Goal: Task Accomplishment & Management: Use online tool/utility

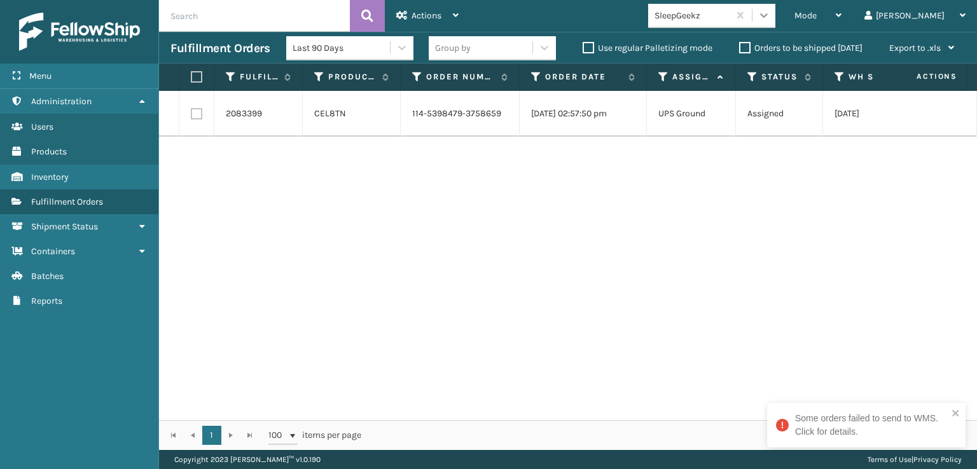
click at [767, 15] on icon at bounding box center [764, 15] width 8 height 4
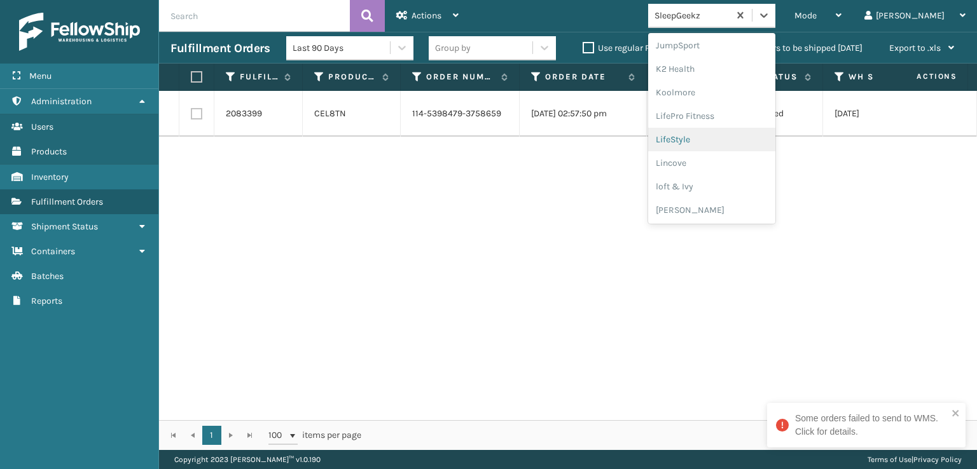
scroll to position [465, 0]
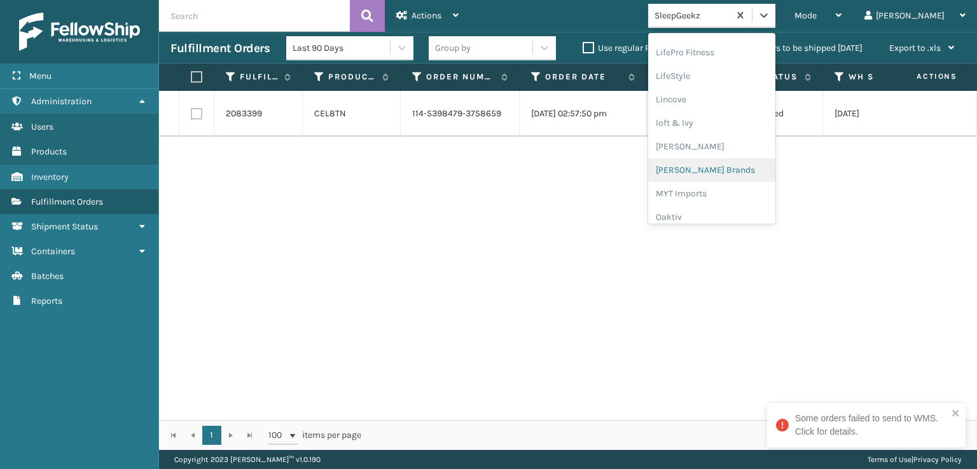
click at [741, 167] on div "[PERSON_NAME] Brands" at bounding box center [711, 170] width 127 height 24
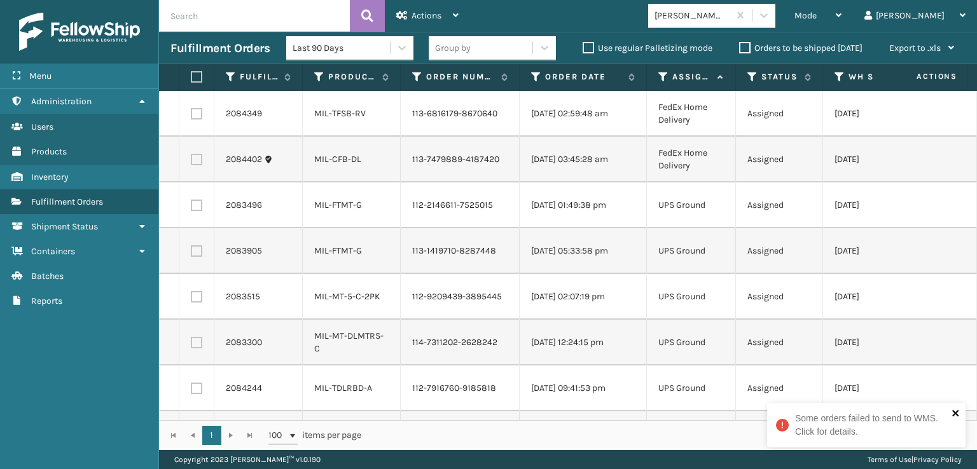
click at [959, 411] on icon "close" at bounding box center [955, 413] width 9 height 10
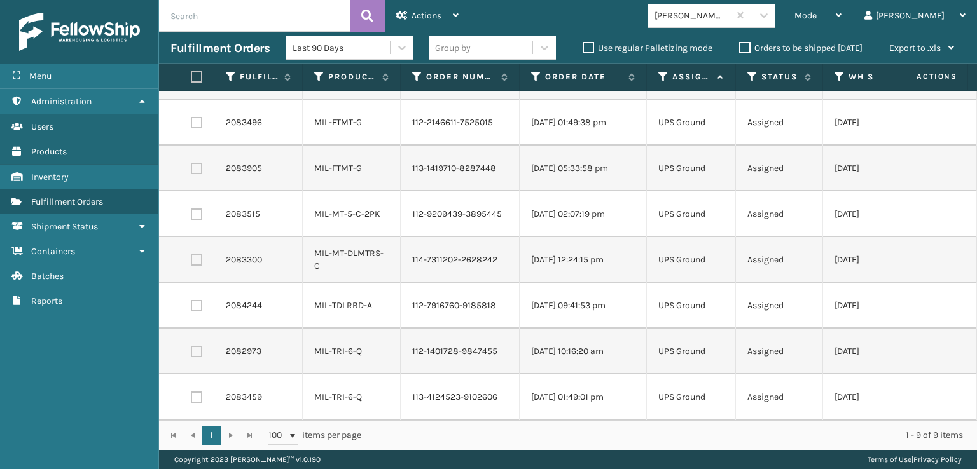
scroll to position [0, 0]
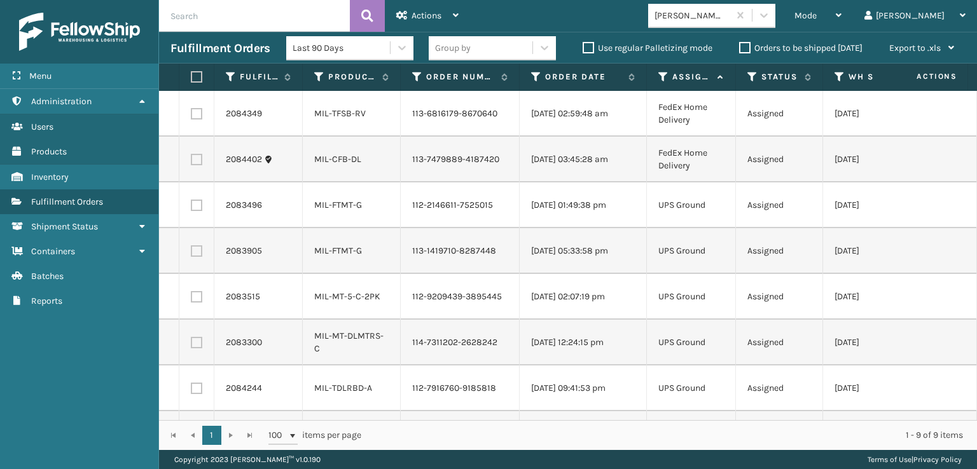
click at [198, 74] on label at bounding box center [195, 76] width 8 height 11
click at [191, 74] on input "checkbox" at bounding box center [191, 77] width 1 height 8
checkbox input "true"
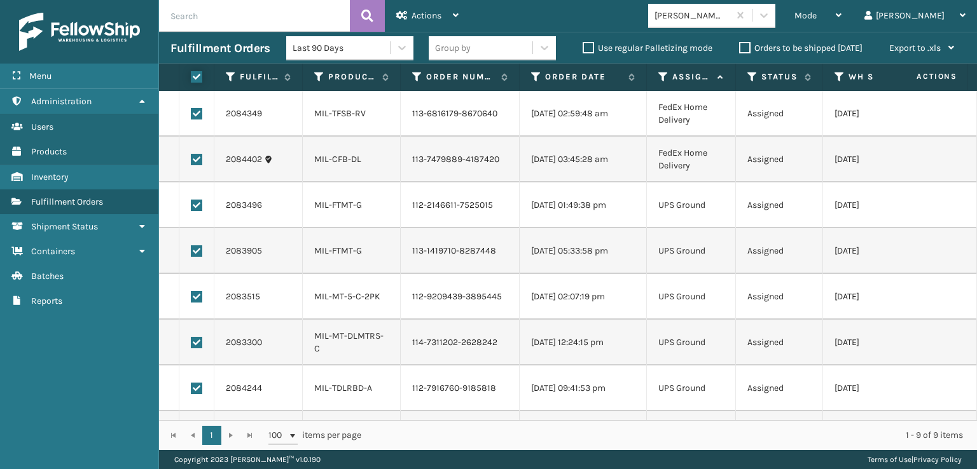
checkbox input "true"
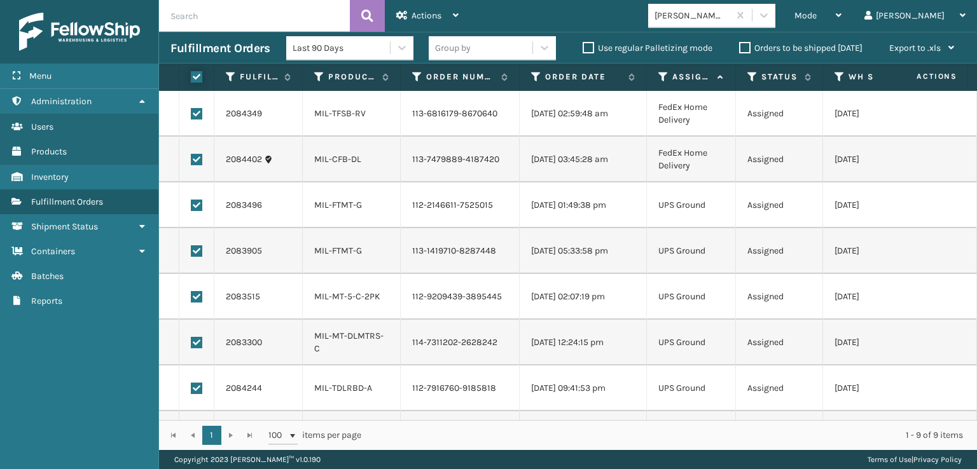
checkbox input "true"
click at [196, 116] on label at bounding box center [196, 113] width 11 height 11
click at [191, 116] on input "checkbox" at bounding box center [191, 112] width 1 height 8
checkbox input "false"
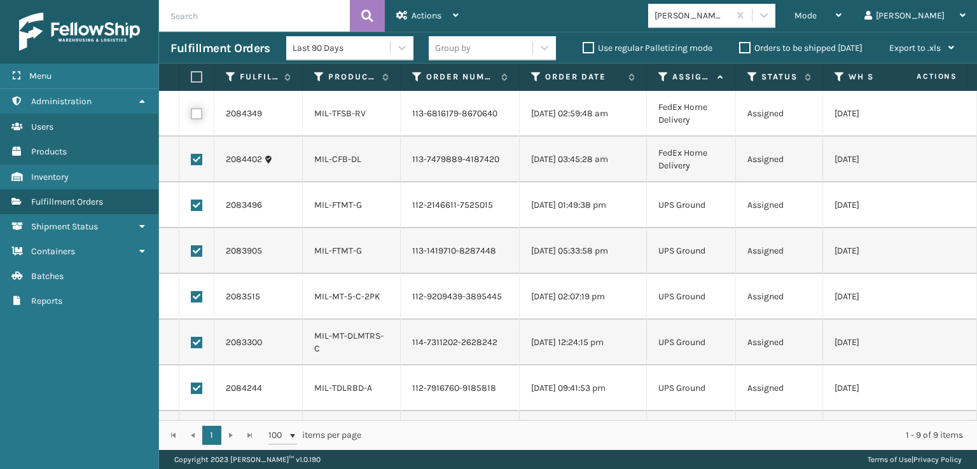
checkbox input "false"
click at [196, 162] on label at bounding box center [196, 159] width 11 height 11
click at [191, 162] on input "checkbox" at bounding box center [191, 158] width 1 height 8
checkbox input "false"
click at [421, 11] on span "Actions" at bounding box center [426, 15] width 30 height 11
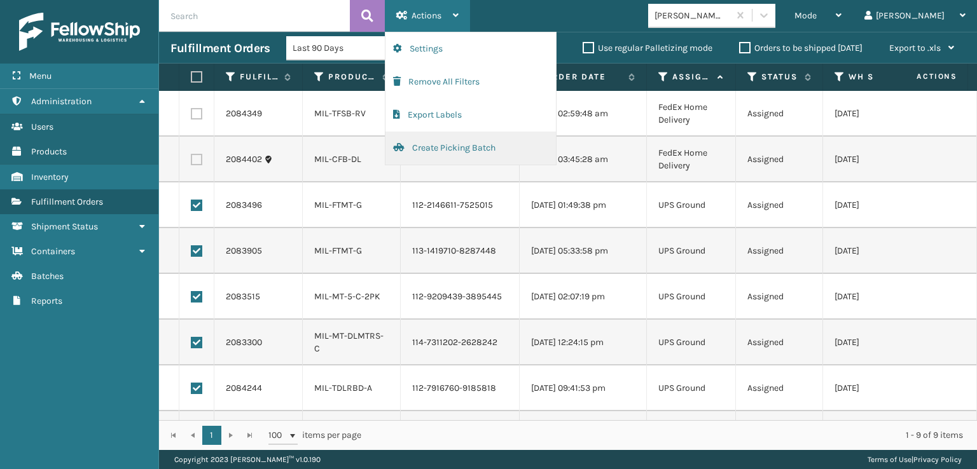
click at [434, 142] on button "Create Picking Batch" at bounding box center [470, 148] width 170 height 33
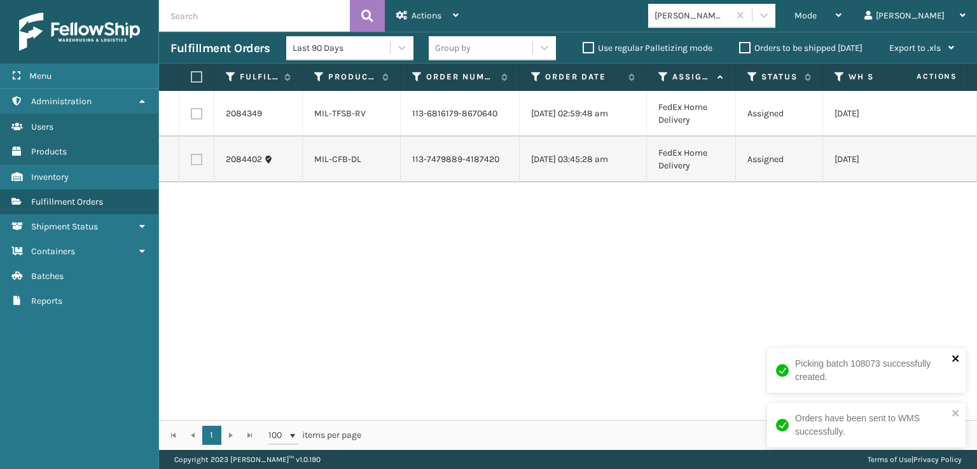
click at [951, 357] on icon "close" at bounding box center [955, 359] width 9 height 10
click at [954, 413] on icon "close" at bounding box center [955, 413] width 6 height 6
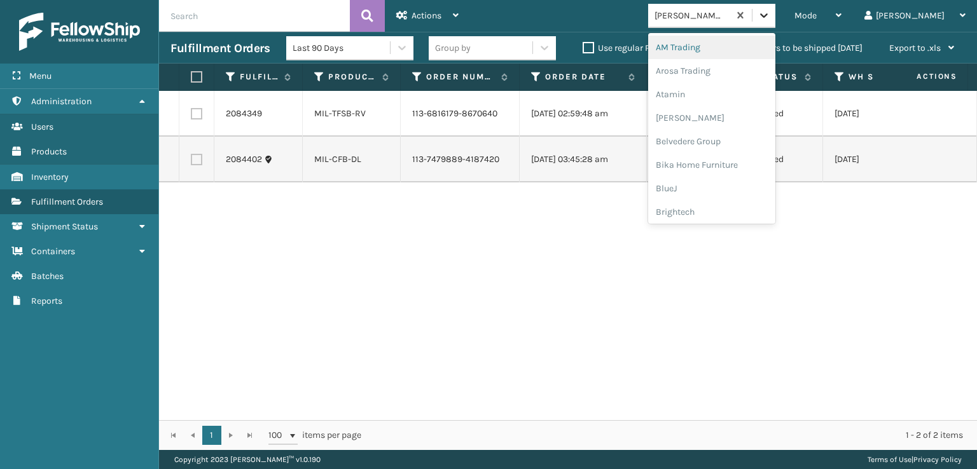
click at [775, 22] on div at bounding box center [763, 15] width 23 height 23
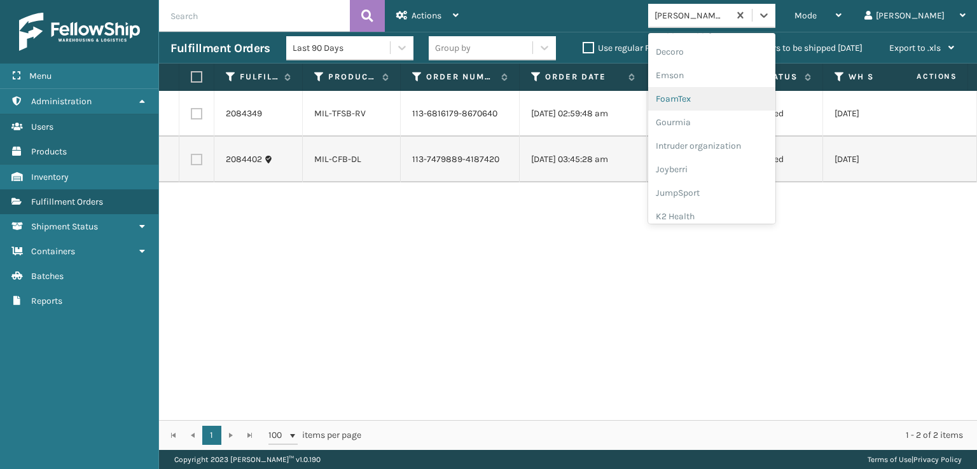
click at [755, 98] on div "FoamTex" at bounding box center [711, 99] width 127 height 24
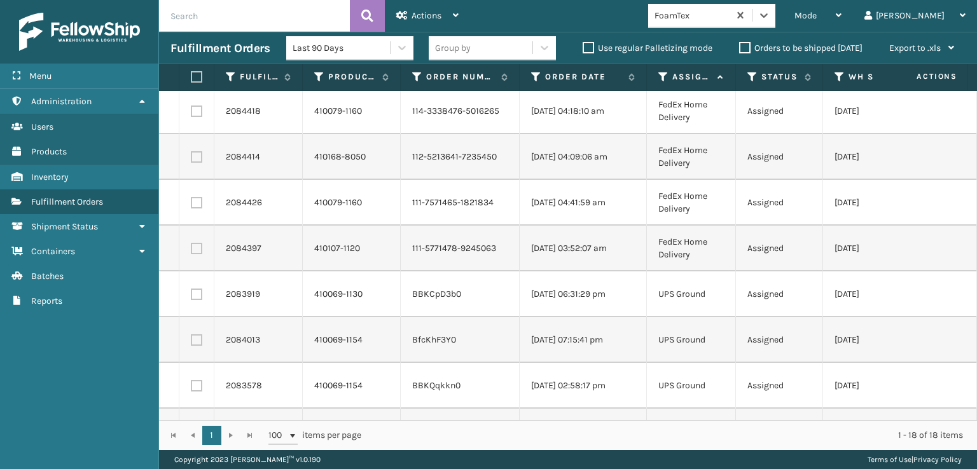
scroll to position [0, 0]
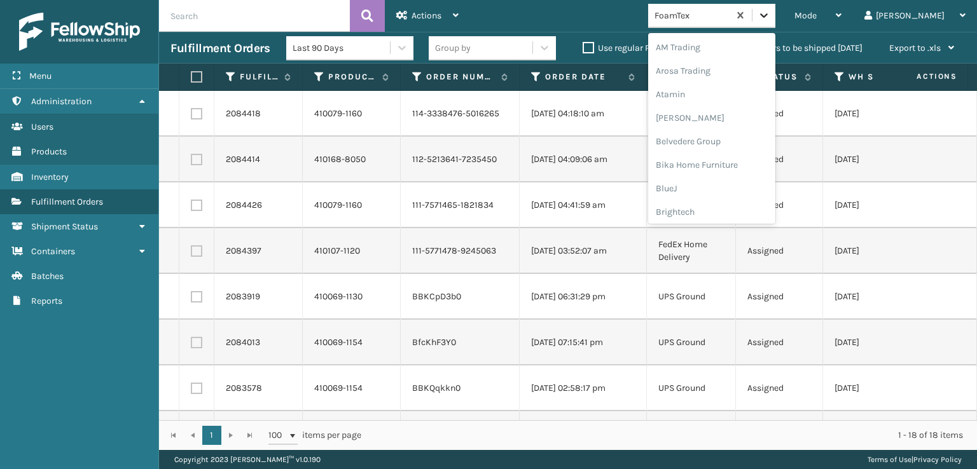
click at [770, 10] on icon at bounding box center [763, 15] width 13 height 13
click at [750, 169] on div "[PERSON_NAME] Brands" at bounding box center [711, 170] width 127 height 24
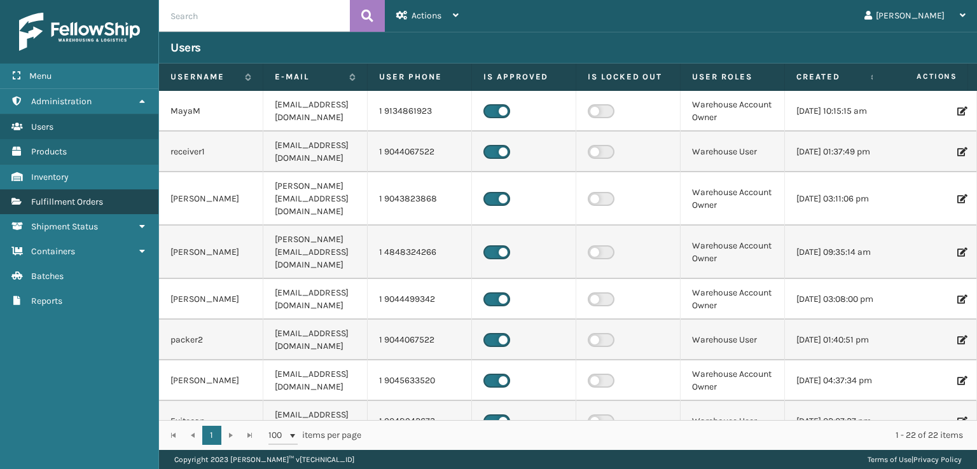
click at [76, 198] on span "Fulfillment Orders" at bounding box center [67, 201] width 72 height 11
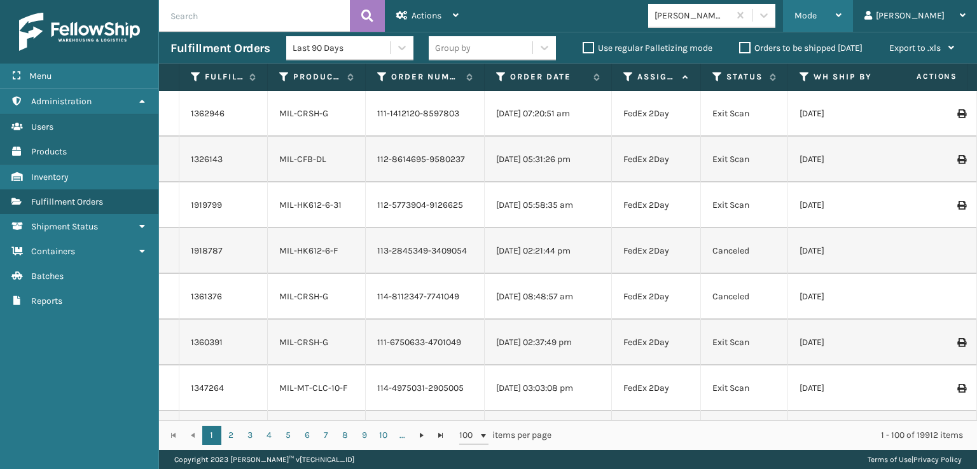
click at [816, 20] on span "Mode" at bounding box center [805, 15] width 22 height 11
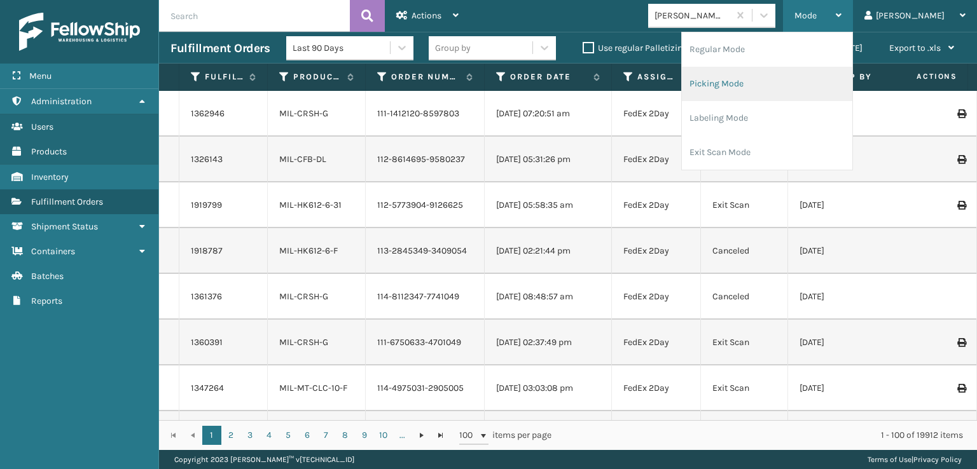
click at [762, 85] on li "Picking Mode" at bounding box center [767, 84] width 170 height 34
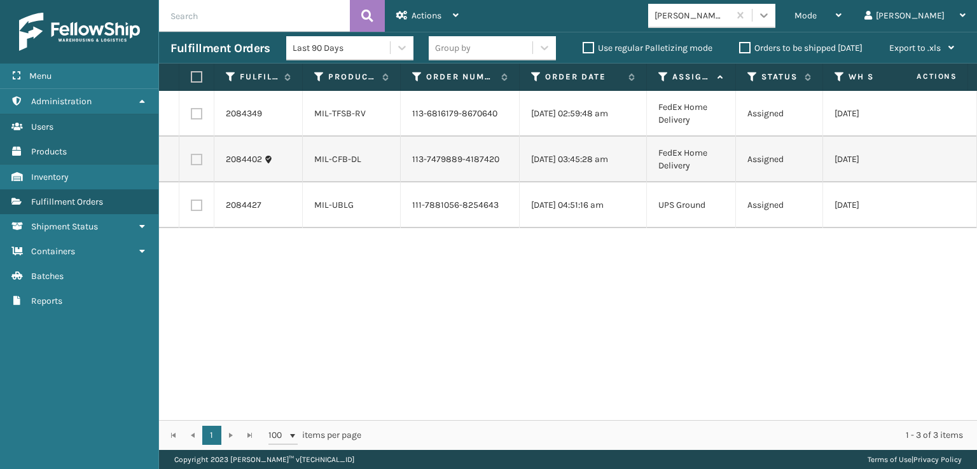
click at [770, 18] on icon at bounding box center [763, 15] width 13 height 13
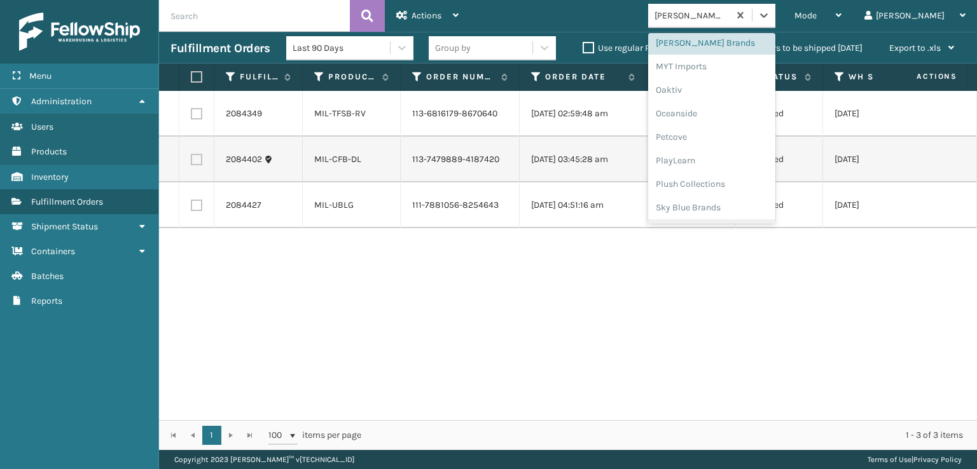
scroll to position [638, 0]
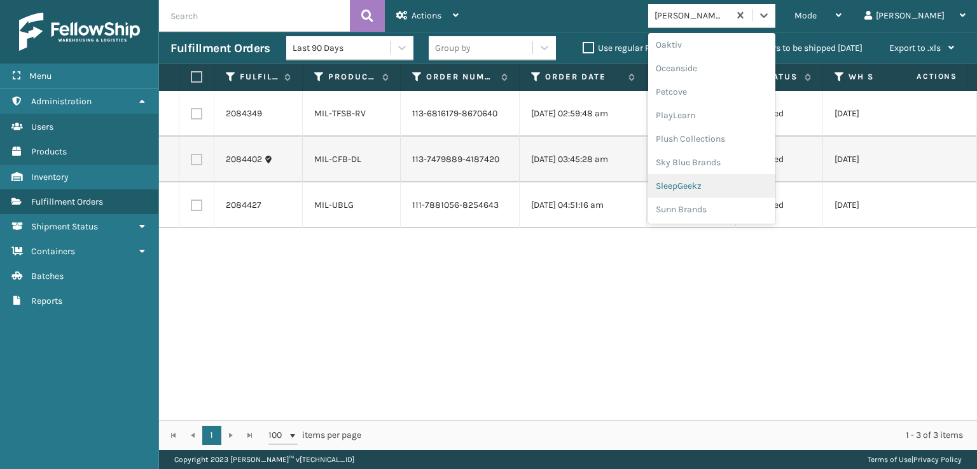
click at [742, 183] on div "SleepGeekz" at bounding box center [711, 186] width 127 height 24
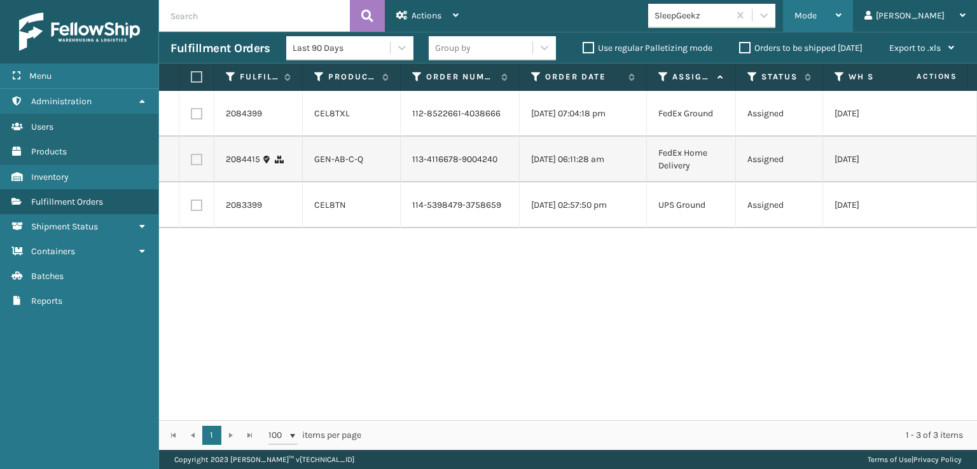
click at [816, 12] on span "Mode" at bounding box center [805, 15] width 22 height 11
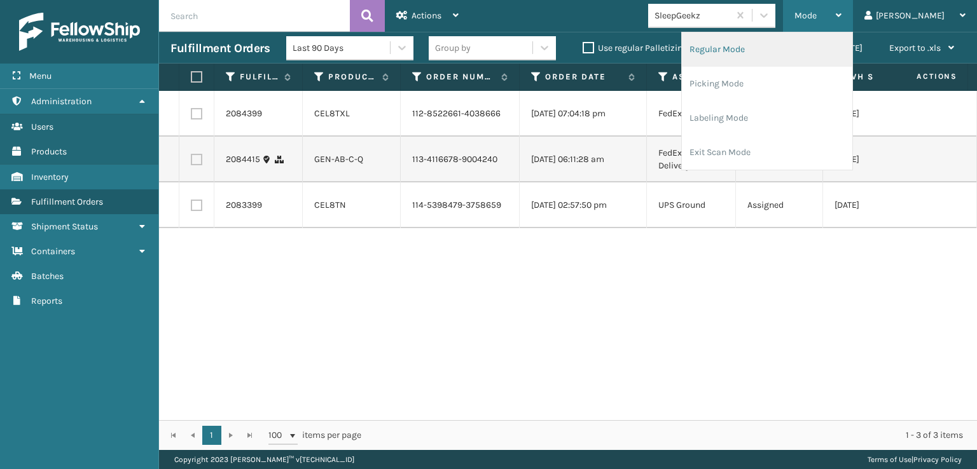
click at [758, 50] on li "Regular Mode" at bounding box center [767, 49] width 170 height 34
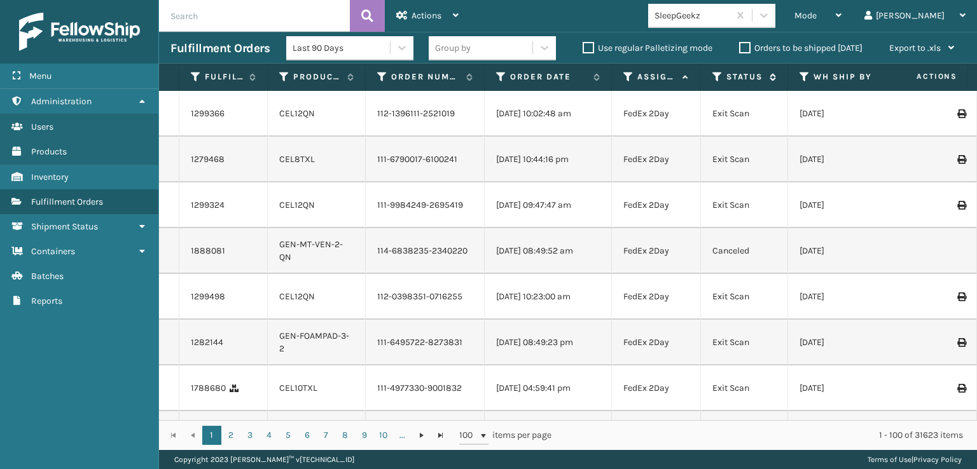
click at [718, 77] on icon at bounding box center [717, 76] width 10 height 11
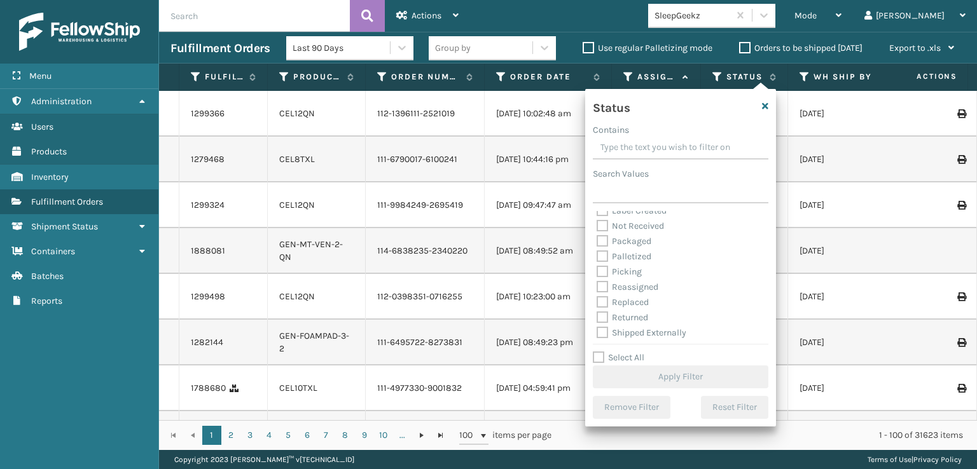
scroll to position [71, 0]
click at [603, 270] on label "Picking" at bounding box center [618, 269] width 45 height 11
click at [597, 270] on input "Picking" at bounding box center [596, 266] width 1 height 8
checkbox input "true"
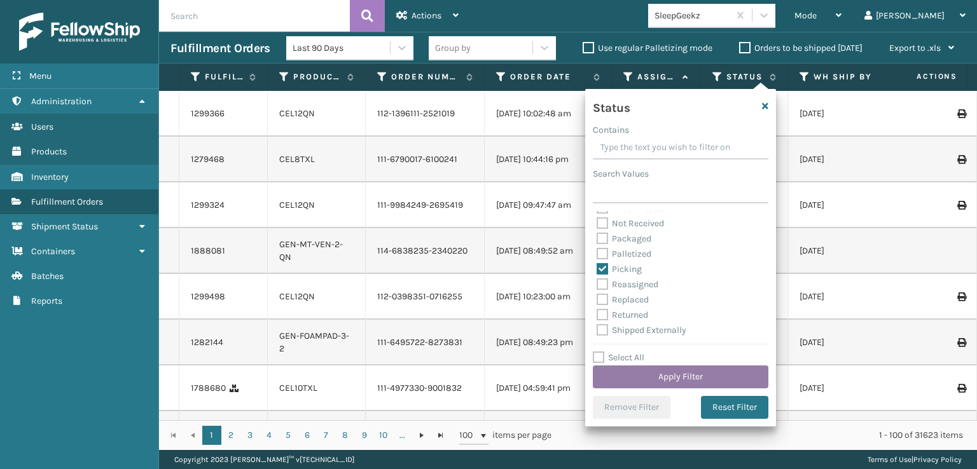
click at [637, 375] on button "Apply Filter" at bounding box center [681, 377] width 176 height 23
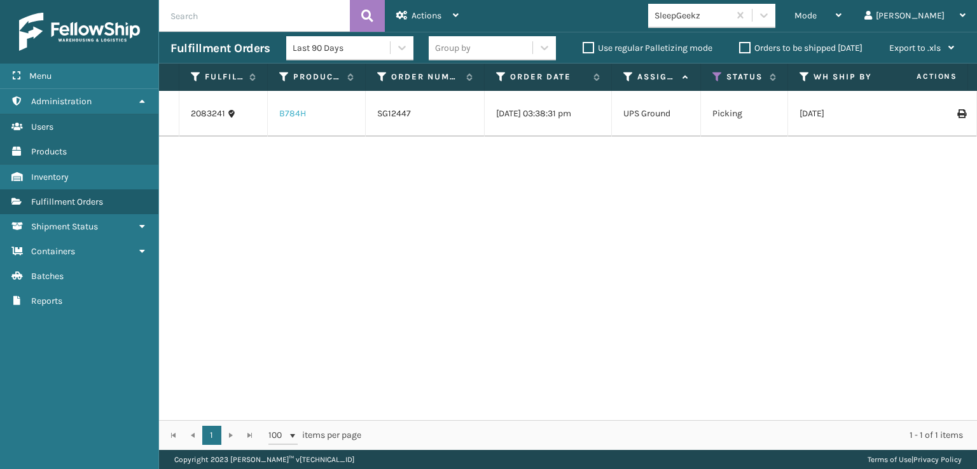
click at [289, 114] on link "B784H" at bounding box center [292, 113] width 27 height 11
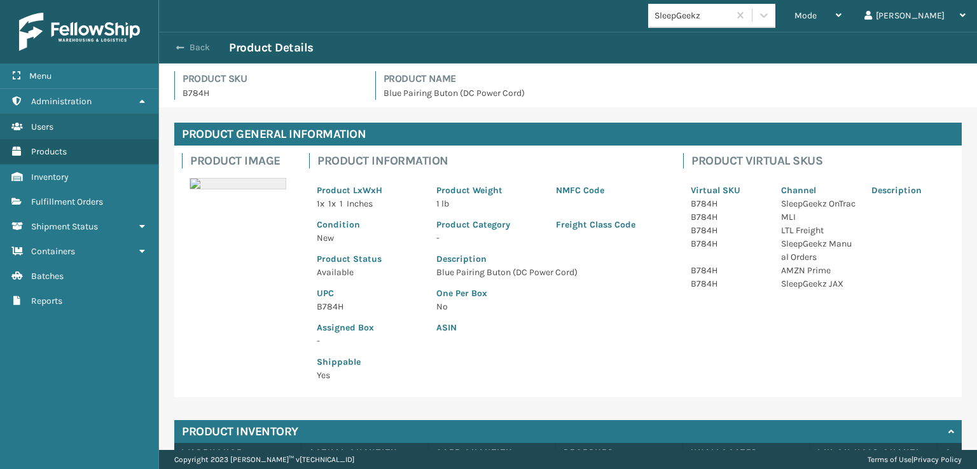
click at [188, 48] on button "Back" at bounding box center [199, 47] width 59 height 11
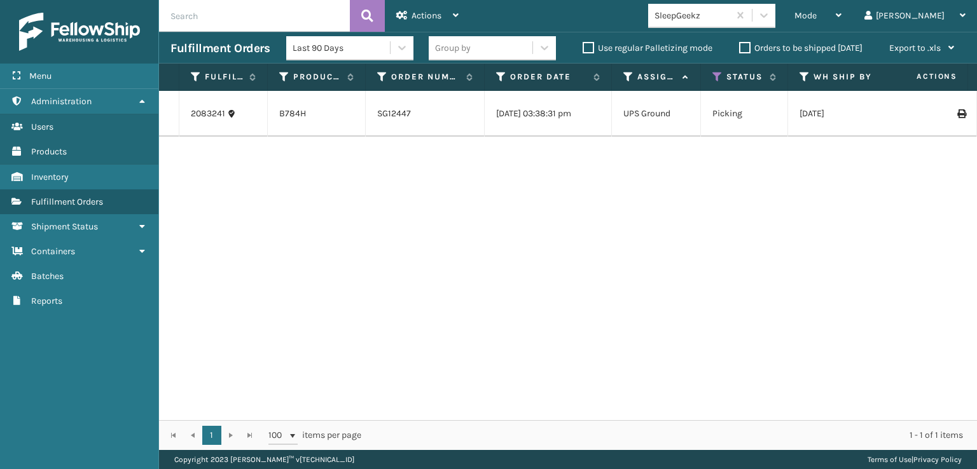
click at [184, 15] on input "text" at bounding box center [254, 16] width 191 height 32
paste input "2083783"
type input "2083783"
click at [816, 13] on span "Mode" at bounding box center [805, 15] width 22 height 11
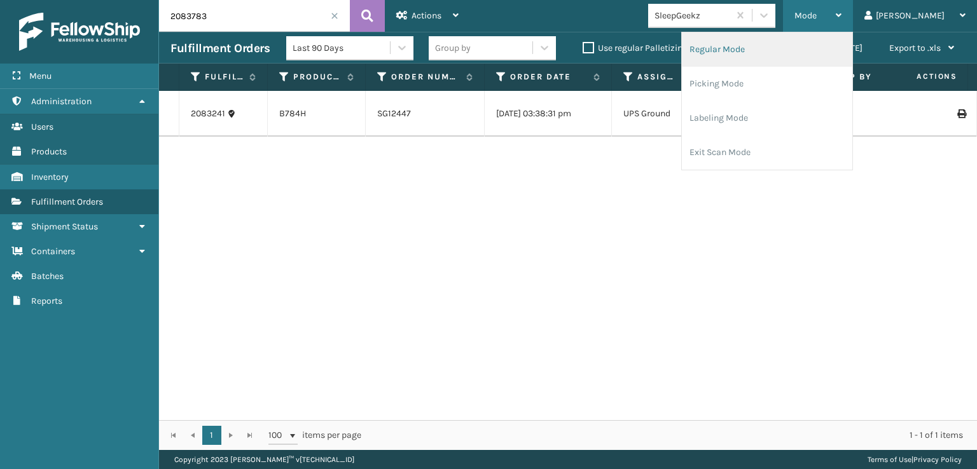
click at [766, 46] on li "Regular Mode" at bounding box center [767, 49] width 170 height 34
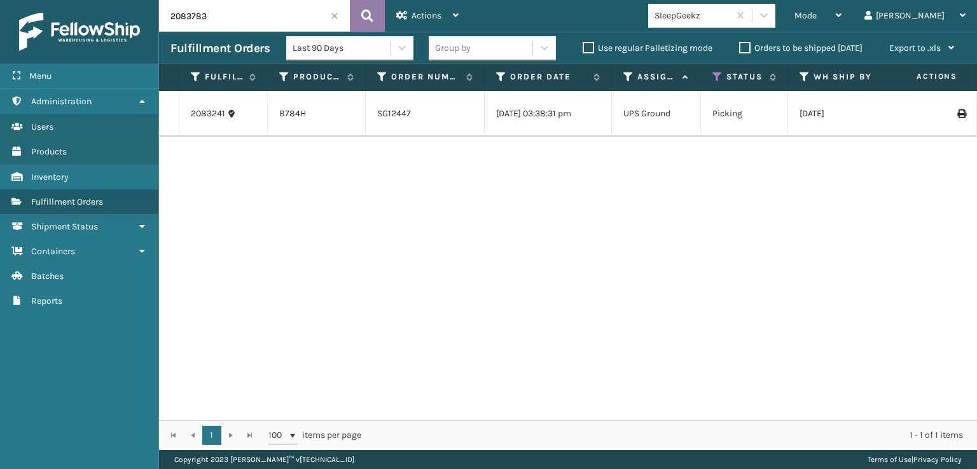
click at [374, 11] on button at bounding box center [367, 16] width 35 height 32
click at [200, 120] on link "2083783" at bounding box center [209, 113] width 36 height 13
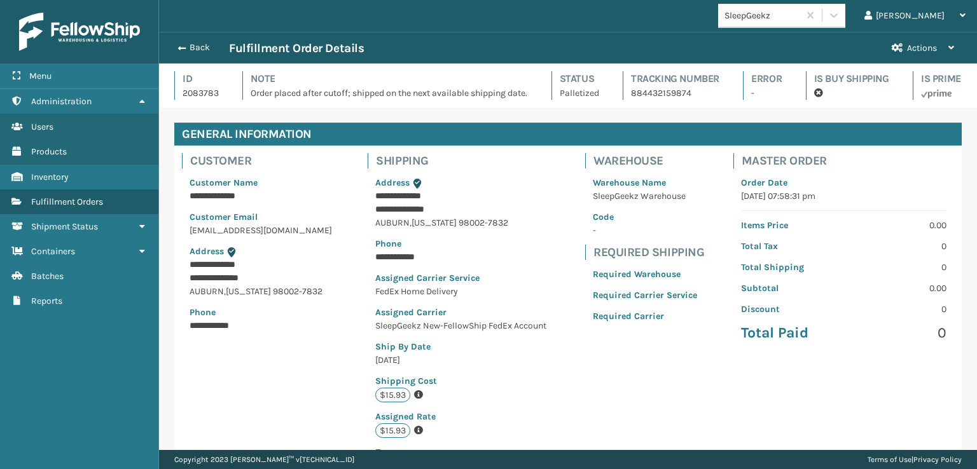
scroll to position [31, 817]
click at [178, 47] on span "button" at bounding box center [180, 48] width 8 height 9
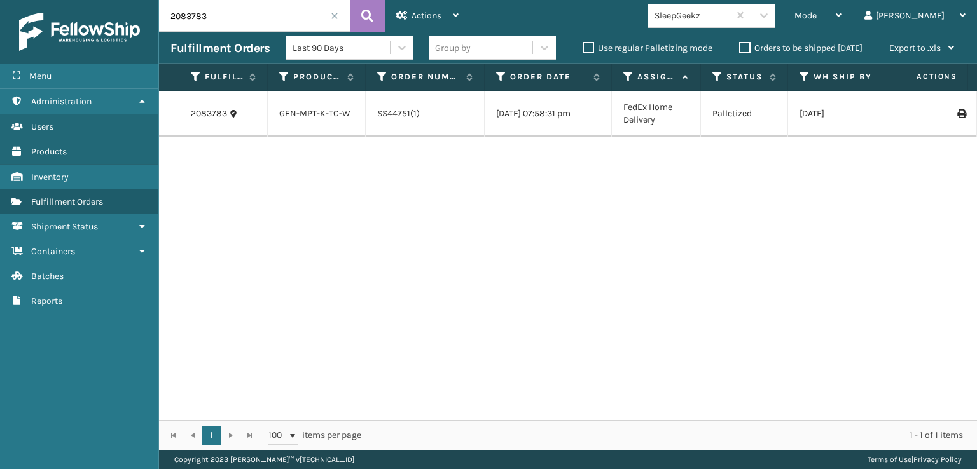
click at [231, 13] on input "2083783" at bounding box center [254, 16] width 191 height 32
click at [722, 79] on icon at bounding box center [717, 76] width 10 height 11
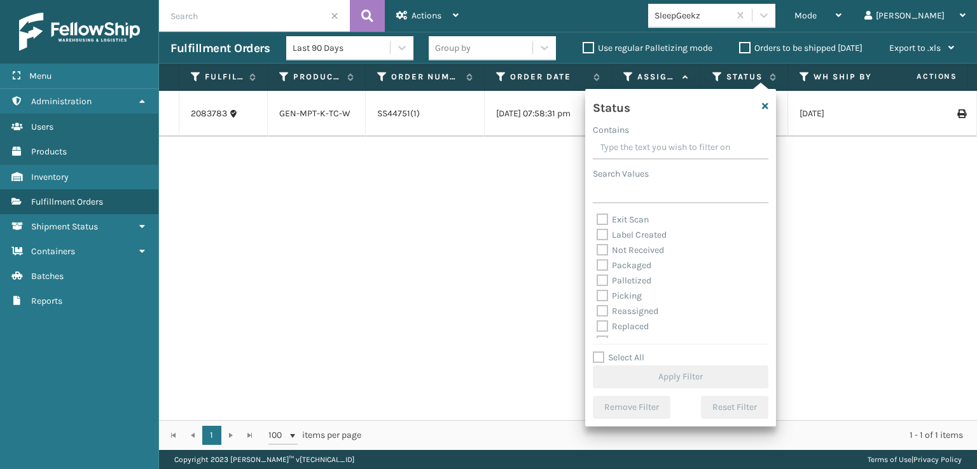
scroll to position [64, 0]
click at [601, 276] on label "Picking" at bounding box center [618, 277] width 45 height 11
click at [597, 276] on input "Picking" at bounding box center [596, 274] width 1 height 8
checkbox input "true"
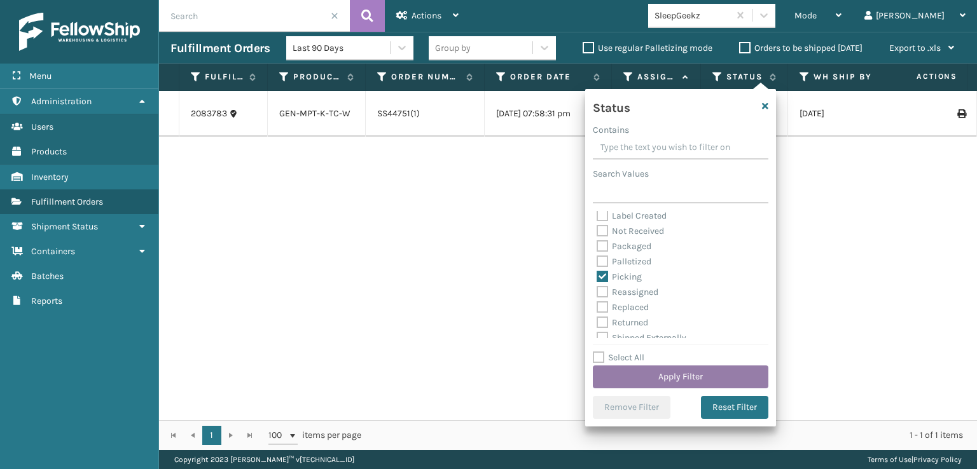
click at [643, 380] on button "Apply Filter" at bounding box center [681, 377] width 176 height 23
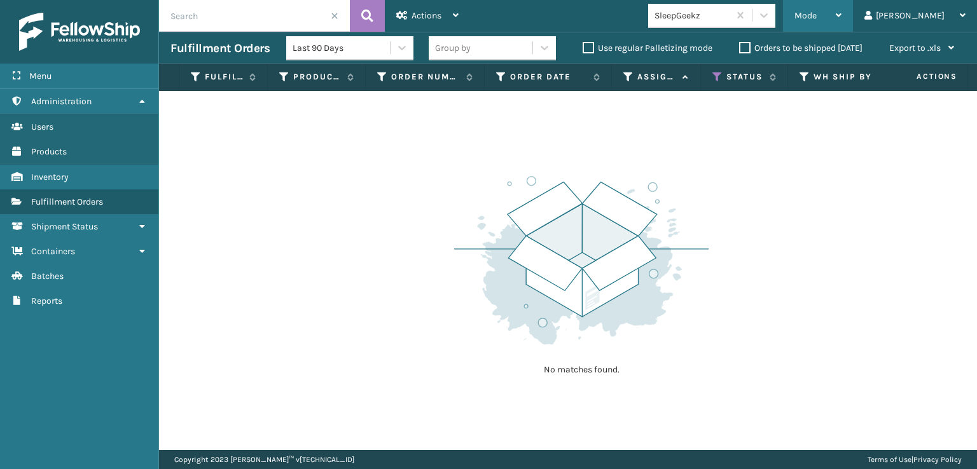
click at [816, 17] on span "Mode" at bounding box center [805, 15] width 22 height 11
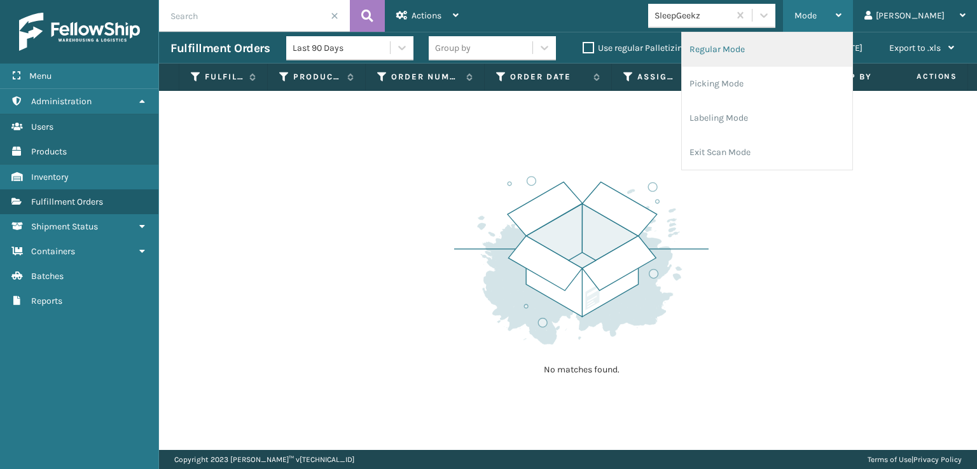
click at [776, 50] on li "Regular Mode" at bounding box center [767, 49] width 170 height 34
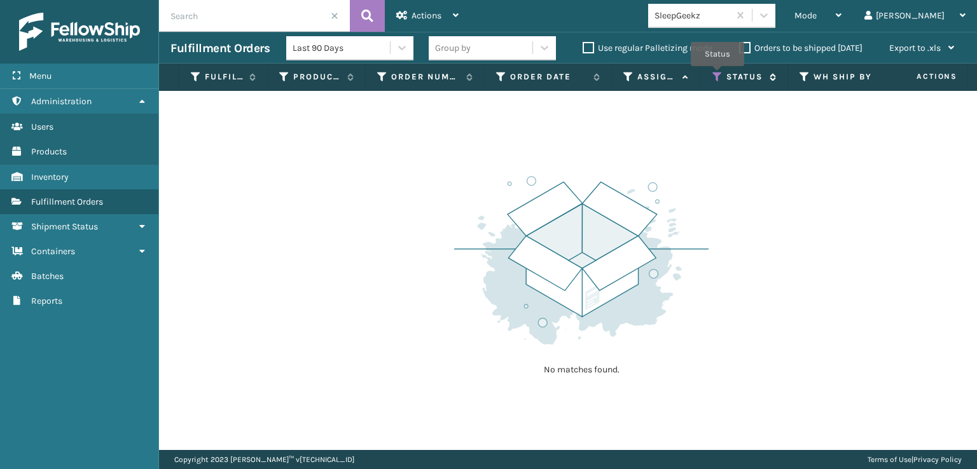
click at [717, 75] on icon at bounding box center [717, 76] width 10 height 11
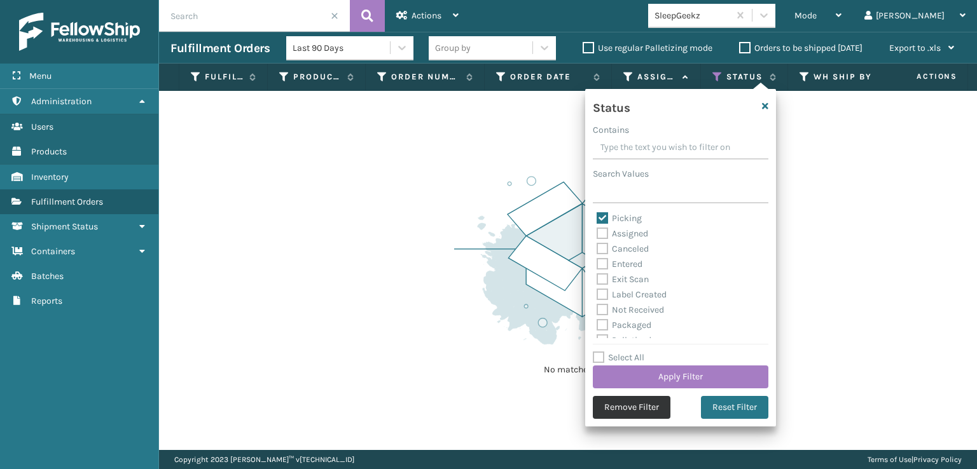
click at [628, 405] on button "Remove Filter" at bounding box center [632, 407] width 78 height 23
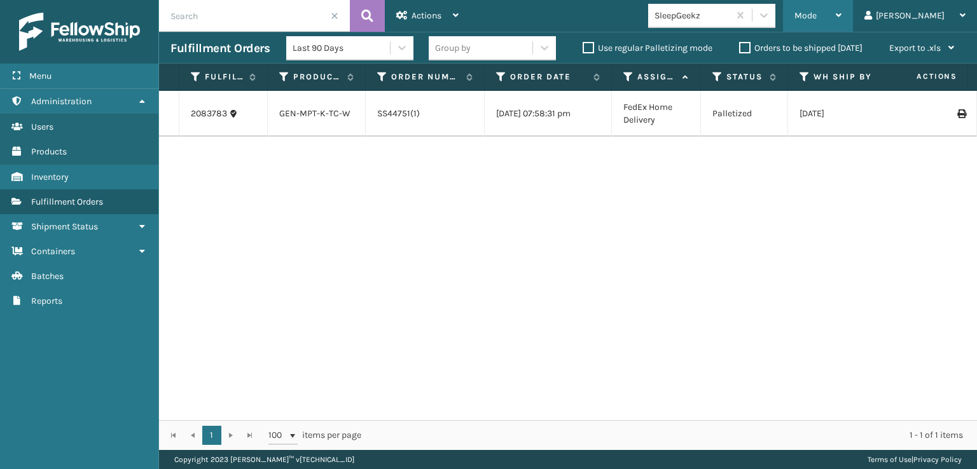
click at [841, 13] on div "Mode" at bounding box center [817, 16] width 47 height 32
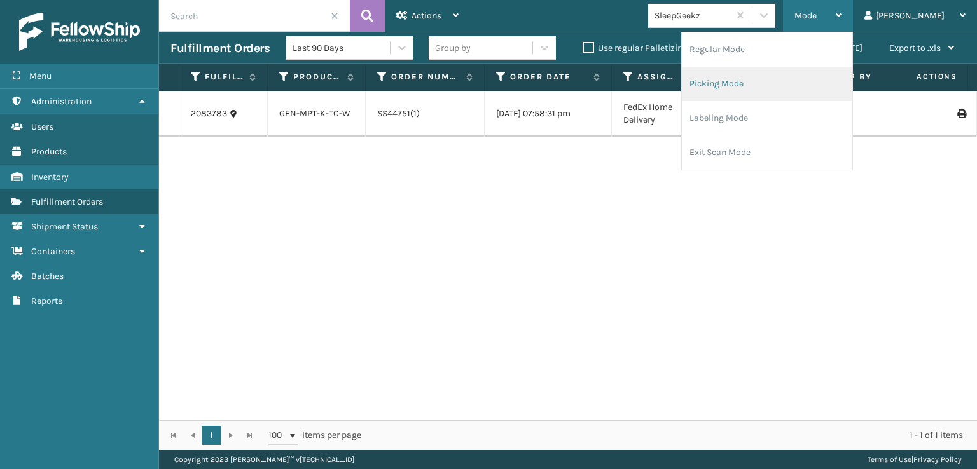
click at [762, 85] on li "Picking Mode" at bounding box center [767, 84] width 170 height 34
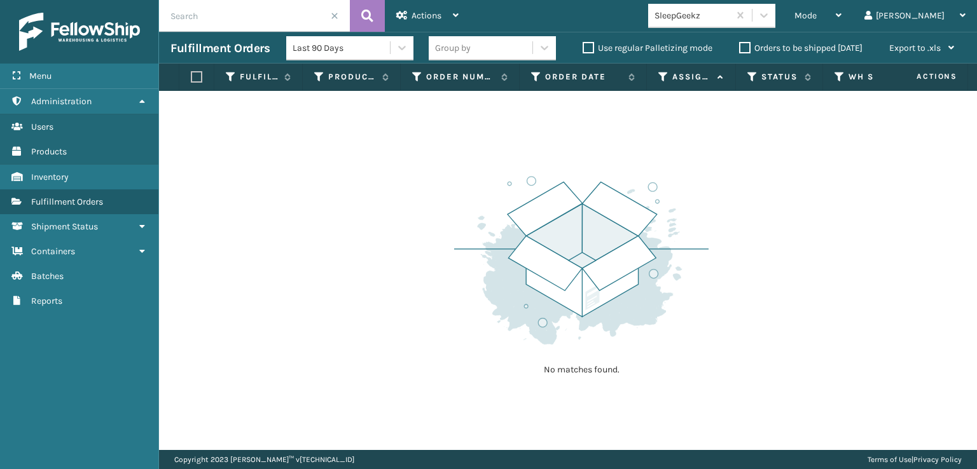
click at [333, 13] on span at bounding box center [335, 16] width 8 height 8
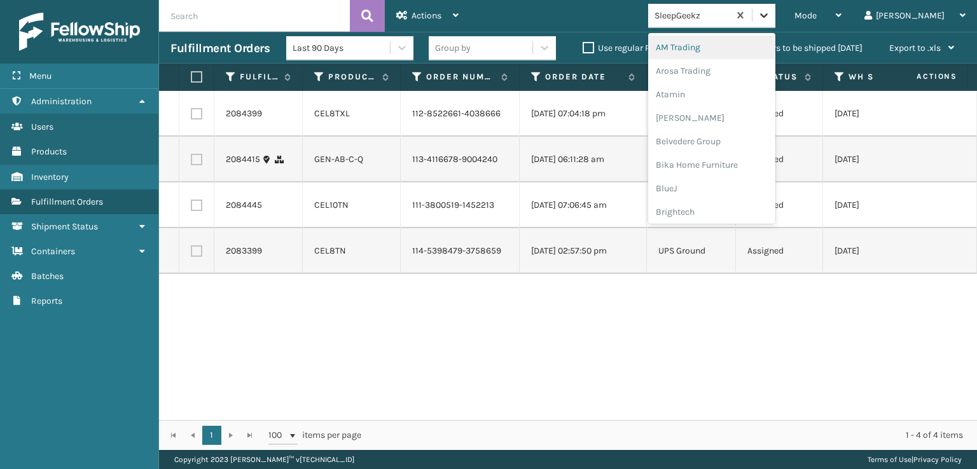
click at [770, 17] on icon at bounding box center [763, 15] width 13 height 13
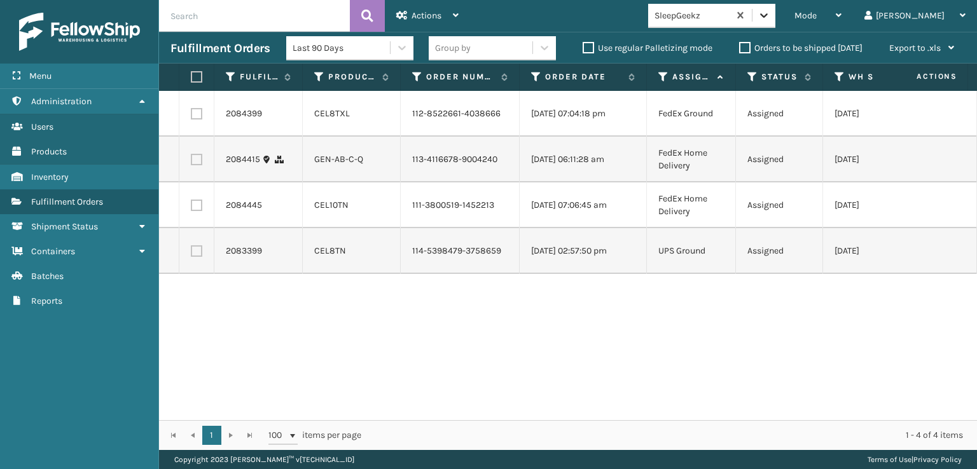
click at [770, 17] on icon at bounding box center [763, 15] width 13 height 13
click at [841, 13] on div "Mode" at bounding box center [817, 16] width 47 height 32
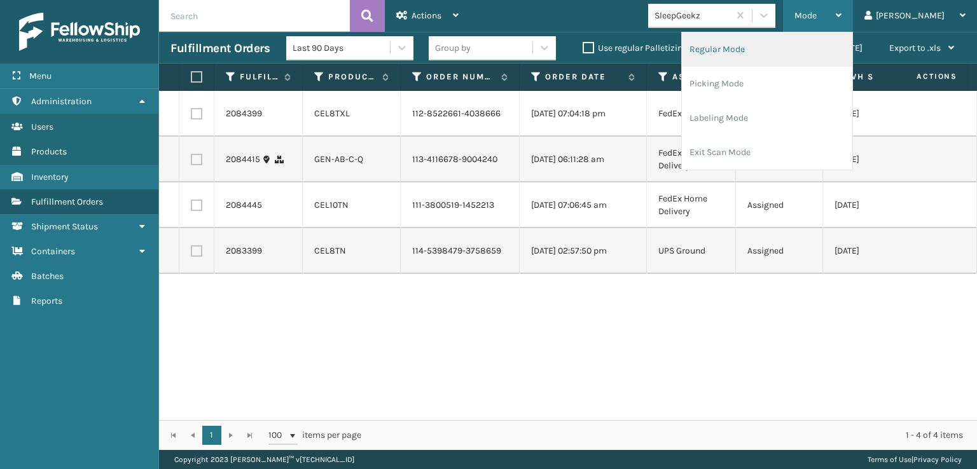
click at [750, 48] on li "Regular Mode" at bounding box center [767, 49] width 170 height 34
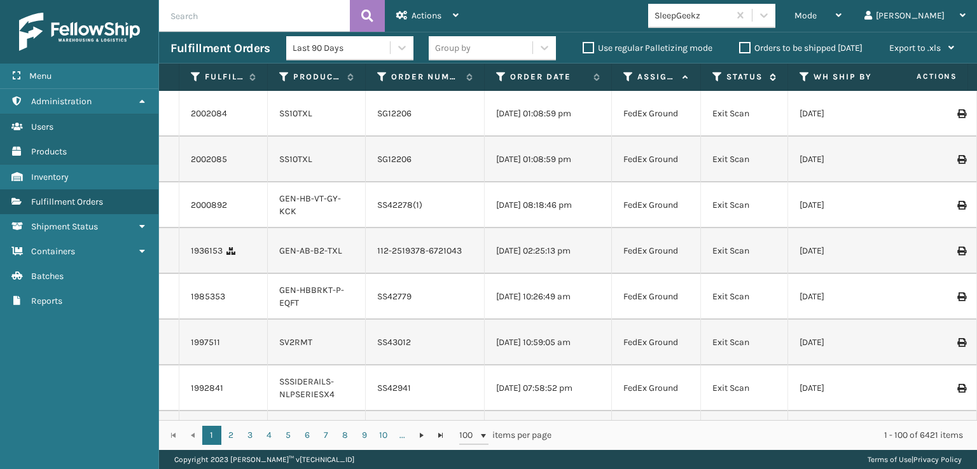
click at [717, 76] on icon at bounding box center [717, 76] width 10 height 11
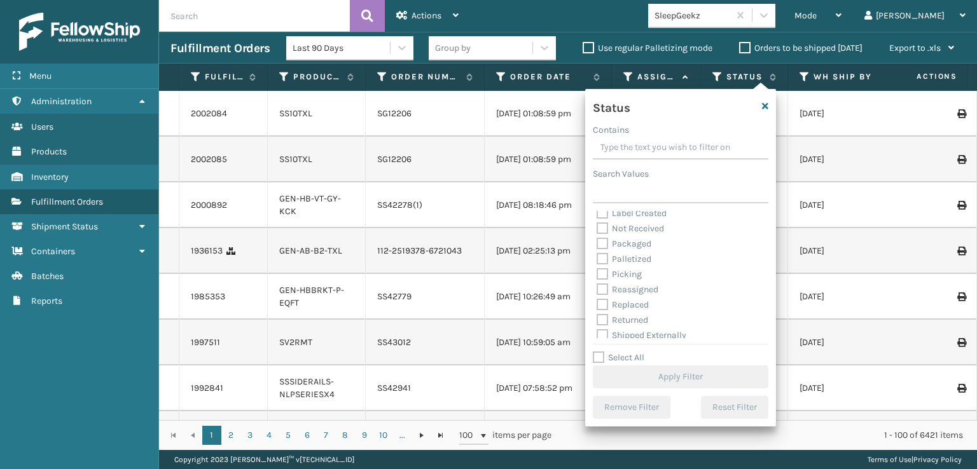
scroll to position [71, 0]
click at [600, 270] on label "Picking" at bounding box center [618, 269] width 45 height 11
click at [597, 270] on input "Picking" at bounding box center [596, 266] width 1 height 8
checkbox input "true"
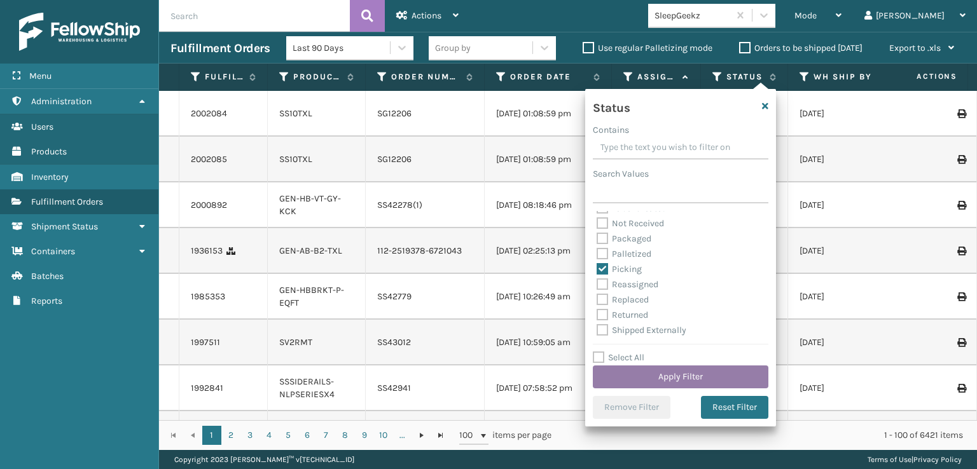
click at [649, 369] on button "Apply Filter" at bounding box center [681, 377] width 176 height 23
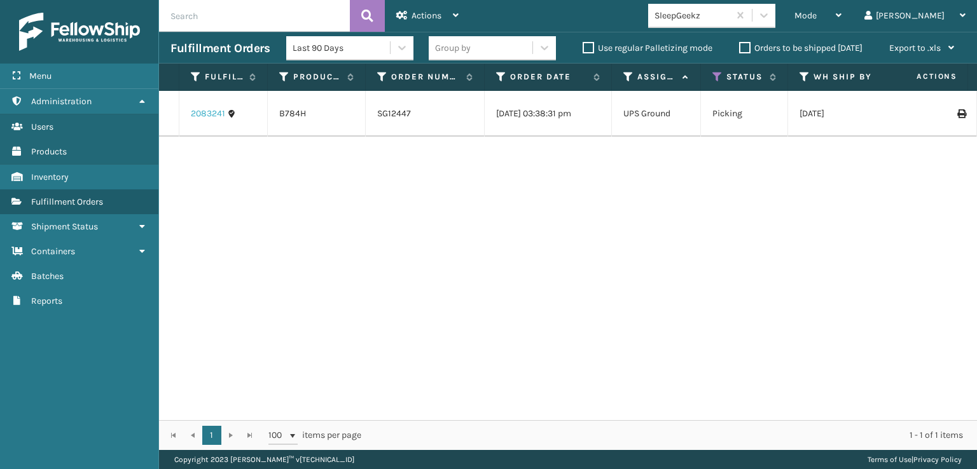
click at [192, 113] on link "2083241" at bounding box center [208, 113] width 34 height 13
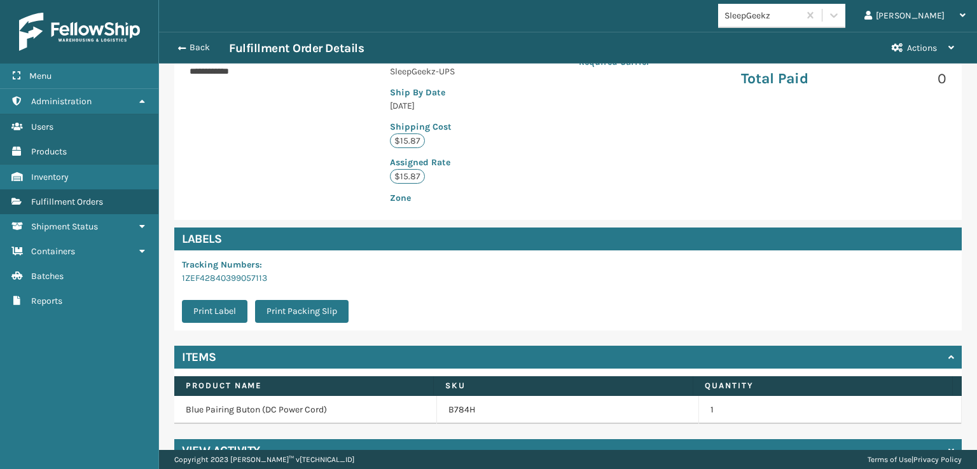
scroll to position [281, 0]
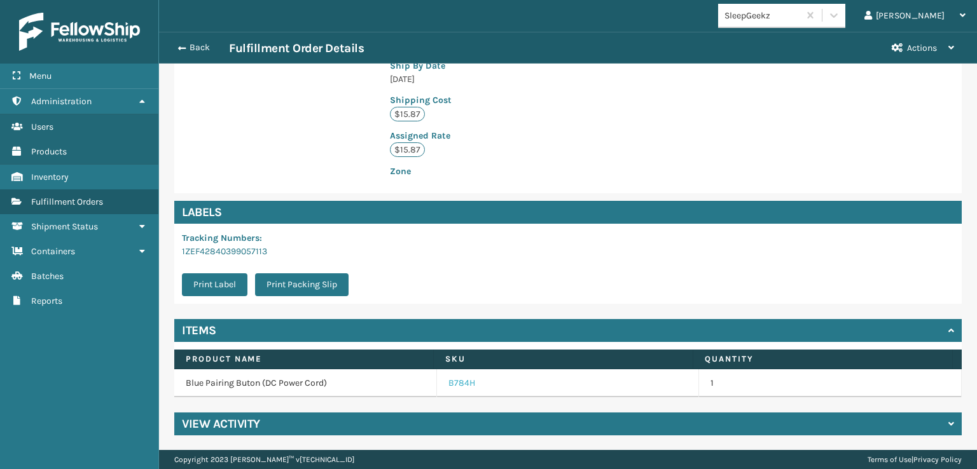
click at [454, 385] on link "B784H" at bounding box center [461, 383] width 27 height 13
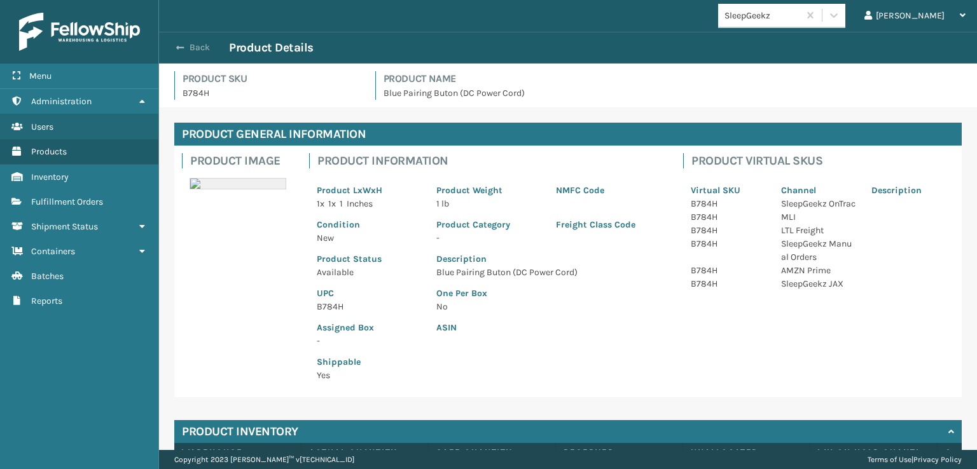
click at [195, 51] on button "Back" at bounding box center [199, 47] width 59 height 11
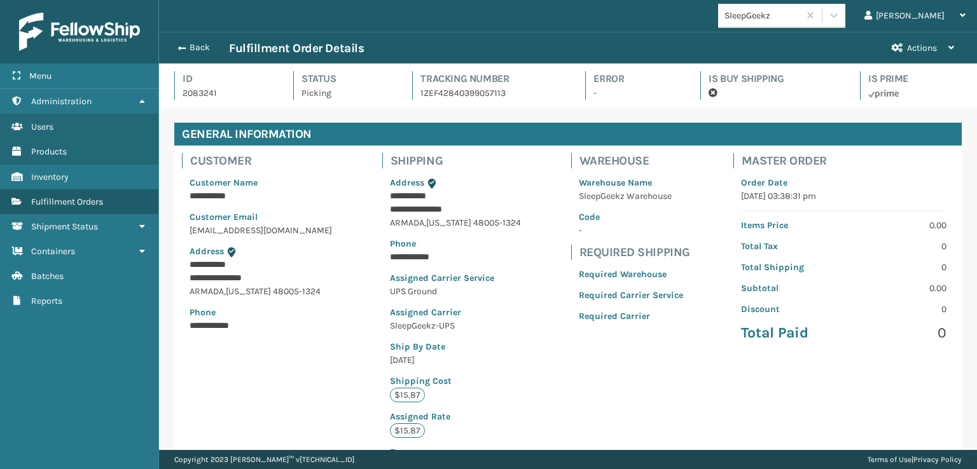
scroll to position [31, 817]
click at [182, 45] on span "button" at bounding box center [180, 48] width 8 height 9
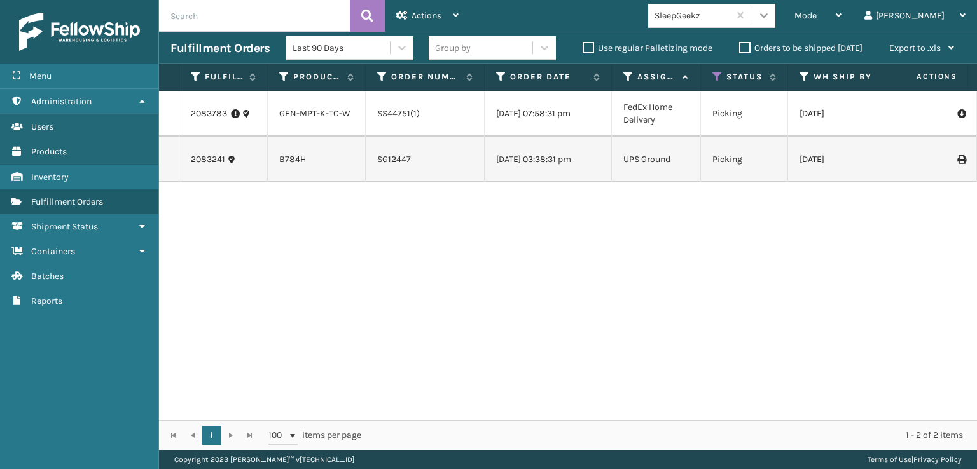
click at [770, 21] on icon at bounding box center [763, 15] width 13 height 13
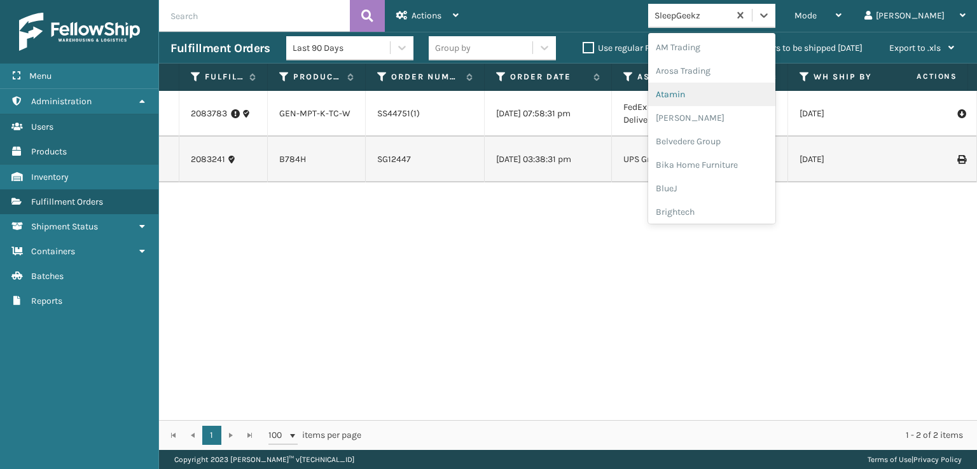
scroll to position [64, 0]
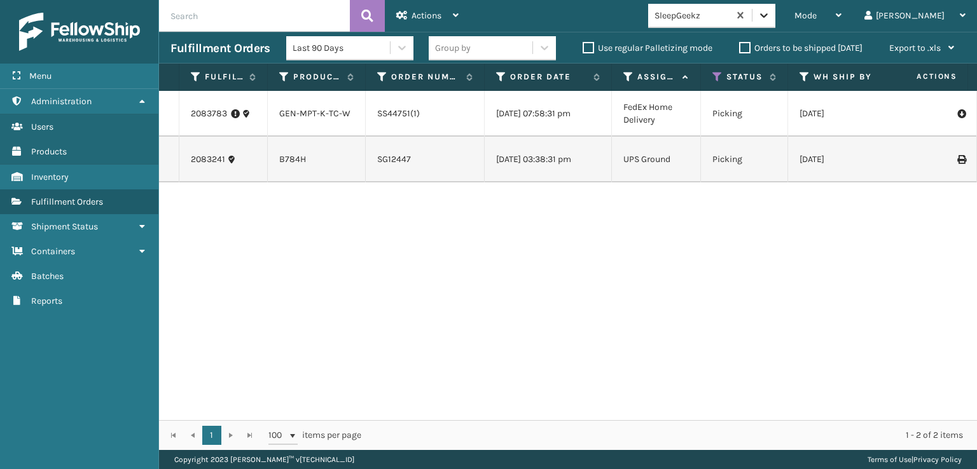
click at [770, 11] on icon at bounding box center [763, 15] width 13 height 13
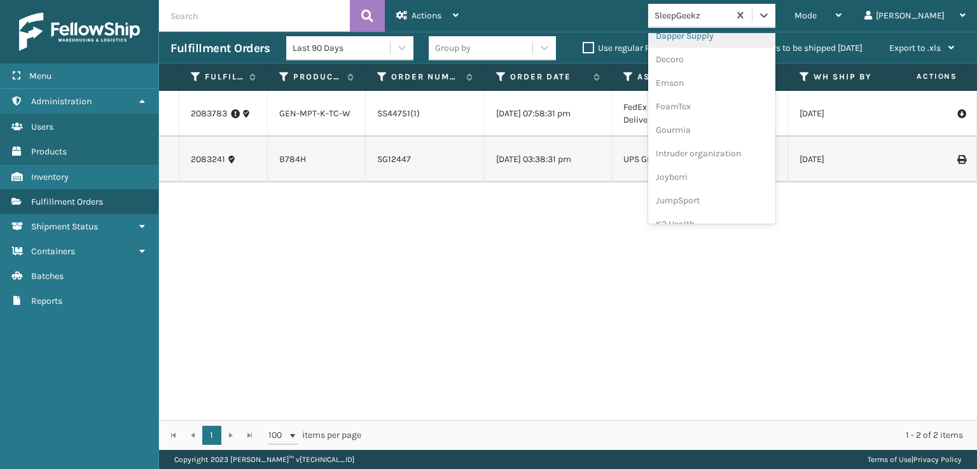
scroll to position [254, 0]
click at [732, 99] on div "FoamTex" at bounding box center [711, 99] width 127 height 24
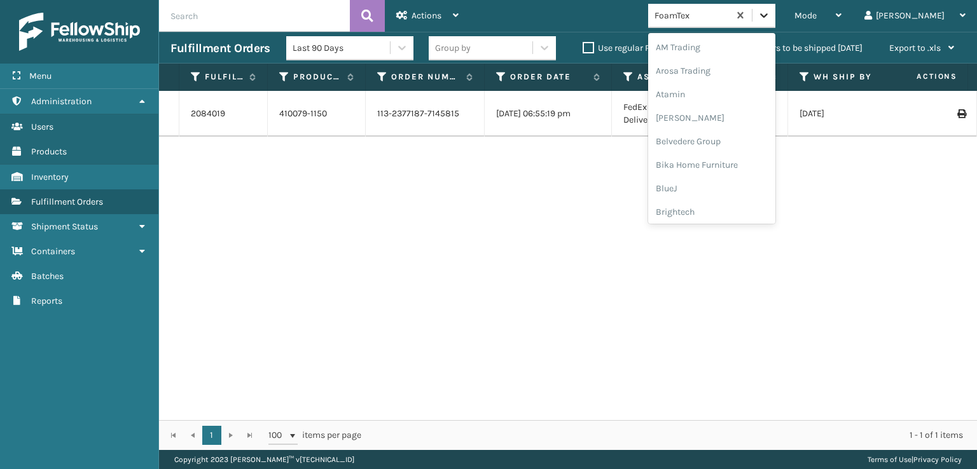
click at [770, 12] on icon at bounding box center [763, 15] width 13 height 13
click at [736, 169] on div "[PERSON_NAME] Brands" at bounding box center [711, 170] width 127 height 24
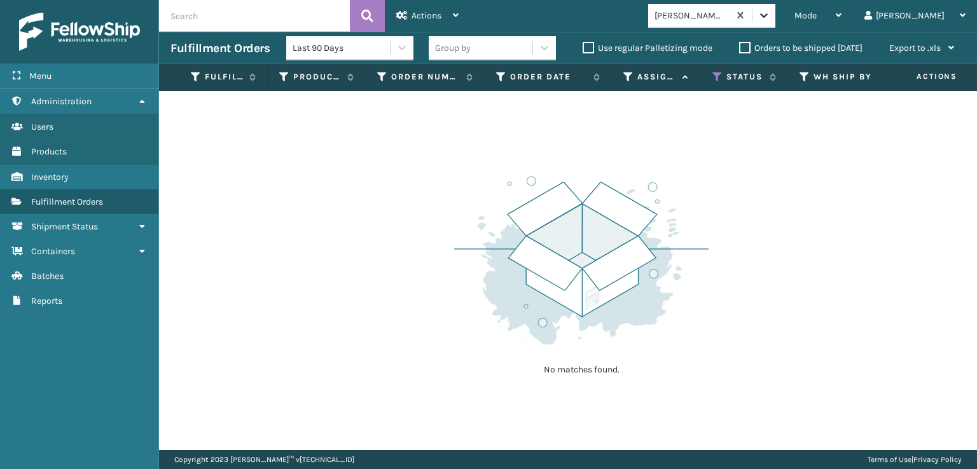
click at [770, 15] on icon at bounding box center [763, 15] width 13 height 13
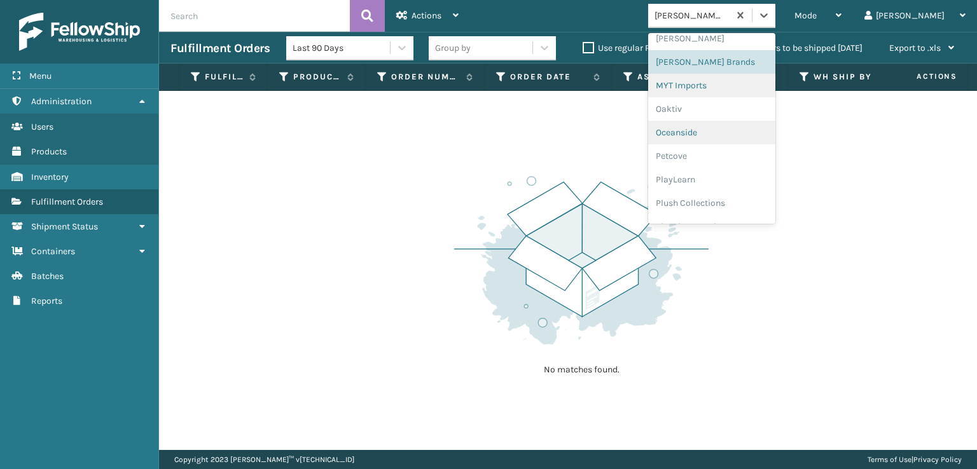
scroll to position [593, 0]
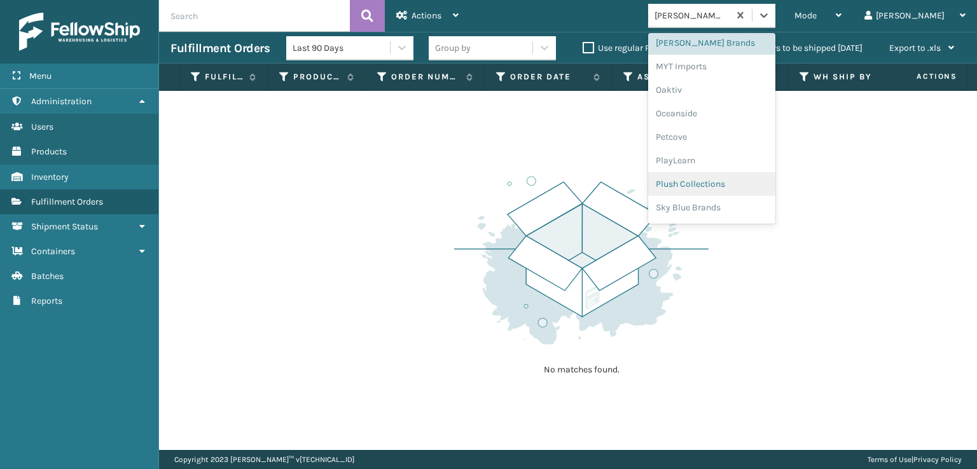
click at [738, 184] on div "Plush Collections" at bounding box center [711, 184] width 127 height 24
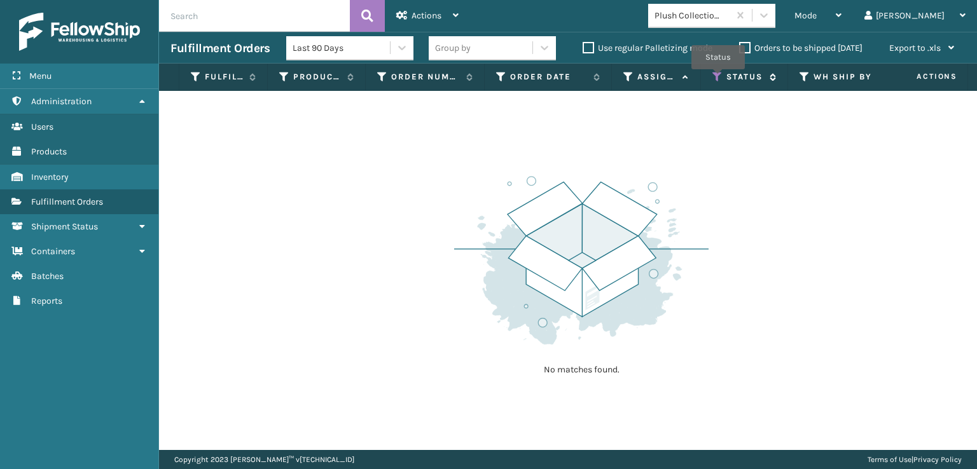
click at [718, 78] on icon at bounding box center [717, 76] width 10 height 11
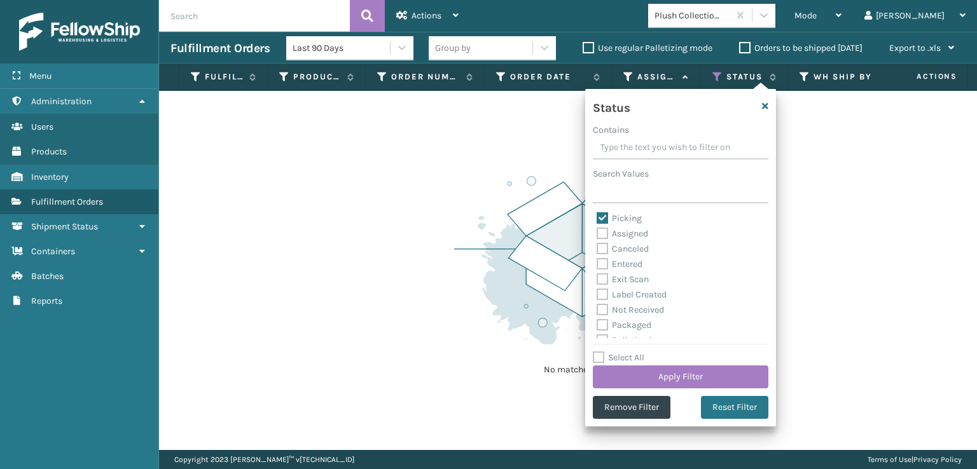
click at [601, 214] on label "Picking" at bounding box center [618, 218] width 45 height 11
click at [597, 214] on input "Picking" at bounding box center [596, 215] width 1 height 8
checkbox input "false"
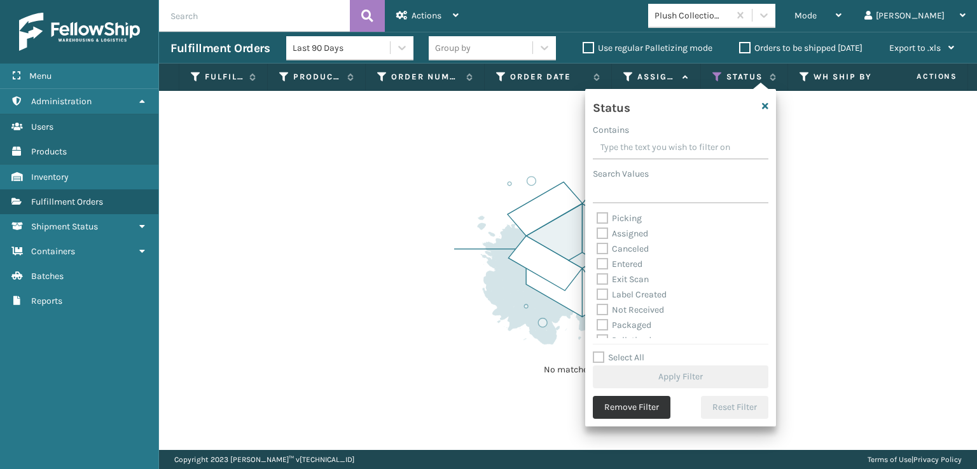
click at [631, 411] on button "Remove Filter" at bounding box center [632, 407] width 78 height 23
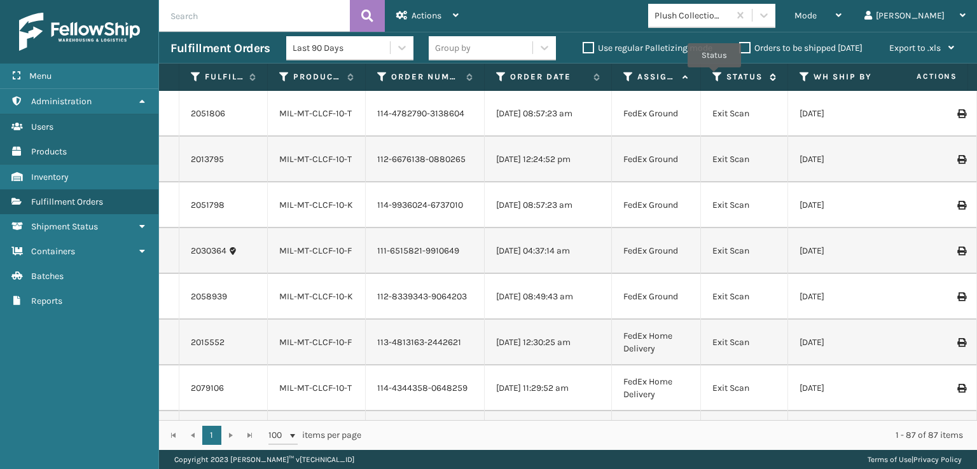
click at [714, 76] on icon at bounding box center [717, 76] width 10 height 11
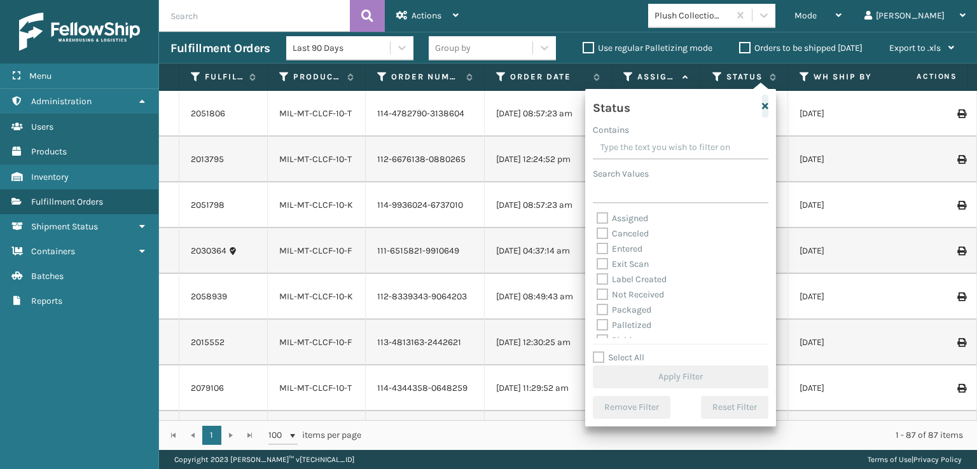
click at [763, 106] on icon "button" at bounding box center [765, 106] width 6 height 9
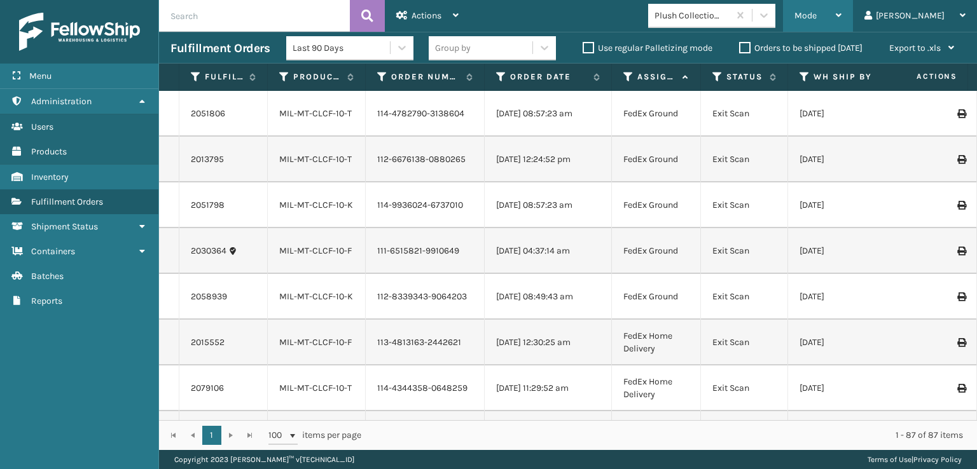
click at [816, 13] on span "Mode" at bounding box center [805, 15] width 22 height 11
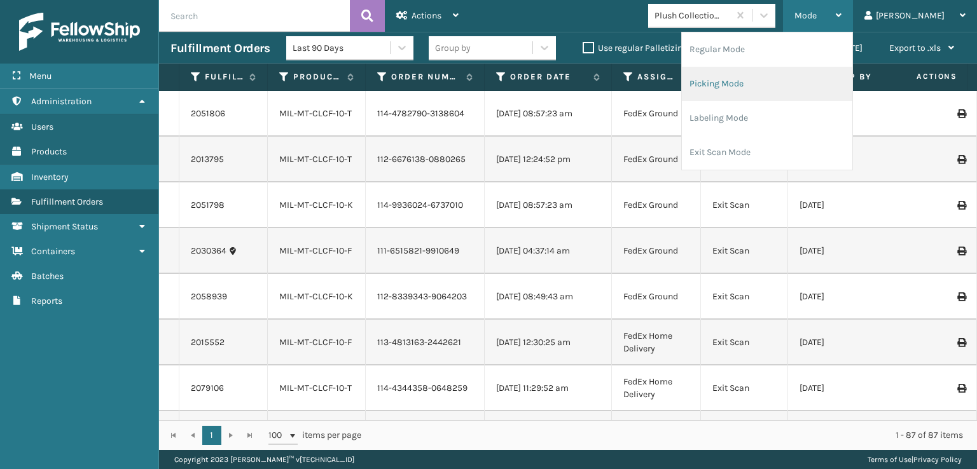
click at [761, 84] on li "Picking Mode" at bounding box center [767, 84] width 170 height 34
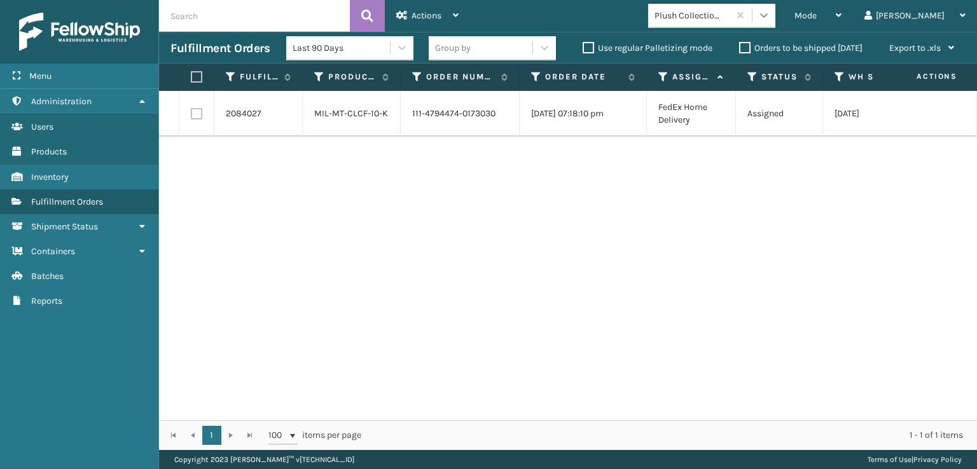
click at [770, 13] on icon at bounding box center [763, 15] width 13 height 13
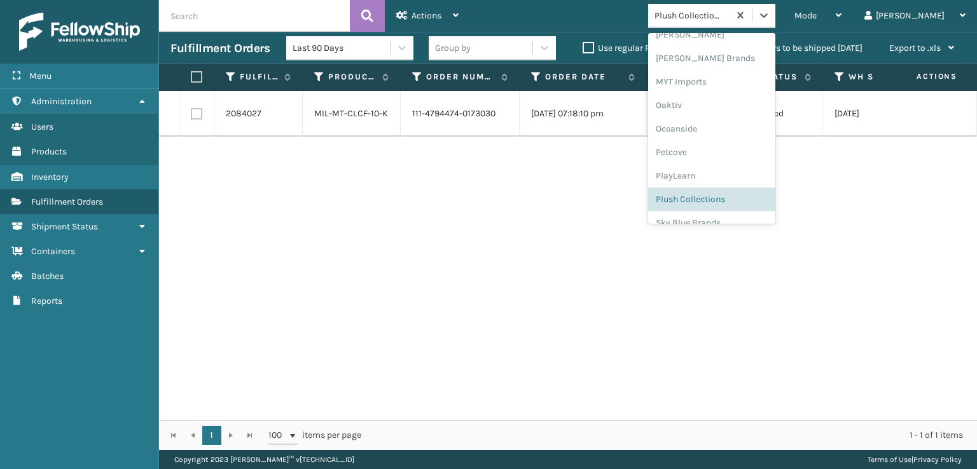
scroll to position [638, 0]
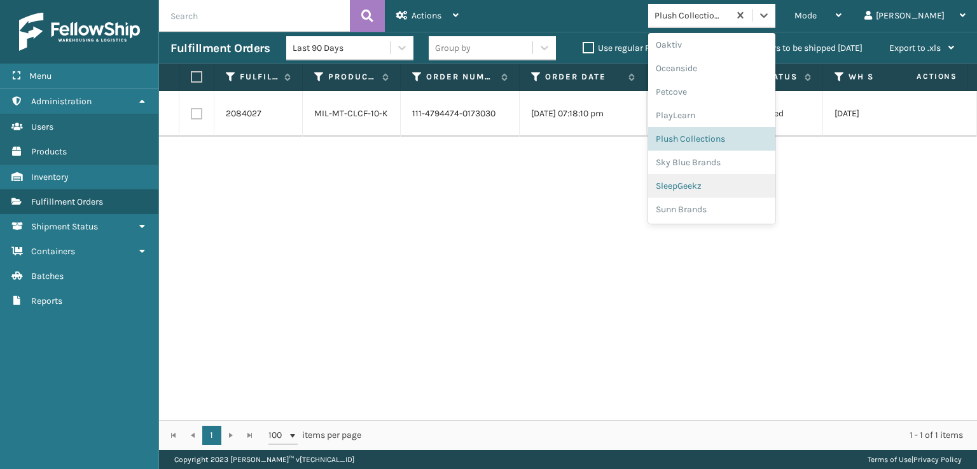
click at [721, 186] on div "SleepGeekz" at bounding box center [711, 186] width 127 height 24
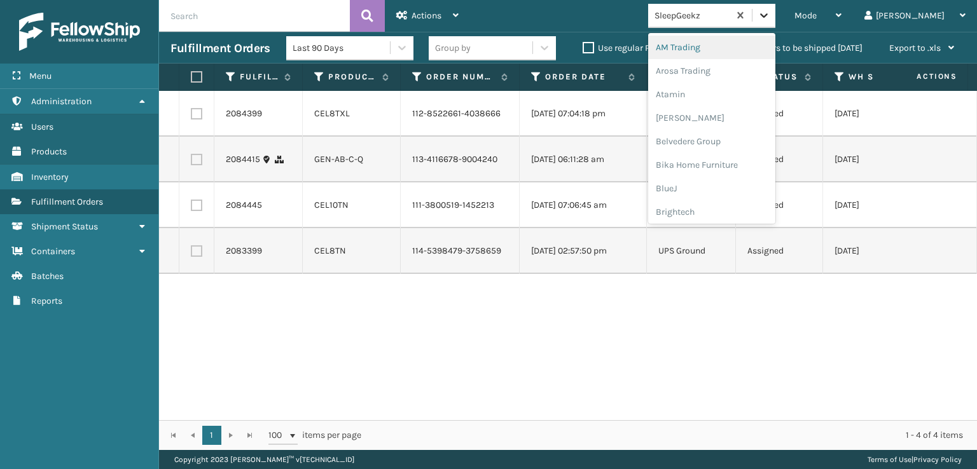
click at [770, 13] on icon at bounding box center [763, 15] width 13 height 13
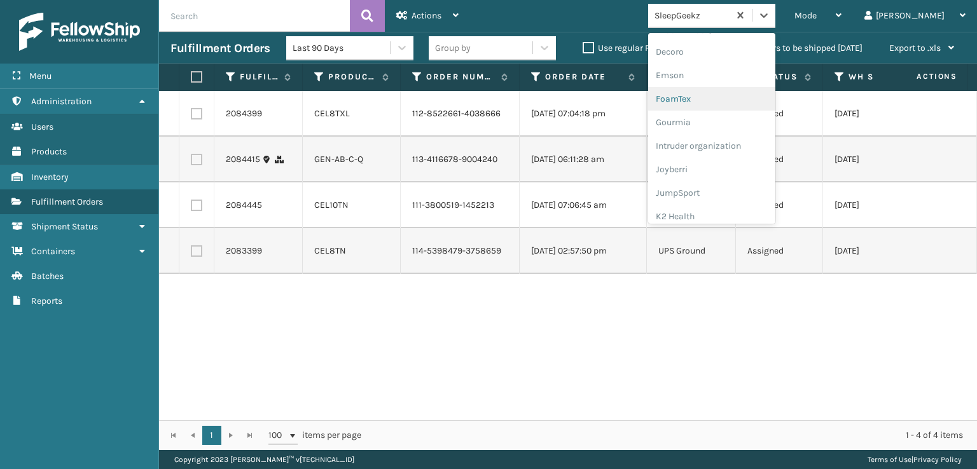
click at [734, 97] on div "FoamTex" at bounding box center [711, 99] width 127 height 24
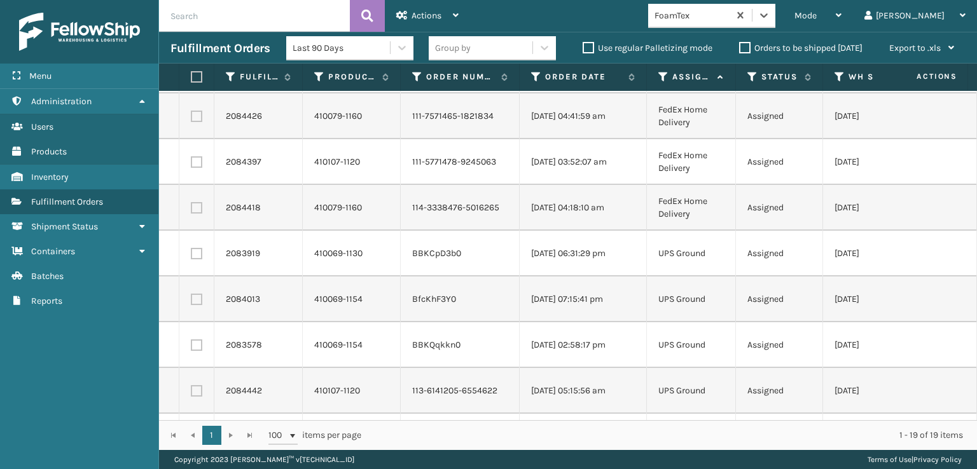
scroll to position [0, 0]
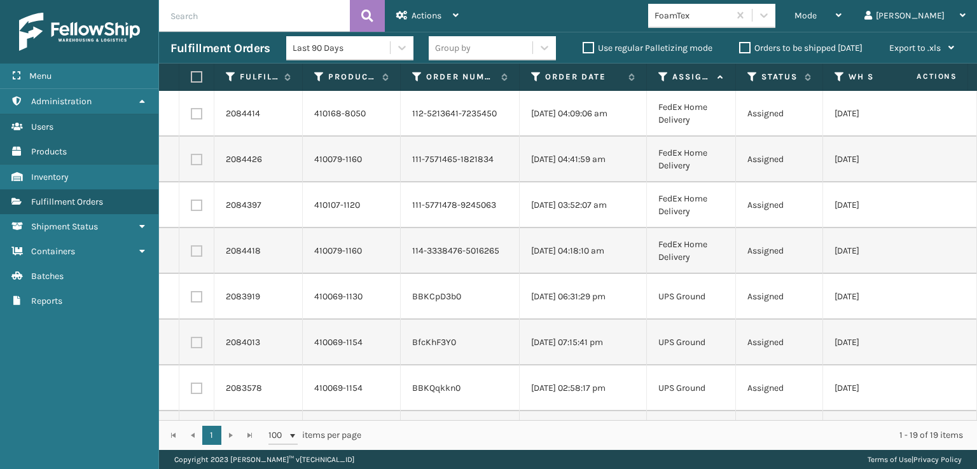
click at [195, 77] on label at bounding box center [195, 76] width 8 height 11
click at [191, 77] on input "checkbox" at bounding box center [191, 77] width 1 height 8
checkbox input "true"
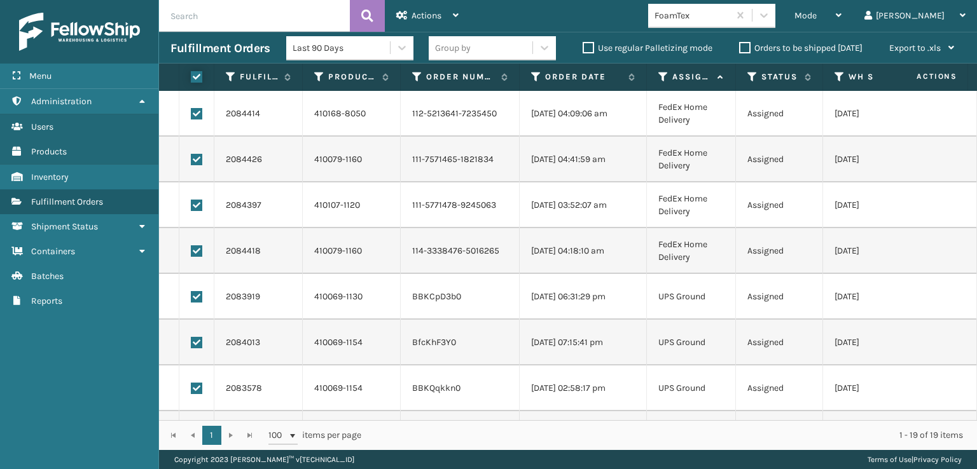
checkbox input "true"
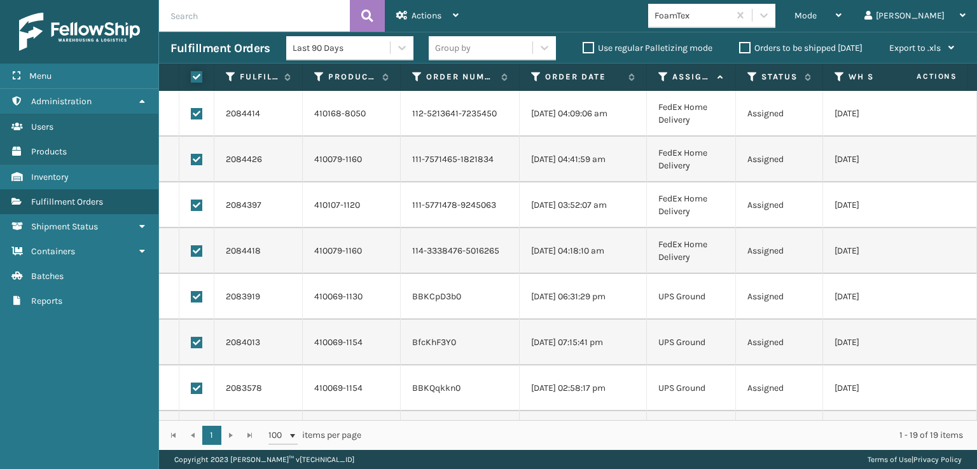
checkbox input "true"
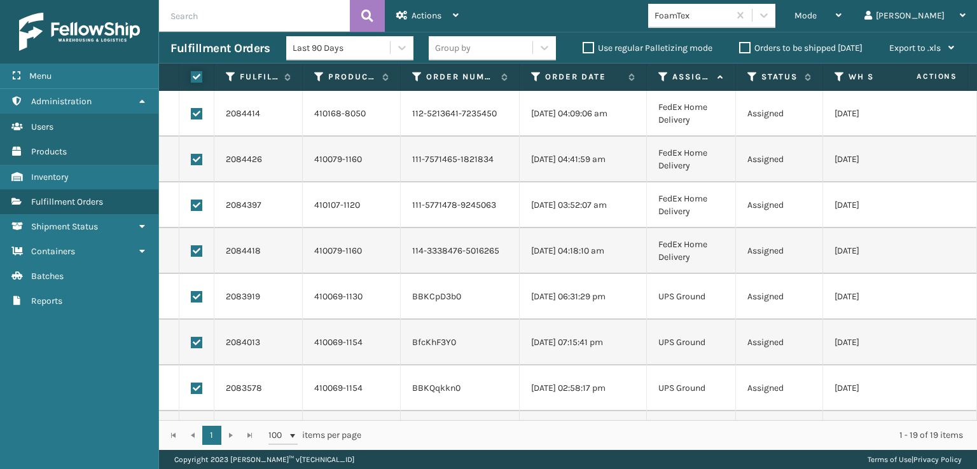
checkbox input "true"
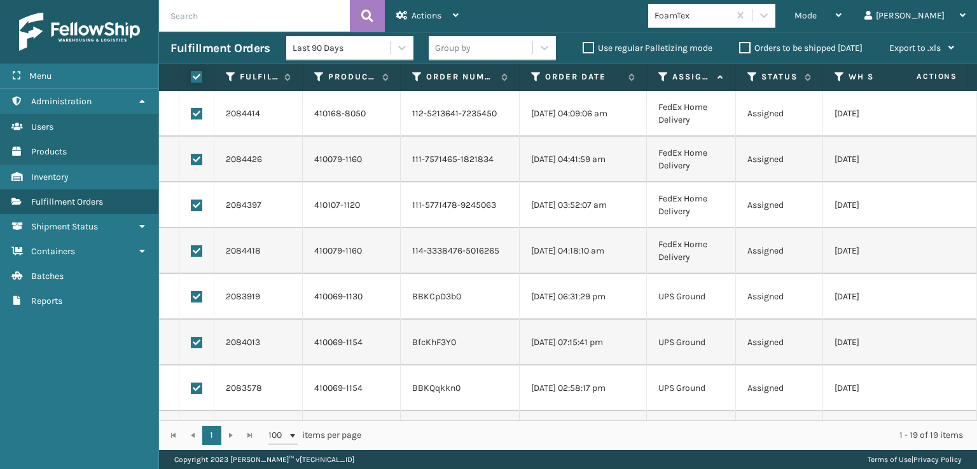
checkbox input "true"
drag, startPoint x: 196, startPoint y: 251, endPoint x: 195, endPoint y: 239, distance: 11.5
click at [196, 250] on label at bounding box center [196, 250] width 11 height 11
click at [191, 250] on input "checkbox" at bounding box center [191, 249] width 1 height 8
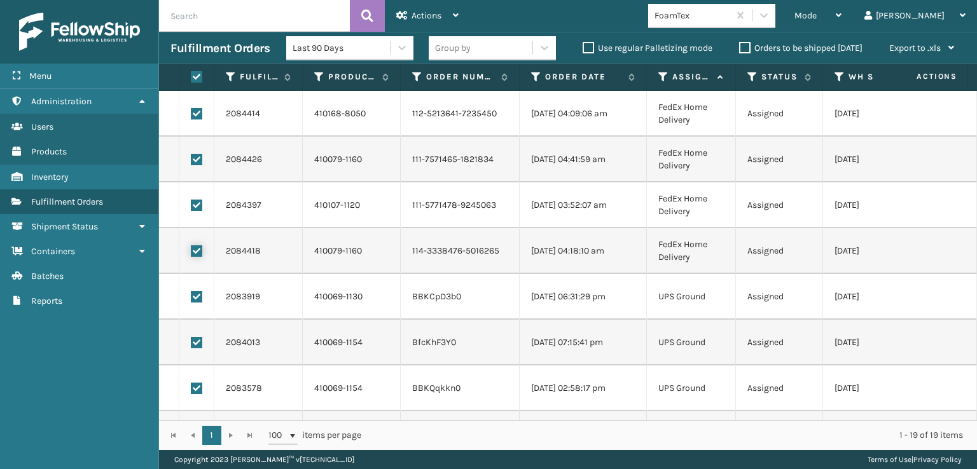
checkbox input "false"
click at [195, 202] on label at bounding box center [196, 205] width 11 height 11
click at [191, 202] on input "checkbox" at bounding box center [191, 204] width 1 height 8
checkbox input "false"
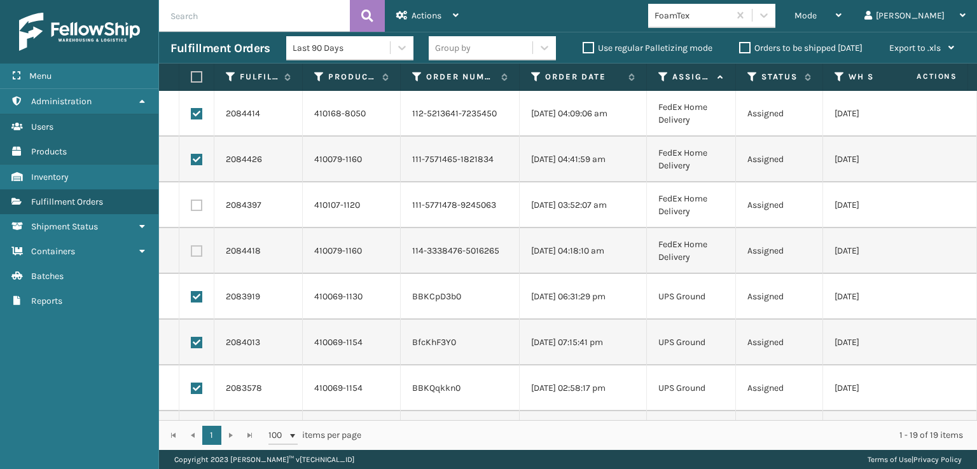
click at [195, 162] on label at bounding box center [196, 159] width 11 height 11
click at [191, 162] on input "checkbox" at bounding box center [191, 158] width 1 height 8
checkbox input "false"
click at [195, 114] on label at bounding box center [196, 113] width 11 height 11
click at [191, 114] on input "checkbox" at bounding box center [191, 112] width 1 height 8
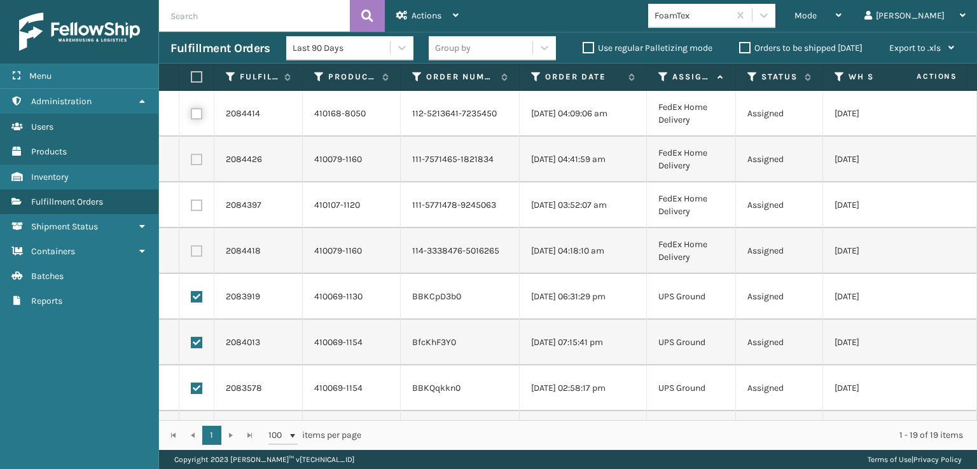
checkbox input "false"
click at [418, 9] on div "Actions" at bounding box center [427, 16] width 62 height 32
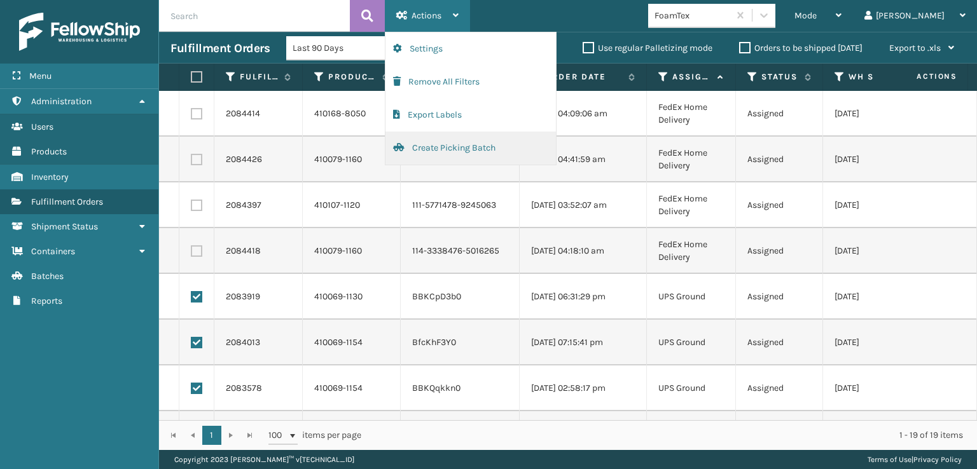
click at [453, 153] on button "Create Picking Batch" at bounding box center [470, 148] width 170 height 33
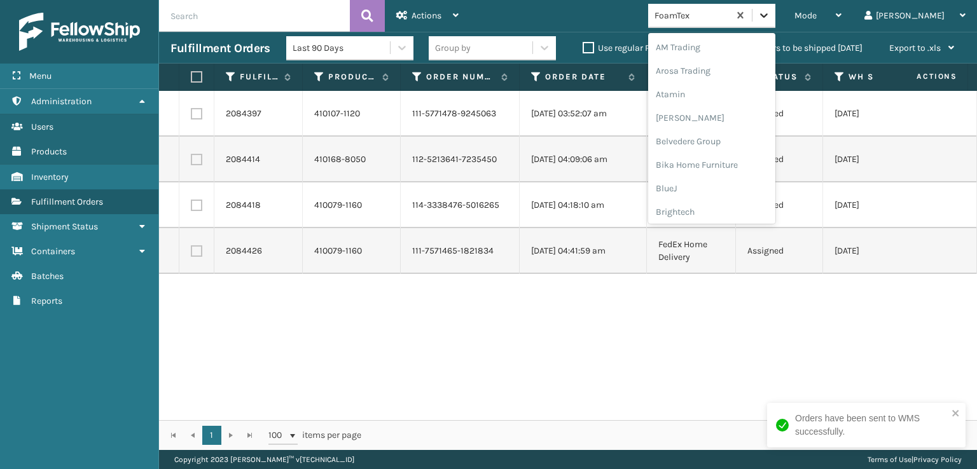
click at [770, 20] on icon at bounding box center [763, 15] width 13 height 13
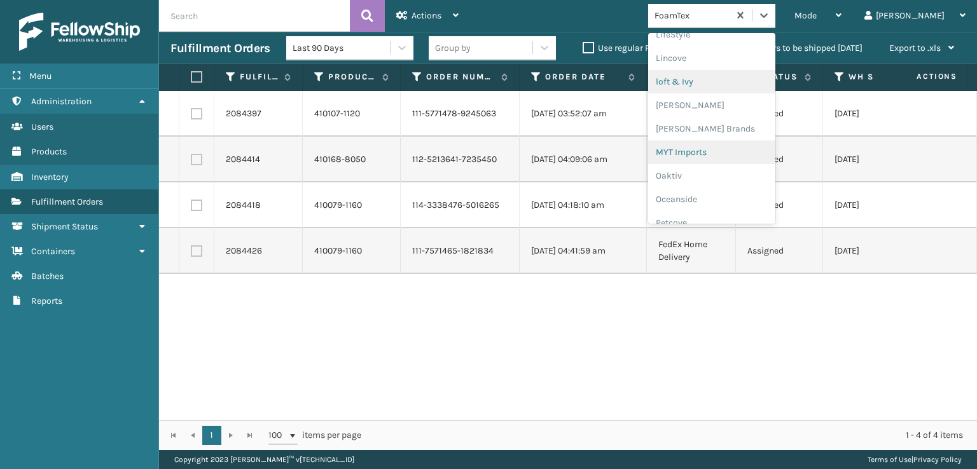
scroll to position [529, 0]
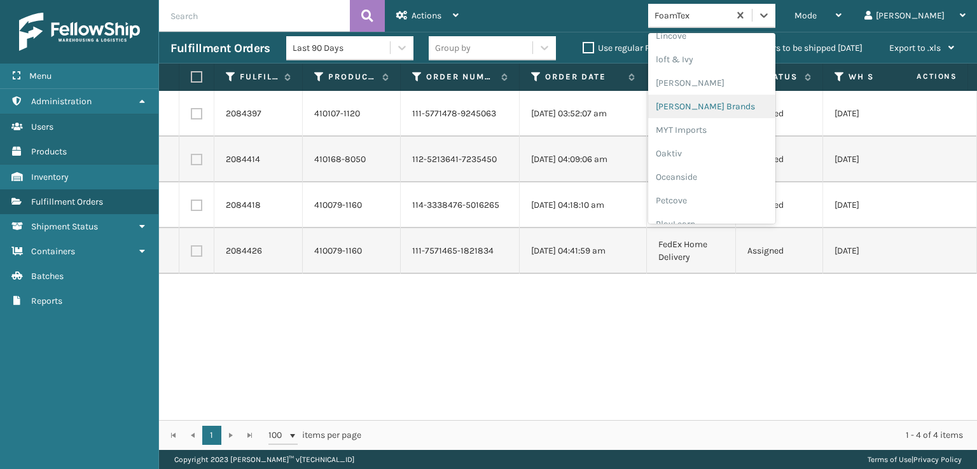
click at [735, 105] on div "[PERSON_NAME] Brands" at bounding box center [711, 107] width 127 height 24
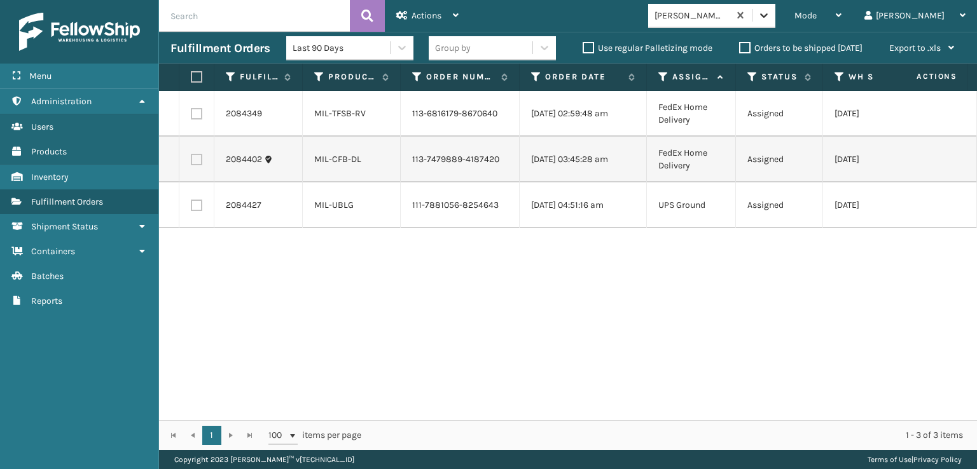
click at [770, 12] on icon at bounding box center [763, 15] width 13 height 13
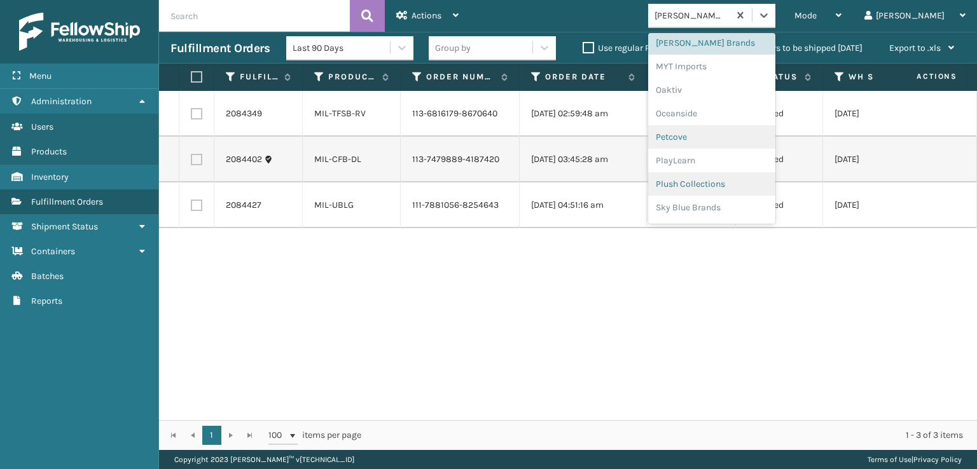
scroll to position [638, 0]
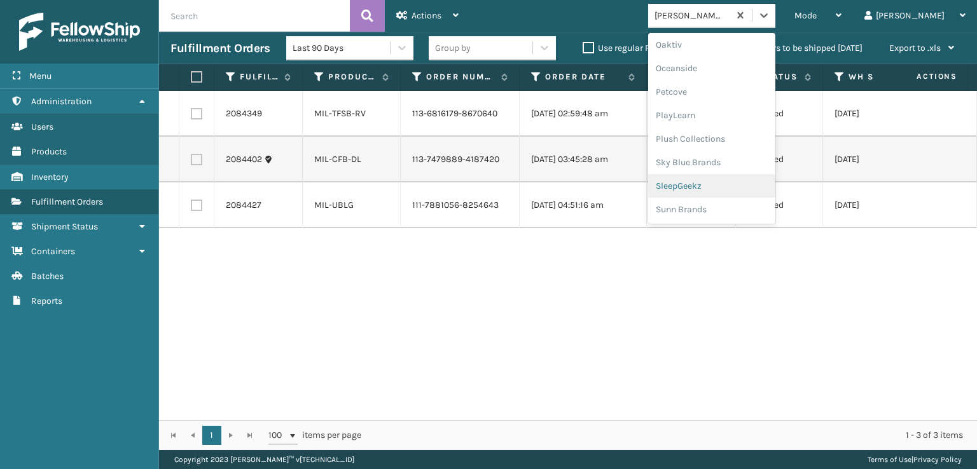
click at [734, 189] on div "SleepGeekz" at bounding box center [711, 186] width 127 height 24
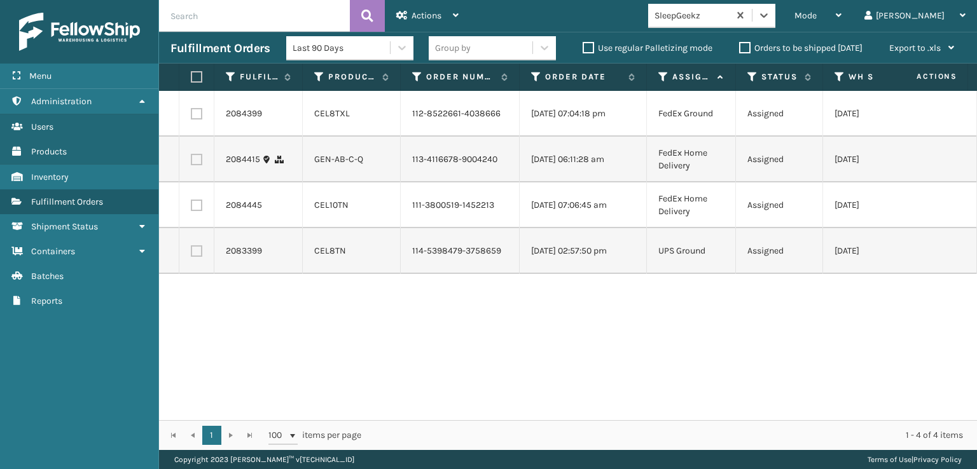
click at [198, 77] on label at bounding box center [195, 76] width 8 height 11
click at [191, 77] on input "checkbox" at bounding box center [191, 77] width 1 height 8
checkbox input "true"
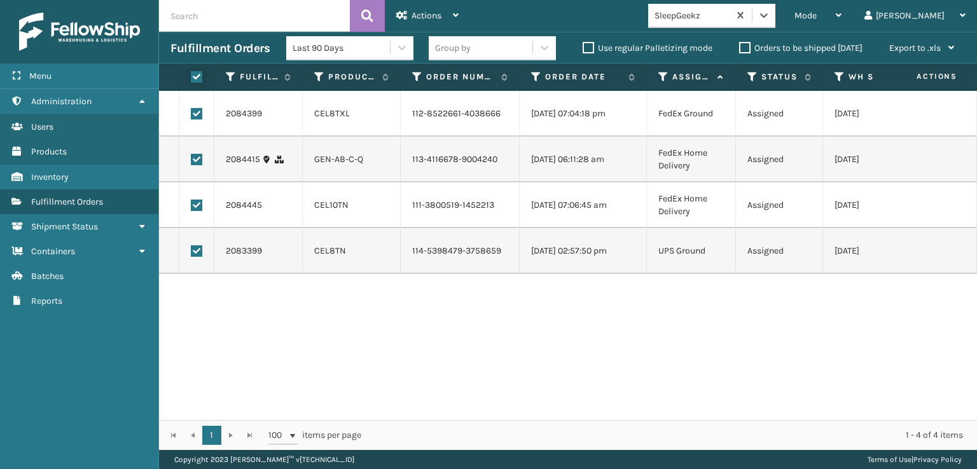
checkbox input "true"
click at [430, 12] on span "Actions" at bounding box center [426, 15] width 30 height 11
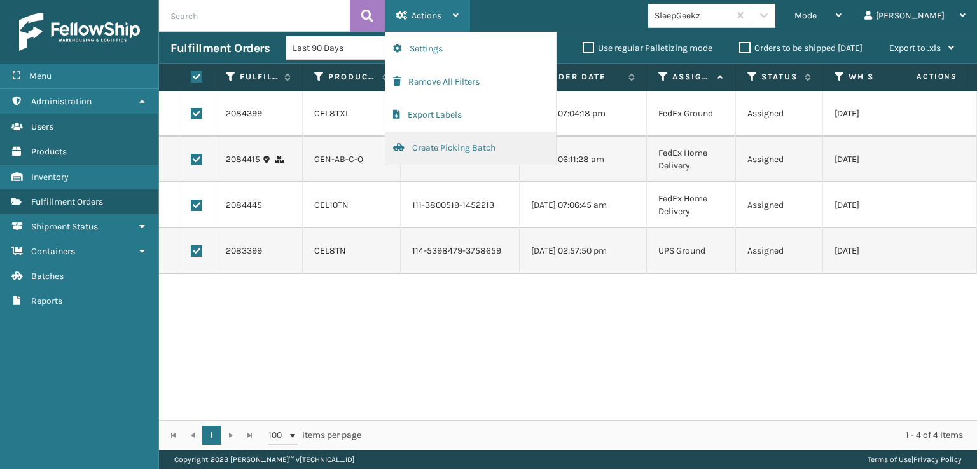
click at [463, 144] on button "Create Picking Batch" at bounding box center [470, 148] width 170 height 33
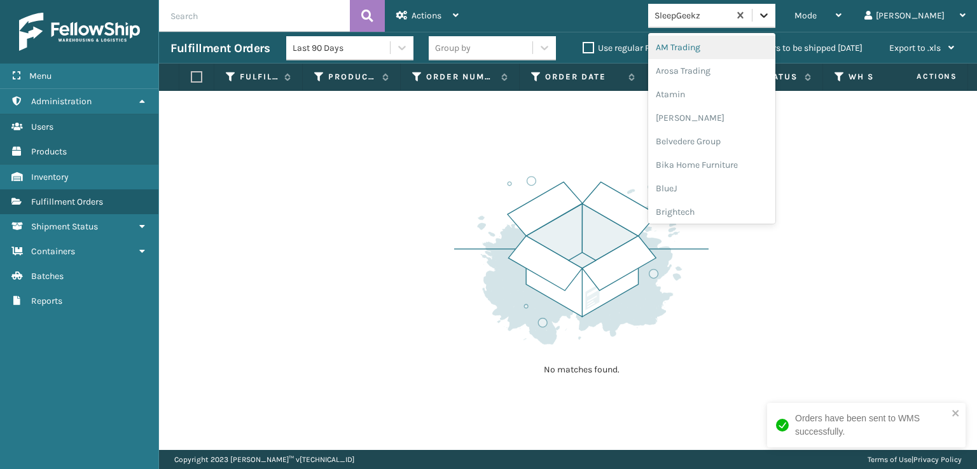
click at [770, 11] on icon at bounding box center [763, 15] width 13 height 13
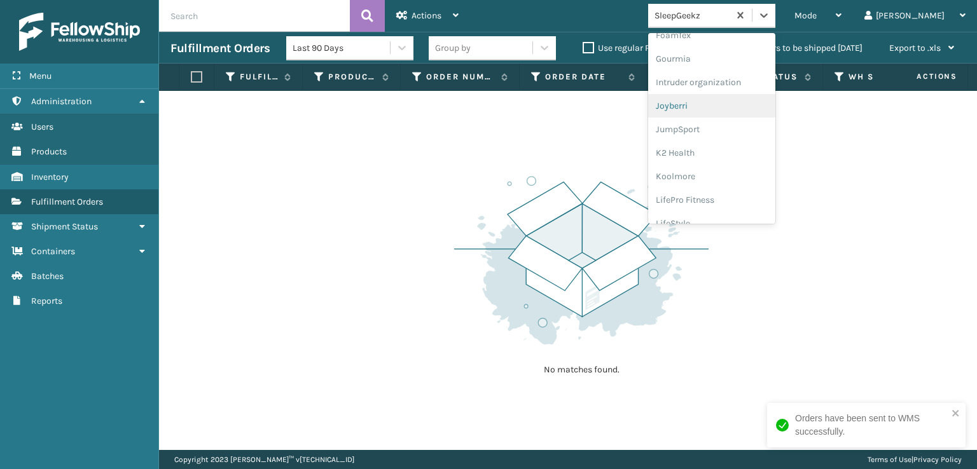
scroll to position [254, 0]
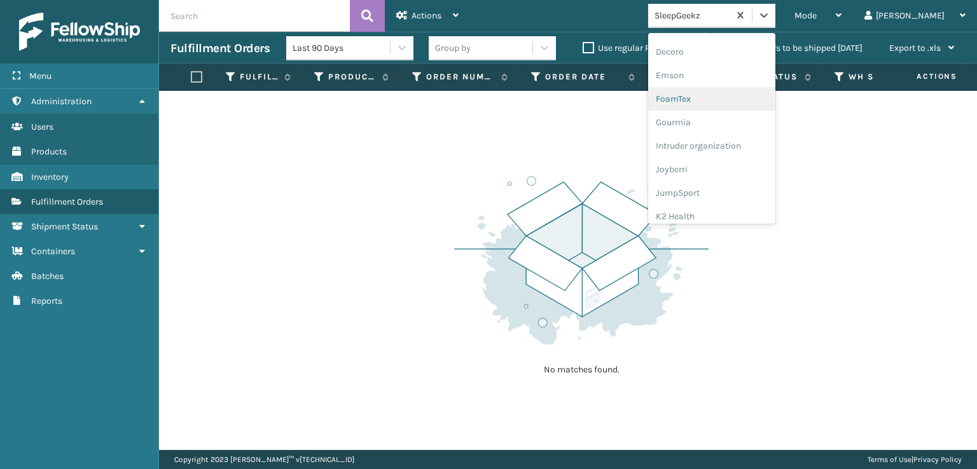
click at [719, 98] on div "FoamTex" at bounding box center [711, 99] width 127 height 24
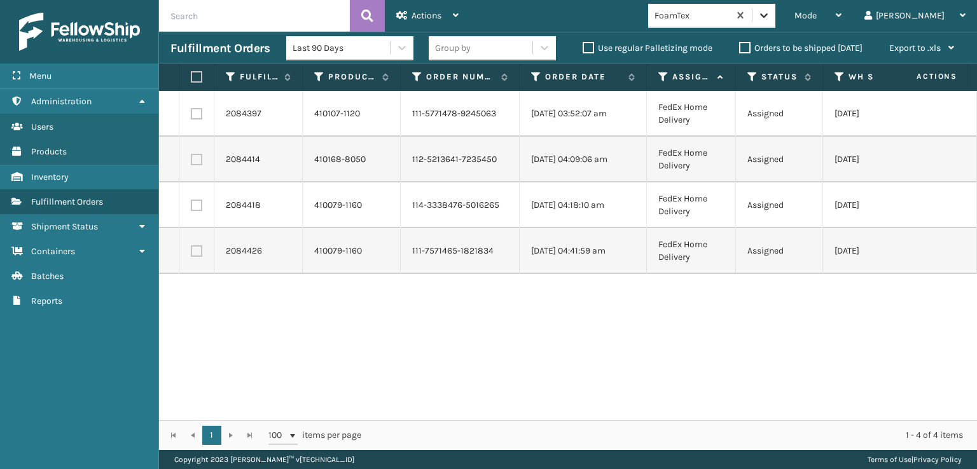
click at [770, 12] on icon at bounding box center [763, 15] width 13 height 13
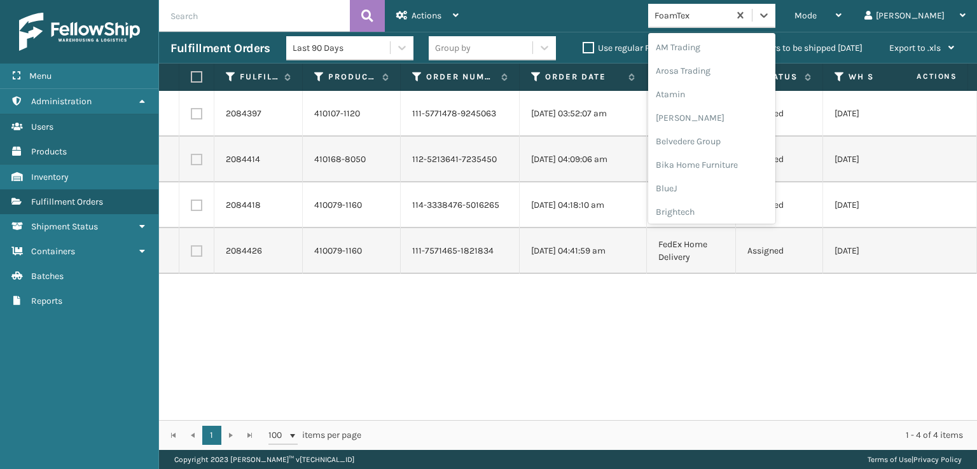
scroll to position [149, 0]
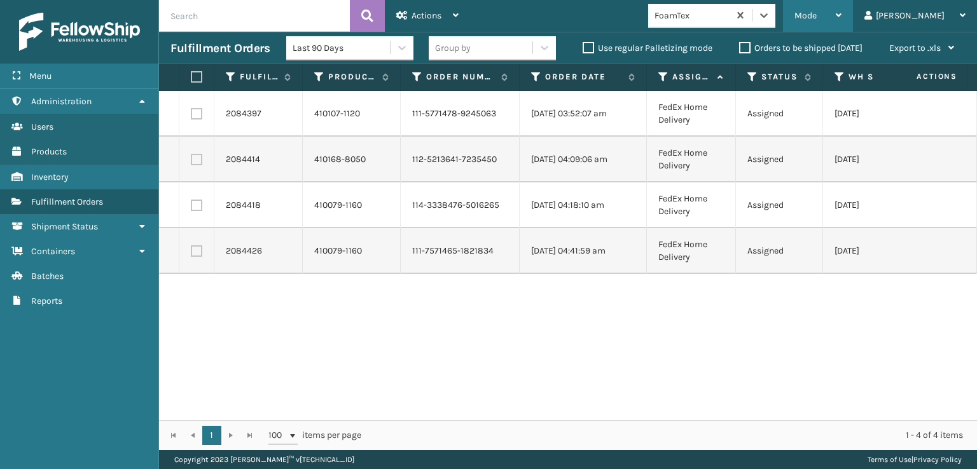
click at [816, 13] on span "Mode" at bounding box center [805, 15] width 22 height 11
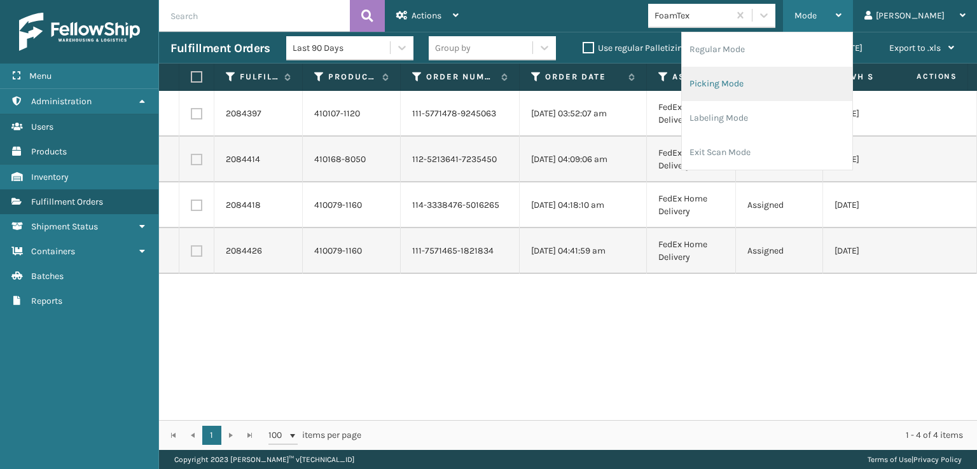
click at [759, 83] on li "Picking Mode" at bounding box center [767, 84] width 170 height 34
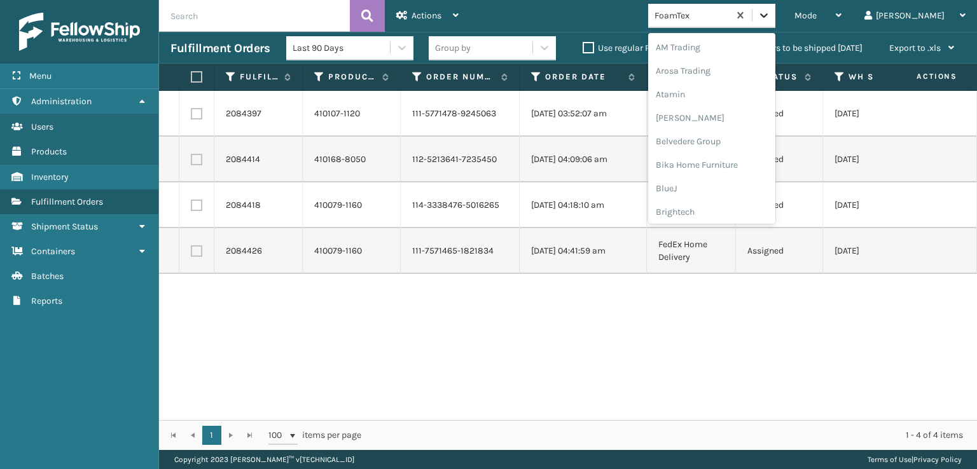
click at [770, 21] on icon at bounding box center [763, 15] width 13 height 13
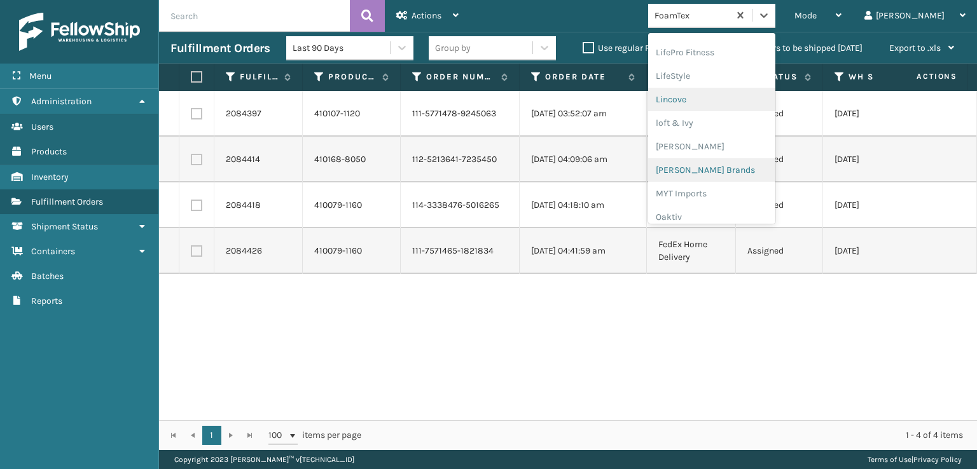
click at [735, 167] on div "[PERSON_NAME] Brands" at bounding box center [711, 170] width 127 height 24
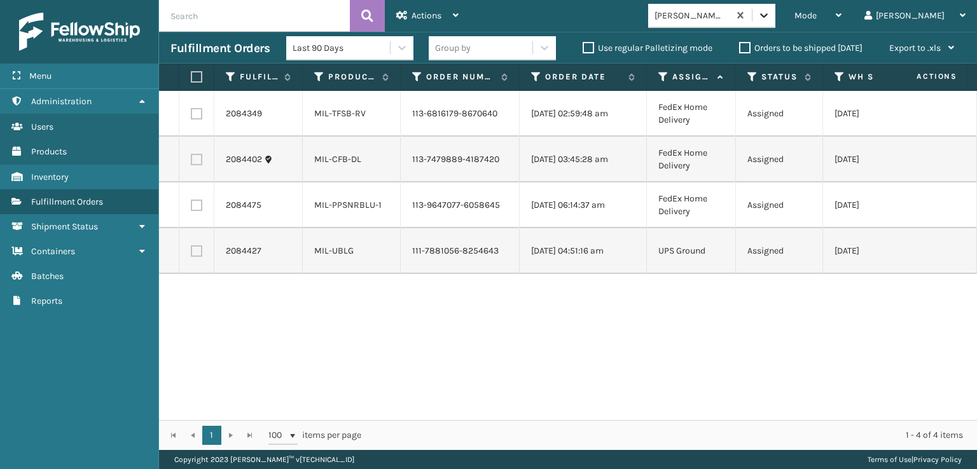
click at [770, 11] on icon at bounding box center [763, 15] width 13 height 13
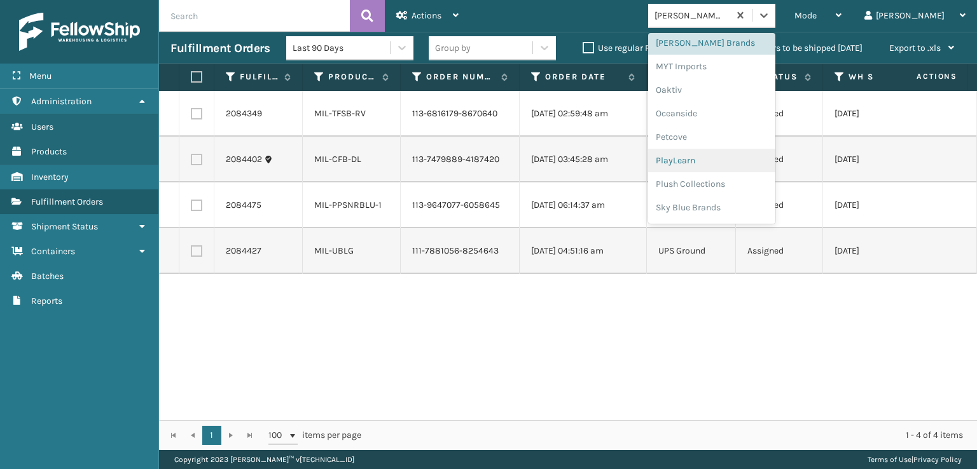
scroll to position [638, 0]
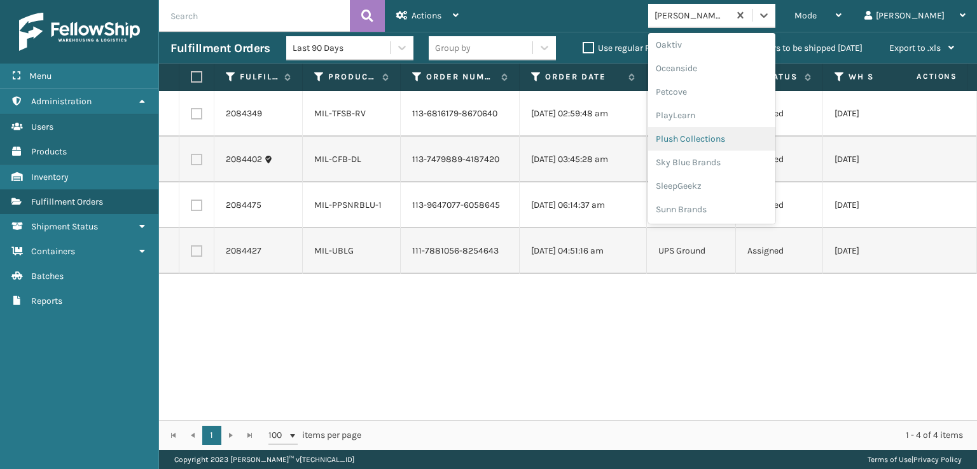
click at [722, 140] on div "Plush Collections" at bounding box center [711, 139] width 127 height 24
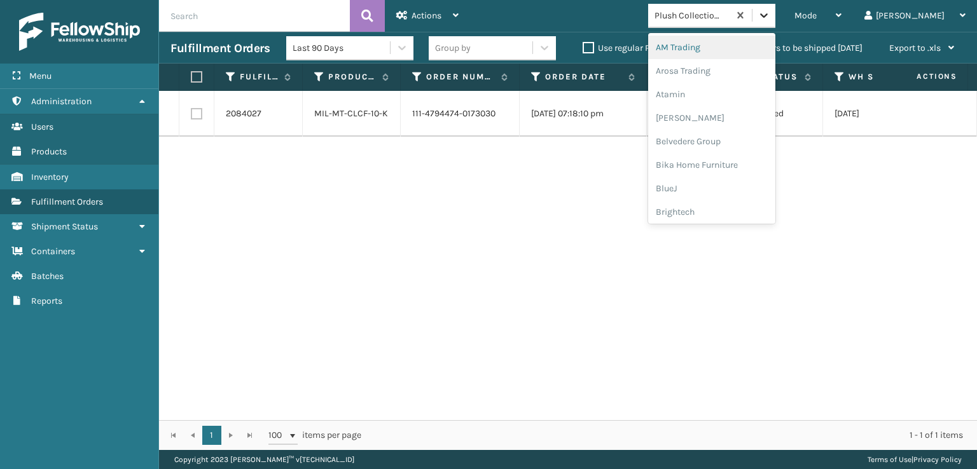
click at [770, 17] on icon at bounding box center [763, 15] width 13 height 13
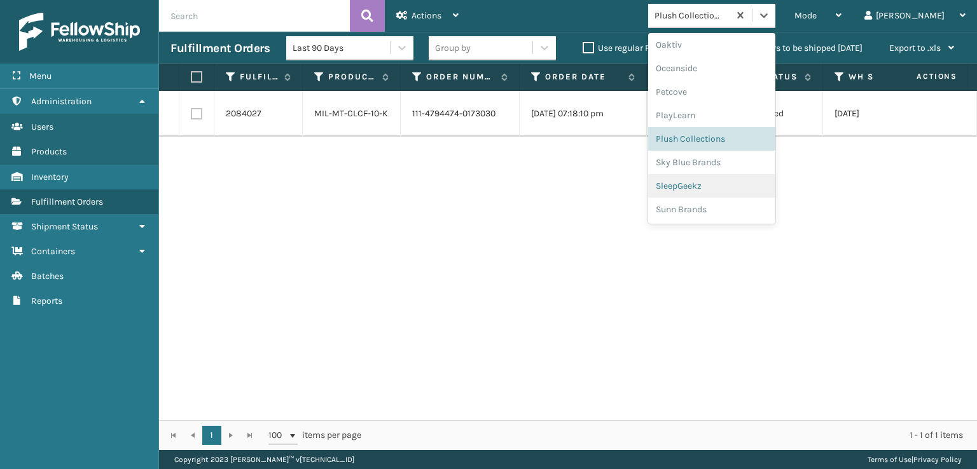
click at [729, 184] on div "SleepGeekz" at bounding box center [711, 186] width 127 height 24
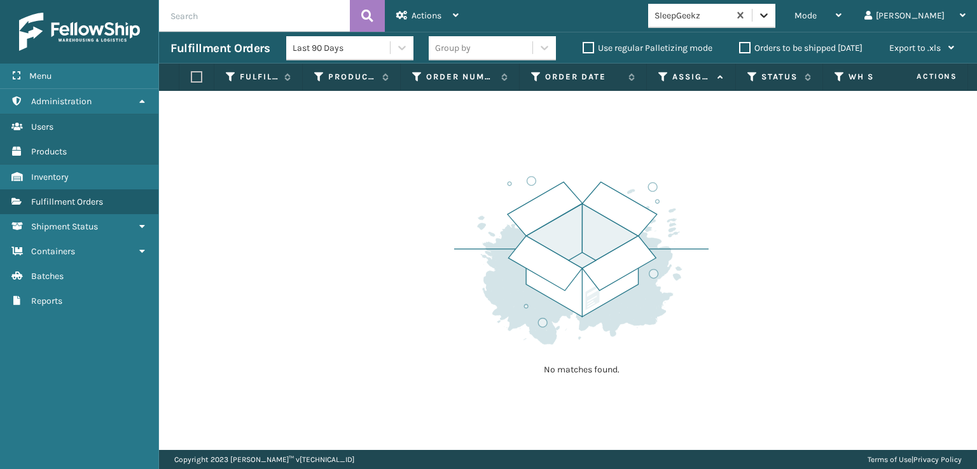
click at [775, 13] on div at bounding box center [763, 15] width 23 height 23
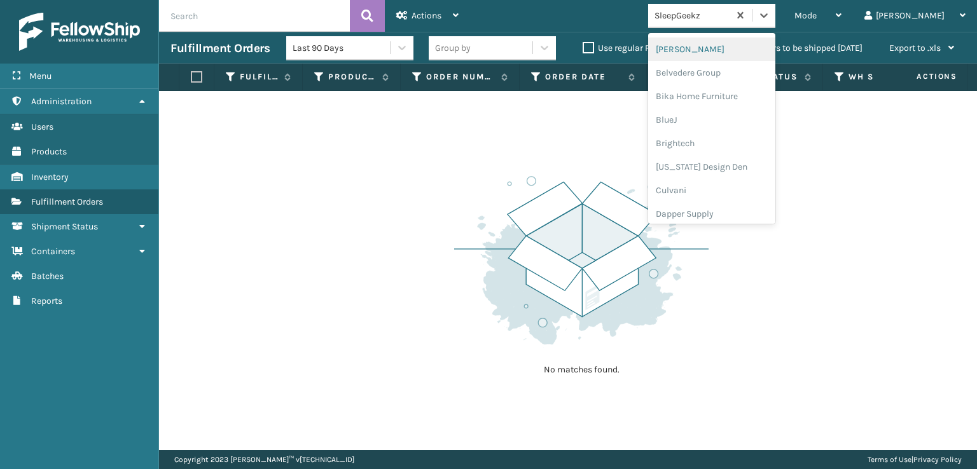
scroll to position [191, 0]
click at [715, 166] on div "FoamTex" at bounding box center [711, 163] width 127 height 24
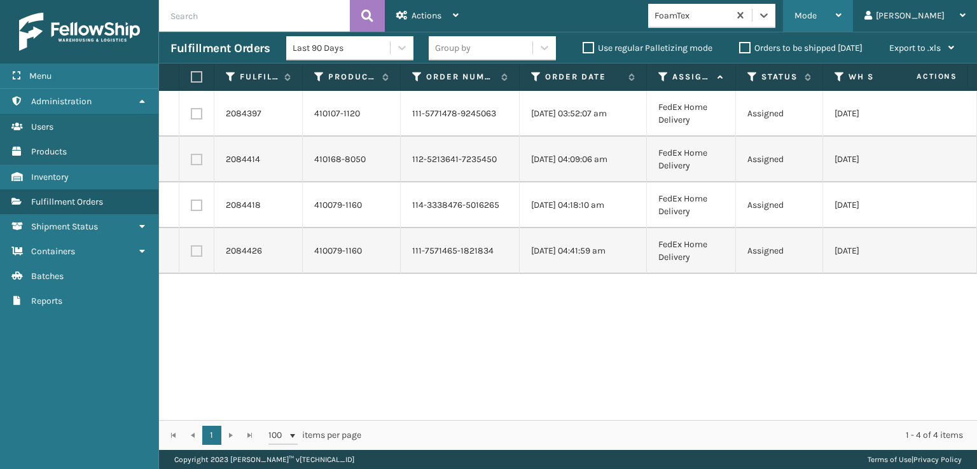
click at [841, 3] on div "Mode" at bounding box center [817, 16] width 47 height 32
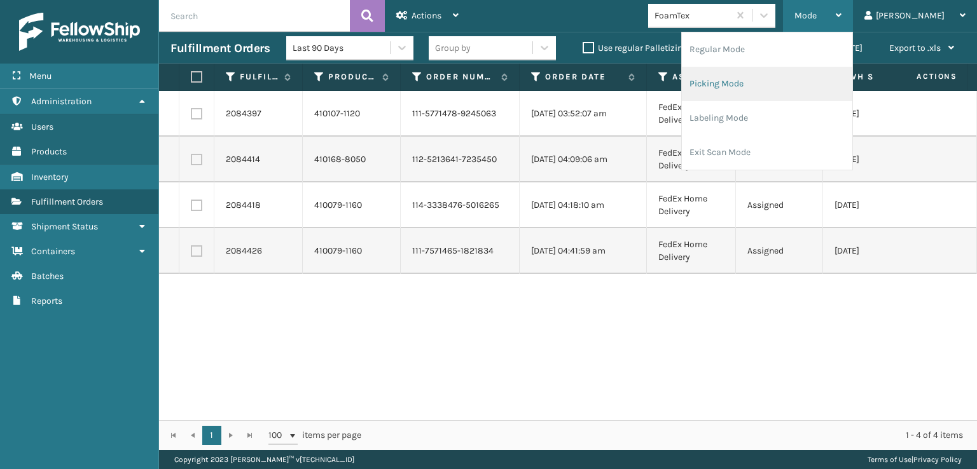
click at [774, 79] on li "Picking Mode" at bounding box center [767, 84] width 170 height 34
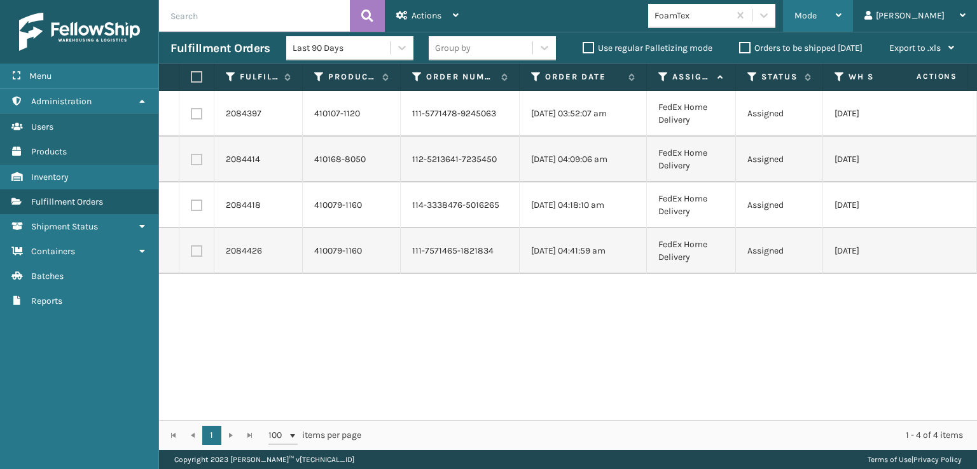
click at [816, 20] on span "Mode" at bounding box center [805, 15] width 22 height 11
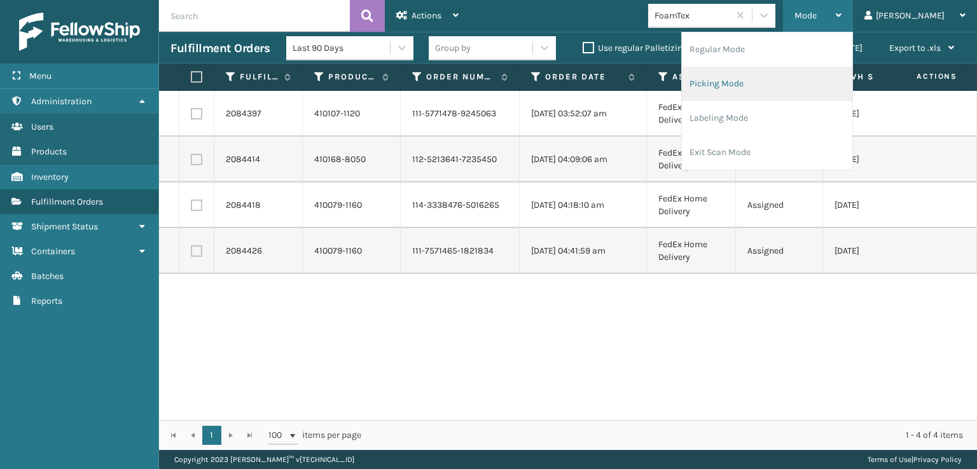
click at [754, 79] on li "Picking Mode" at bounding box center [767, 84] width 170 height 34
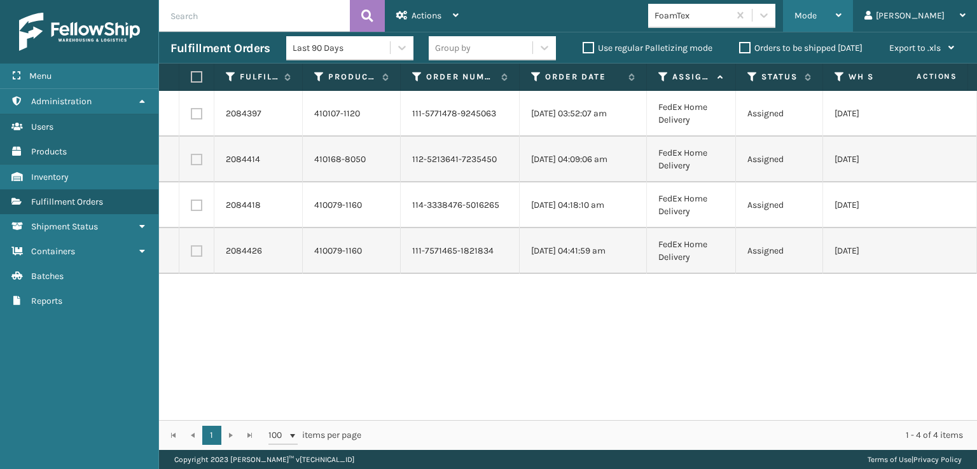
click at [816, 13] on span "Mode" at bounding box center [805, 15] width 22 height 11
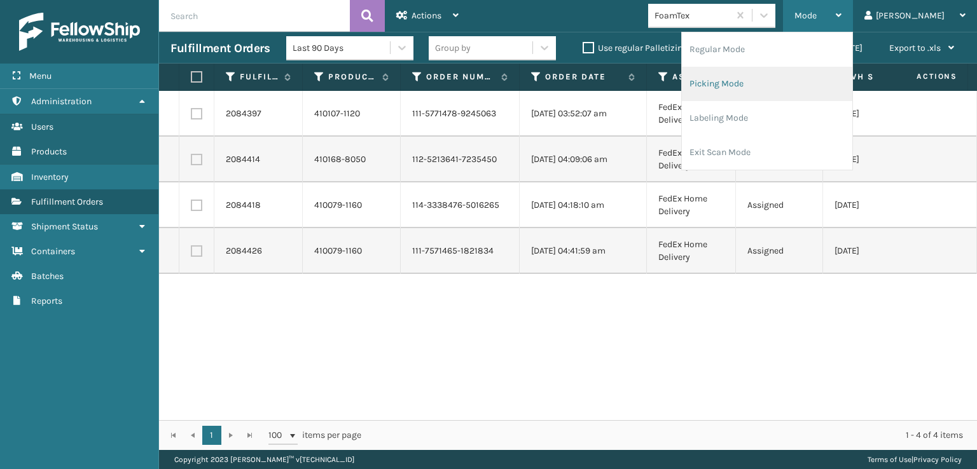
click at [771, 76] on li "Picking Mode" at bounding box center [767, 84] width 170 height 34
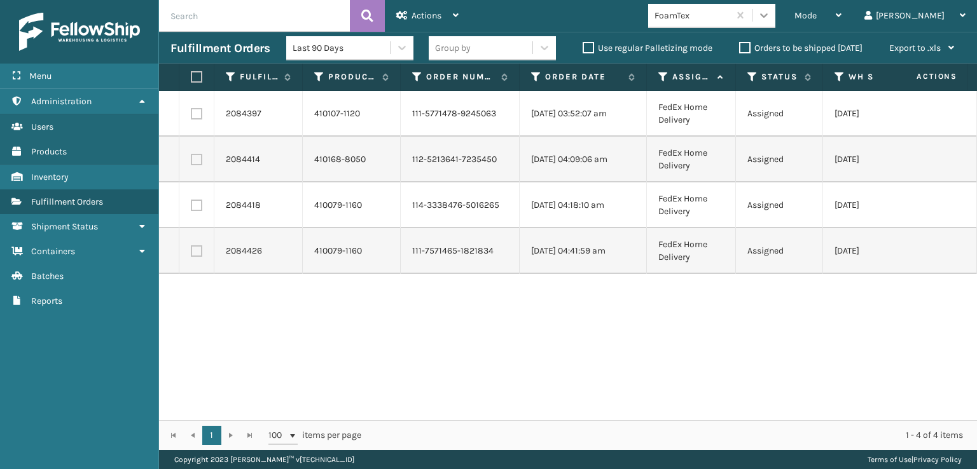
click at [770, 18] on icon at bounding box center [763, 15] width 13 height 13
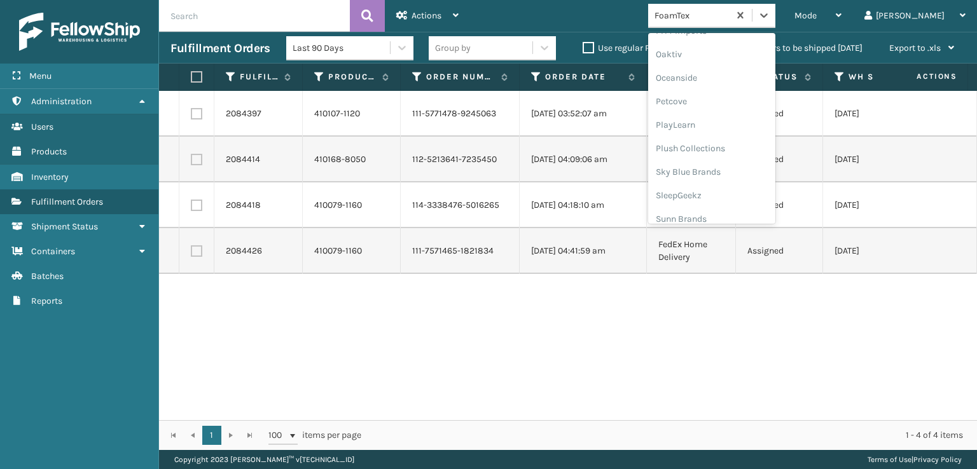
scroll to position [638, 0]
click at [720, 184] on div "SleepGeekz" at bounding box center [711, 186] width 127 height 24
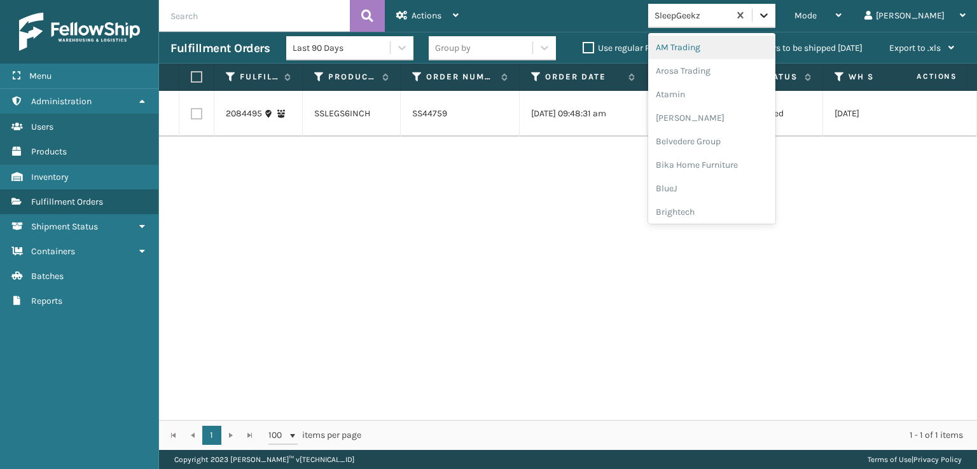
click at [770, 17] on icon at bounding box center [763, 15] width 13 height 13
click at [726, 163] on div "FoamTex" at bounding box center [711, 163] width 127 height 24
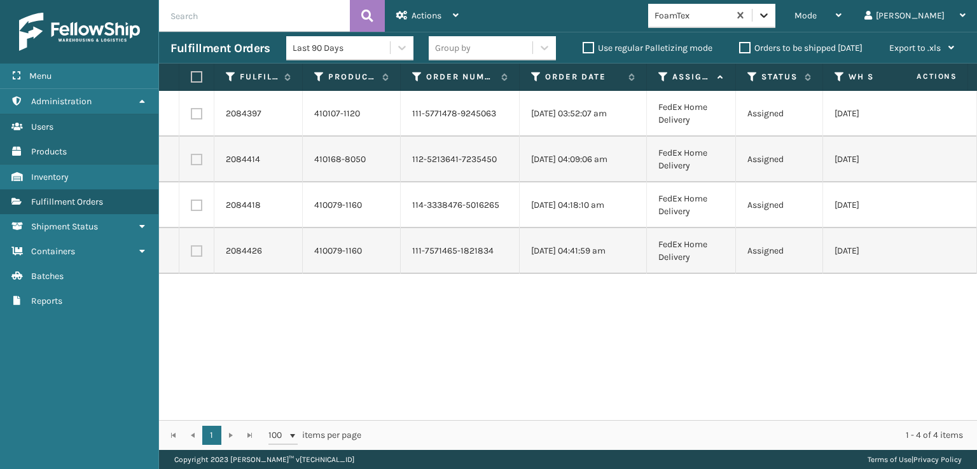
click at [770, 16] on icon at bounding box center [763, 15] width 13 height 13
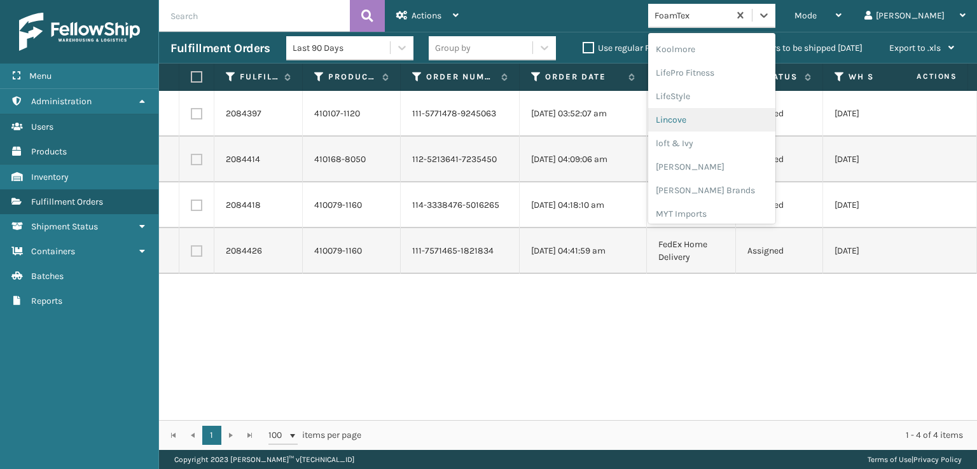
scroll to position [465, 0]
click at [718, 165] on div "[PERSON_NAME] Brands" at bounding box center [711, 170] width 127 height 24
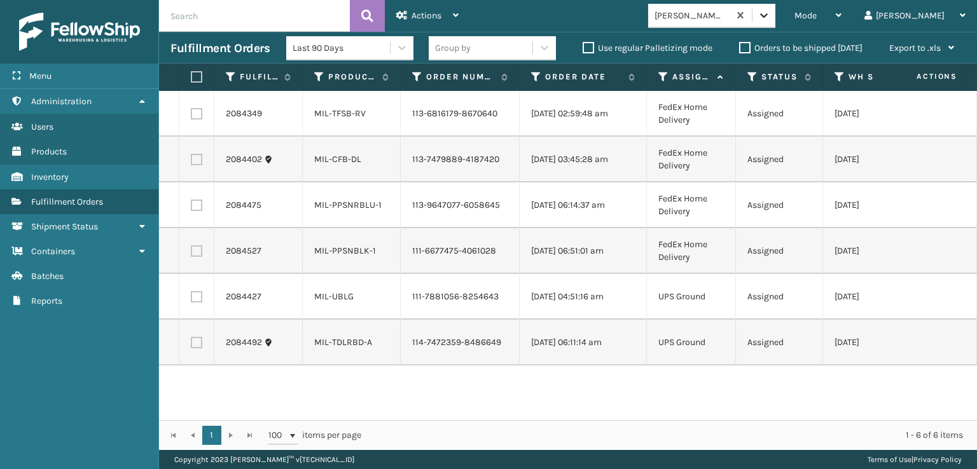
click at [770, 20] on icon at bounding box center [763, 15] width 13 height 13
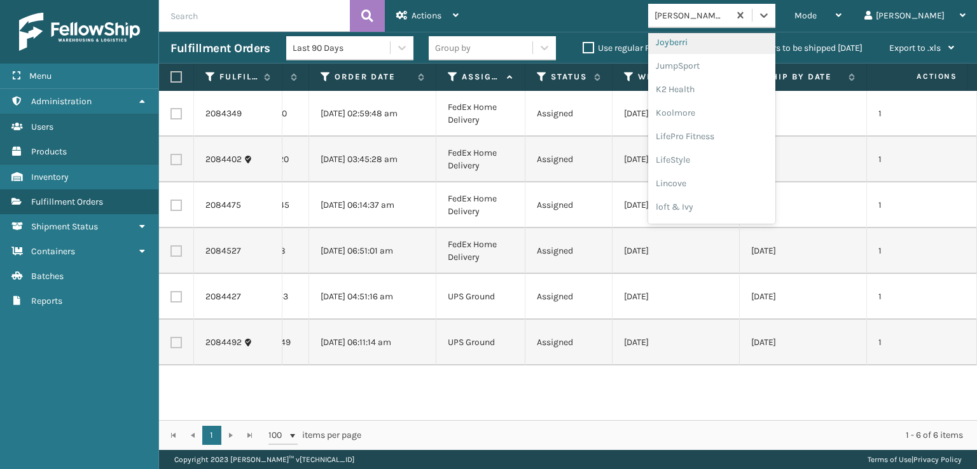
scroll to position [0, 0]
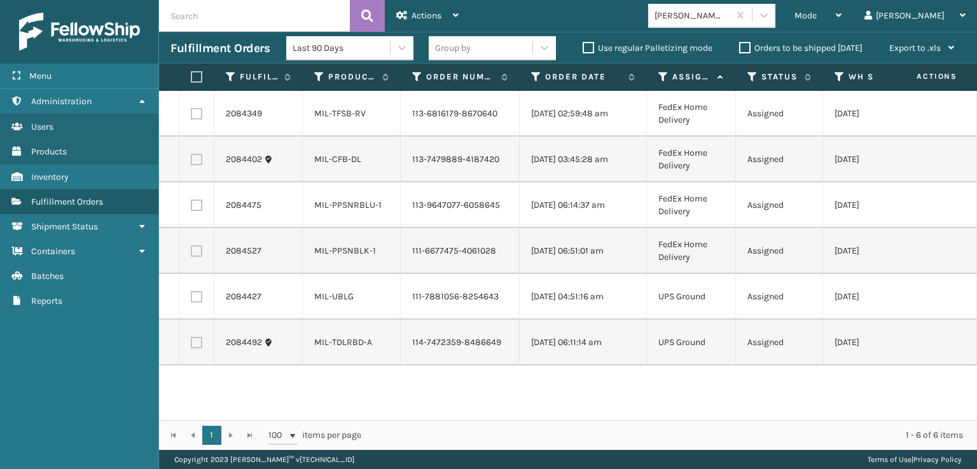
click at [193, 113] on label at bounding box center [196, 113] width 11 height 11
click at [191, 113] on input "checkbox" at bounding box center [191, 112] width 1 height 8
checkbox input "true"
click at [196, 162] on label at bounding box center [196, 159] width 11 height 11
click at [191, 162] on input "checkbox" at bounding box center [191, 158] width 1 height 8
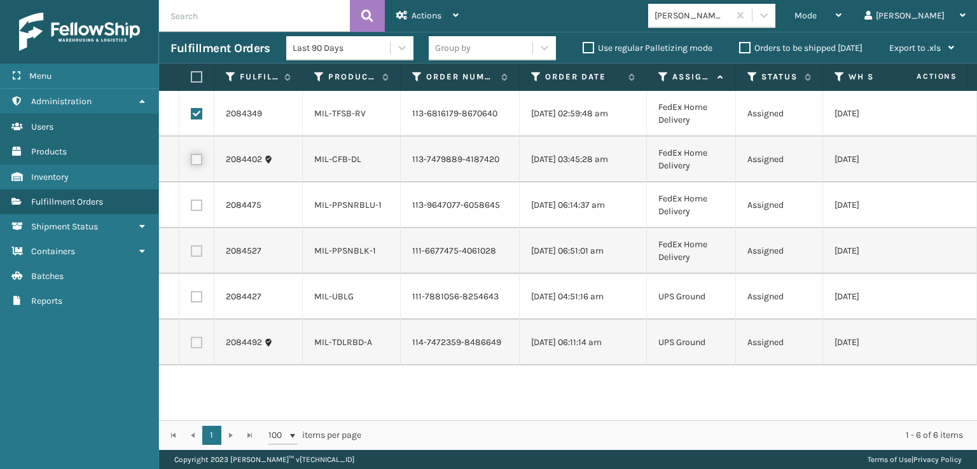
checkbox input "true"
click at [196, 203] on label at bounding box center [196, 205] width 11 height 11
click at [191, 203] on input "checkbox" at bounding box center [191, 204] width 1 height 8
checkbox input "true"
click at [196, 252] on label at bounding box center [196, 250] width 11 height 11
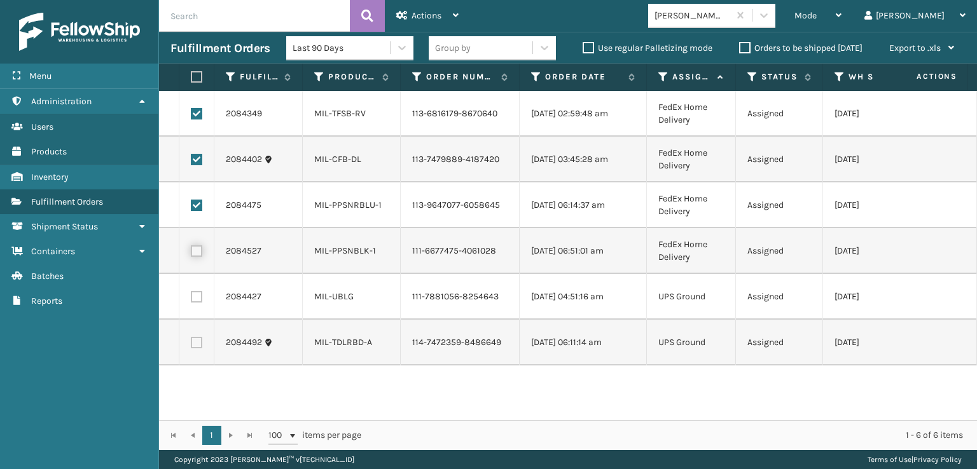
click at [191, 252] on input "checkbox" at bounding box center [191, 249] width 1 height 8
checkbox input "true"
click at [195, 303] on td at bounding box center [196, 297] width 35 height 46
click at [195, 349] on td at bounding box center [196, 343] width 35 height 46
click at [196, 340] on label at bounding box center [196, 342] width 11 height 11
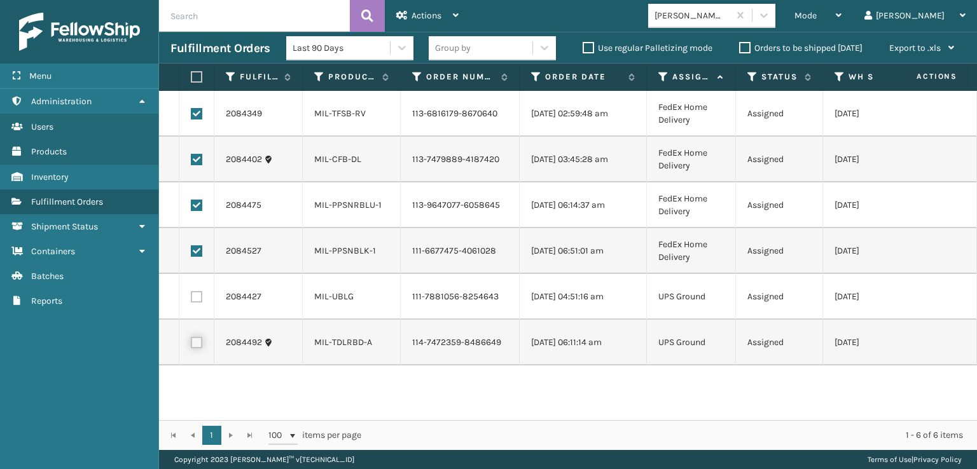
click at [191, 340] on input "checkbox" at bounding box center [191, 341] width 1 height 8
checkbox input "true"
click at [199, 293] on label at bounding box center [196, 296] width 11 height 11
click at [191, 293] on input "checkbox" at bounding box center [191, 295] width 1 height 8
checkbox input "true"
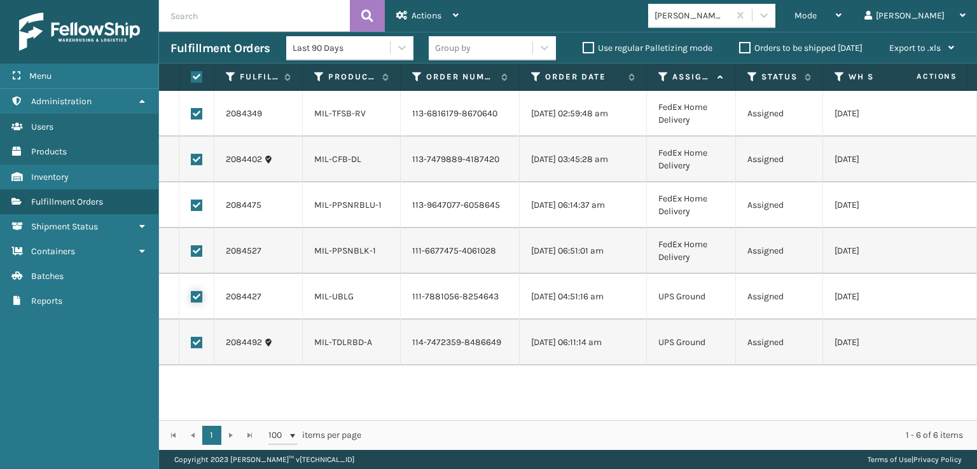
checkbox input "true"
click at [428, 13] on span "Actions" at bounding box center [426, 15] width 30 height 11
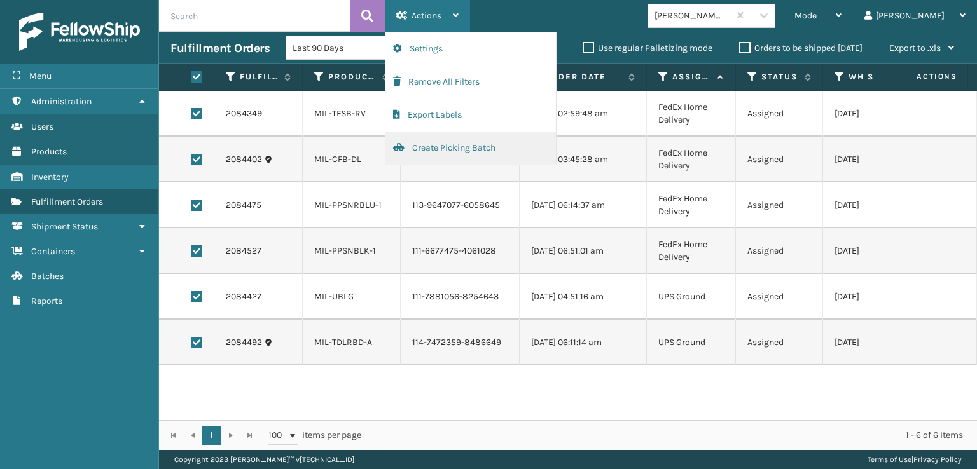
click at [444, 151] on button "Create Picking Batch" at bounding box center [470, 148] width 170 height 33
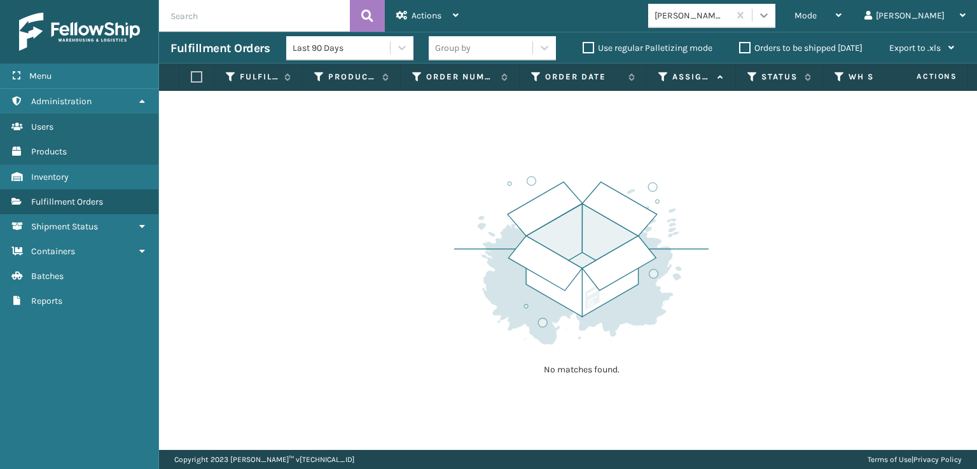
click at [770, 18] on icon at bounding box center [763, 15] width 13 height 13
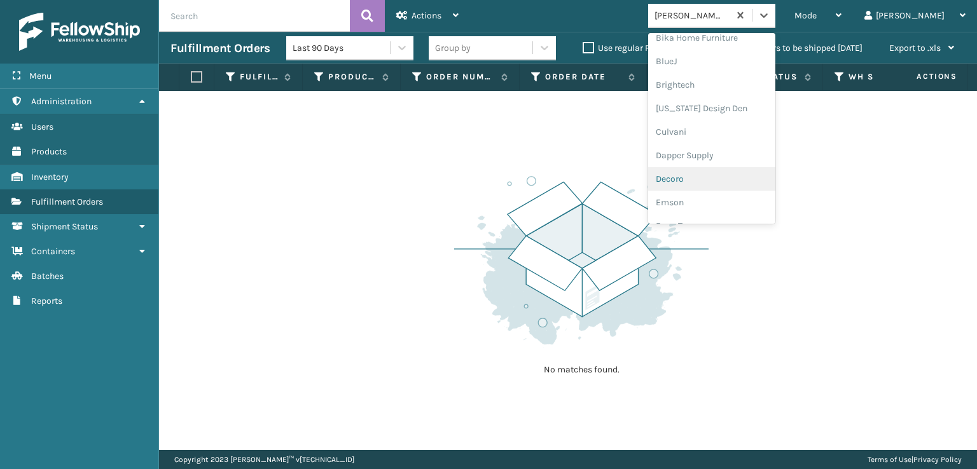
scroll to position [191, 0]
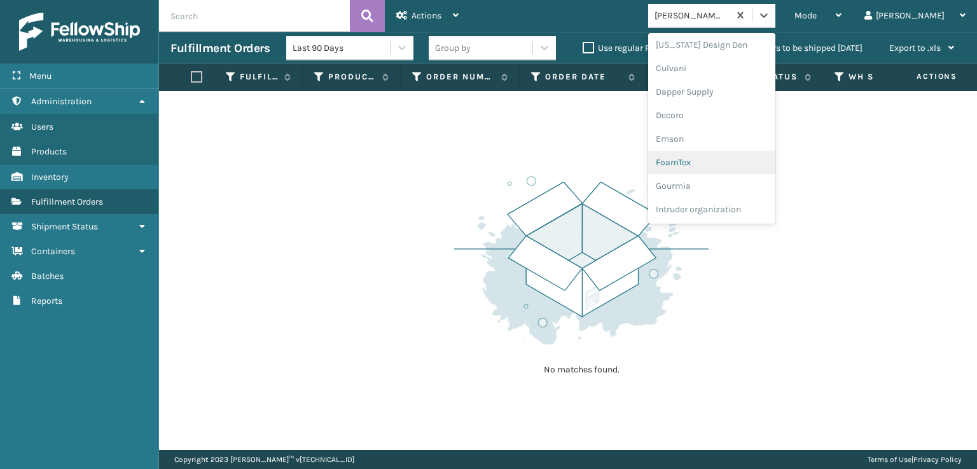
click at [726, 161] on div "FoamTex" at bounding box center [711, 163] width 127 height 24
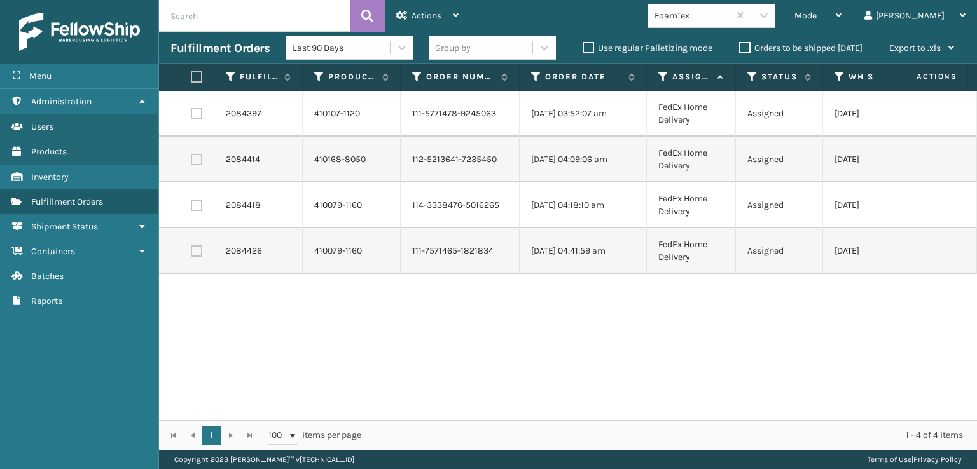
click at [198, 76] on label at bounding box center [195, 76] width 8 height 11
click at [191, 76] on input "checkbox" at bounding box center [191, 77] width 1 height 8
checkbox input "true"
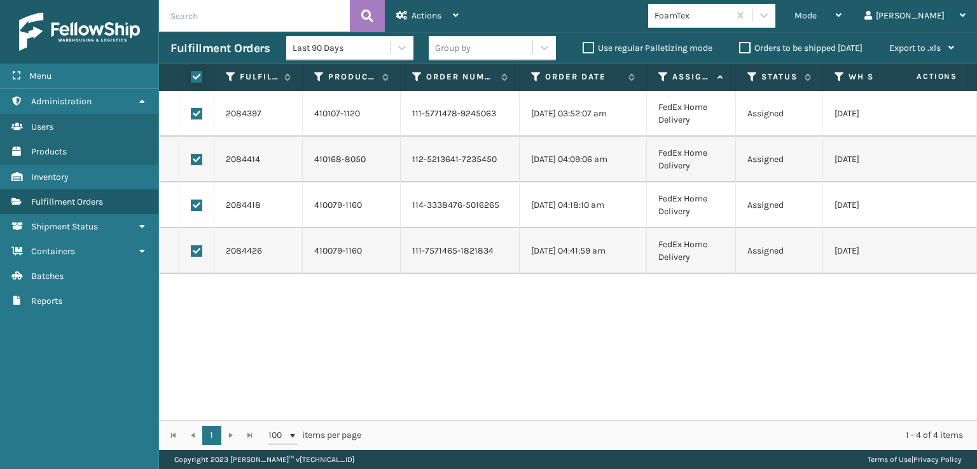
checkbox input "true"
click at [431, 16] on span "Actions" at bounding box center [426, 15] width 30 height 11
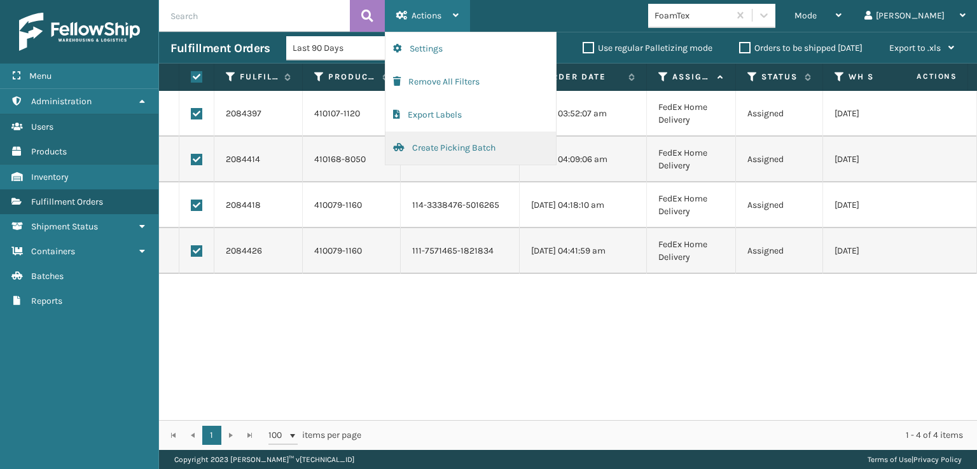
click at [439, 149] on button "Create Picking Batch" at bounding box center [470, 148] width 170 height 33
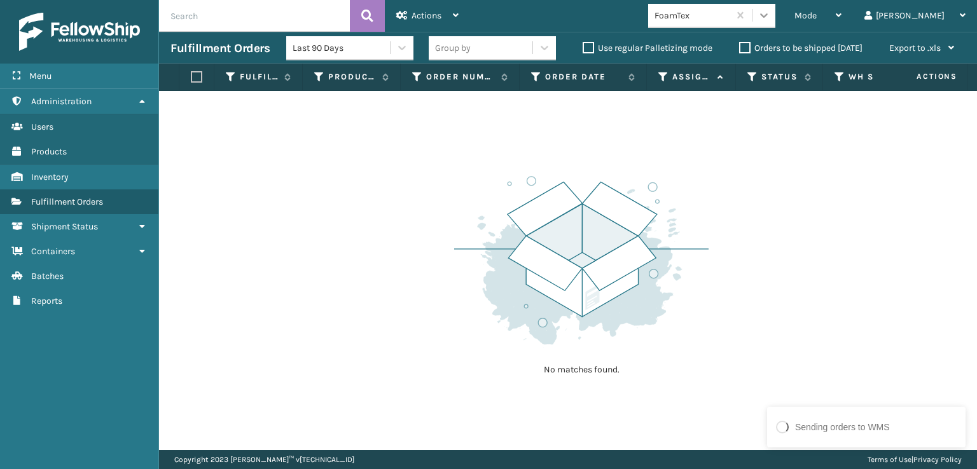
click at [770, 19] on icon at bounding box center [763, 15] width 13 height 13
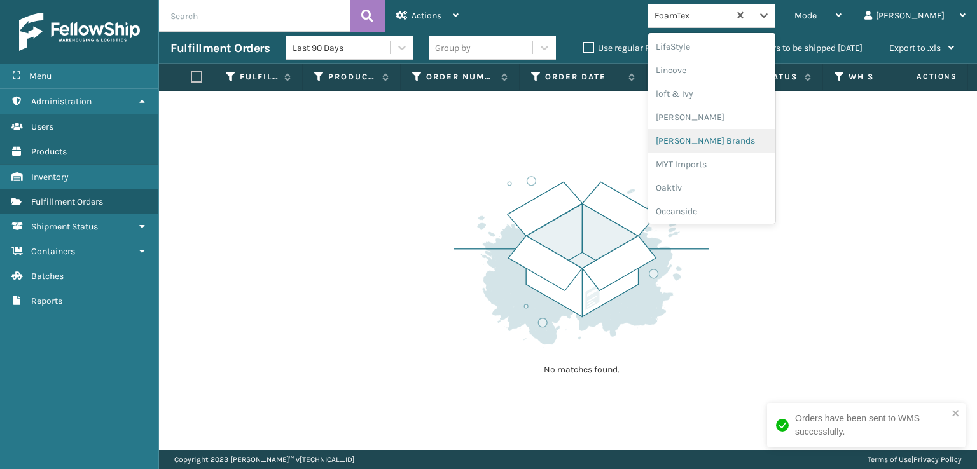
scroll to position [638, 0]
click at [733, 188] on div "SleepGeekz" at bounding box center [711, 186] width 127 height 24
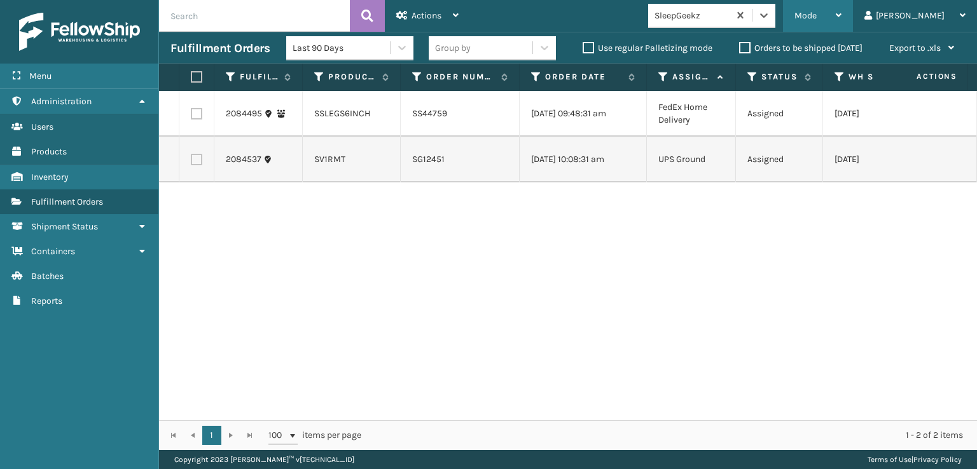
click at [816, 18] on span "Mode" at bounding box center [805, 15] width 22 height 11
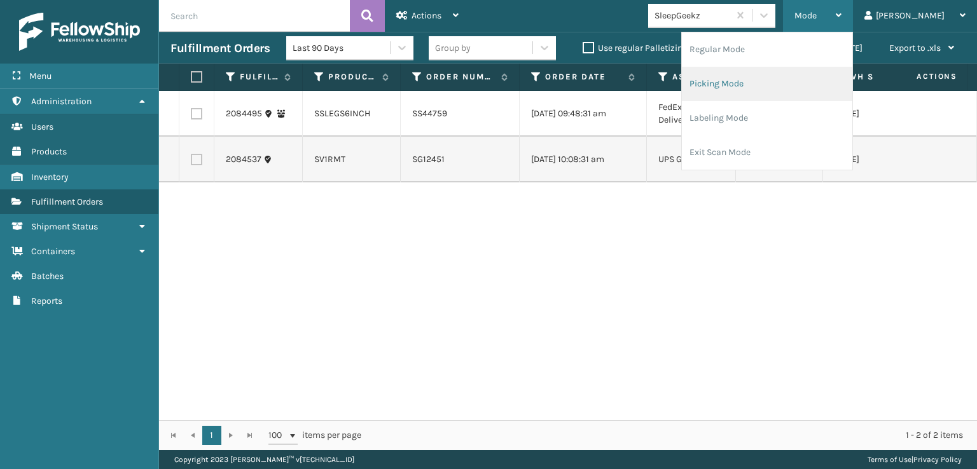
click at [780, 83] on li "Picking Mode" at bounding box center [767, 84] width 170 height 34
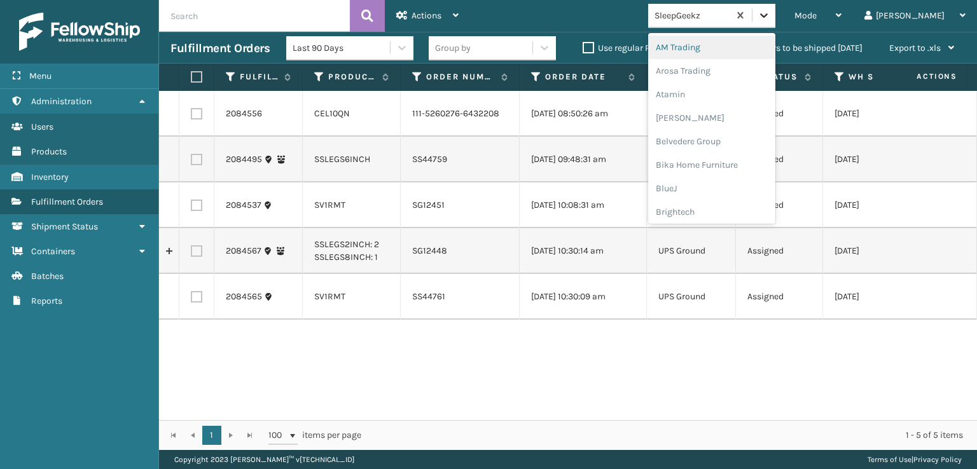
click at [770, 18] on icon at bounding box center [763, 15] width 13 height 13
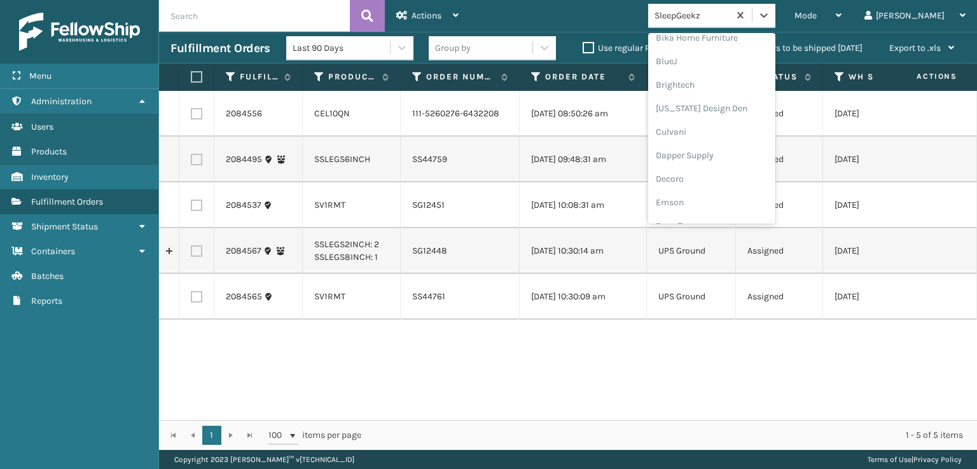
scroll to position [191, 0]
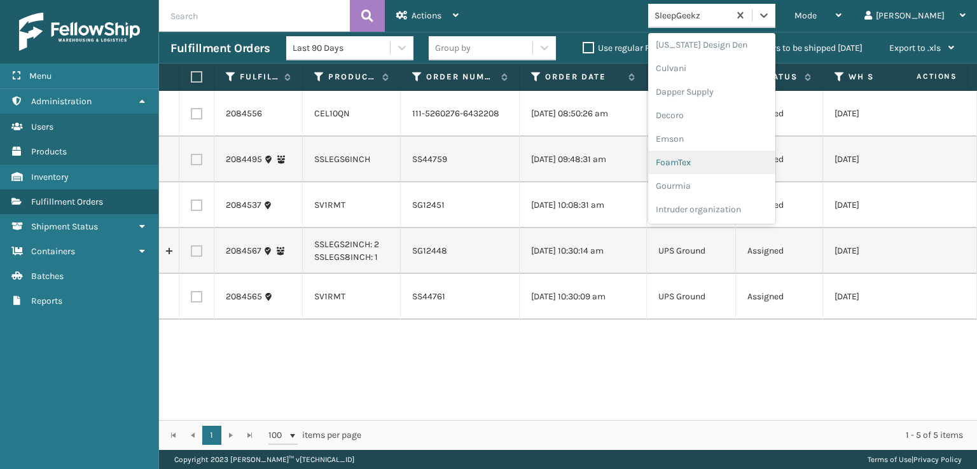
click at [729, 161] on div "FoamTex" at bounding box center [711, 163] width 127 height 24
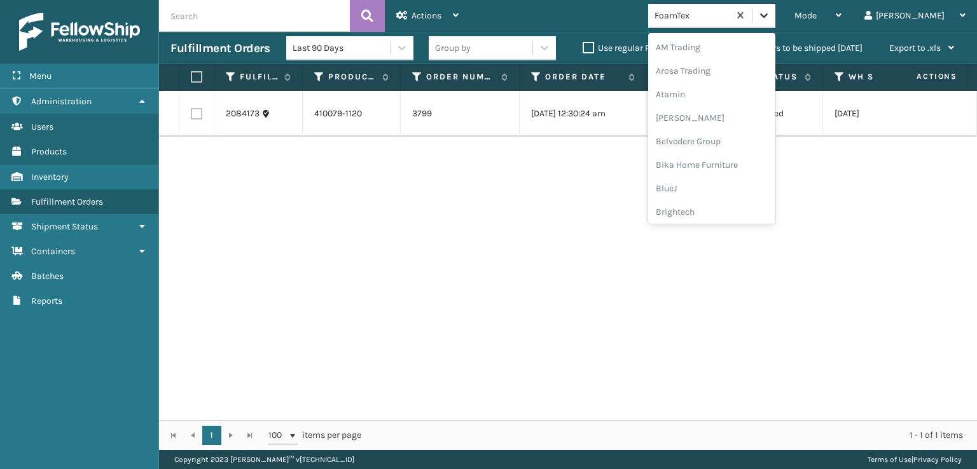
click at [770, 21] on icon at bounding box center [763, 15] width 13 height 13
click at [741, 166] on div "[PERSON_NAME] Brands" at bounding box center [711, 170] width 127 height 24
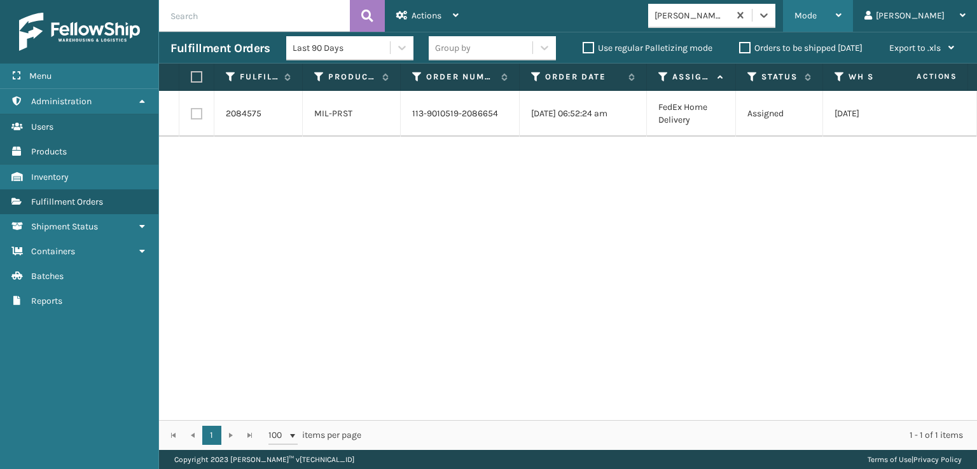
click at [816, 11] on span "Mode" at bounding box center [805, 15] width 22 height 11
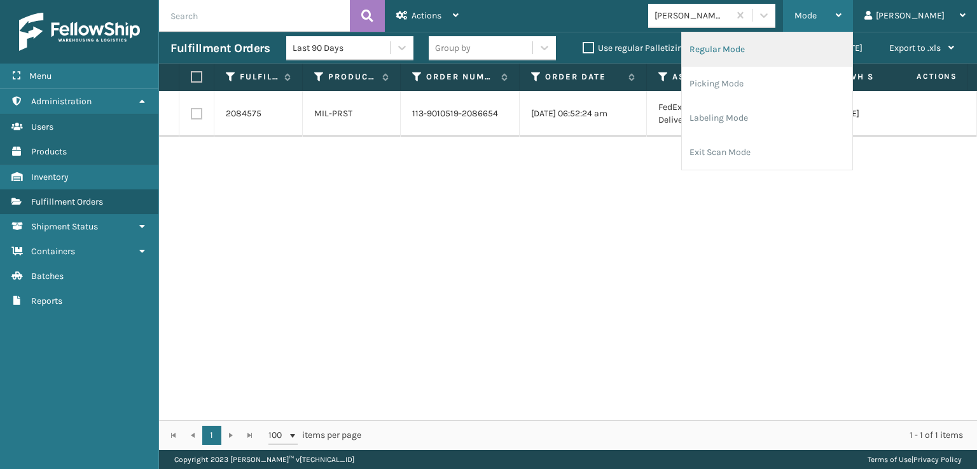
click at [754, 45] on li "Regular Mode" at bounding box center [767, 49] width 170 height 34
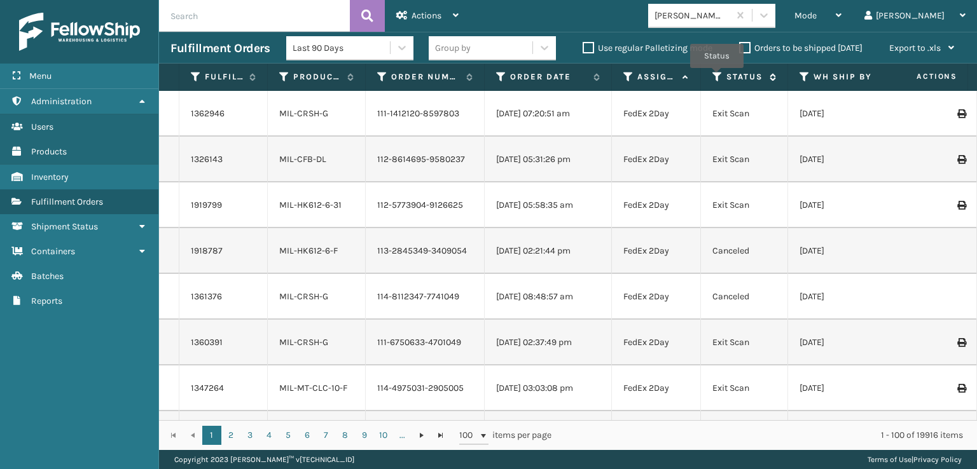
click at [717, 77] on icon at bounding box center [717, 76] width 10 height 11
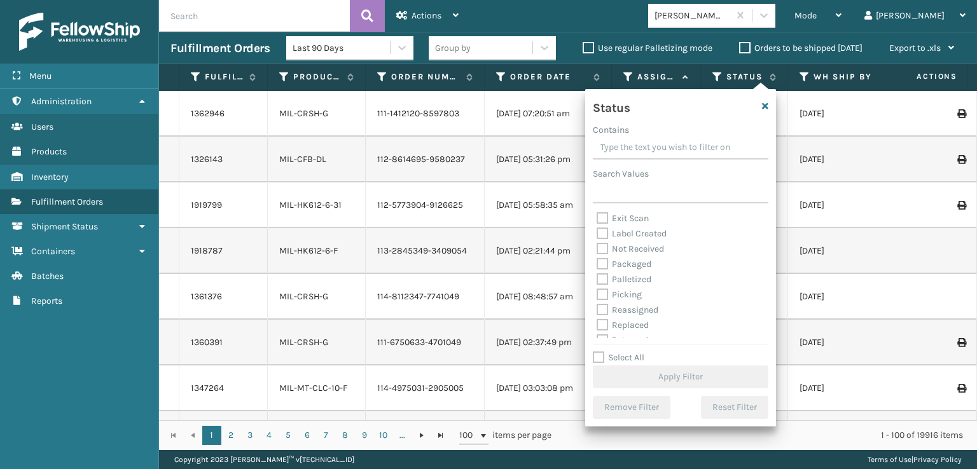
scroll to position [64, 0]
click at [602, 278] on label "Picking" at bounding box center [618, 277] width 45 height 11
click at [597, 278] on input "Picking" at bounding box center [596, 274] width 1 height 8
checkbox input "true"
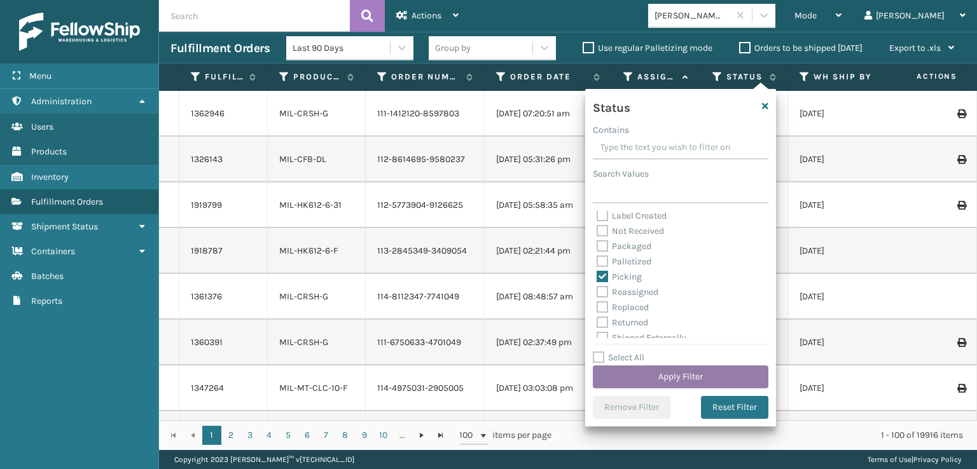
click at [654, 375] on button "Apply Filter" at bounding box center [681, 377] width 176 height 23
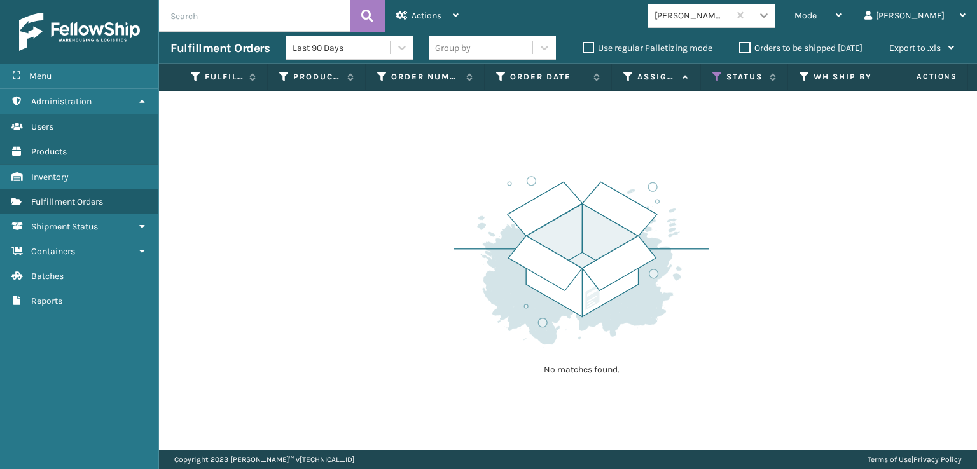
click at [770, 13] on icon at bounding box center [763, 15] width 13 height 13
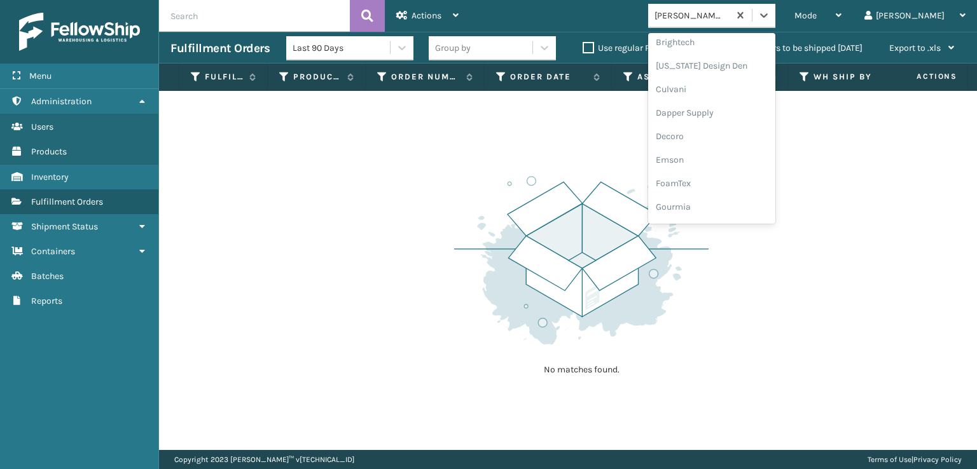
scroll to position [191, 0]
click at [723, 163] on div "FoamTex" at bounding box center [711, 163] width 127 height 24
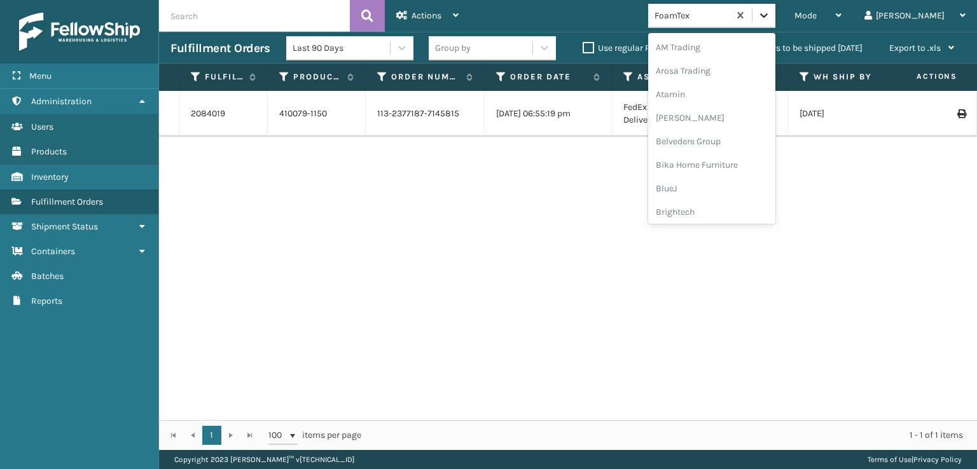
scroll to position [149, 0]
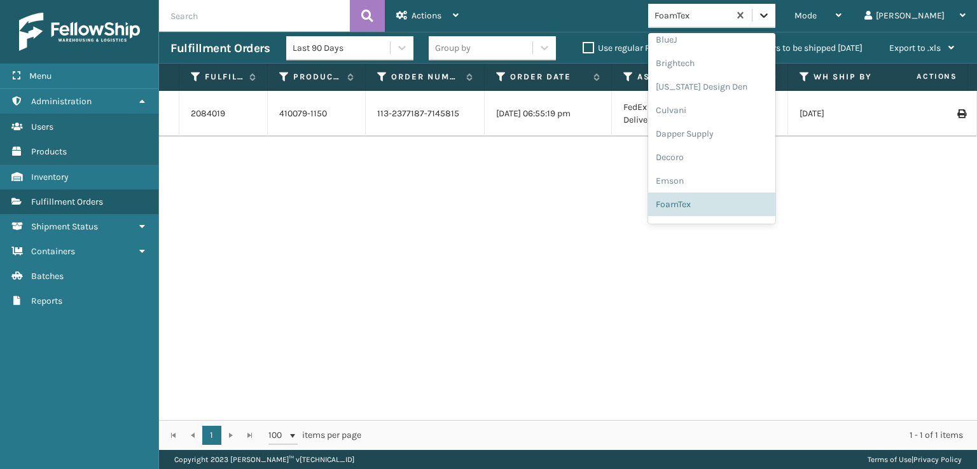
click at [770, 17] on icon at bounding box center [763, 15] width 13 height 13
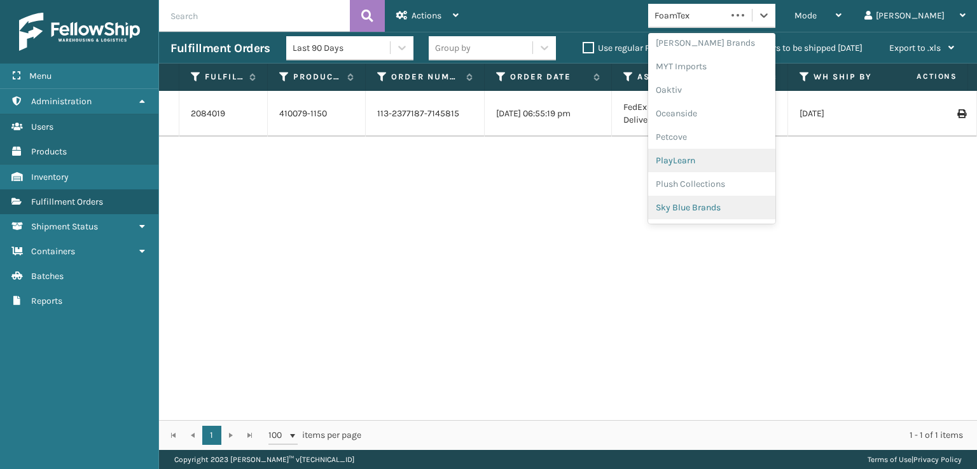
scroll to position [638, 0]
click at [724, 186] on div "SleepGeekz" at bounding box center [711, 186] width 127 height 24
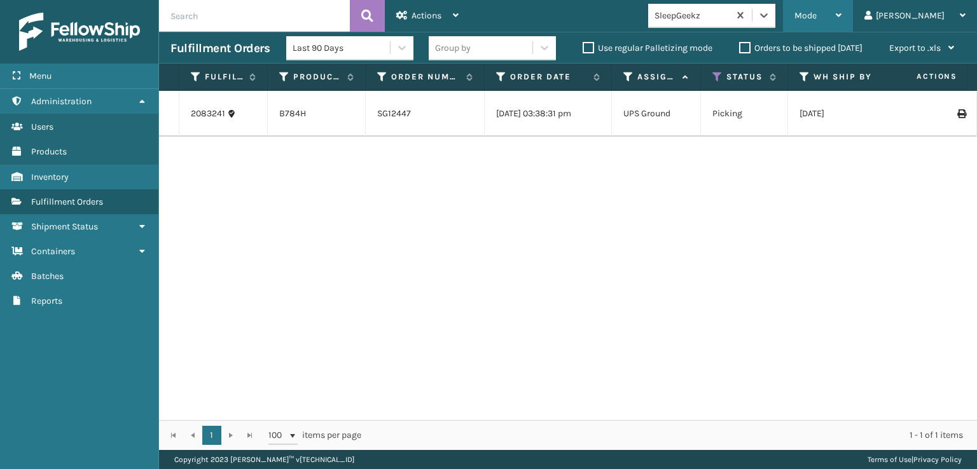
click at [816, 17] on span "Mode" at bounding box center [805, 15] width 22 height 11
click at [595, 214] on div "2083241 B784H SG12447 [DATE] 03:38:31 pm UPS Ground Picking [DATE] [DATE] 1 Sle…" at bounding box center [568, 255] width 818 height 329
click at [770, 20] on icon at bounding box center [763, 15] width 13 height 13
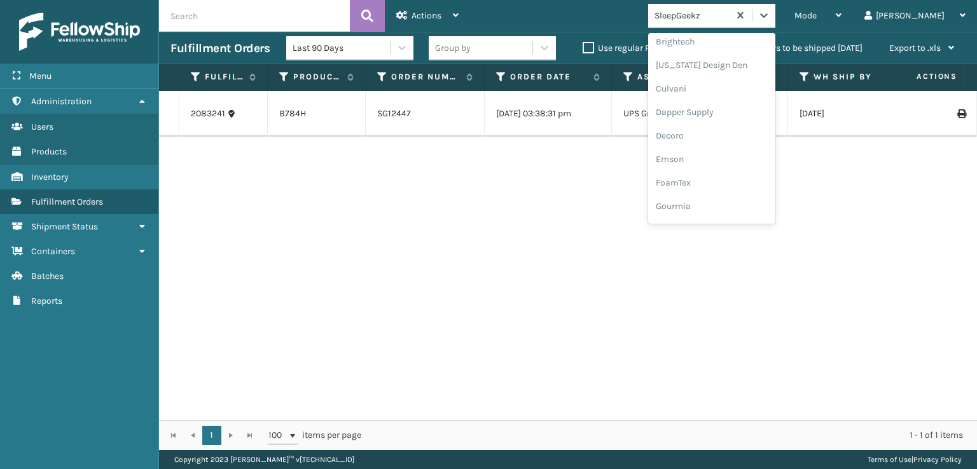
scroll to position [191, 0]
click at [730, 161] on div "FoamTex" at bounding box center [711, 163] width 127 height 24
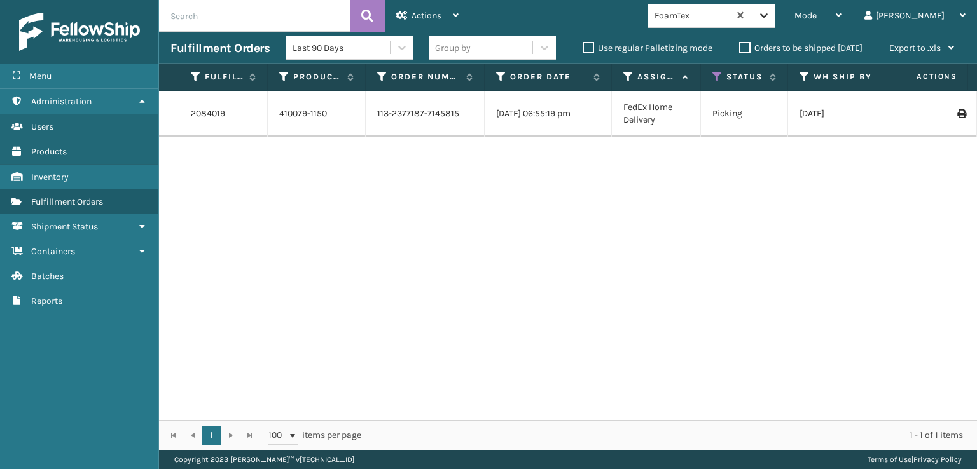
click at [770, 13] on icon at bounding box center [763, 15] width 13 height 13
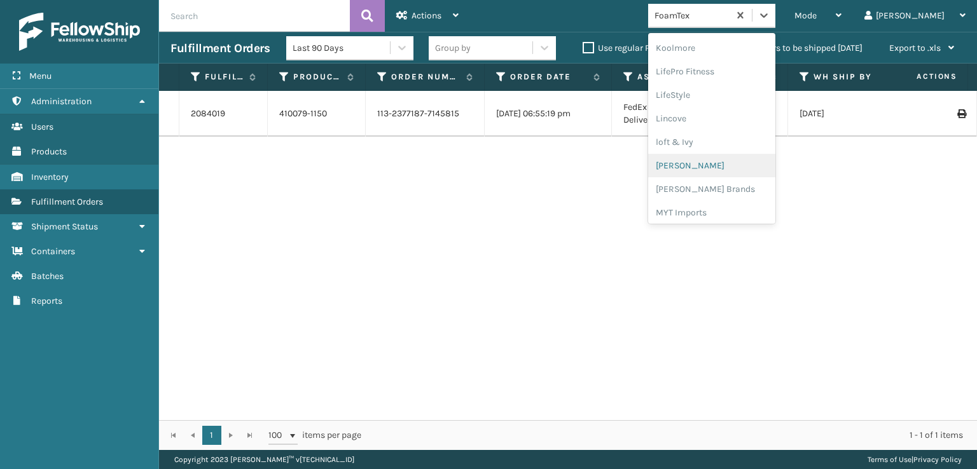
scroll to position [465, 0]
click at [723, 165] on div "[PERSON_NAME] Brands" at bounding box center [711, 170] width 127 height 24
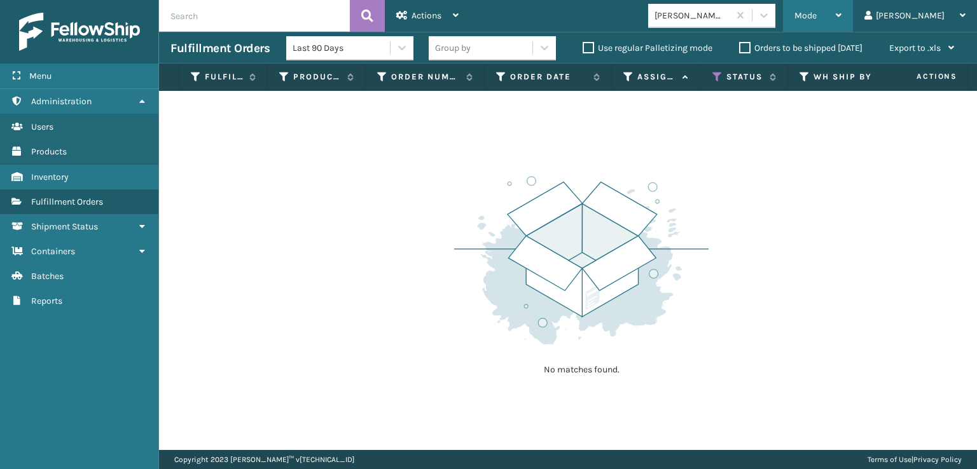
click at [816, 13] on span "Mode" at bounding box center [805, 15] width 22 height 11
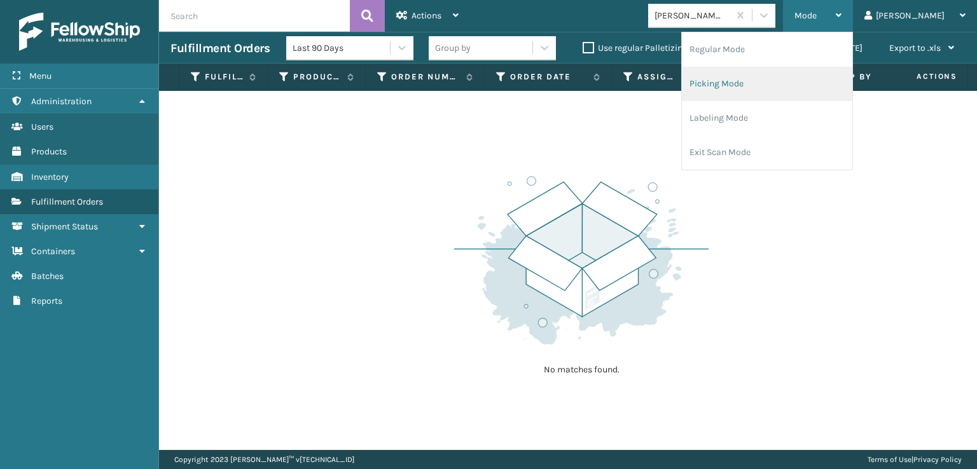
click at [760, 84] on li "Picking Mode" at bounding box center [767, 84] width 170 height 34
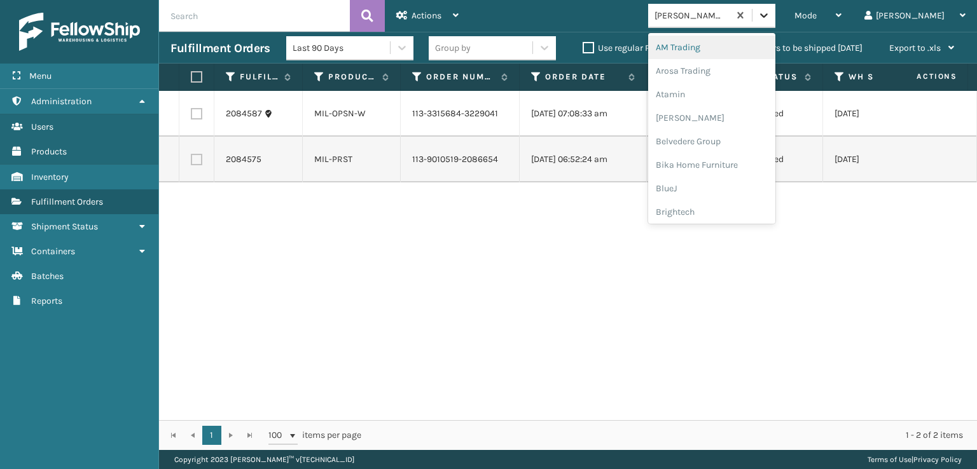
click at [770, 12] on icon at bounding box center [763, 15] width 13 height 13
click at [730, 162] on div "FoamTex" at bounding box center [711, 163] width 127 height 24
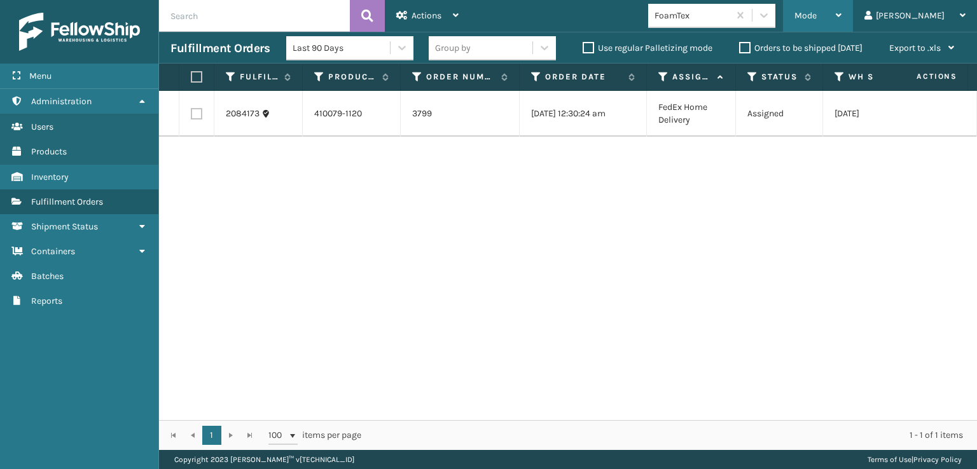
click at [816, 14] on span "Mode" at bounding box center [805, 15] width 22 height 11
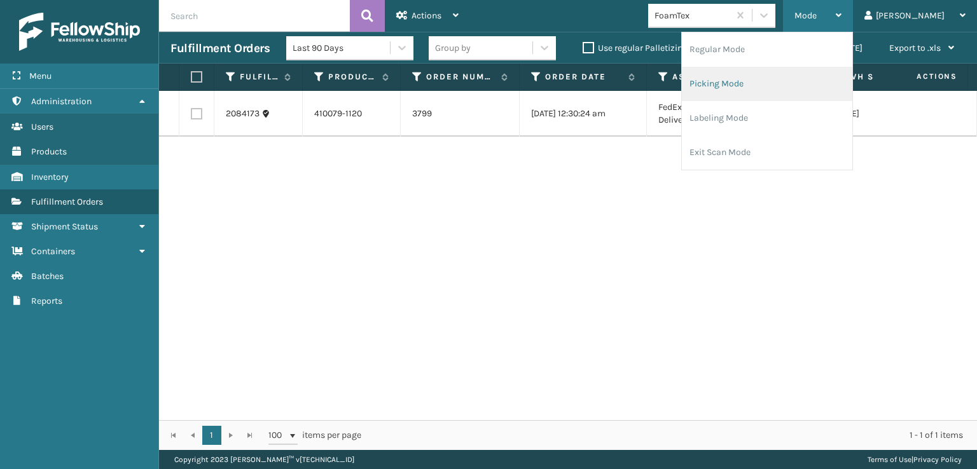
click at [755, 82] on li "Picking Mode" at bounding box center [767, 84] width 170 height 34
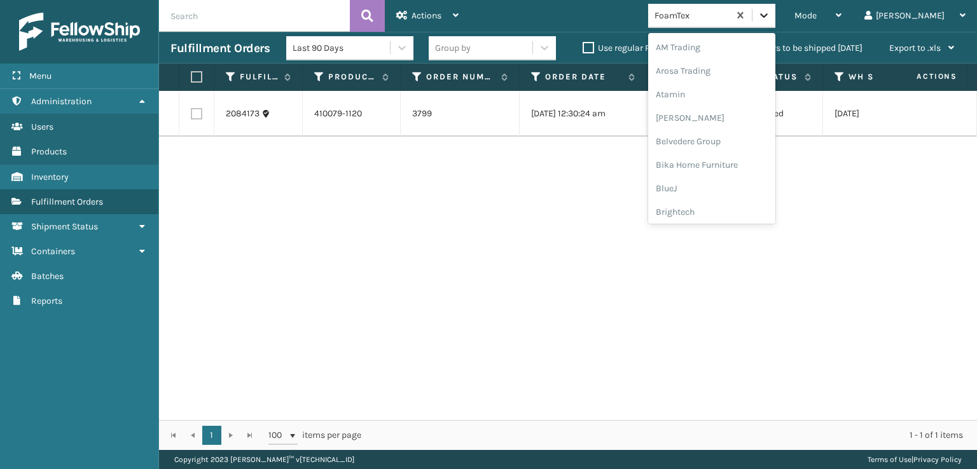
click at [767, 17] on icon at bounding box center [764, 15] width 8 height 4
click at [727, 189] on div "SleepGeekz" at bounding box center [711, 186] width 127 height 24
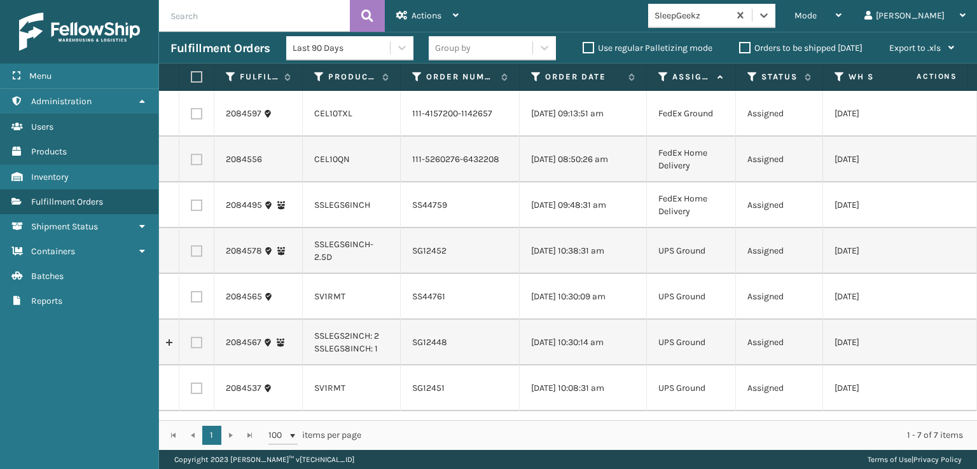
scroll to position [0, 0]
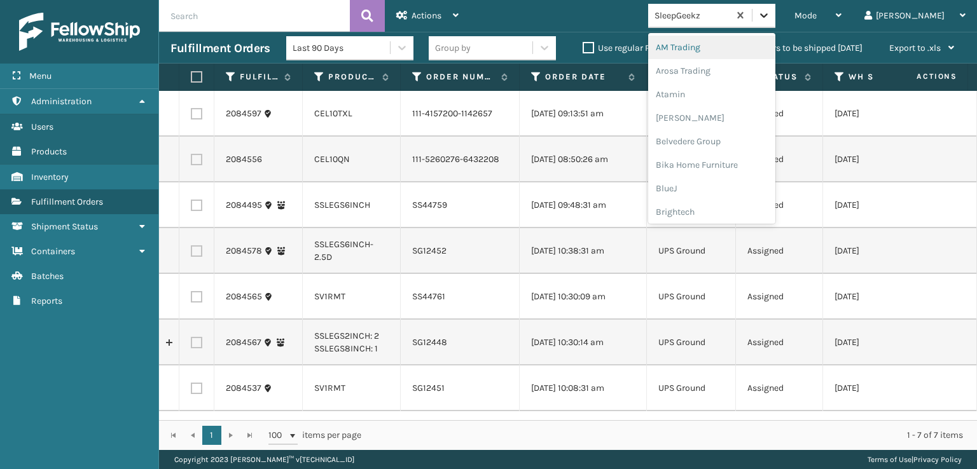
click at [775, 18] on div at bounding box center [763, 15] width 23 height 23
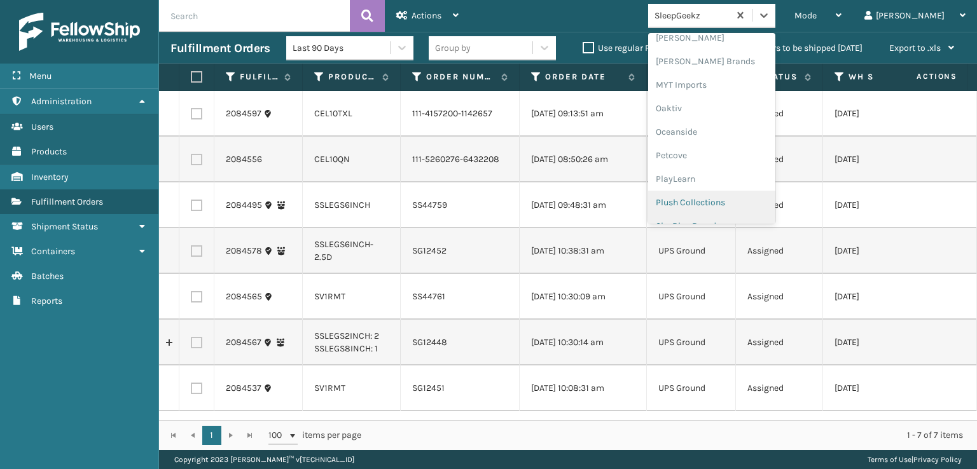
scroll to position [511, 0]
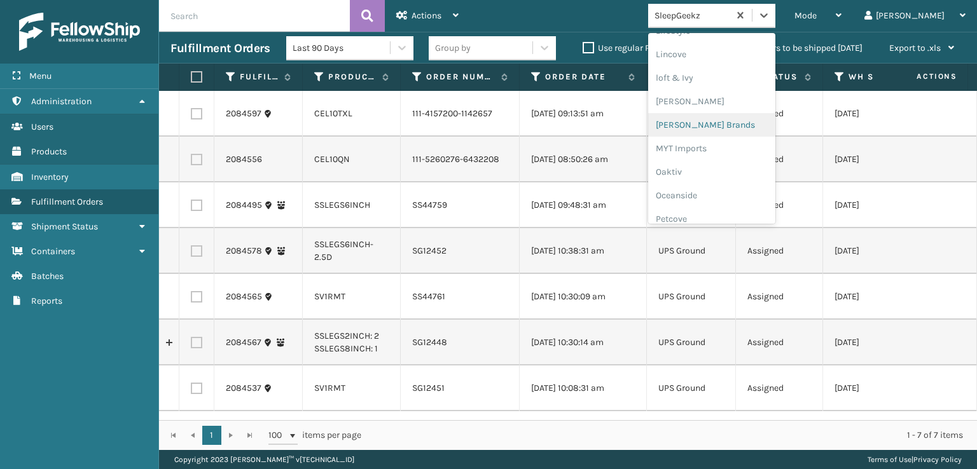
click at [738, 125] on div "[PERSON_NAME] Brands" at bounding box center [711, 125] width 127 height 24
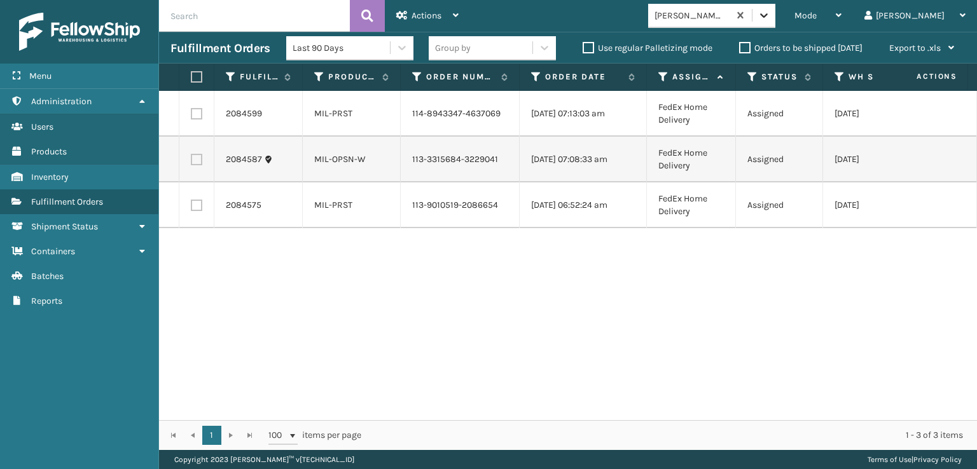
click at [770, 18] on icon at bounding box center [763, 15] width 13 height 13
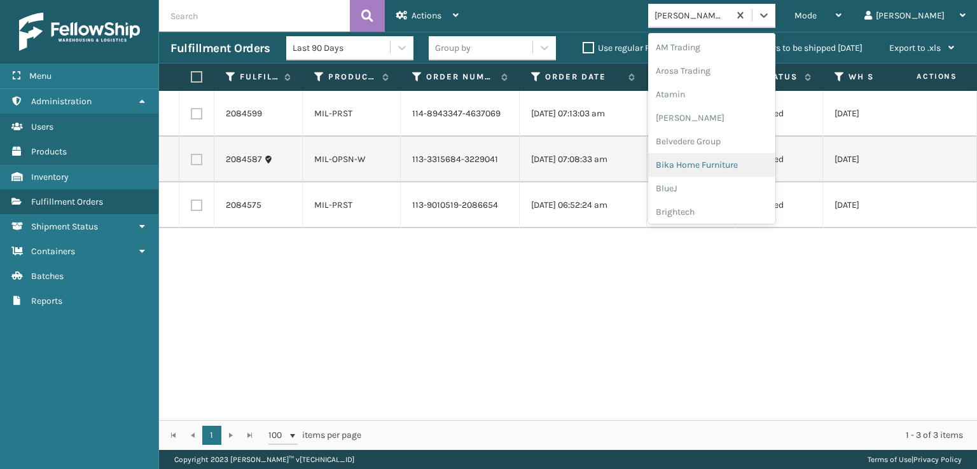
scroll to position [191, 0]
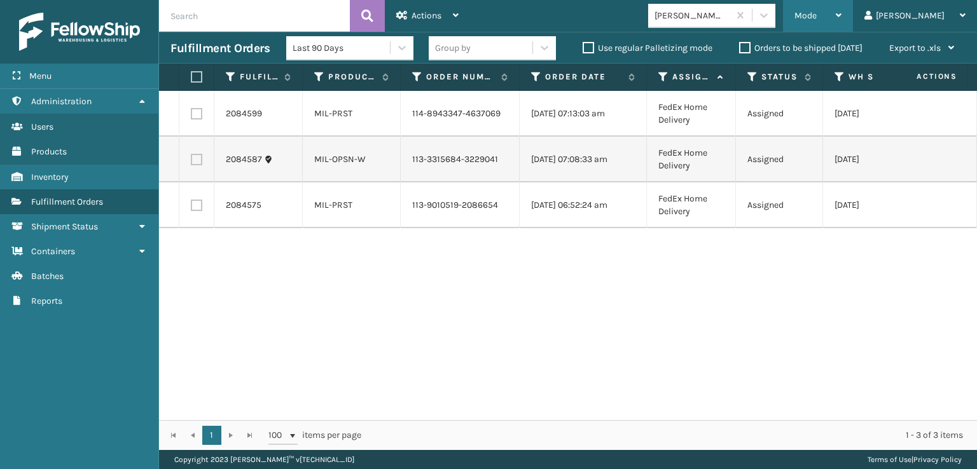
click at [816, 18] on span "Mode" at bounding box center [805, 15] width 22 height 11
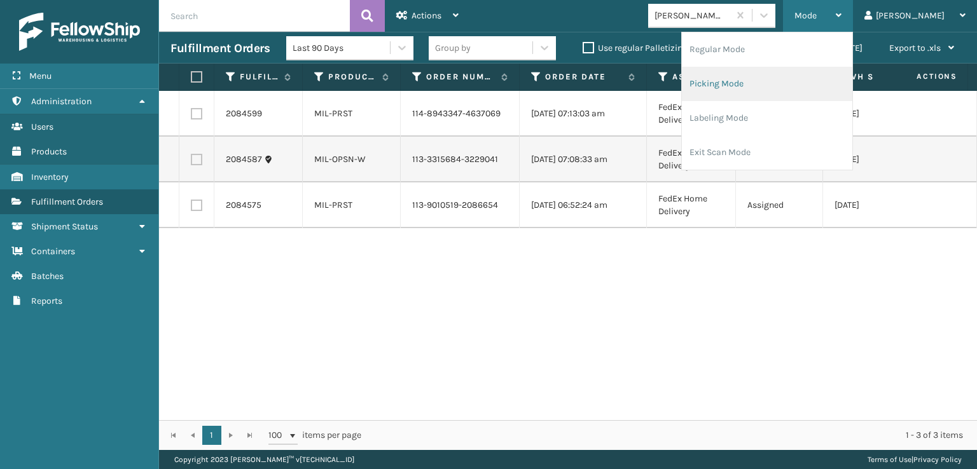
click at [768, 85] on li "Picking Mode" at bounding box center [767, 84] width 170 height 34
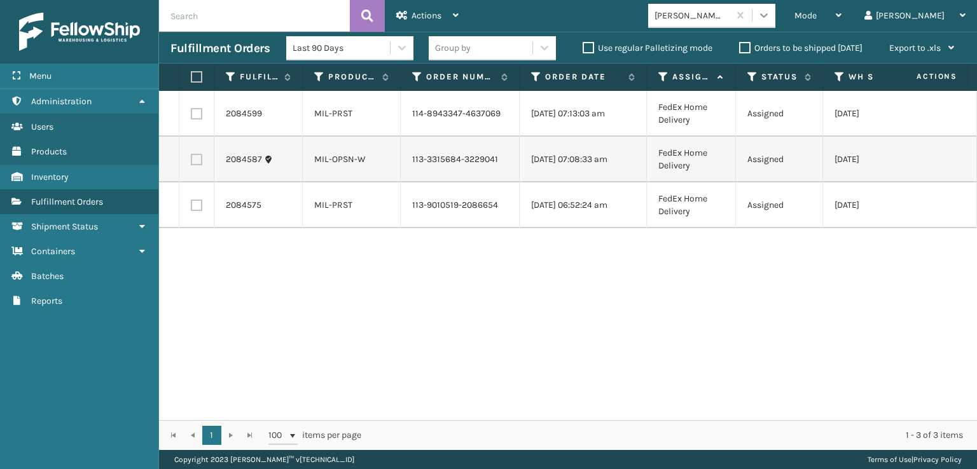
click at [770, 10] on icon at bounding box center [763, 15] width 13 height 13
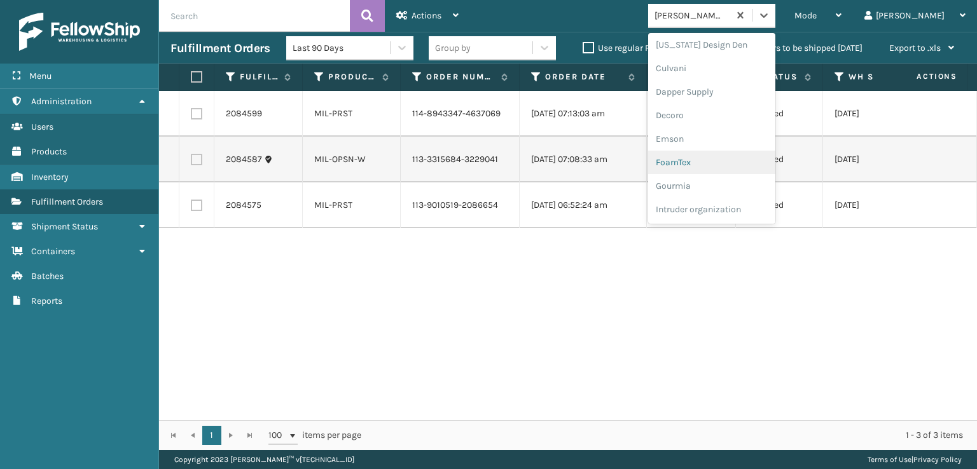
click at [727, 160] on div "FoamTex" at bounding box center [711, 163] width 127 height 24
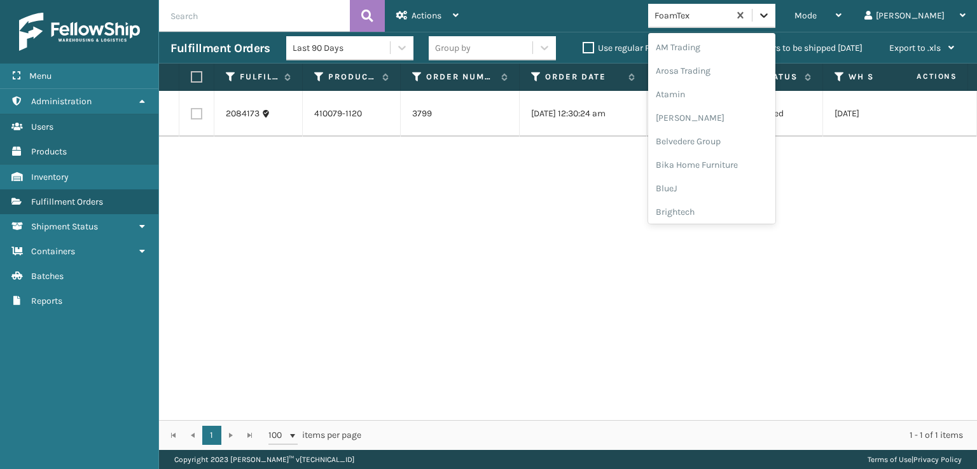
click at [770, 11] on icon at bounding box center [763, 15] width 13 height 13
click at [741, 141] on div "Plush Collections" at bounding box center [711, 139] width 127 height 24
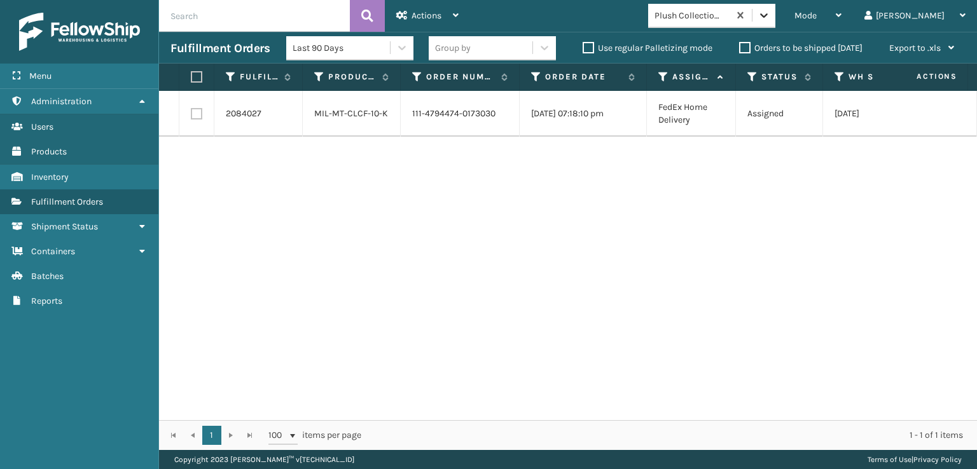
click at [767, 15] on icon at bounding box center [764, 15] width 8 height 4
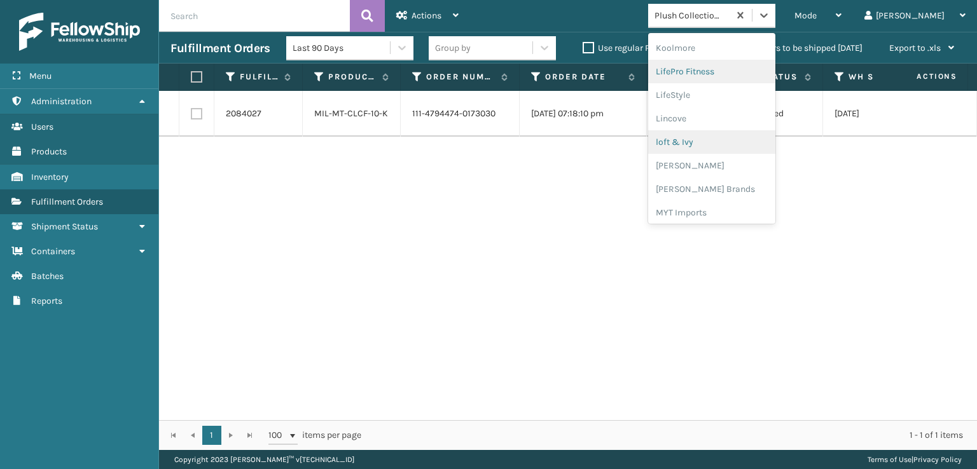
scroll to position [465, 0]
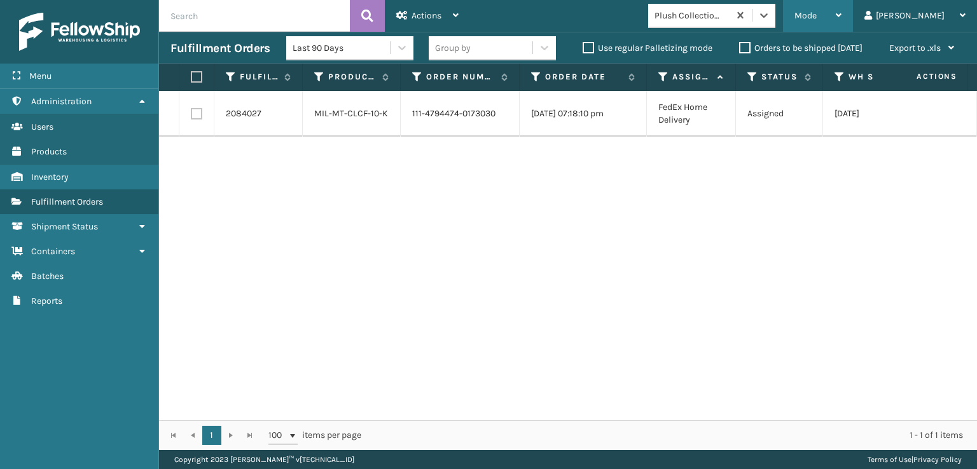
click at [816, 11] on span "Mode" at bounding box center [805, 15] width 22 height 11
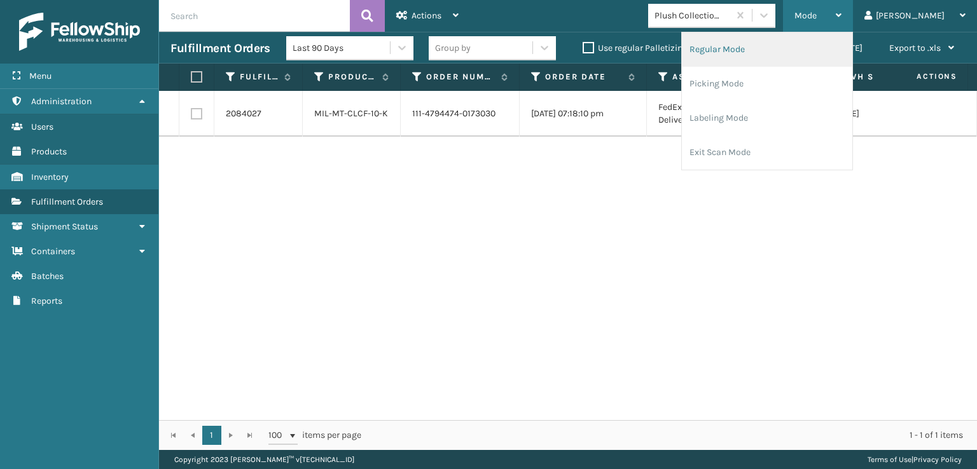
click at [755, 49] on li "Regular Mode" at bounding box center [767, 49] width 170 height 34
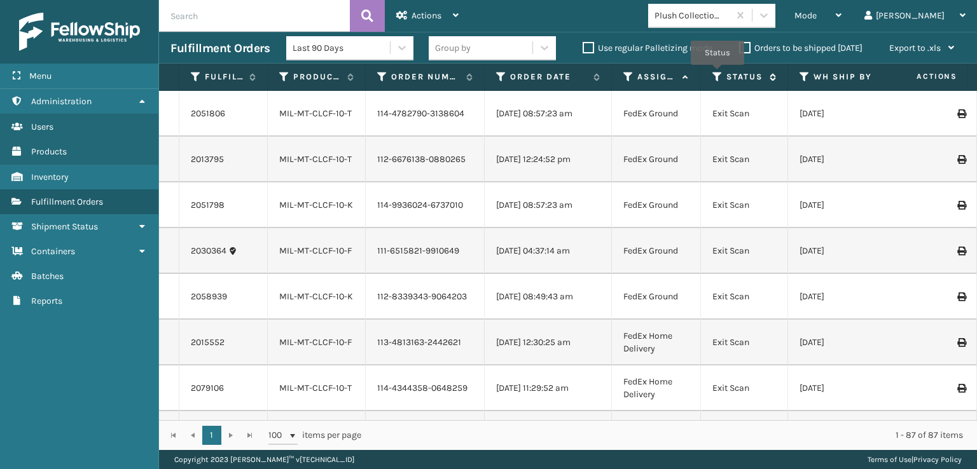
click at [717, 74] on icon at bounding box center [717, 76] width 10 height 11
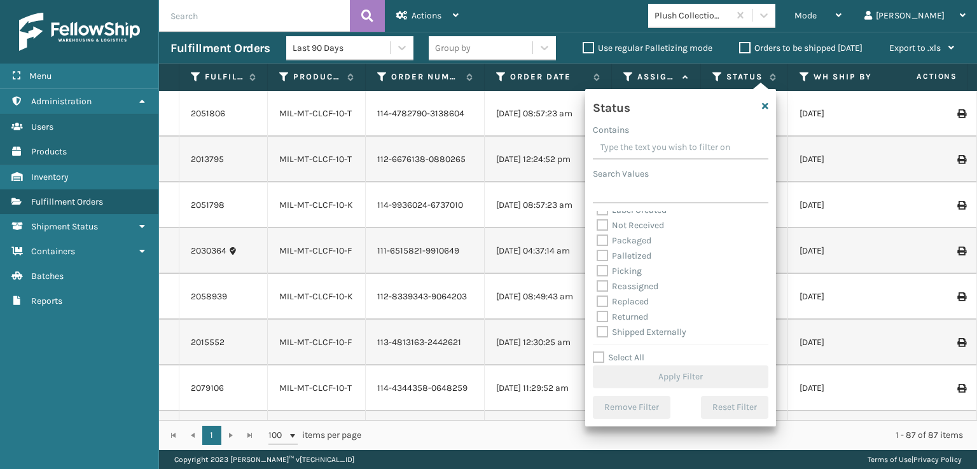
scroll to position [71, 0]
click at [602, 268] on label "Picking" at bounding box center [618, 269] width 45 height 11
click at [597, 268] on input "Picking" at bounding box center [596, 266] width 1 height 8
checkbox input "true"
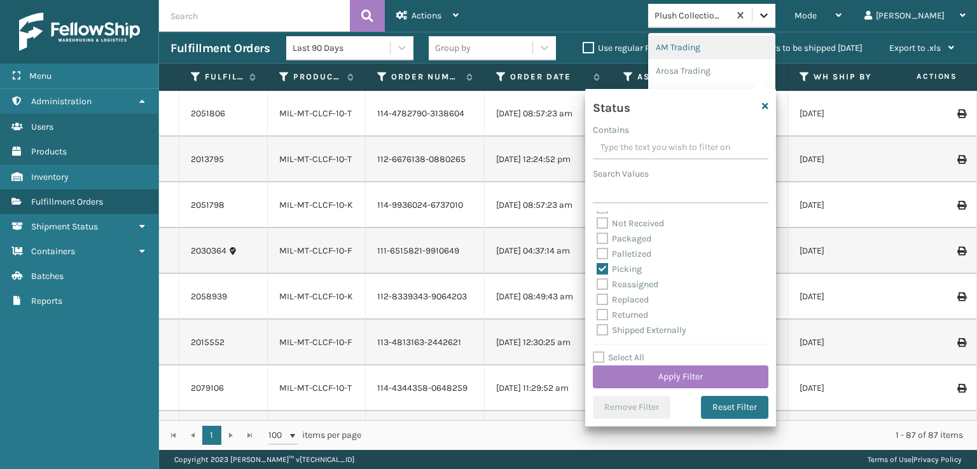
click at [775, 22] on div at bounding box center [763, 15] width 23 height 23
click at [654, 373] on button "Apply Filter" at bounding box center [681, 377] width 176 height 23
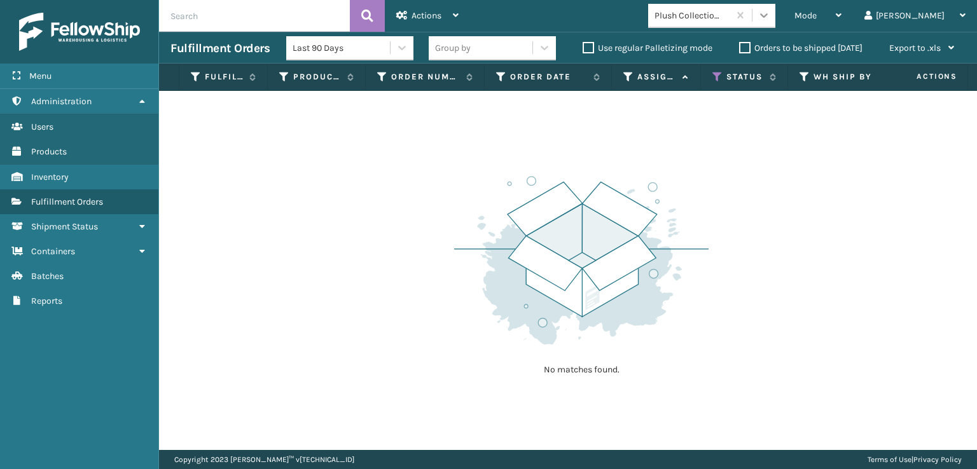
click at [767, 16] on icon at bounding box center [764, 15] width 8 height 4
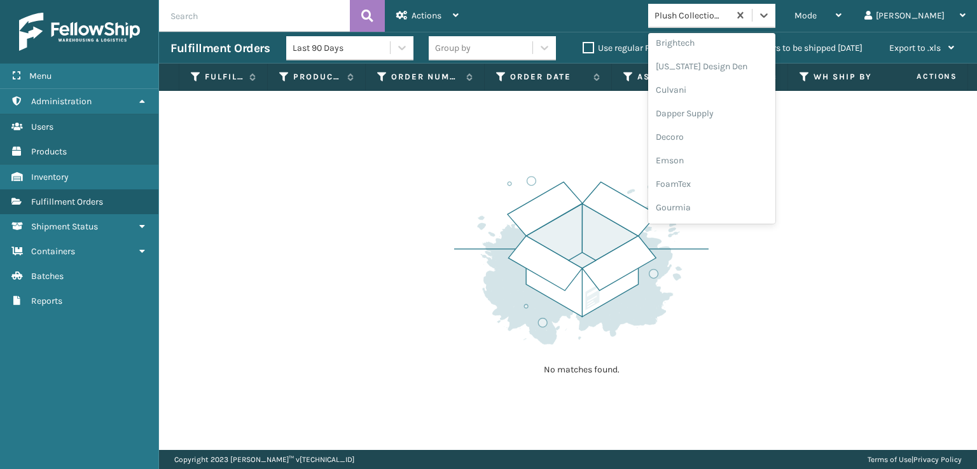
scroll to position [191, 0]
click at [733, 158] on div "FoamTex" at bounding box center [711, 163] width 127 height 24
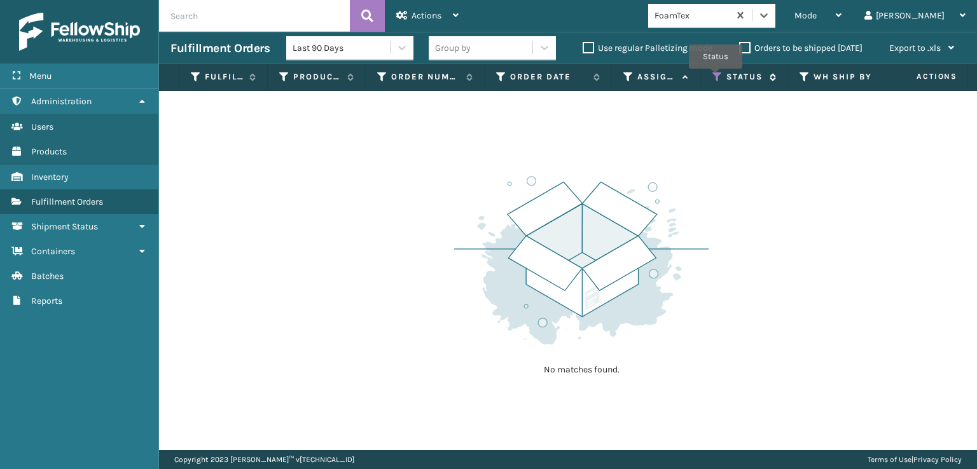
click at [715, 78] on icon at bounding box center [717, 76] width 10 height 11
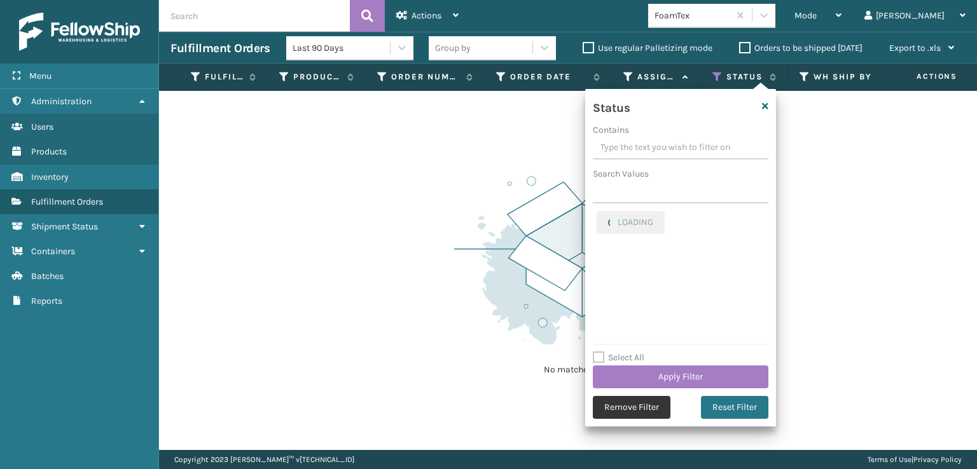
click at [640, 413] on button "Remove Filter" at bounding box center [632, 407] width 78 height 23
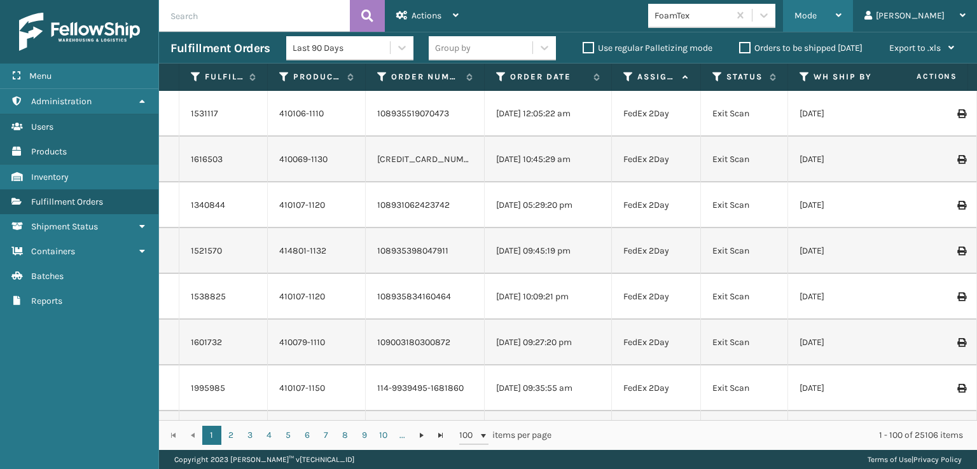
click at [816, 13] on span "Mode" at bounding box center [805, 15] width 22 height 11
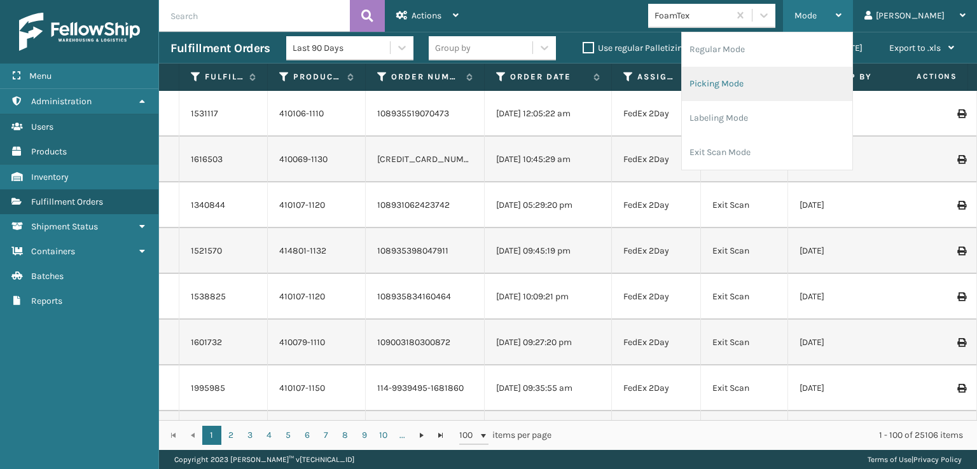
click at [763, 77] on li "Picking Mode" at bounding box center [767, 84] width 170 height 34
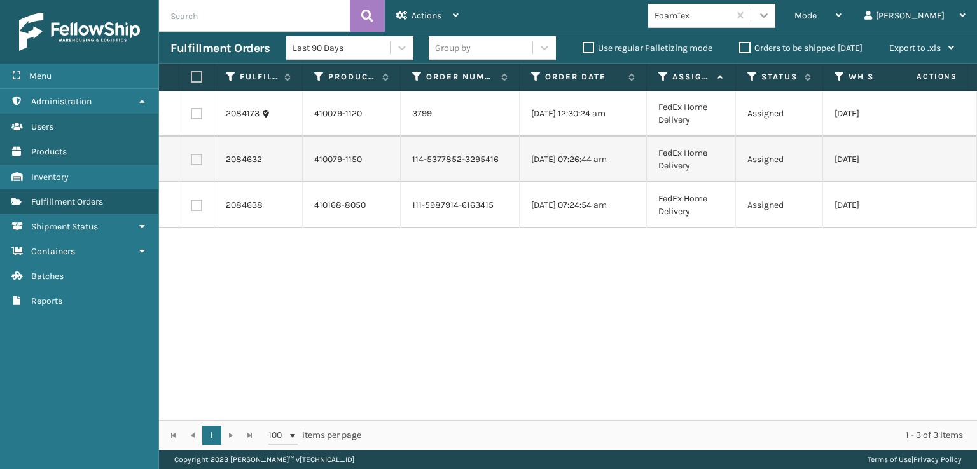
click at [770, 19] on icon at bounding box center [763, 15] width 13 height 13
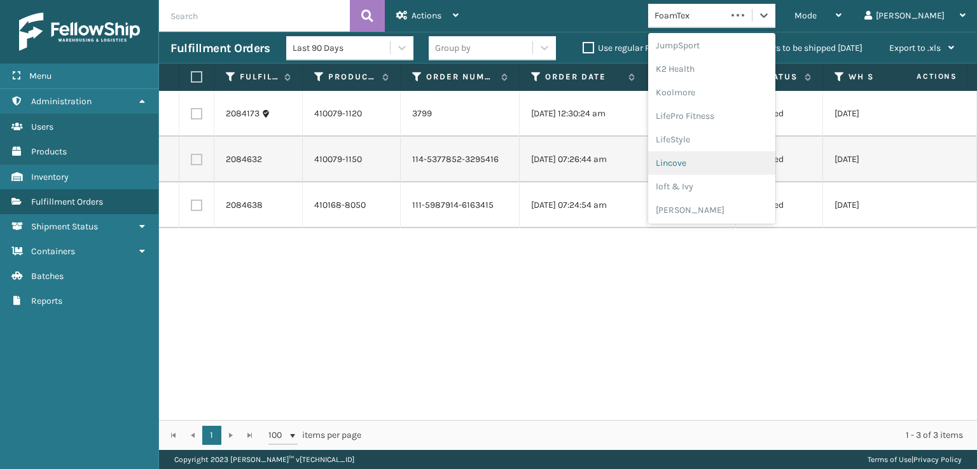
scroll to position [460, 0]
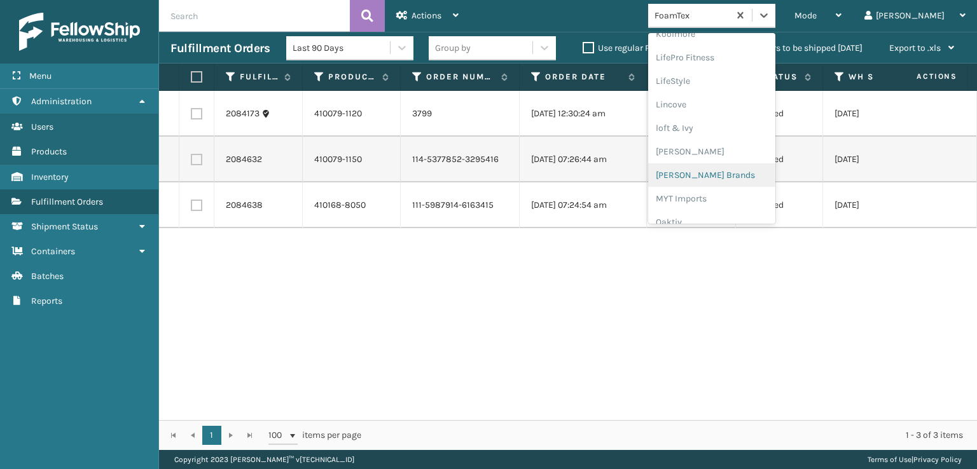
click at [730, 174] on div "[PERSON_NAME] Brands" at bounding box center [711, 175] width 127 height 24
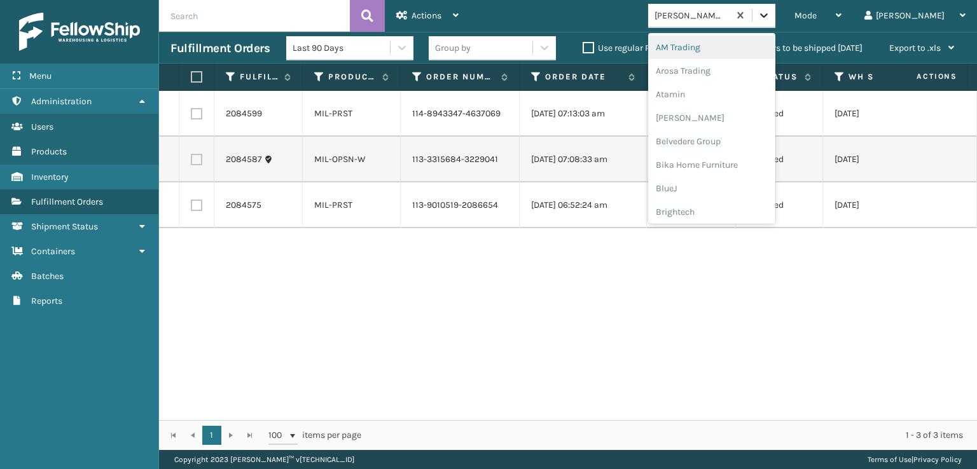
click at [775, 12] on div at bounding box center [763, 15] width 23 height 23
click at [730, 188] on div "SleepGeekz" at bounding box center [711, 186] width 127 height 24
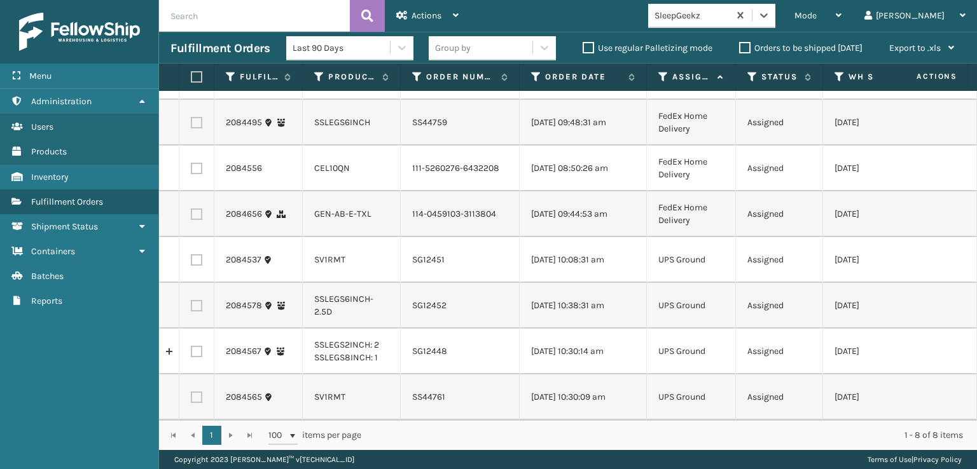
scroll to position [0, 0]
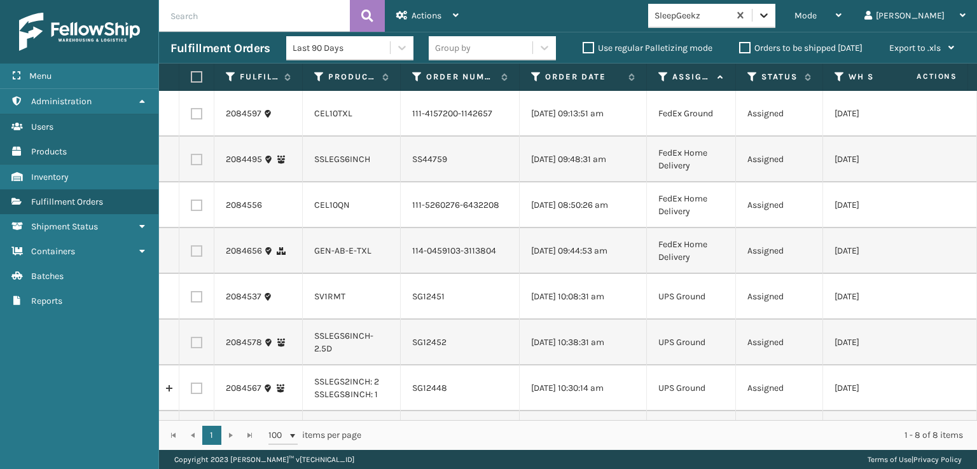
click at [767, 15] on icon at bounding box center [764, 15] width 8 height 4
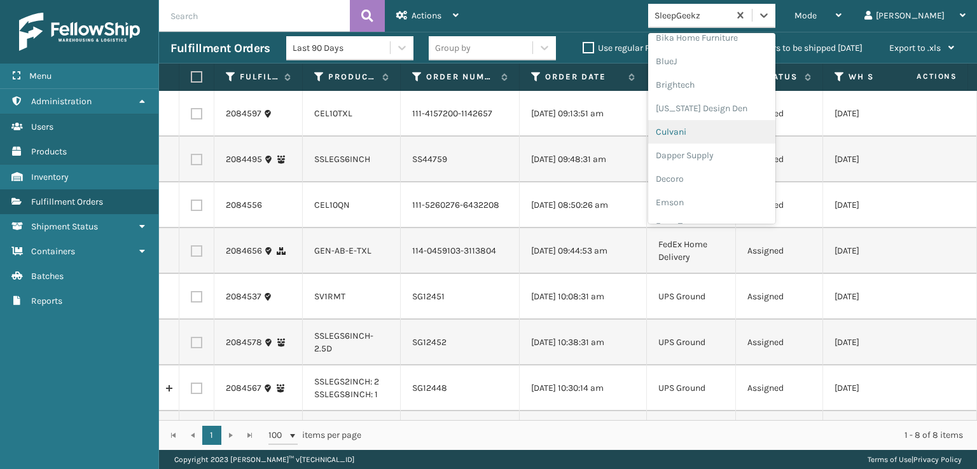
scroll to position [191, 0]
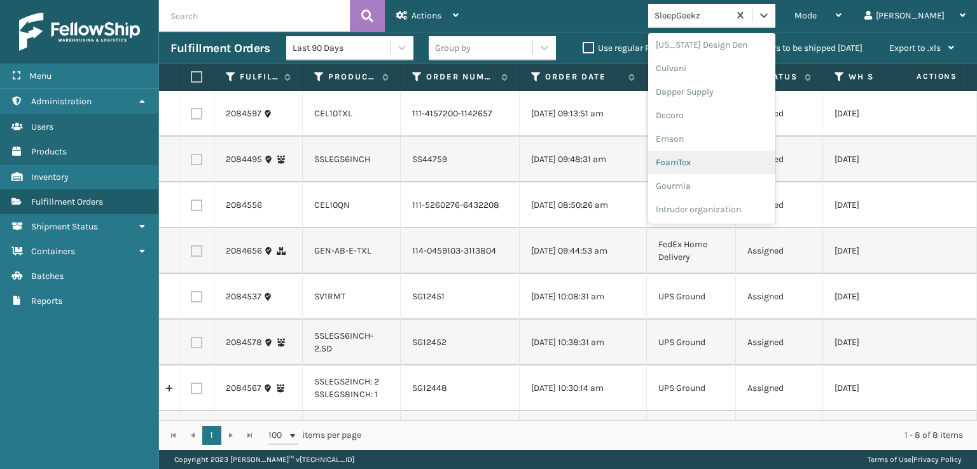
click at [733, 160] on div "FoamTex" at bounding box center [711, 163] width 127 height 24
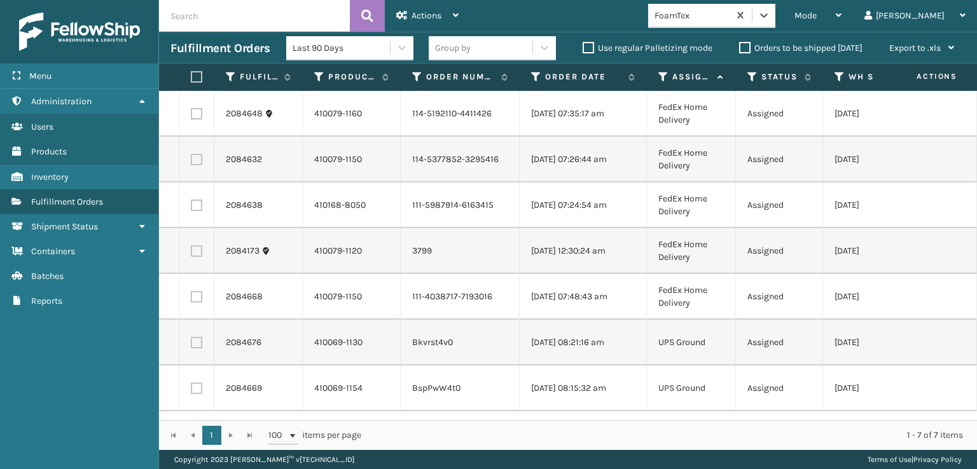
scroll to position [0, 0]
click at [197, 80] on label at bounding box center [195, 76] width 8 height 11
click at [191, 80] on input "checkbox" at bounding box center [191, 77] width 1 height 8
checkbox input "true"
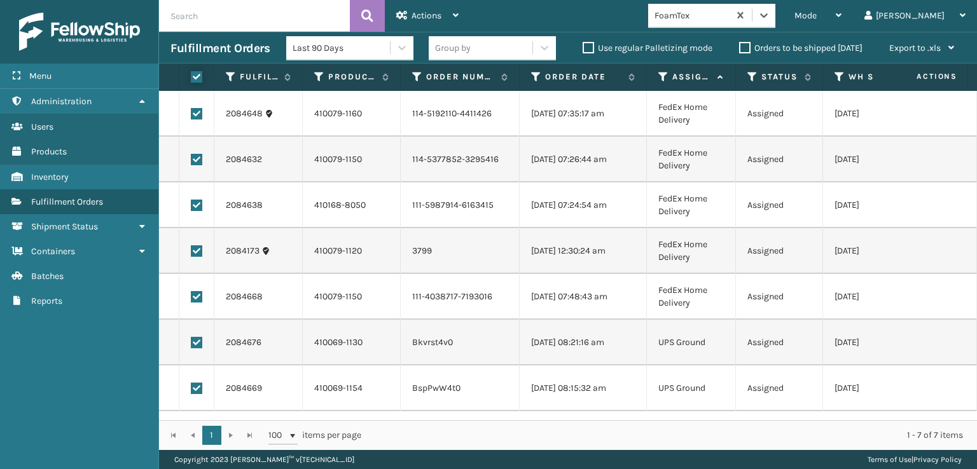
checkbox input "true"
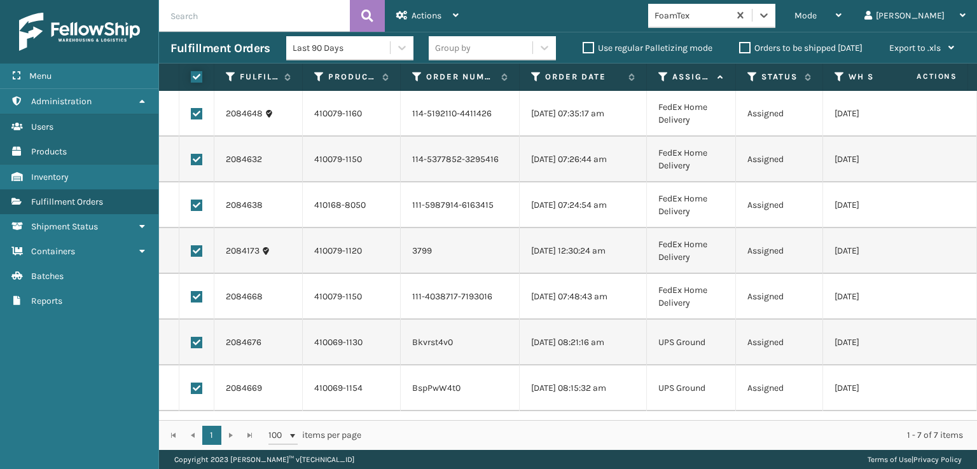
checkbox input "true"
click at [402, 13] on icon at bounding box center [401, 15] width 11 height 9
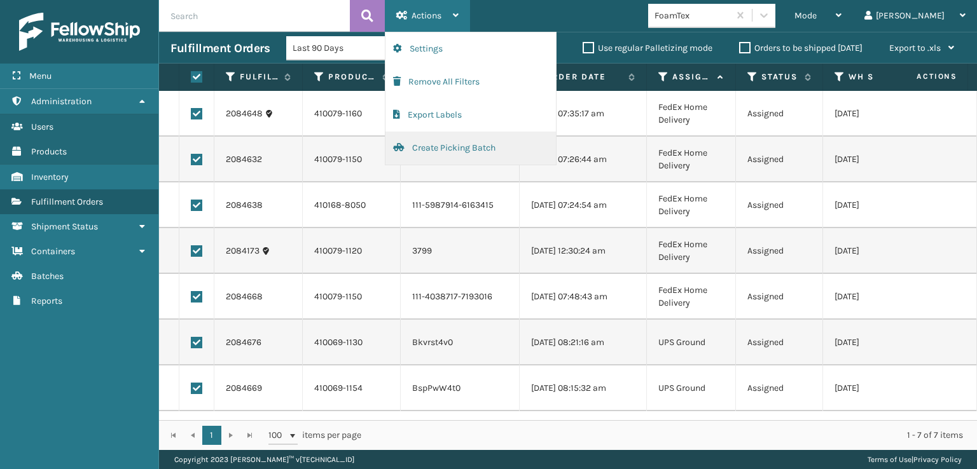
click at [434, 147] on button "Create Picking Batch" at bounding box center [470, 148] width 170 height 33
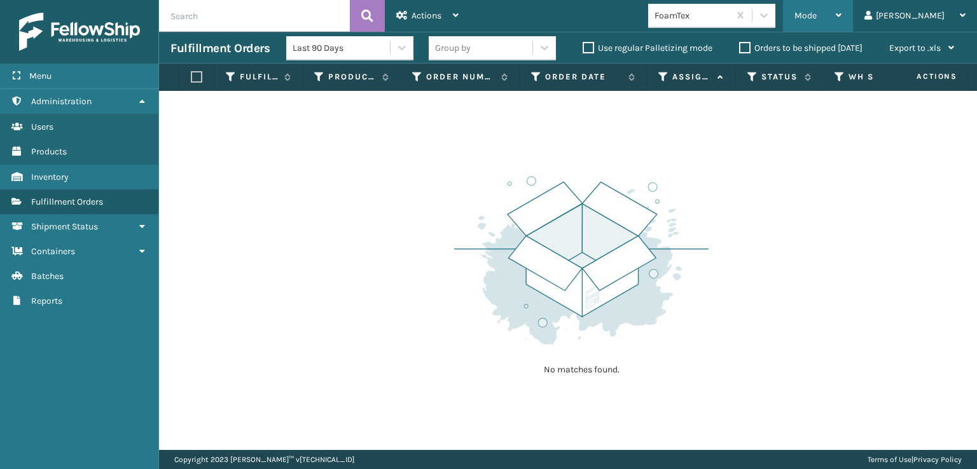
click at [816, 13] on span "Mode" at bounding box center [805, 15] width 22 height 11
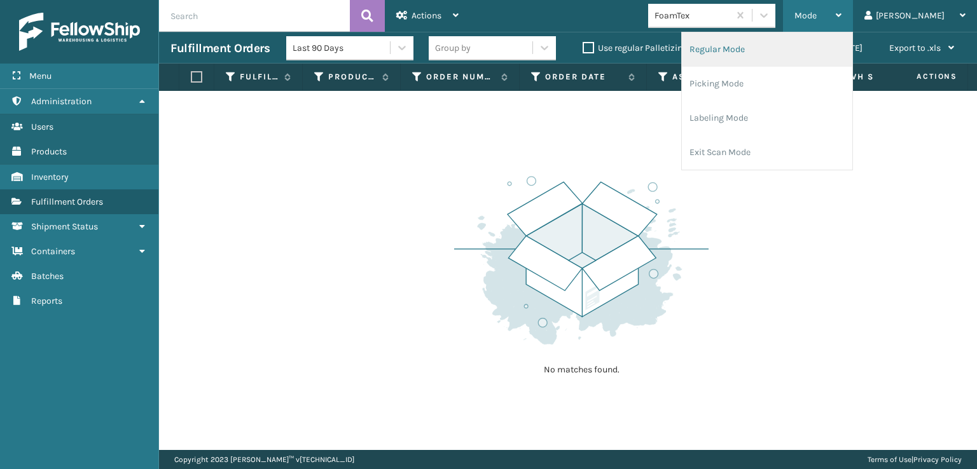
click at [755, 48] on li "Regular Mode" at bounding box center [767, 49] width 170 height 34
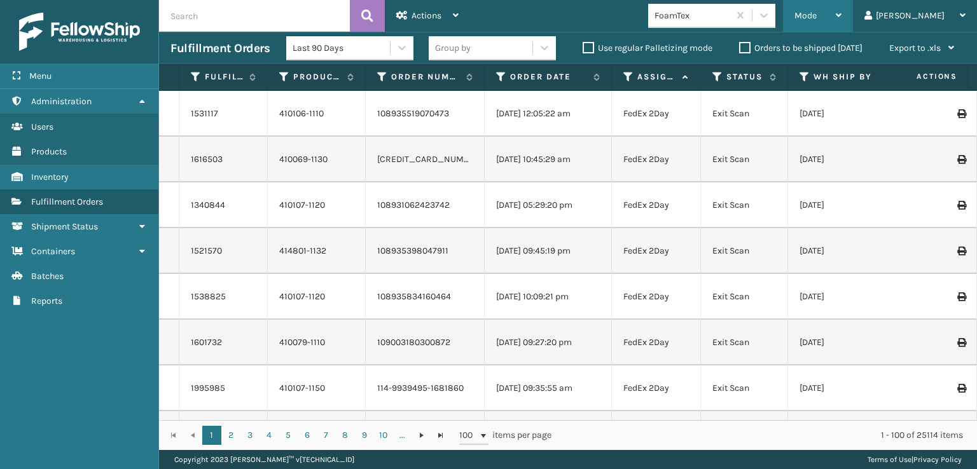
click at [816, 11] on span "Mode" at bounding box center [805, 15] width 22 height 11
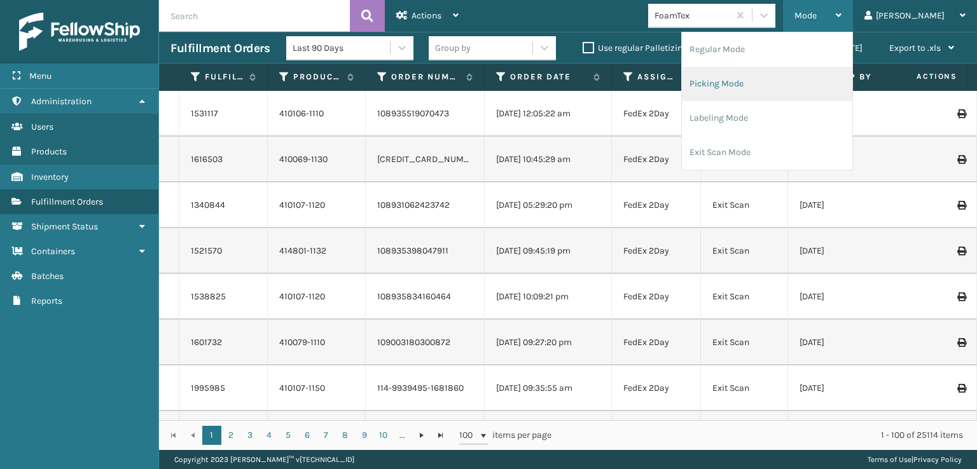
click at [750, 80] on li "Picking Mode" at bounding box center [767, 84] width 170 height 34
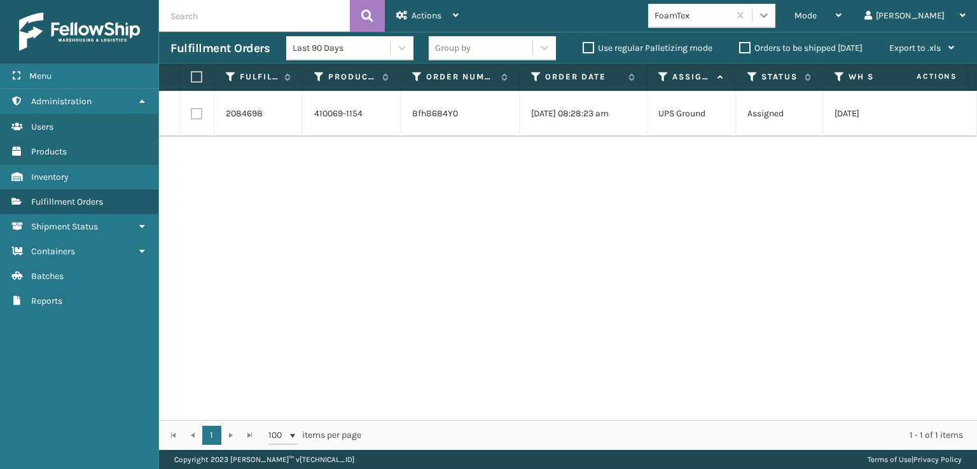
click at [775, 15] on div at bounding box center [763, 15] width 23 height 23
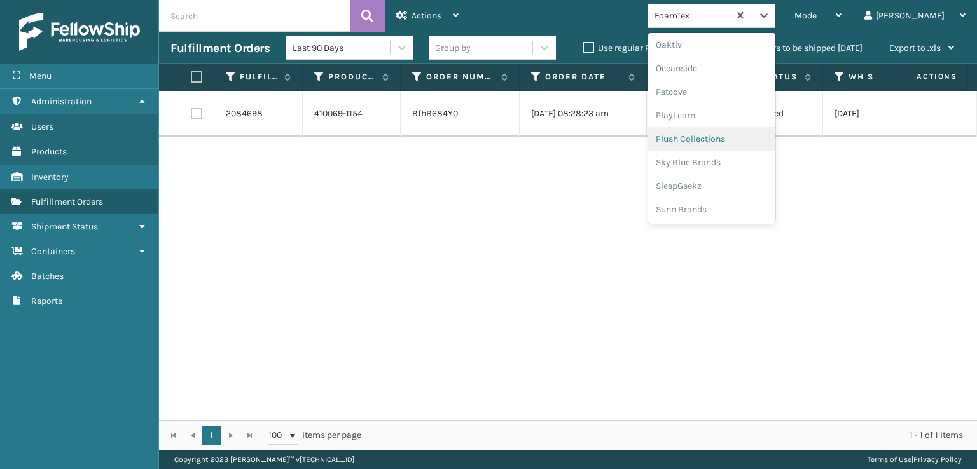
scroll to position [511, 0]
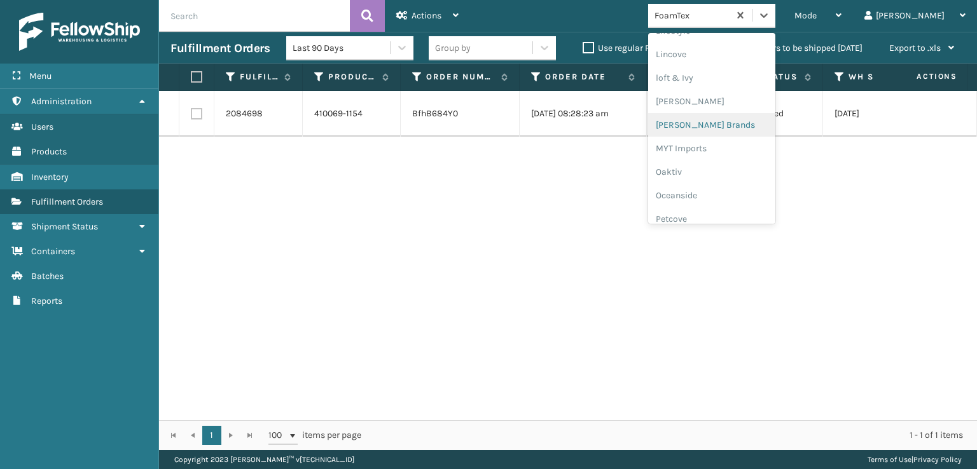
click at [720, 123] on div "[PERSON_NAME] Brands" at bounding box center [711, 125] width 127 height 24
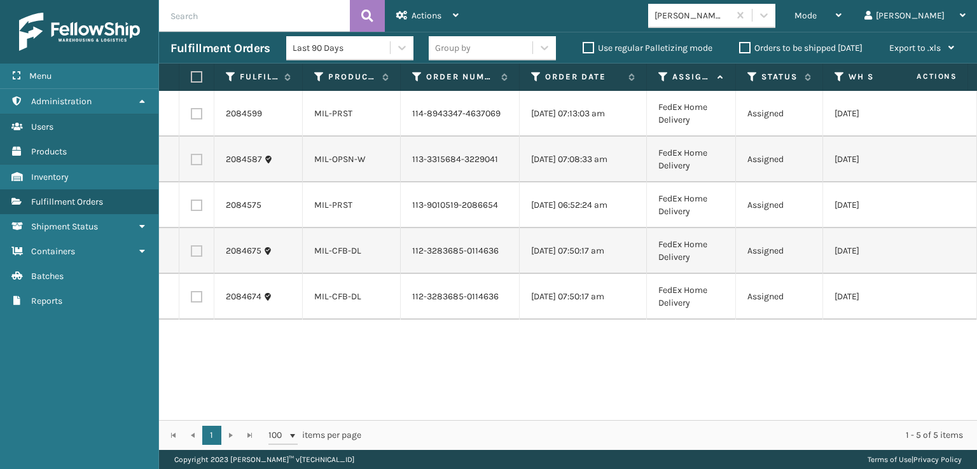
click at [198, 74] on label at bounding box center [195, 76] width 8 height 11
click at [191, 74] on input "checkbox" at bounding box center [191, 77] width 1 height 8
checkbox input "true"
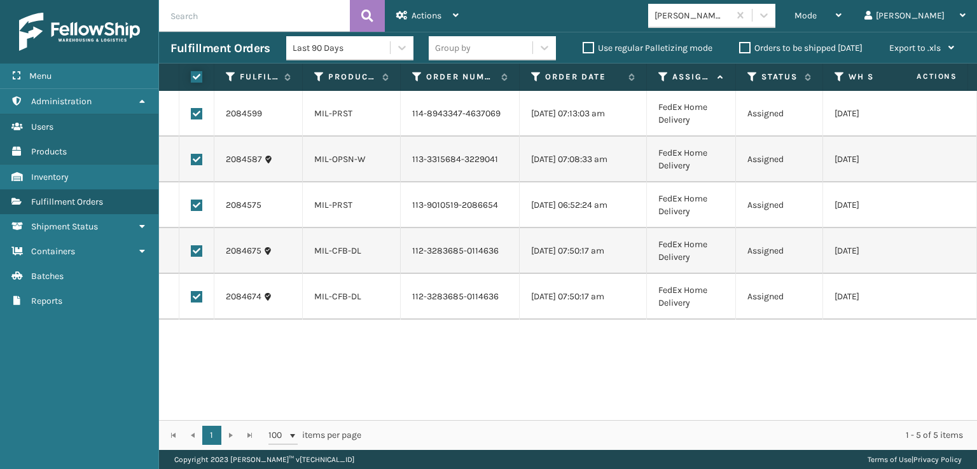
checkbox input "true"
click at [435, 10] on span "Actions" at bounding box center [426, 15] width 30 height 11
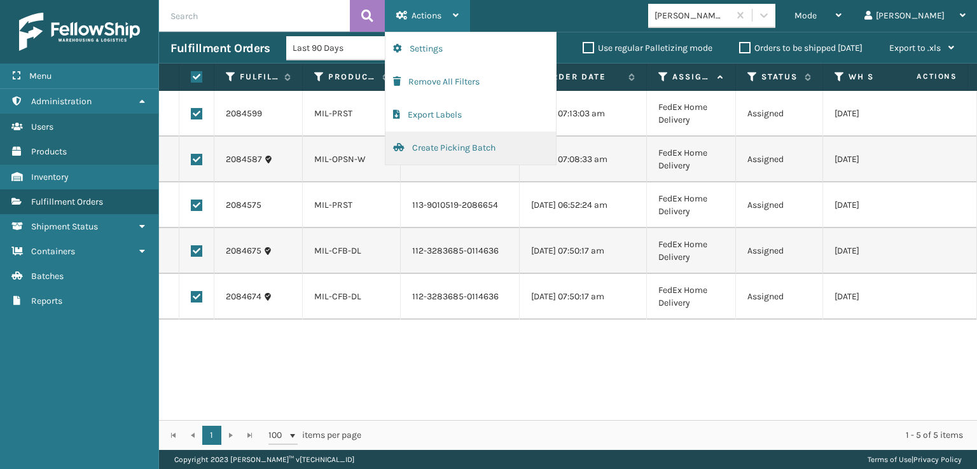
click at [450, 148] on button "Create Picking Batch" at bounding box center [470, 148] width 170 height 33
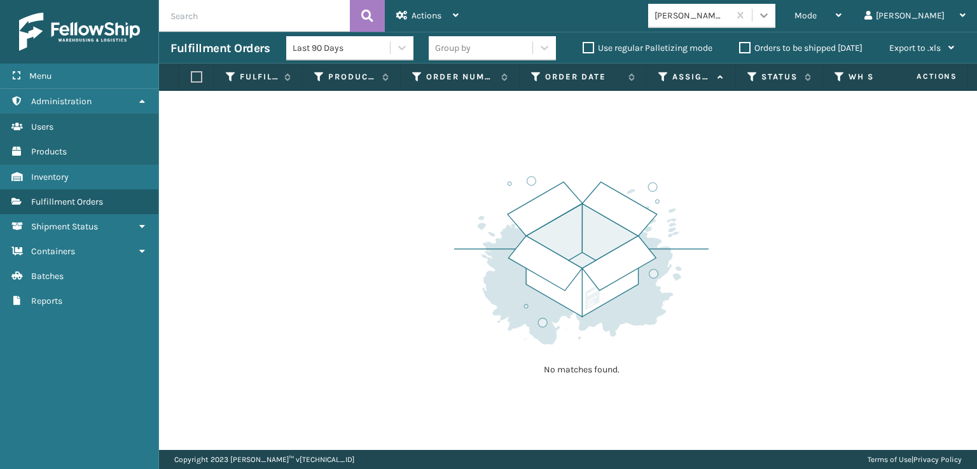
click at [770, 10] on icon at bounding box center [763, 15] width 13 height 13
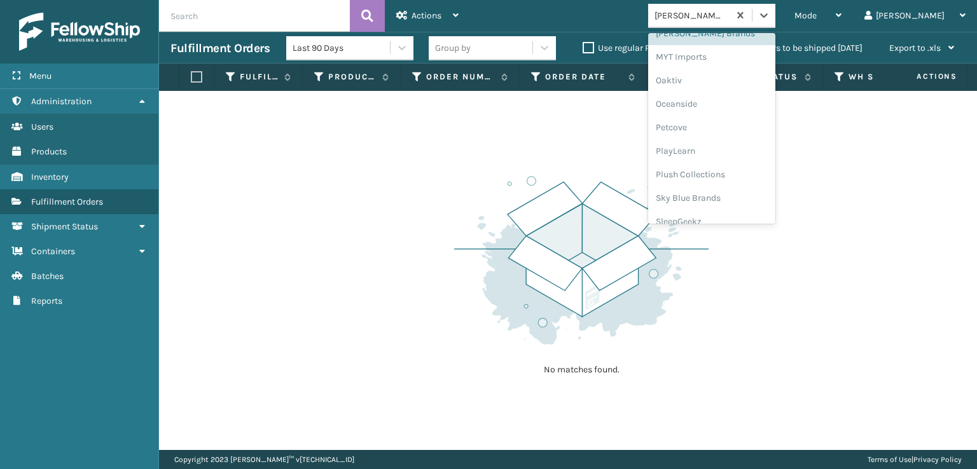
scroll to position [617, 0]
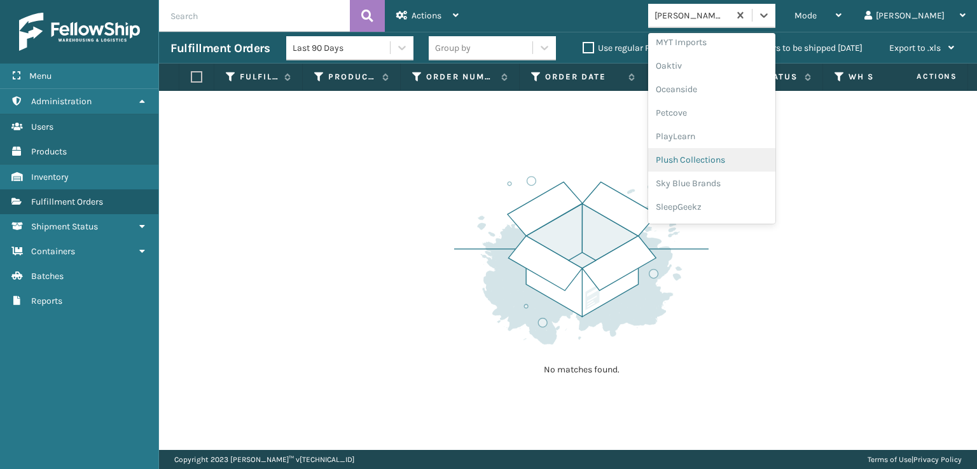
click at [736, 158] on div "Plush Collections" at bounding box center [711, 160] width 127 height 24
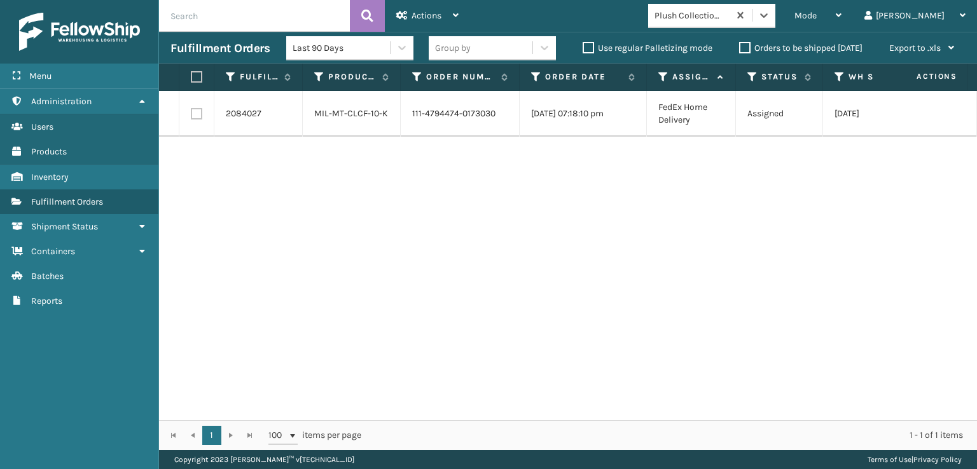
click at [194, 74] on label at bounding box center [195, 76] width 8 height 11
click at [191, 74] on input "checkbox" at bounding box center [191, 77] width 1 height 8
checkbox input "true"
click at [437, 13] on span "Actions" at bounding box center [426, 15] width 30 height 11
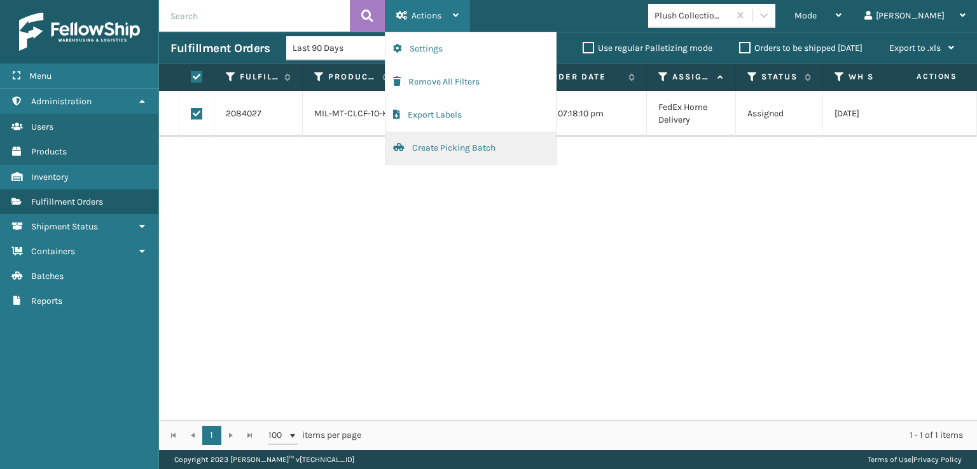
click at [448, 143] on button "Create Picking Batch" at bounding box center [470, 148] width 170 height 33
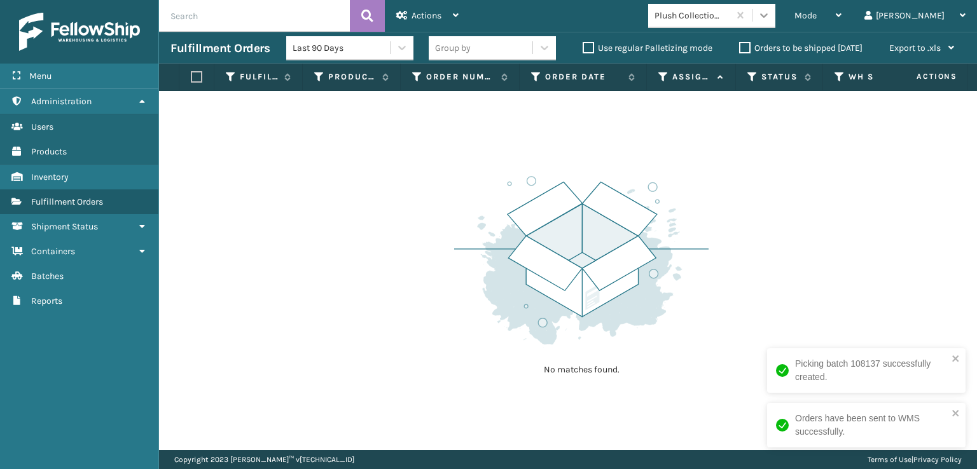
click at [770, 18] on icon at bounding box center [763, 15] width 13 height 13
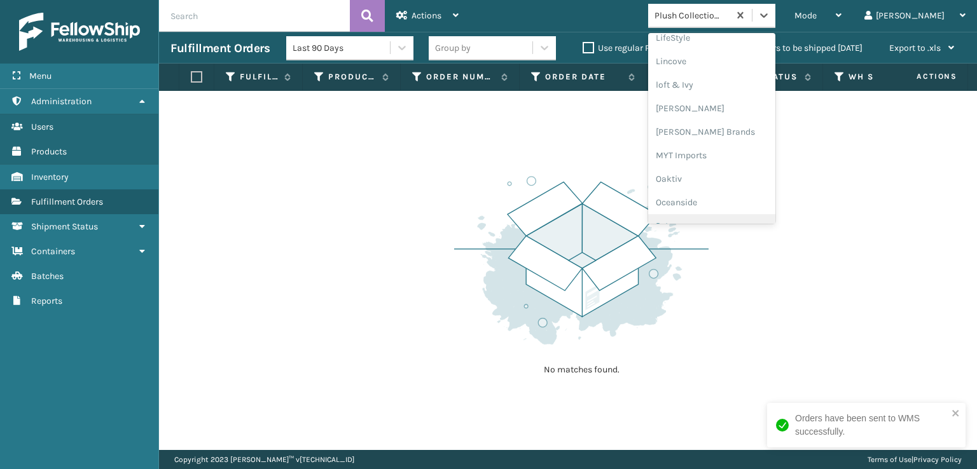
scroll to position [638, 0]
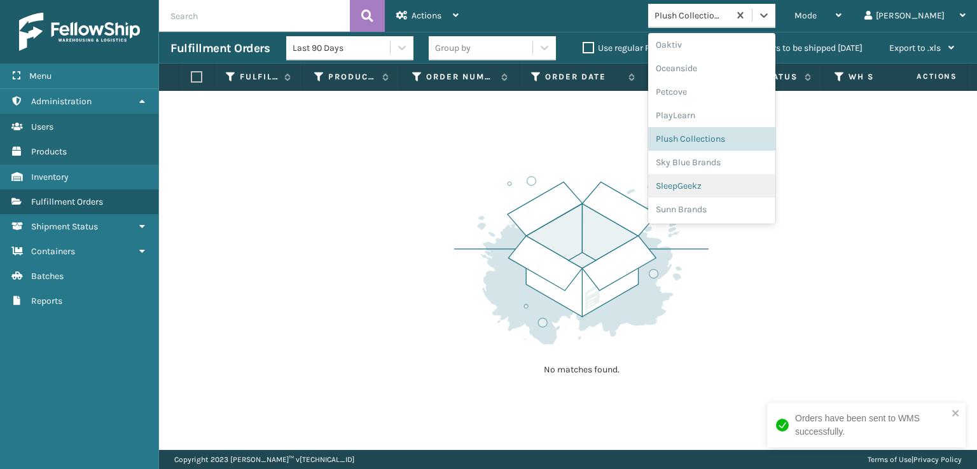
click at [738, 185] on div "SleepGeekz" at bounding box center [711, 186] width 127 height 24
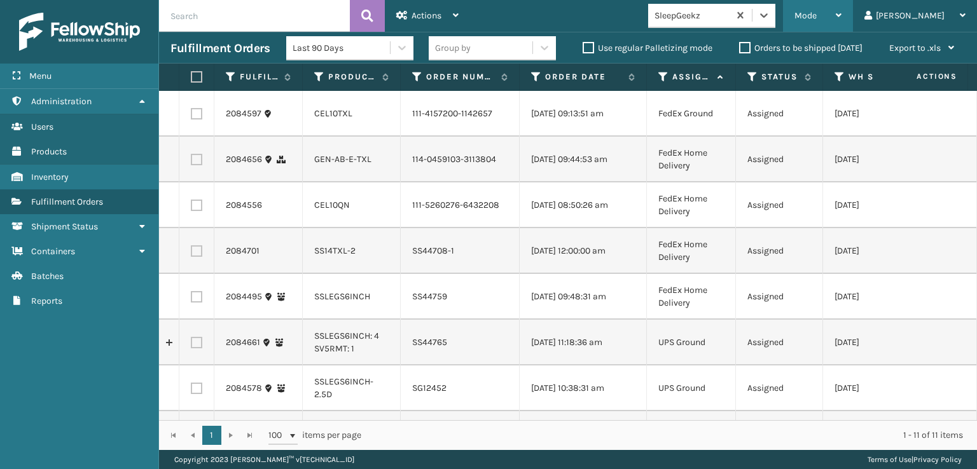
click at [816, 10] on span "Mode" at bounding box center [805, 15] width 22 height 11
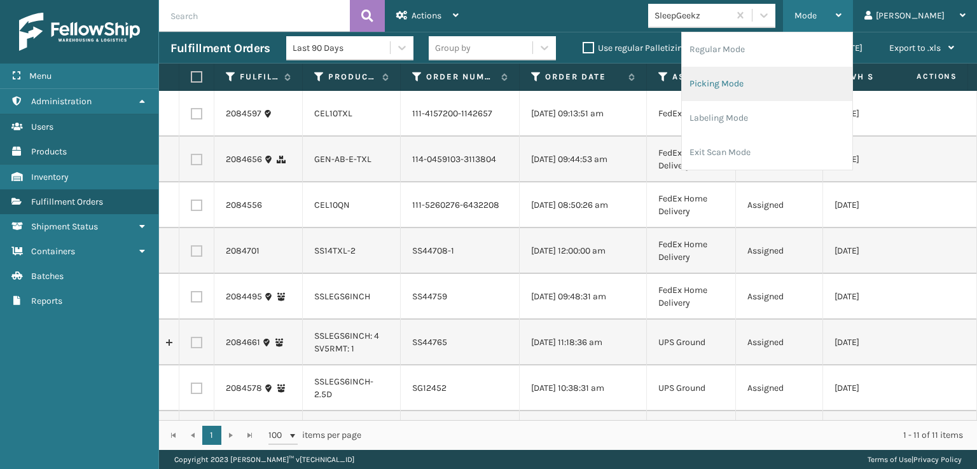
click at [745, 83] on li "Picking Mode" at bounding box center [767, 84] width 170 height 34
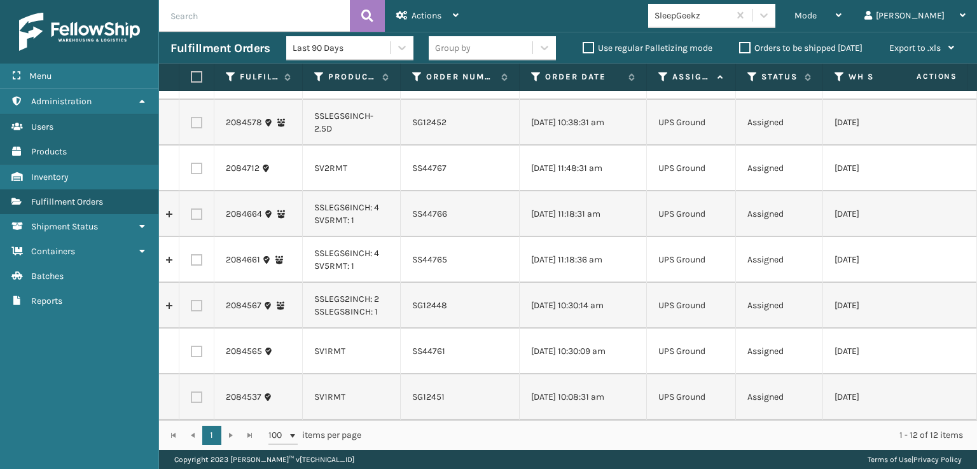
scroll to position [0, 0]
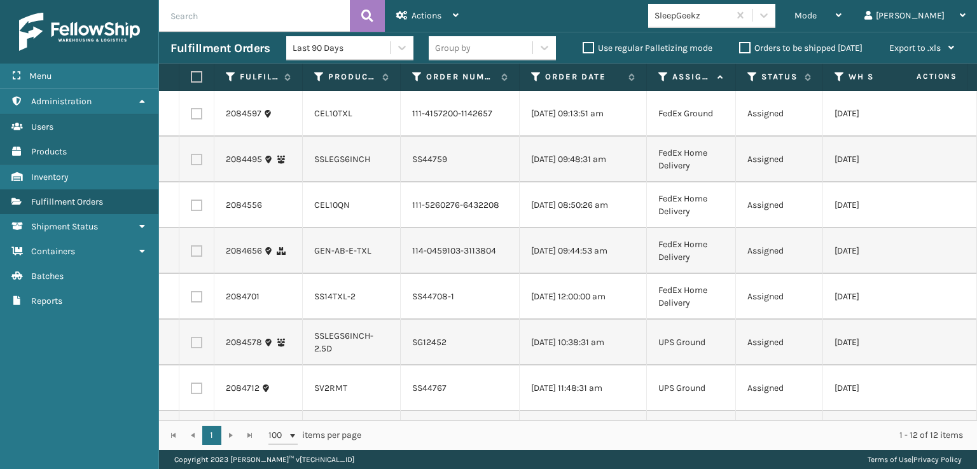
click at [198, 76] on label at bounding box center [195, 76] width 8 height 11
click at [191, 76] on input "checkbox" at bounding box center [191, 77] width 1 height 8
checkbox input "true"
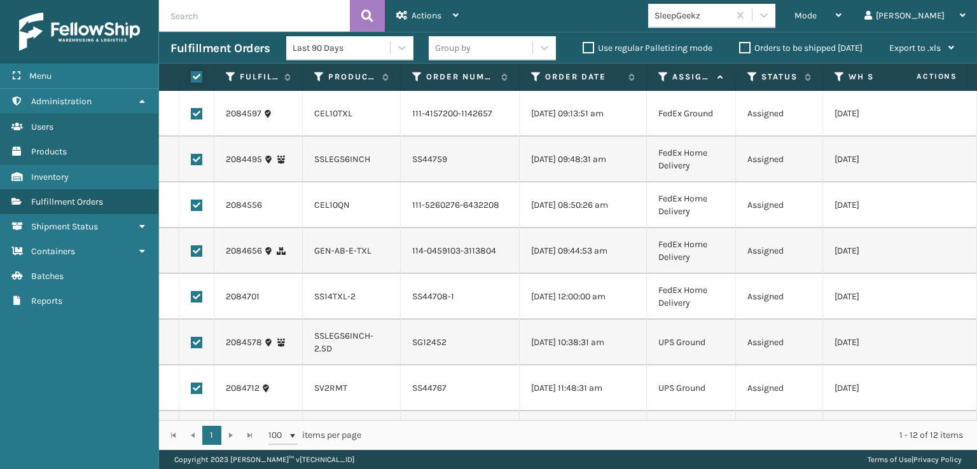
checkbox input "true"
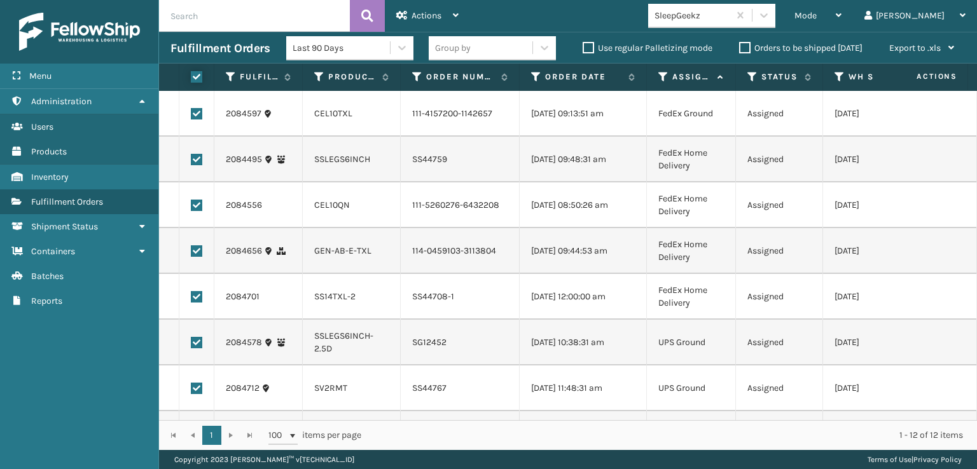
checkbox input "true"
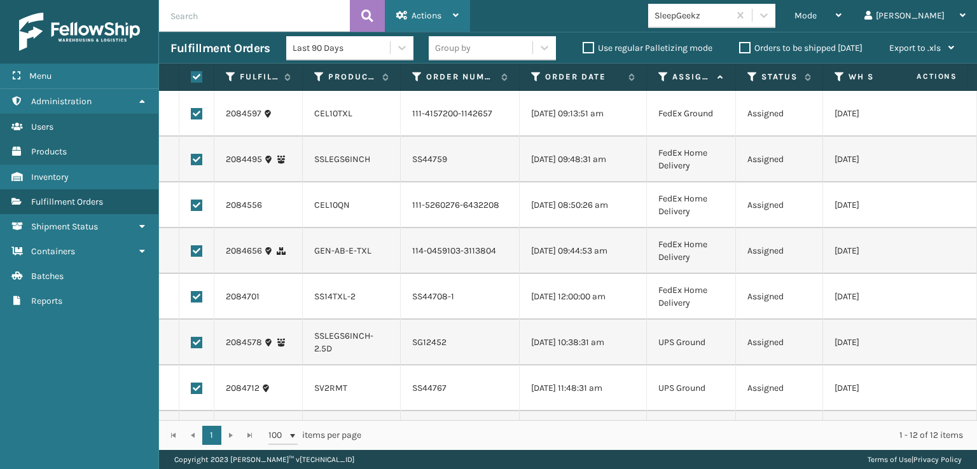
click at [423, 16] on span "Actions" at bounding box center [426, 15] width 30 height 11
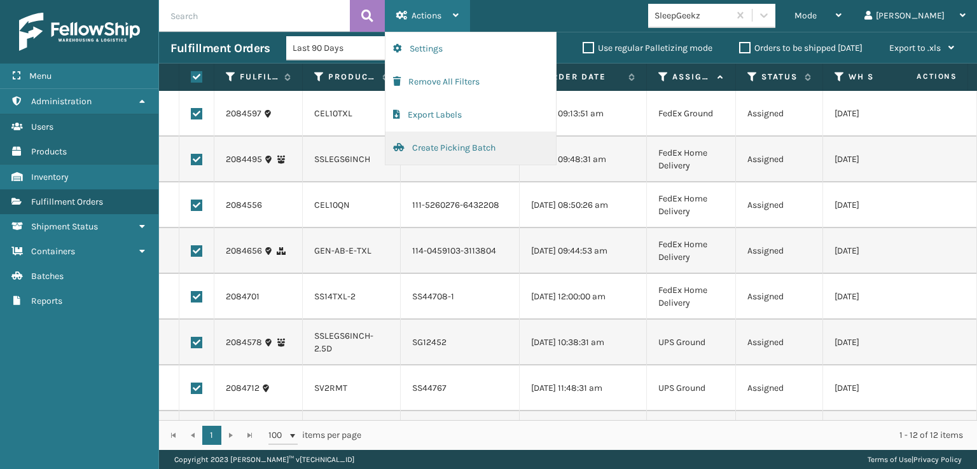
click at [430, 148] on button "Create Picking Batch" at bounding box center [470, 148] width 170 height 33
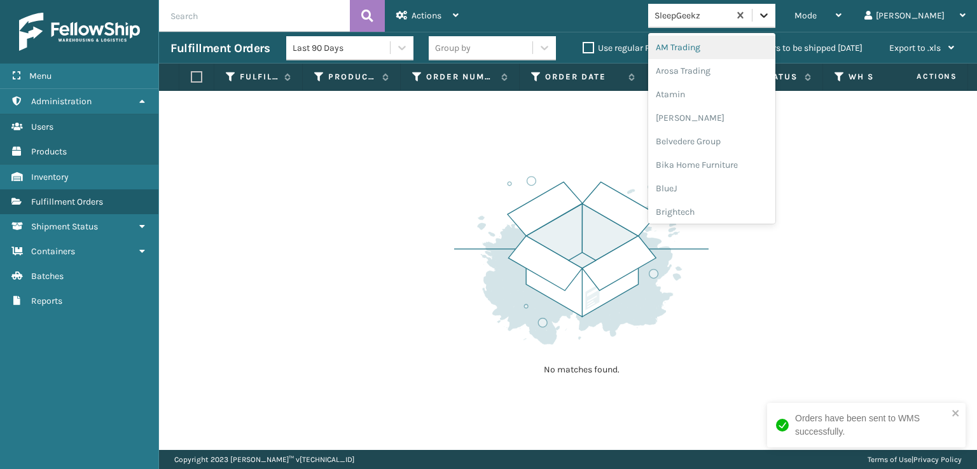
click at [770, 17] on icon at bounding box center [763, 15] width 13 height 13
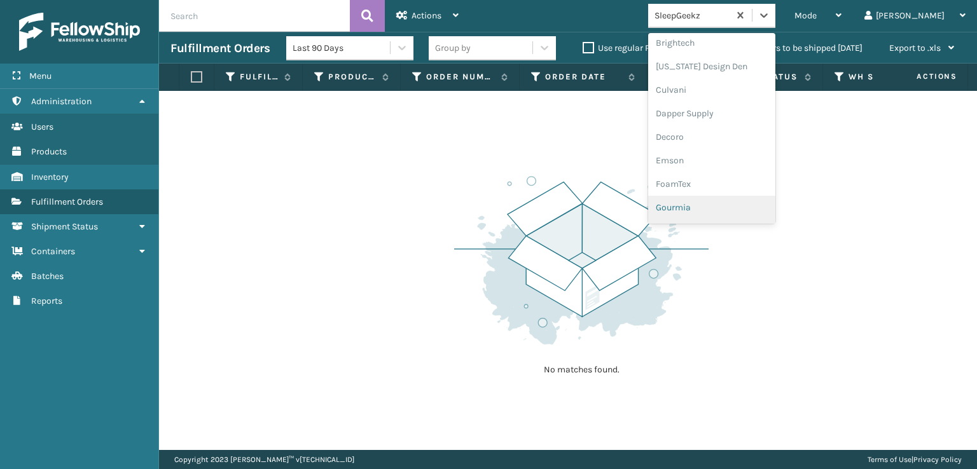
scroll to position [191, 0]
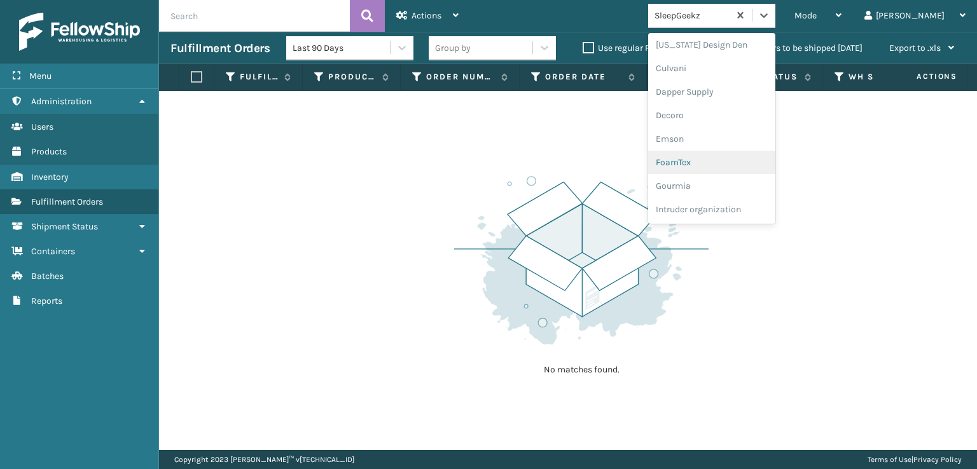
click at [719, 160] on div "FoamTex" at bounding box center [711, 163] width 127 height 24
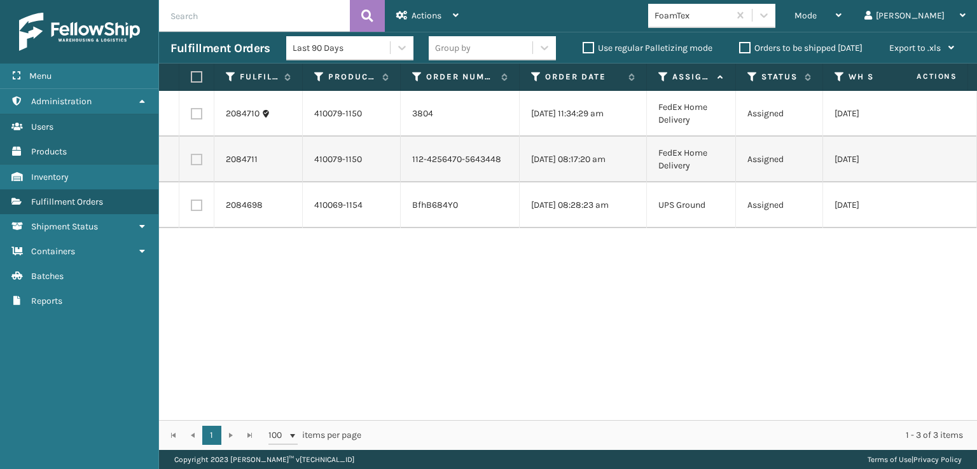
click at [198, 78] on label at bounding box center [195, 76] width 8 height 11
click at [191, 78] on input "checkbox" at bounding box center [191, 77] width 1 height 8
checkbox input "true"
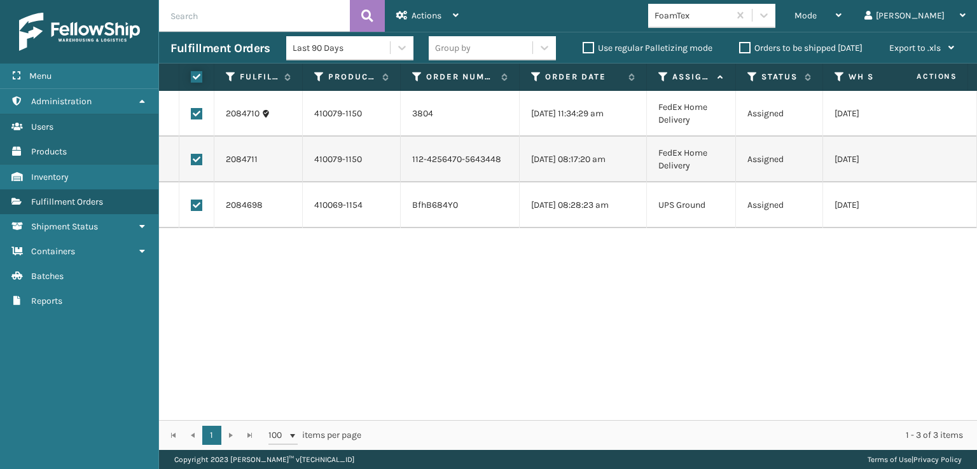
checkbox input "true"
click at [432, 13] on span "Actions" at bounding box center [426, 15] width 30 height 11
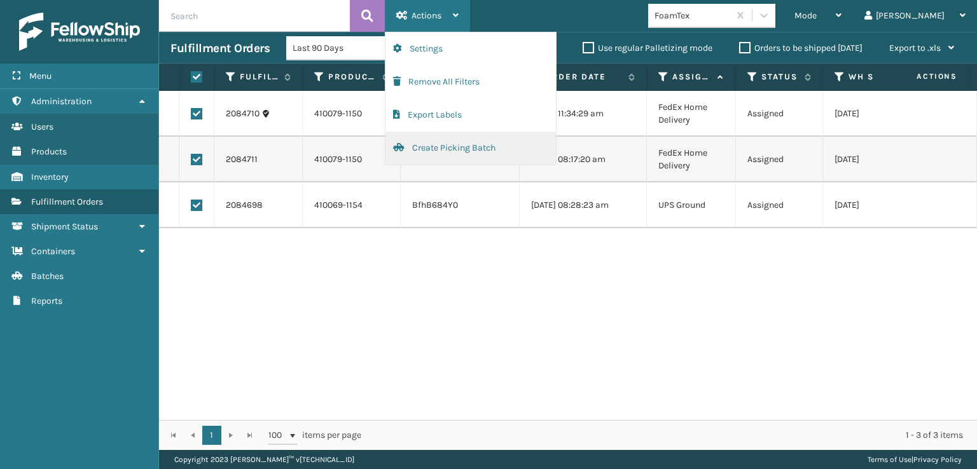
click at [453, 148] on button "Create Picking Batch" at bounding box center [470, 148] width 170 height 33
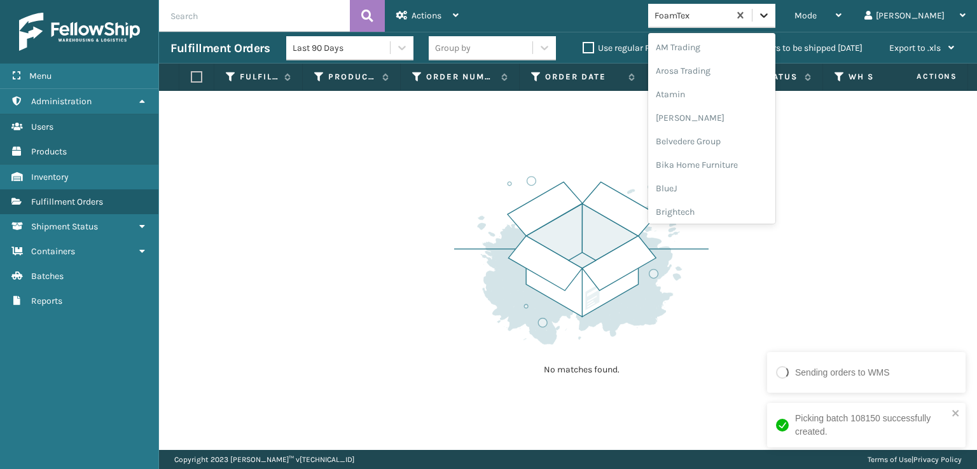
click at [770, 12] on icon at bounding box center [763, 15] width 13 height 13
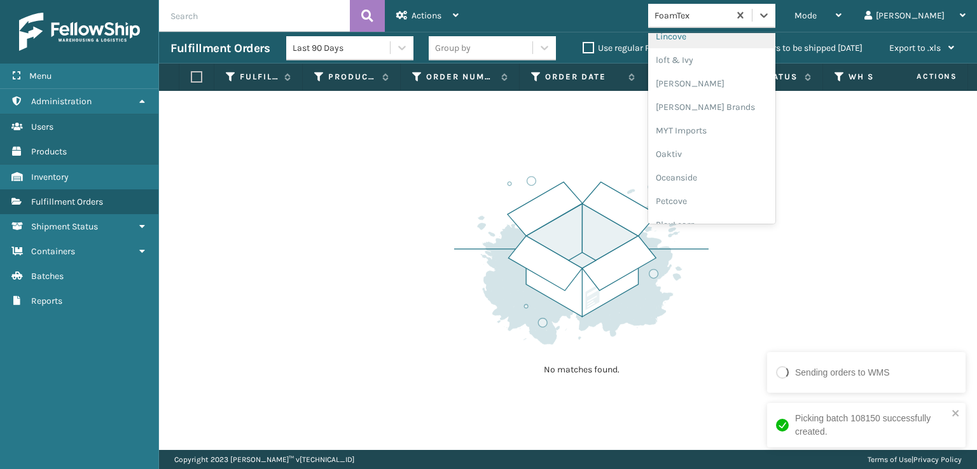
scroll to position [529, 0]
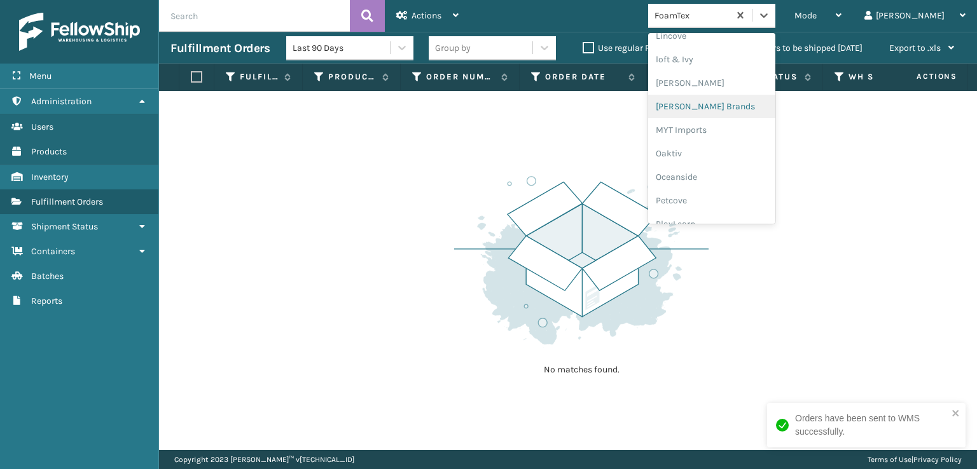
click at [726, 106] on div "[PERSON_NAME] Brands" at bounding box center [711, 107] width 127 height 24
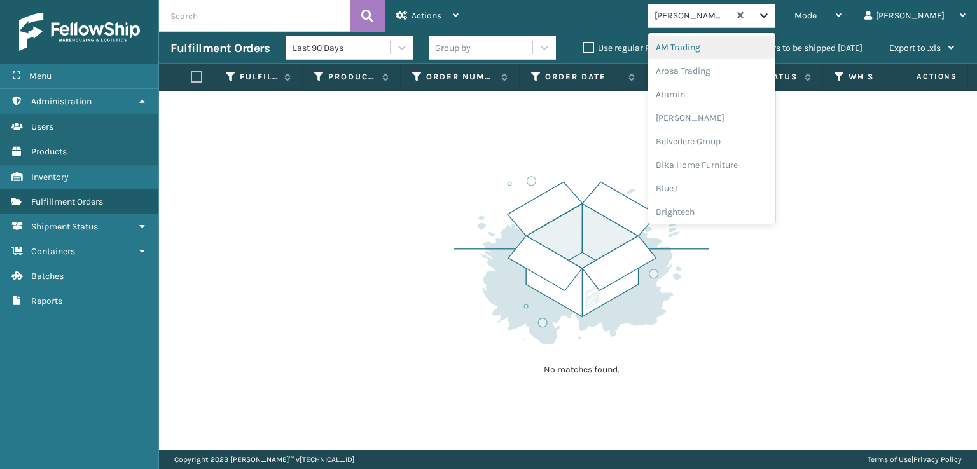
click at [770, 20] on icon at bounding box center [763, 15] width 13 height 13
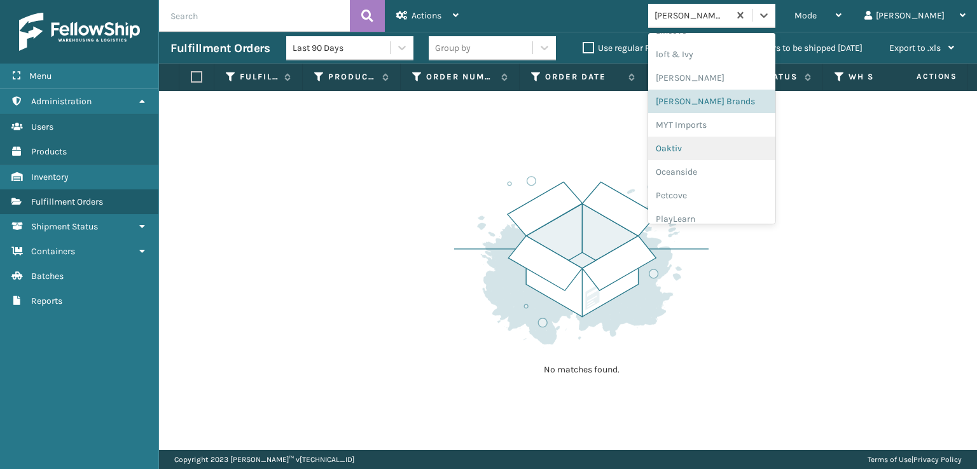
scroll to position [638, 0]
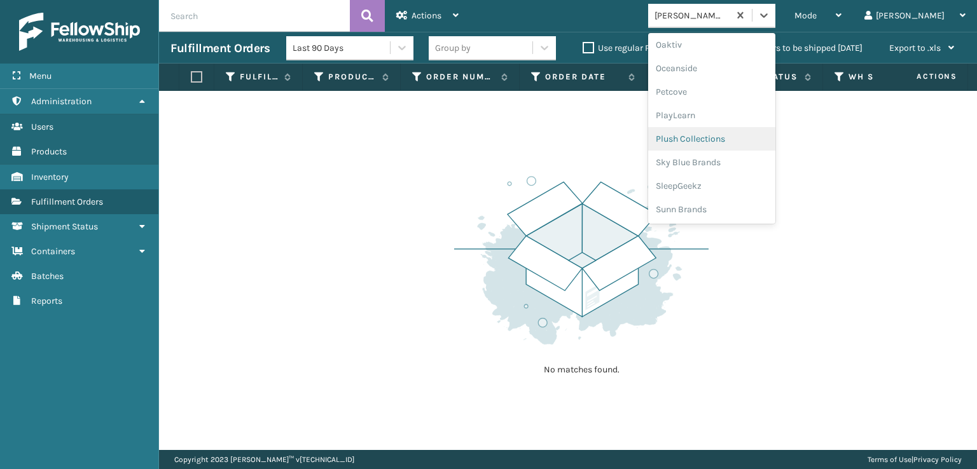
click at [723, 141] on div "Plush Collections" at bounding box center [711, 139] width 127 height 24
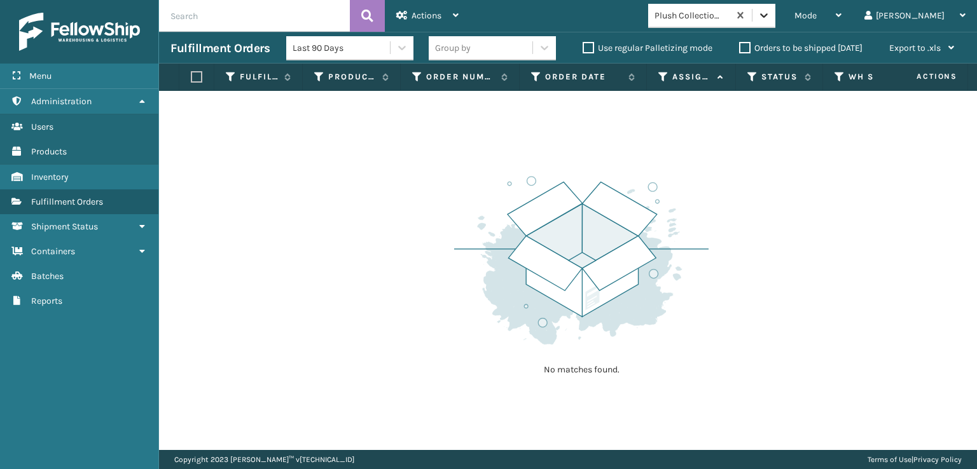
click at [770, 15] on icon at bounding box center [763, 15] width 13 height 13
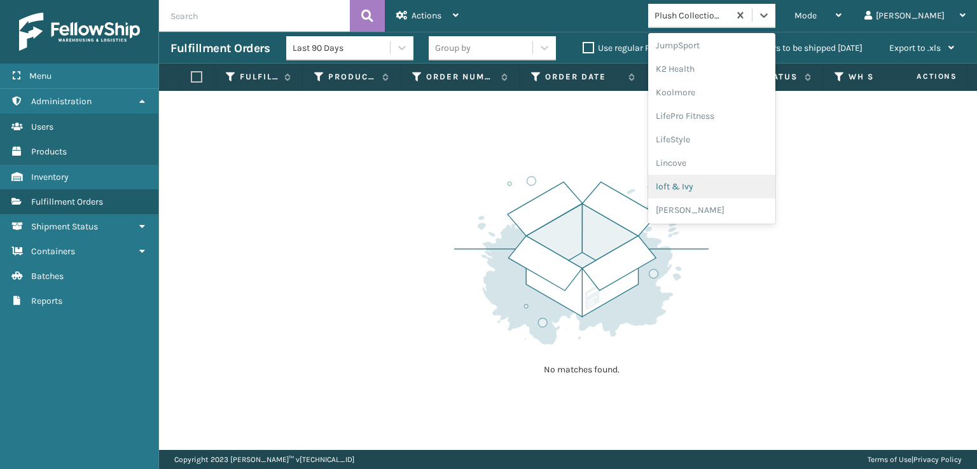
scroll to position [465, 0]
click at [727, 169] on div "[PERSON_NAME] Brands" at bounding box center [711, 170] width 127 height 24
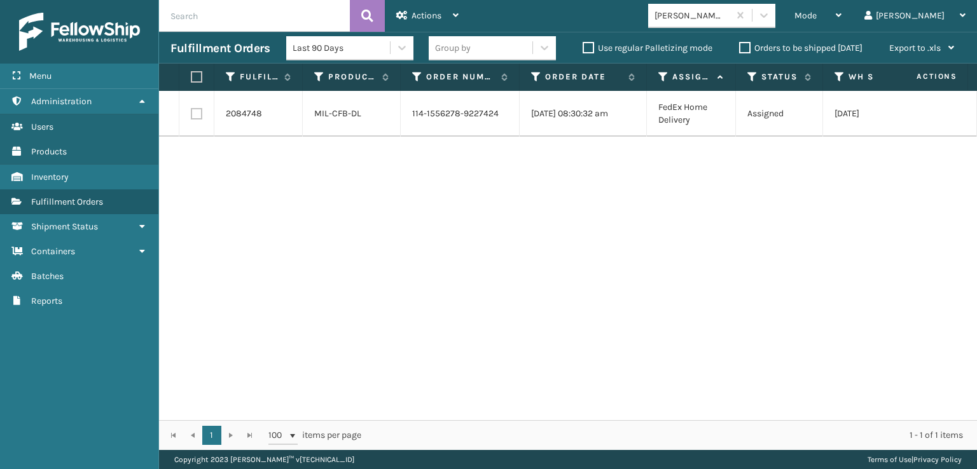
click at [198, 110] on label at bounding box center [196, 113] width 11 height 11
click at [191, 110] on input "checkbox" at bounding box center [191, 112] width 1 height 8
checkbox input "true"
click at [407, 20] on div "Actions" at bounding box center [427, 16] width 62 height 32
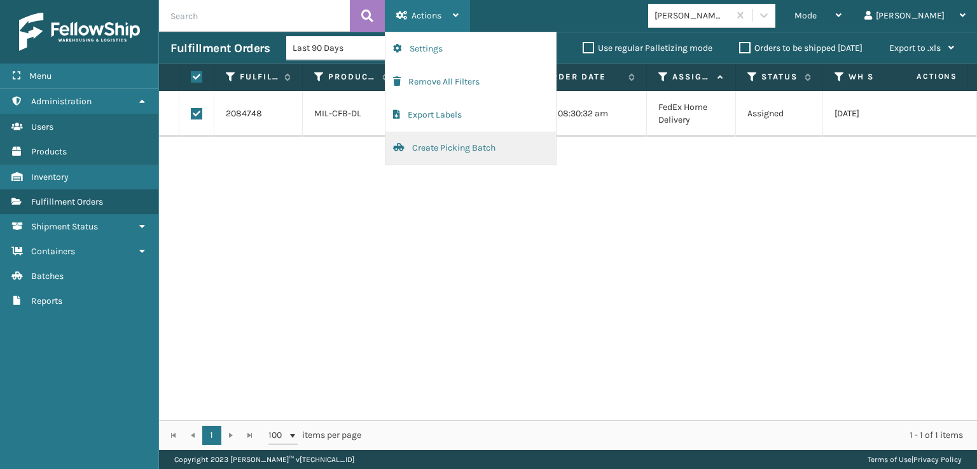
click at [431, 148] on button "Create Picking Batch" at bounding box center [470, 148] width 170 height 33
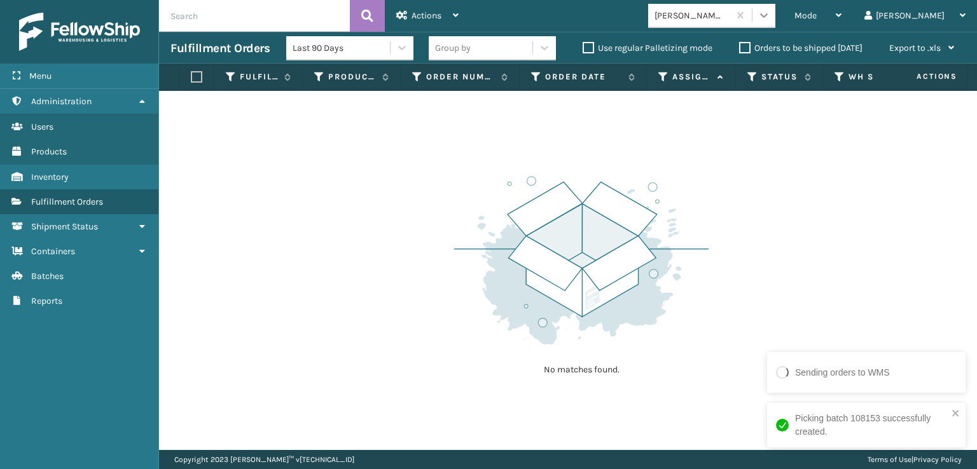
click at [770, 11] on icon at bounding box center [763, 15] width 13 height 13
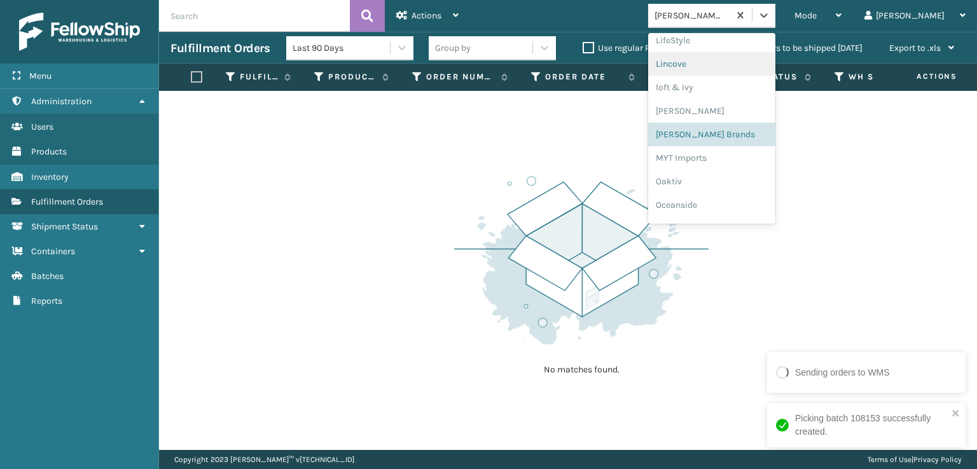
scroll to position [638, 0]
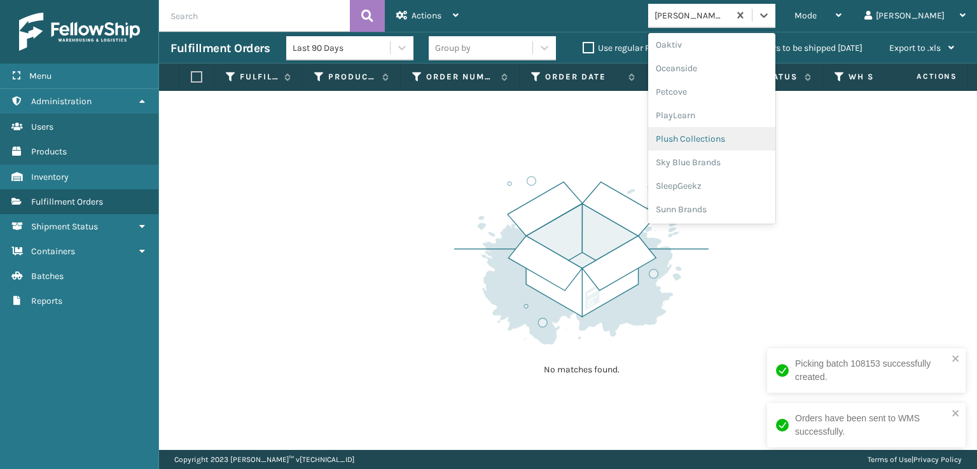
click at [723, 134] on div "Plush Collections" at bounding box center [711, 139] width 127 height 24
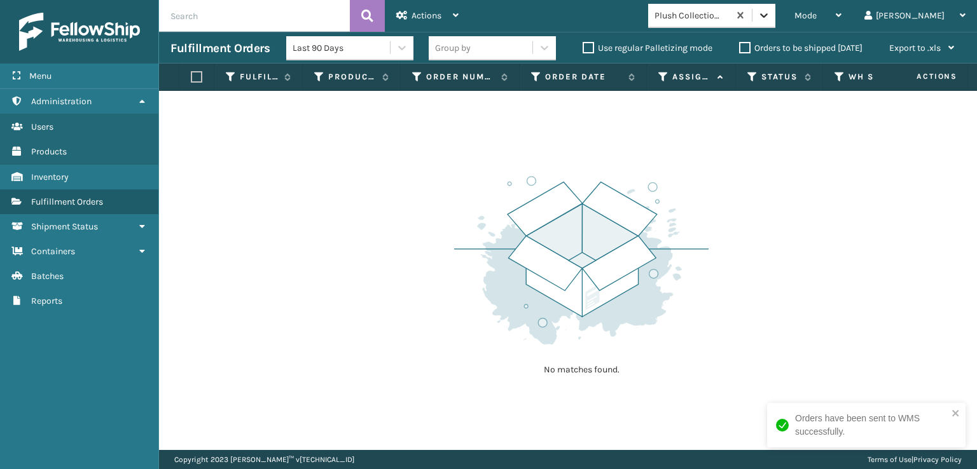
click at [770, 11] on icon at bounding box center [763, 15] width 13 height 13
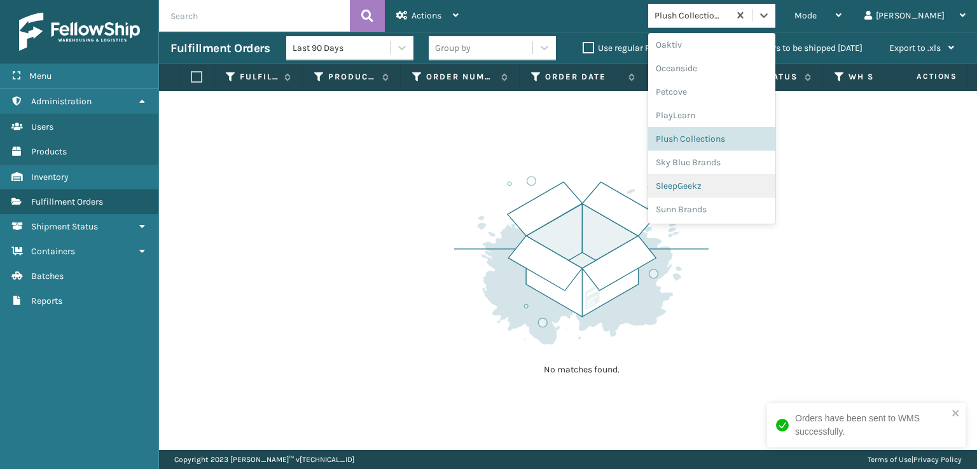
click at [731, 183] on div "SleepGeekz" at bounding box center [711, 186] width 127 height 24
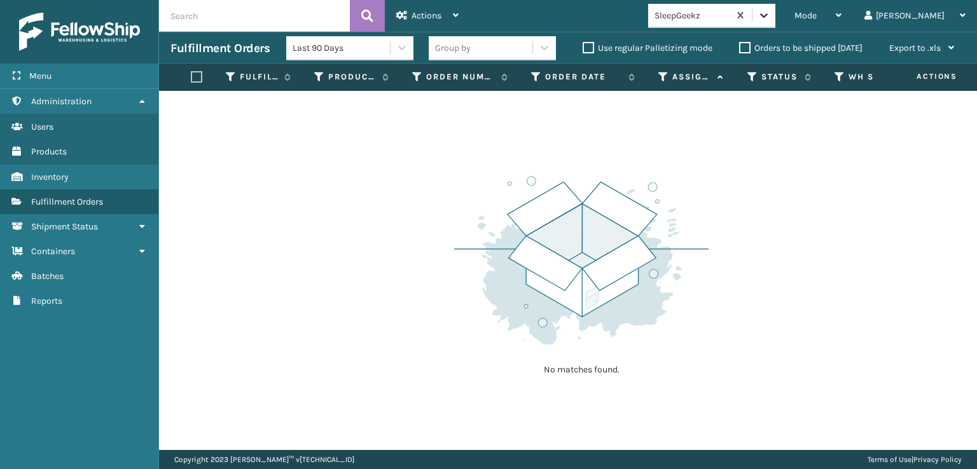
click at [770, 15] on icon at bounding box center [763, 15] width 13 height 13
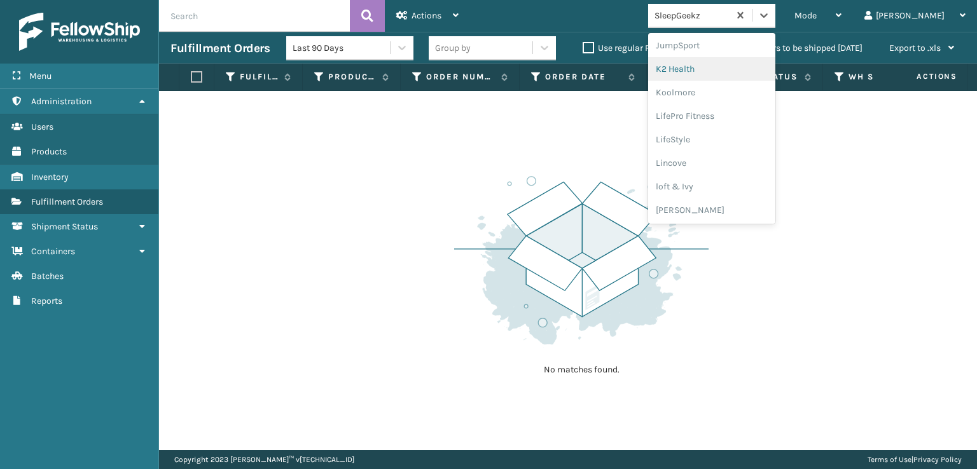
scroll to position [211, 0]
click at [725, 142] on div "FoamTex" at bounding box center [711, 142] width 127 height 24
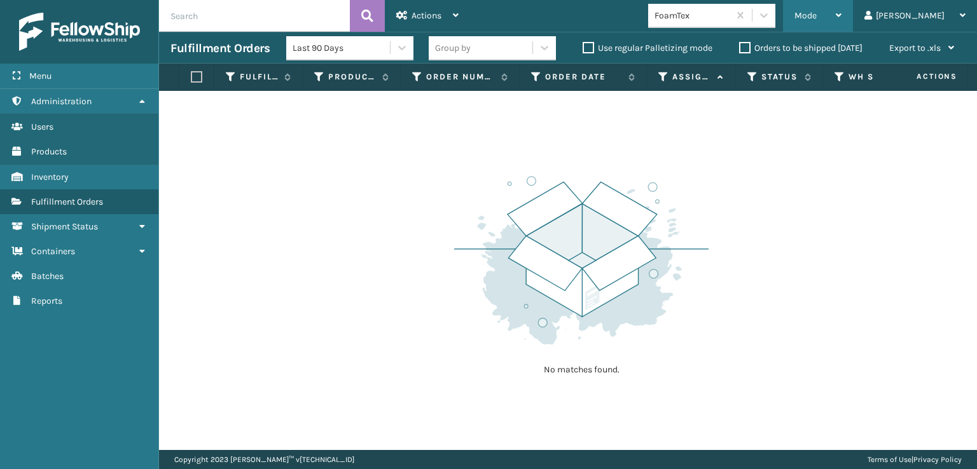
click at [816, 16] on span "Mode" at bounding box center [805, 15] width 22 height 11
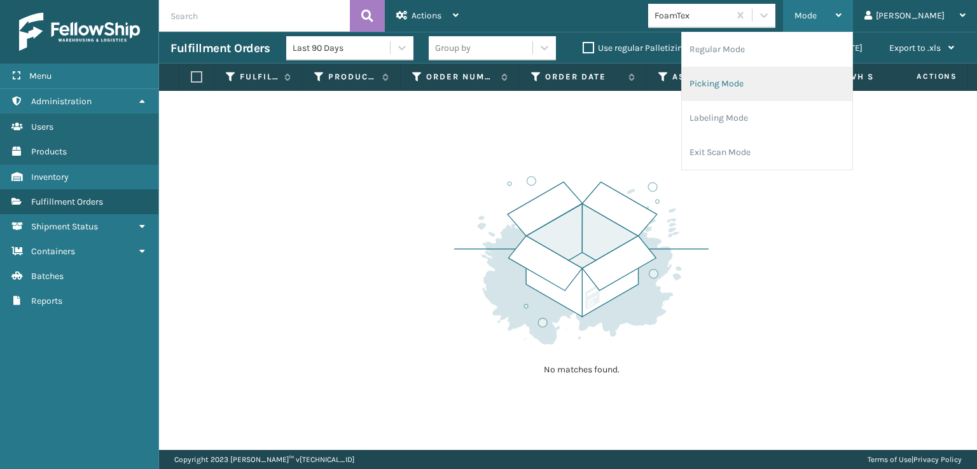
click at [768, 81] on li "Picking Mode" at bounding box center [767, 84] width 170 height 34
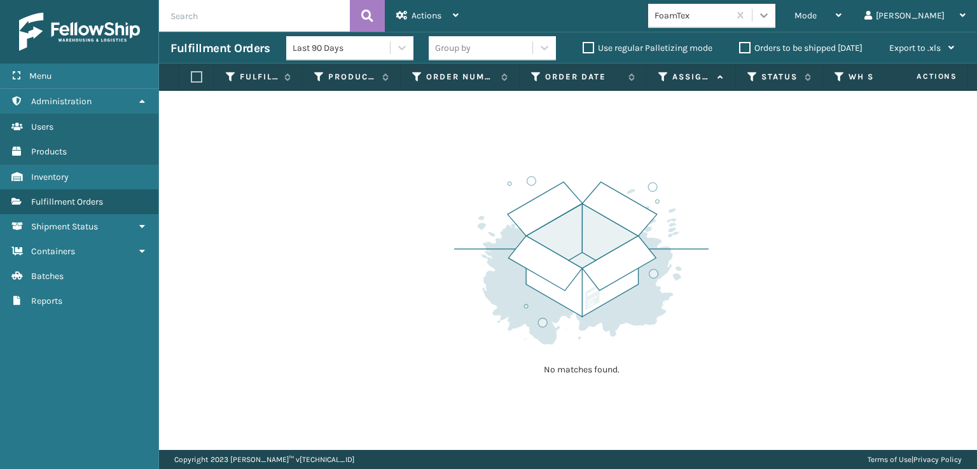
click at [770, 13] on icon at bounding box center [763, 15] width 13 height 13
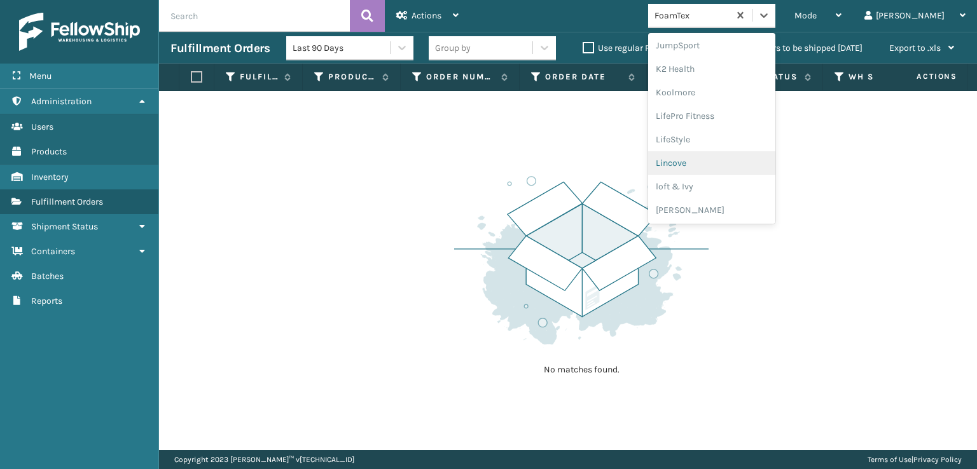
scroll to position [638, 0]
click at [721, 188] on div "SleepGeekz" at bounding box center [711, 186] width 127 height 24
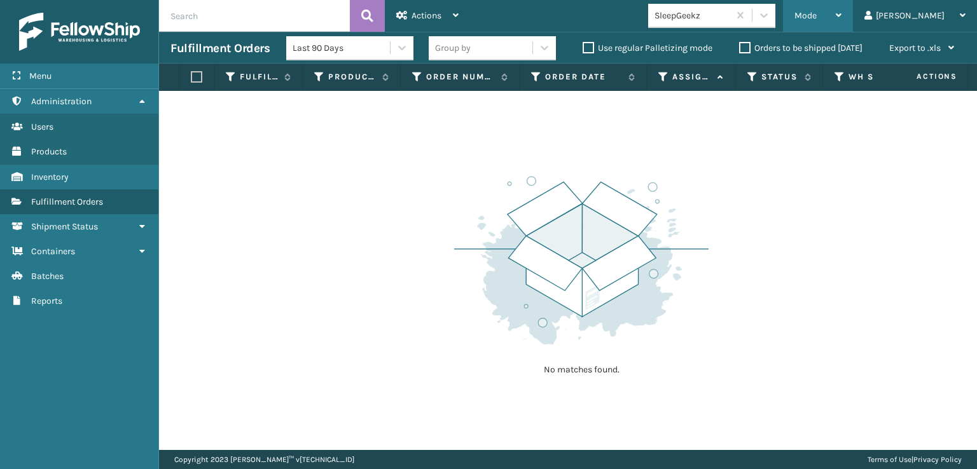
click at [816, 13] on span "Mode" at bounding box center [805, 15] width 22 height 11
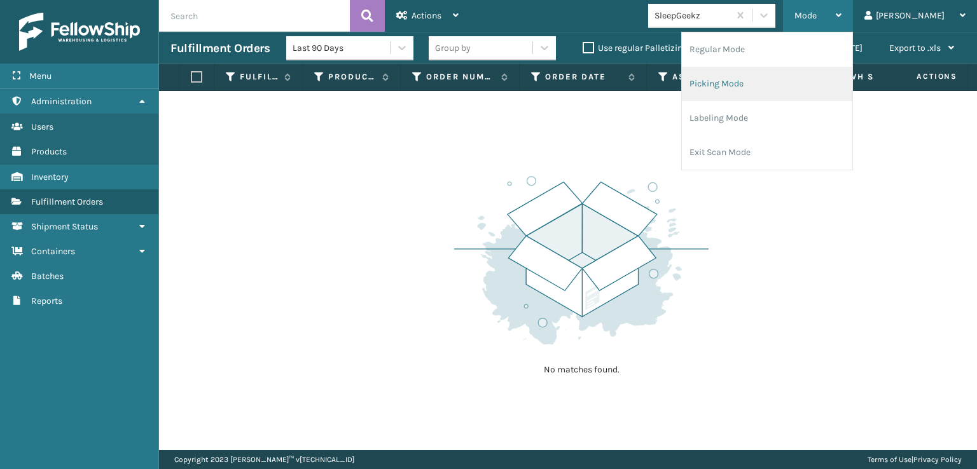
click at [771, 80] on li "Picking Mode" at bounding box center [767, 84] width 170 height 34
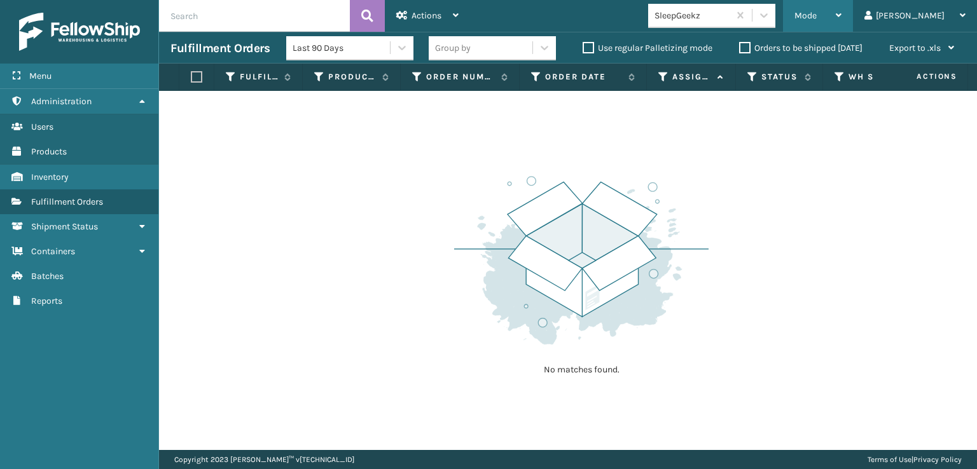
click at [816, 19] on span "Mode" at bounding box center [805, 15] width 22 height 11
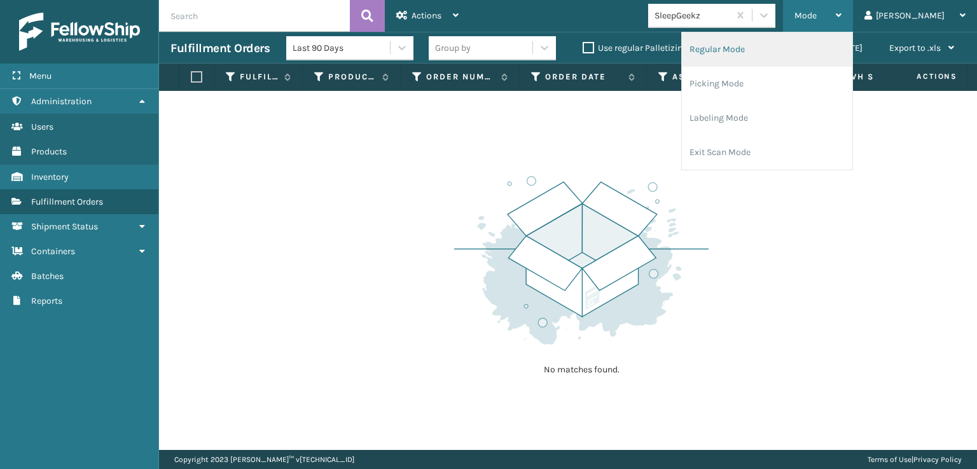
click at [768, 46] on li "Regular Mode" at bounding box center [767, 49] width 170 height 34
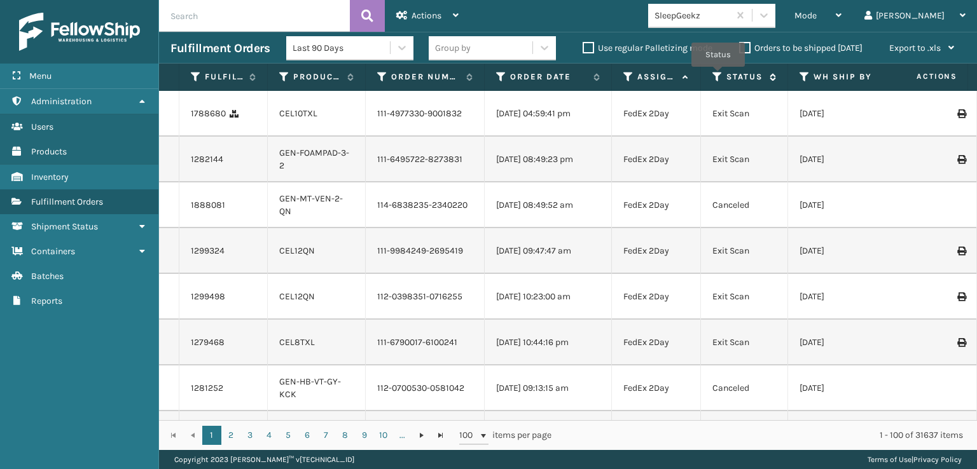
click at [718, 76] on icon at bounding box center [717, 76] width 10 height 11
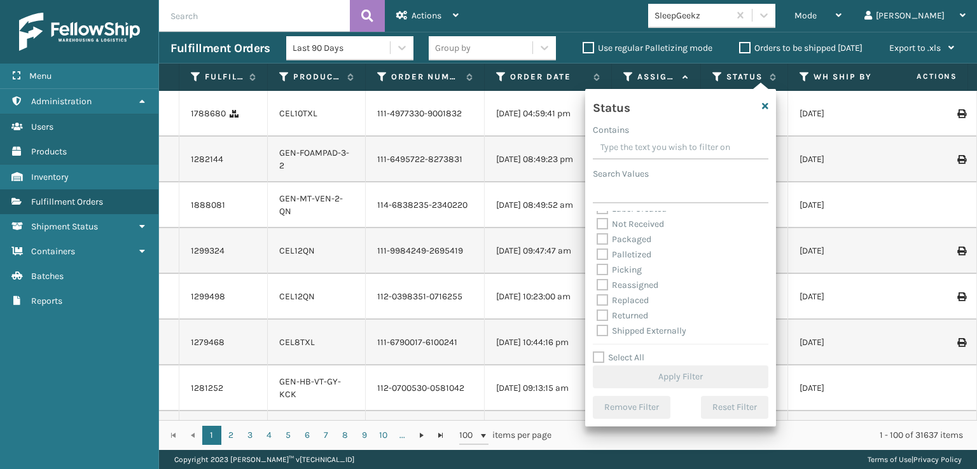
scroll to position [71, 0]
click at [605, 266] on label "Picking" at bounding box center [618, 269] width 45 height 11
click at [597, 266] on input "Picking" at bounding box center [596, 266] width 1 height 8
checkbox input "true"
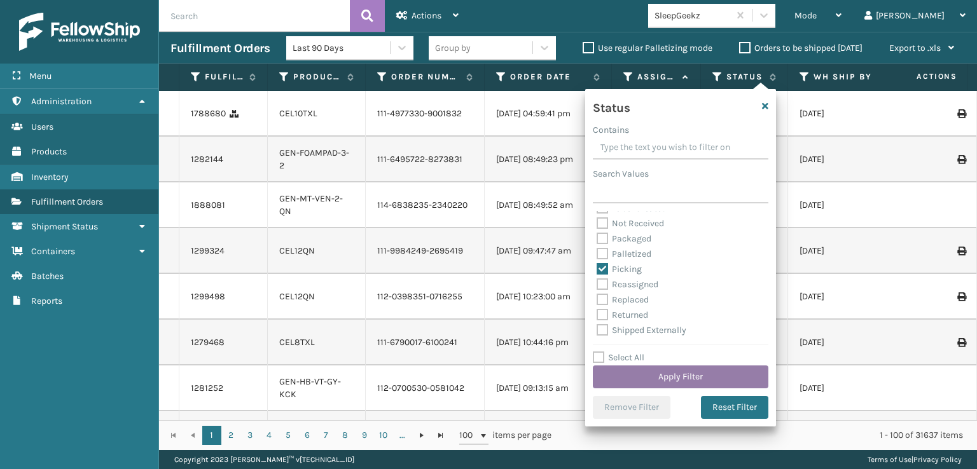
click at [664, 369] on button "Apply Filter" at bounding box center [681, 377] width 176 height 23
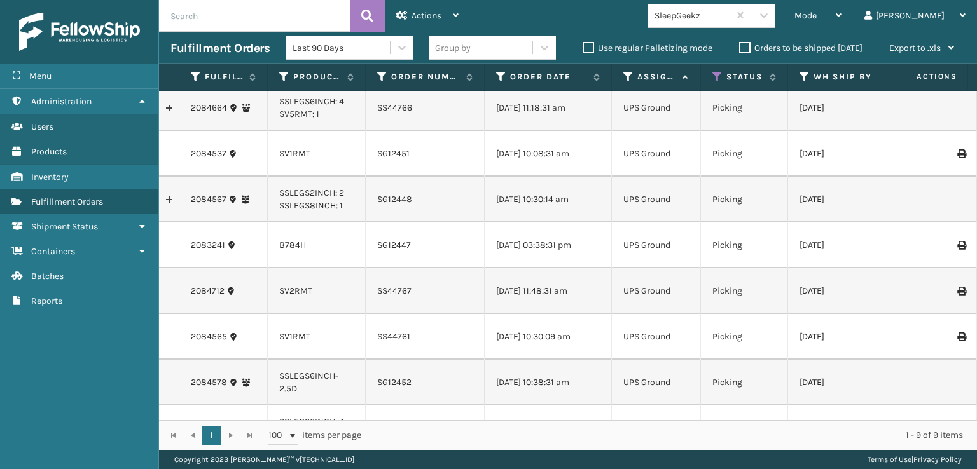
scroll to position [0, 0]
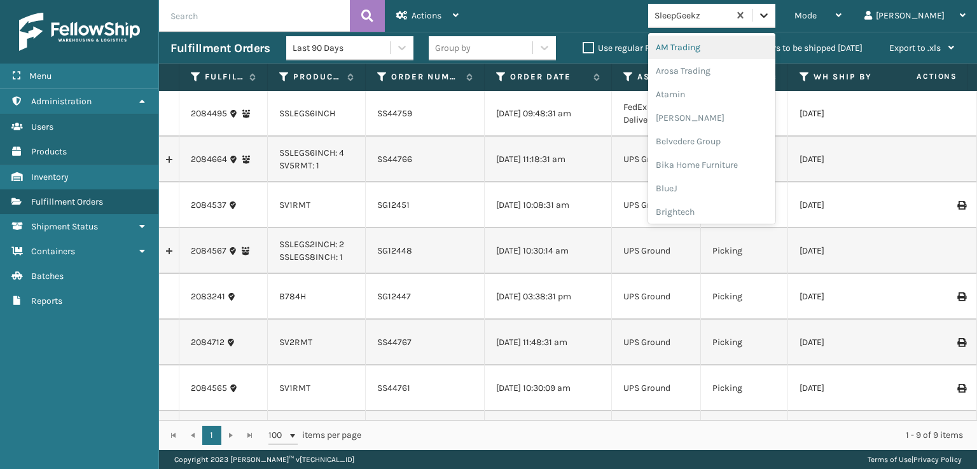
click at [770, 12] on icon at bounding box center [763, 15] width 13 height 13
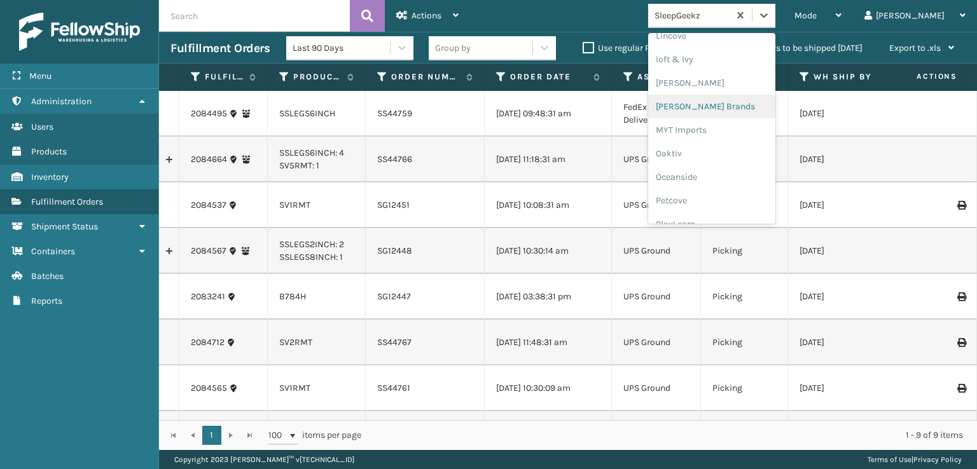
click at [718, 103] on div "[PERSON_NAME] Brands" at bounding box center [711, 107] width 127 height 24
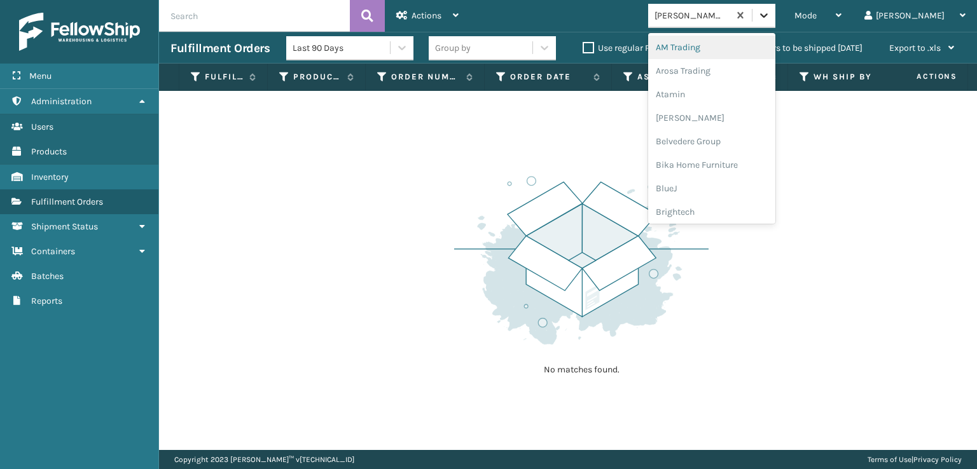
click at [775, 25] on div at bounding box center [763, 15] width 23 height 23
click at [752, 135] on div "Plush Collections" at bounding box center [711, 139] width 127 height 24
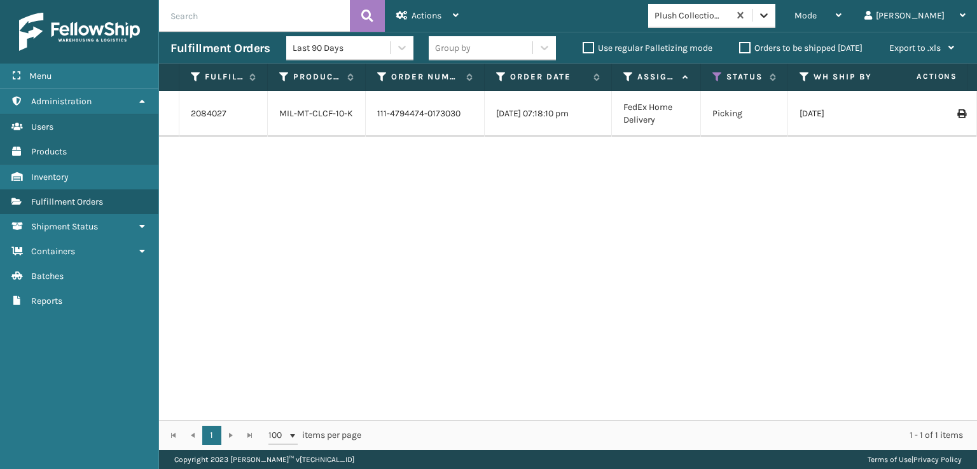
click at [770, 17] on icon at bounding box center [763, 15] width 13 height 13
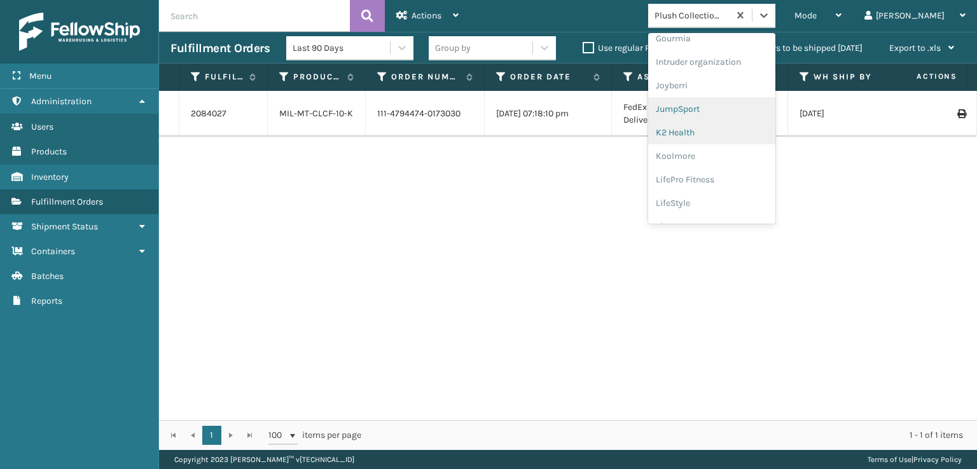
scroll to position [275, 0]
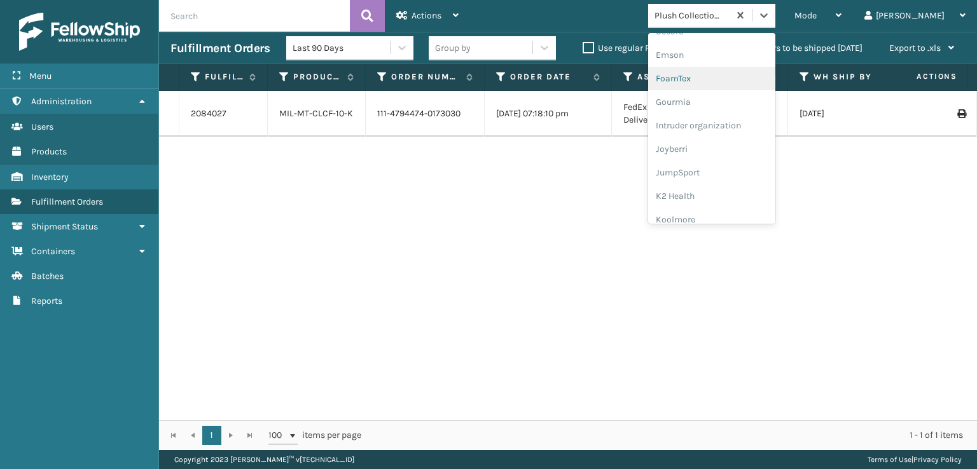
click at [720, 78] on div "FoamTex" at bounding box center [711, 79] width 127 height 24
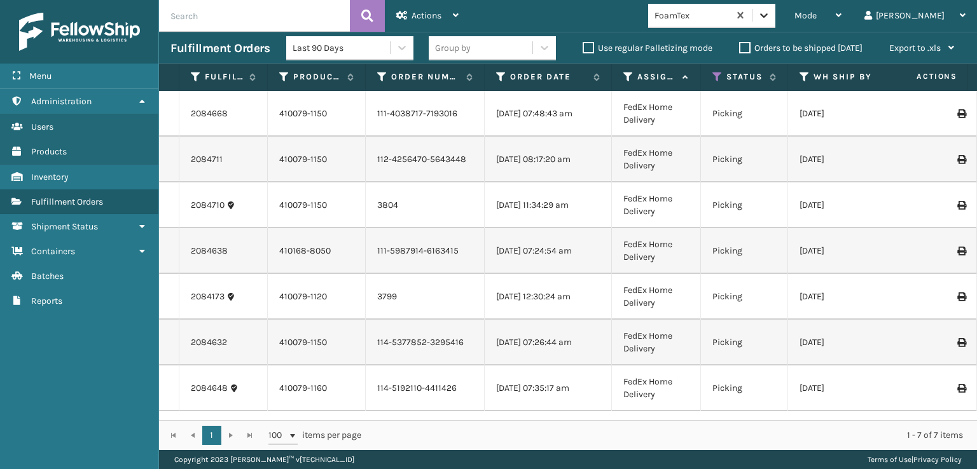
click at [767, 14] on icon at bounding box center [764, 15] width 8 height 4
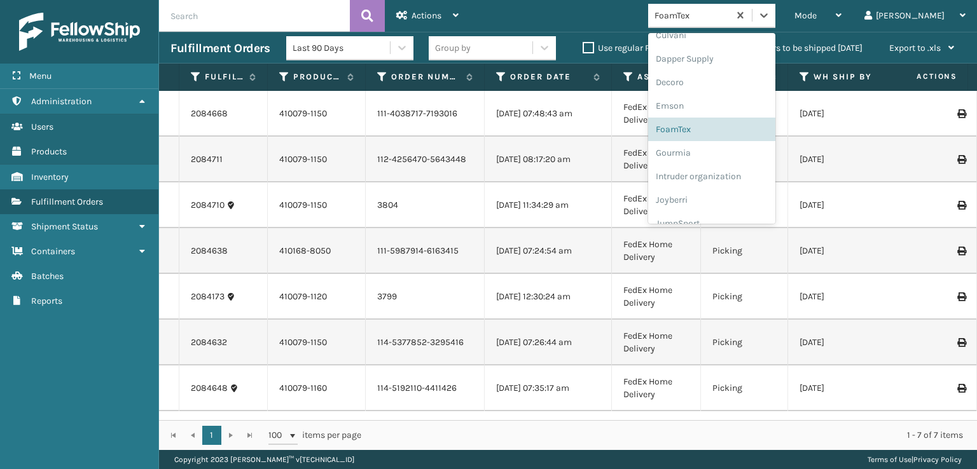
scroll to position [254, 0]
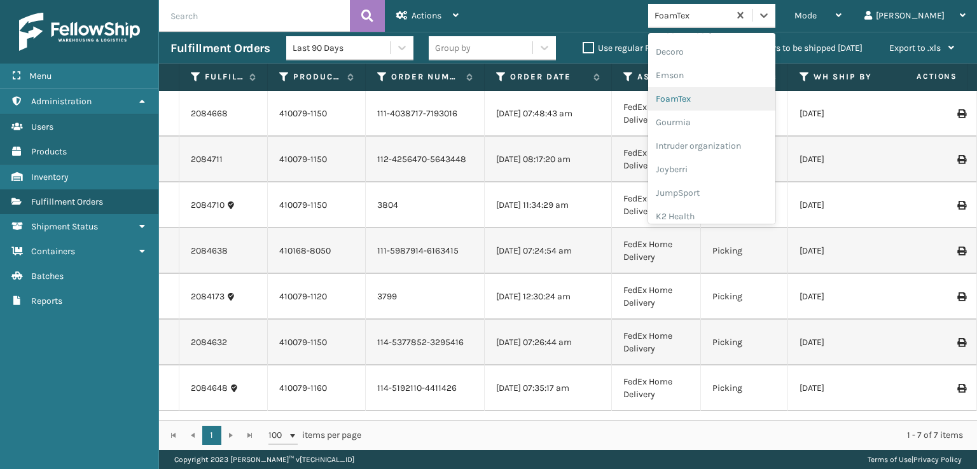
click at [721, 100] on div "FoamTex" at bounding box center [711, 99] width 127 height 24
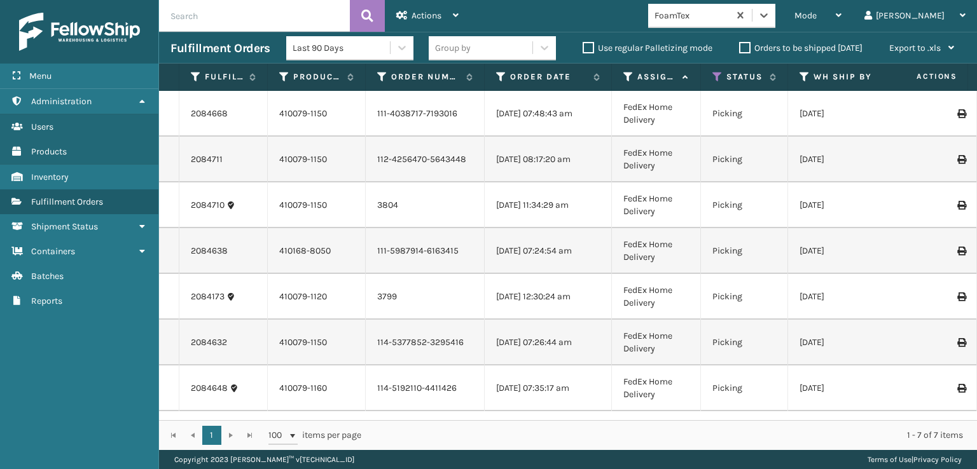
scroll to position [0, 0]
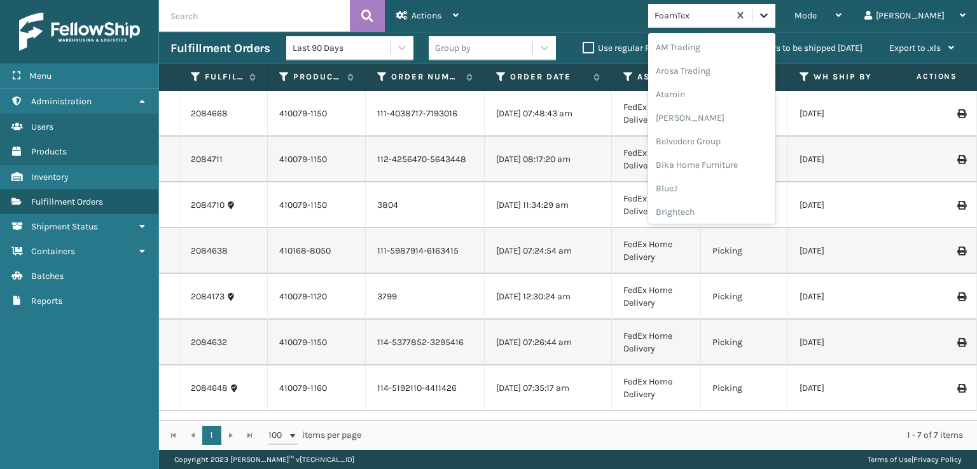
click at [770, 16] on icon at bounding box center [763, 15] width 13 height 13
click at [721, 104] on div "[PERSON_NAME] Brands" at bounding box center [711, 107] width 127 height 24
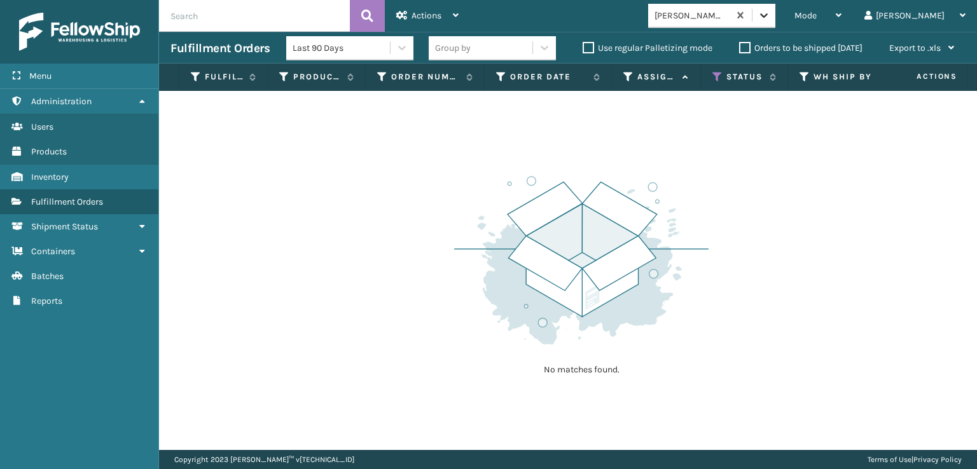
click at [770, 18] on icon at bounding box center [763, 15] width 13 height 13
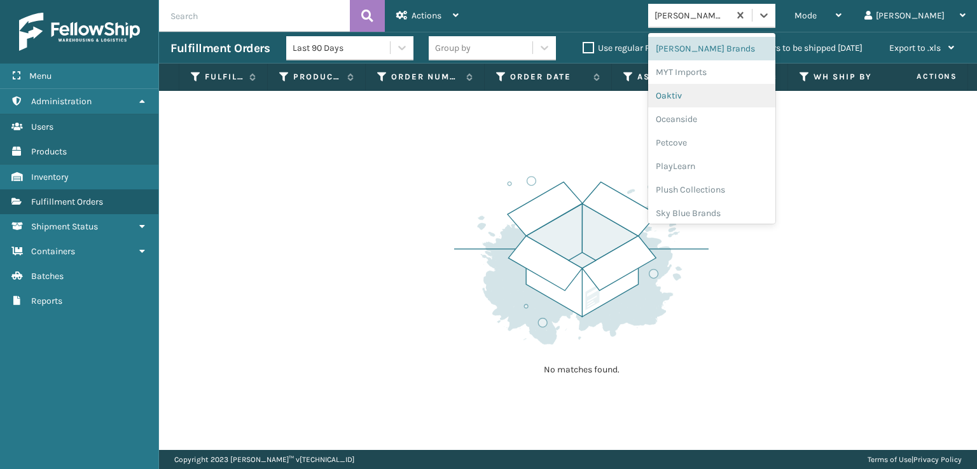
scroll to position [638, 0]
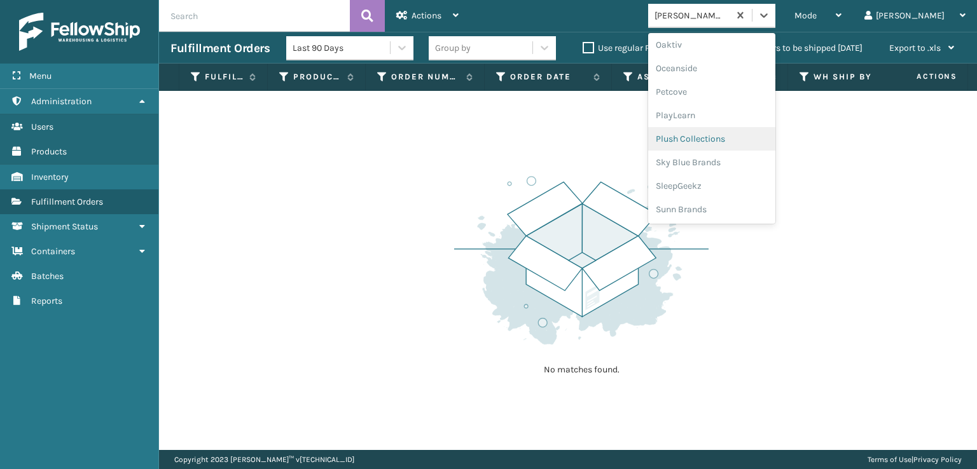
click at [737, 141] on div "Plush Collections" at bounding box center [711, 139] width 127 height 24
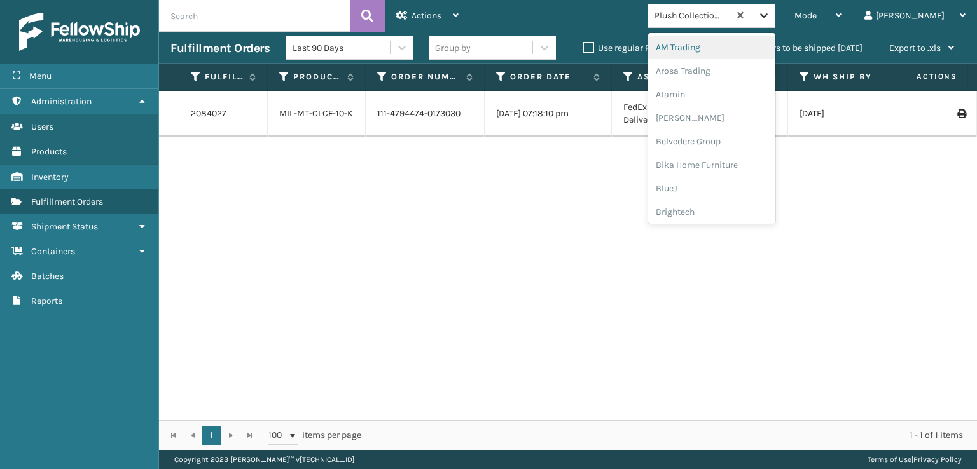
click at [770, 17] on icon at bounding box center [763, 15] width 13 height 13
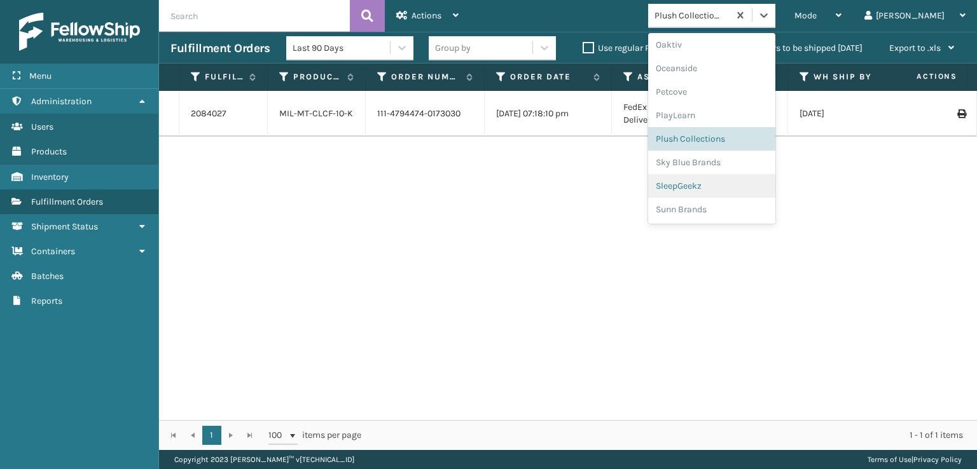
click at [736, 184] on div "SleepGeekz" at bounding box center [711, 186] width 127 height 24
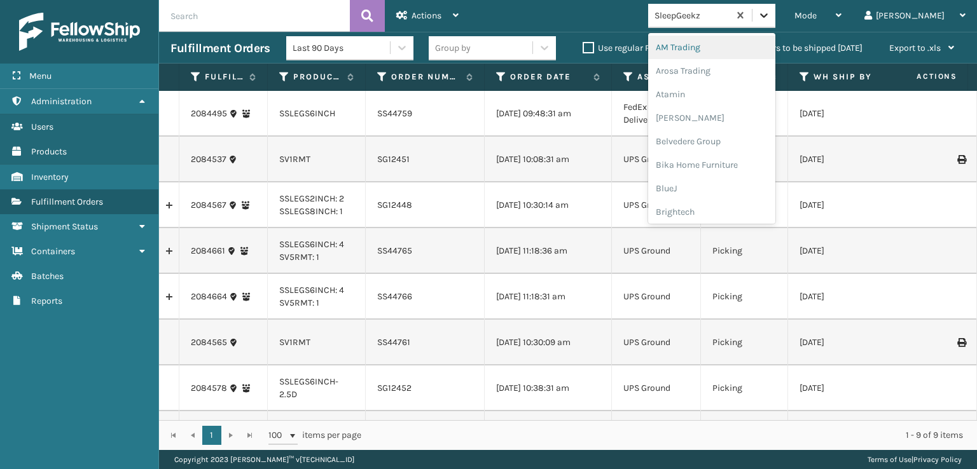
click at [770, 16] on icon at bounding box center [763, 15] width 13 height 13
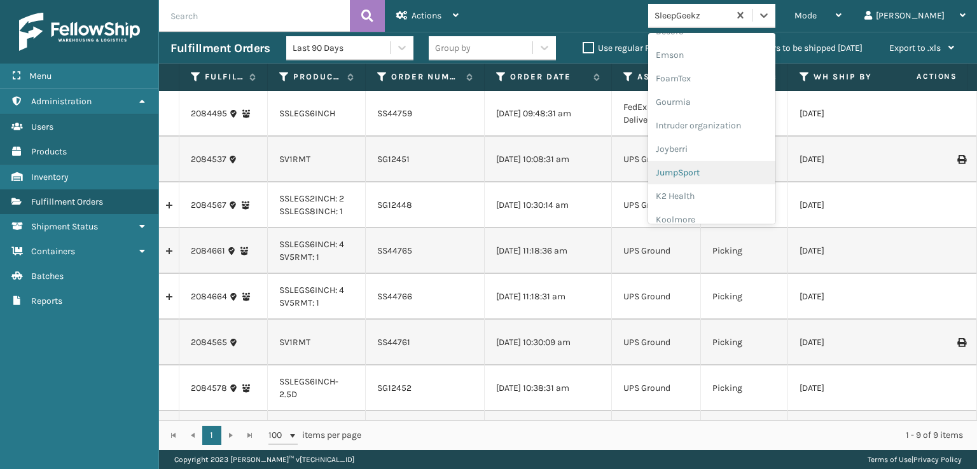
scroll to position [256, 0]
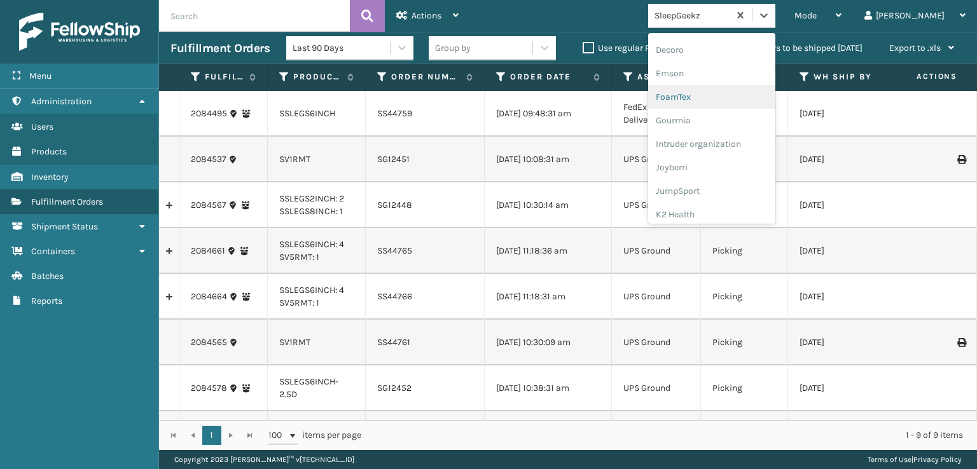
click at [726, 97] on div "FoamTex" at bounding box center [711, 97] width 127 height 24
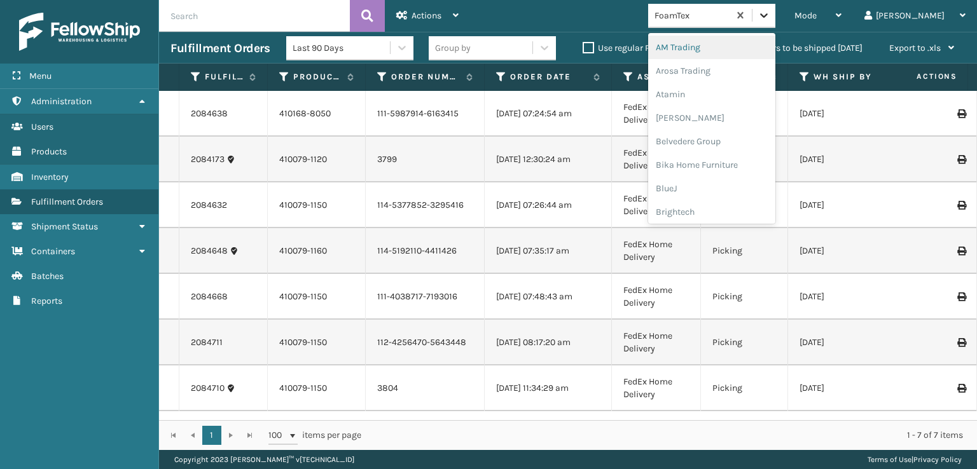
click at [767, 16] on icon at bounding box center [764, 15] width 8 height 4
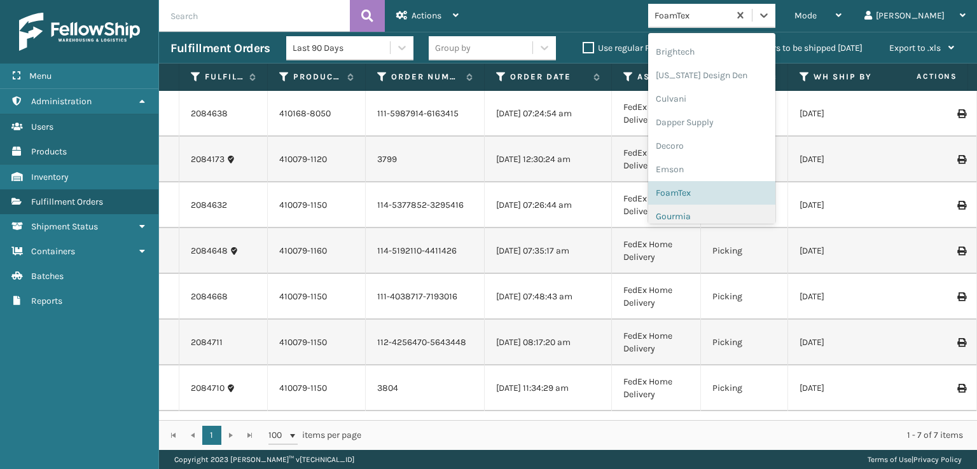
scroll to position [148, 0]
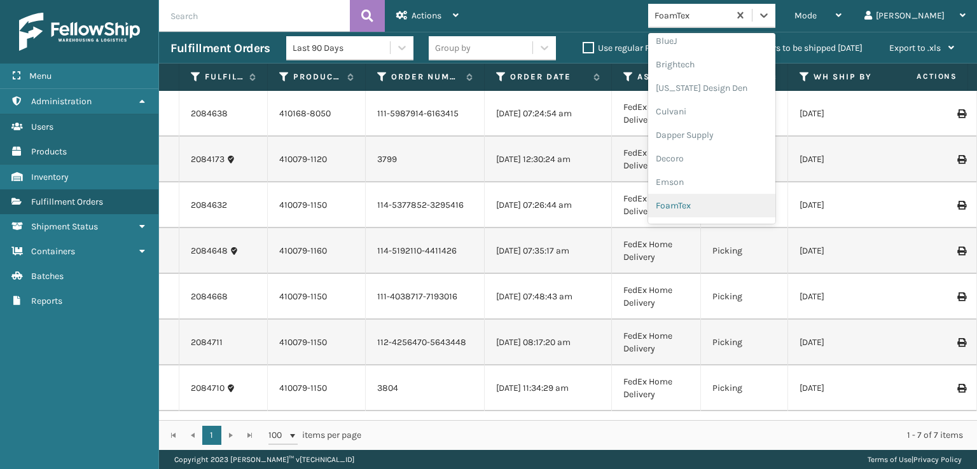
click at [717, 204] on div "FoamTex" at bounding box center [711, 206] width 127 height 24
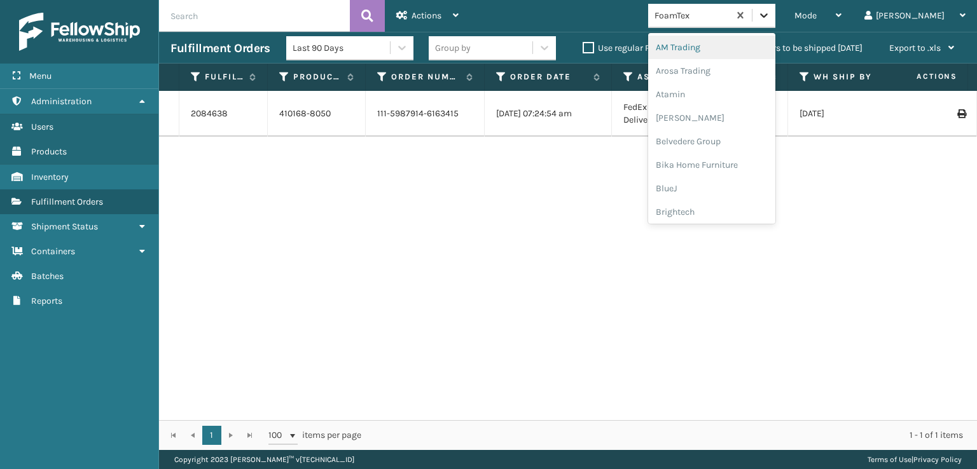
click at [767, 17] on icon at bounding box center [764, 15] width 8 height 4
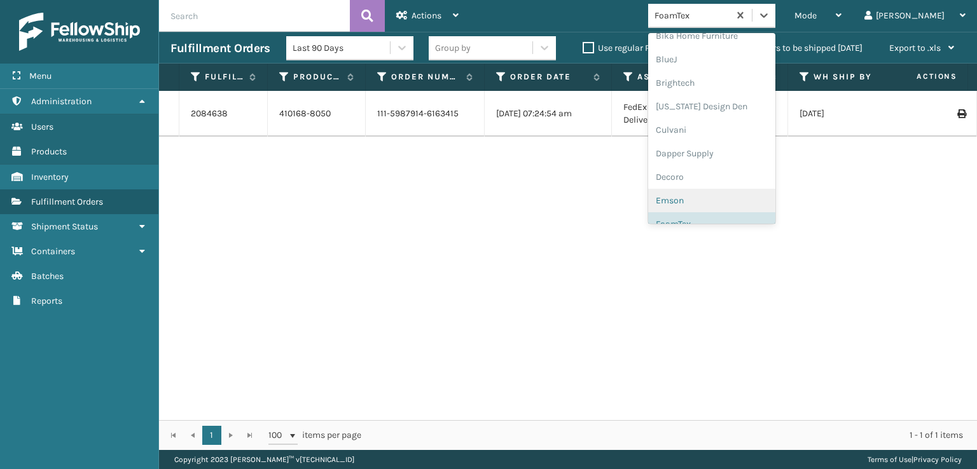
scroll to position [193, 0]
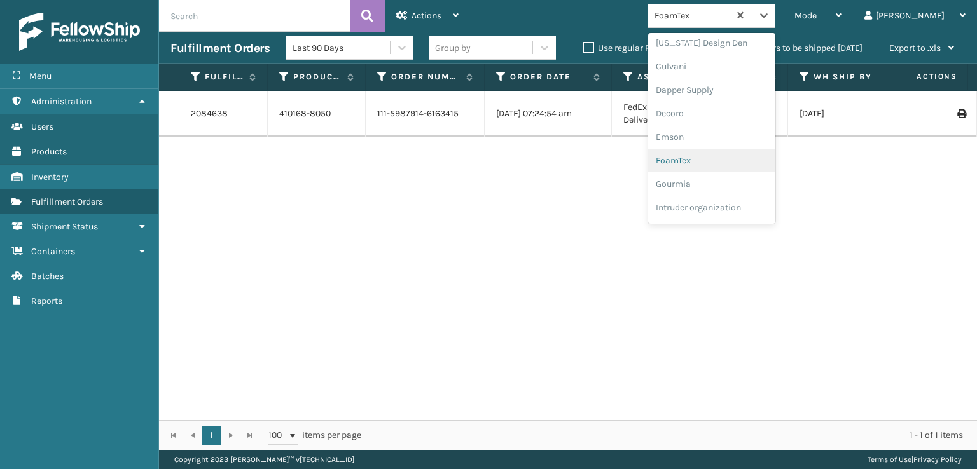
click at [738, 161] on div "FoamTex" at bounding box center [711, 161] width 127 height 24
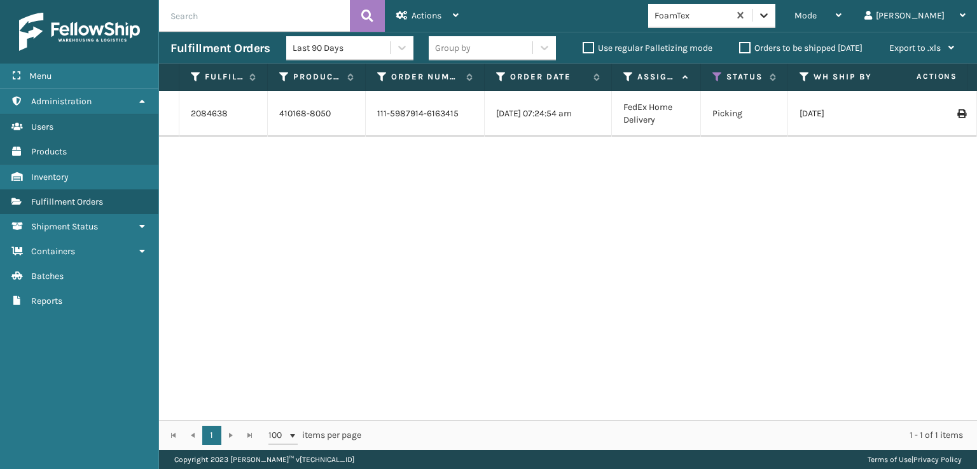
click at [770, 12] on icon at bounding box center [763, 15] width 13 height 13
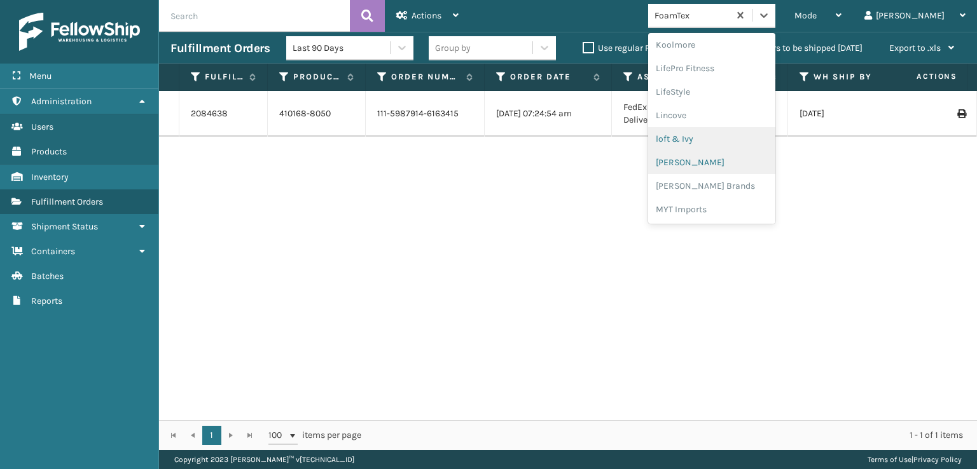
scroll to position [465, 0]
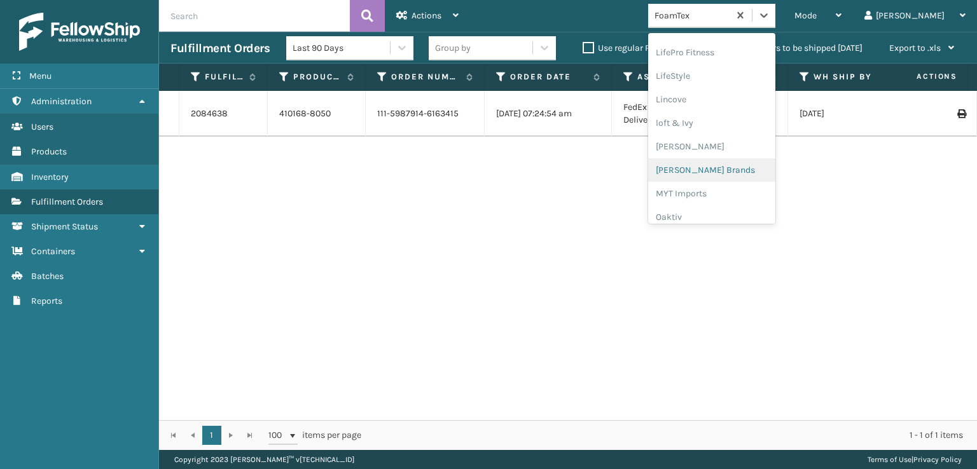
click at [729, 169] on div "[PERSON_NAME] Brands" at bounding box center [711, 170] width 127 height 24
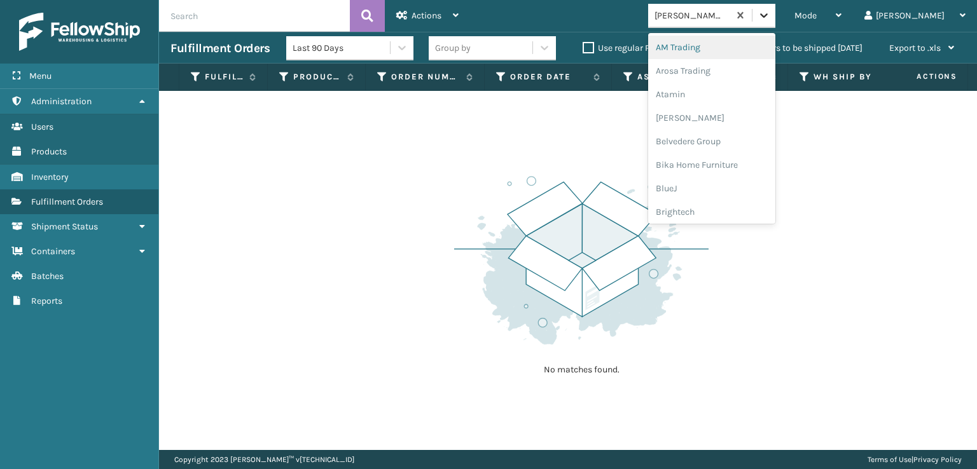
click at [770, 18] on icon at bounding box center [763, 15] width 13 height 13
click at [770, 11] on icon at bounding box center [763, 15] width 13 height 13
click at [734, 138] on div "Plush Collections" at bounding box center [711, 139] width 127 height 24
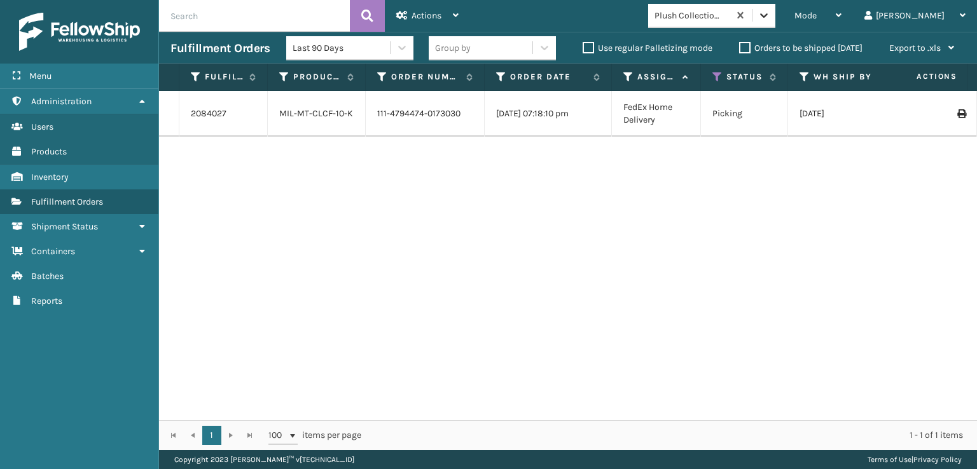
click at [770, 10] on icon at bounding box center [763, 15] width 13 height 13
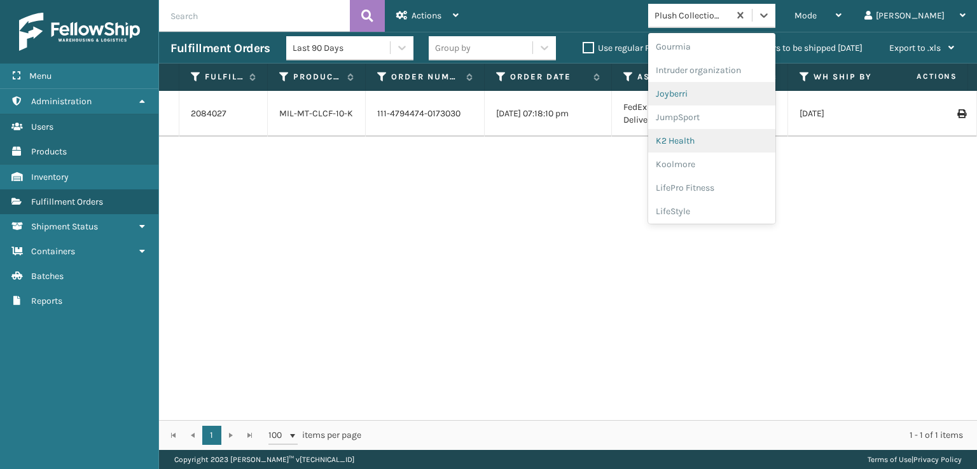
scroll to position [254, 0]
click at [718, 99] on div "FoamTex" at bounding box center [711, 99] width 127 height 24
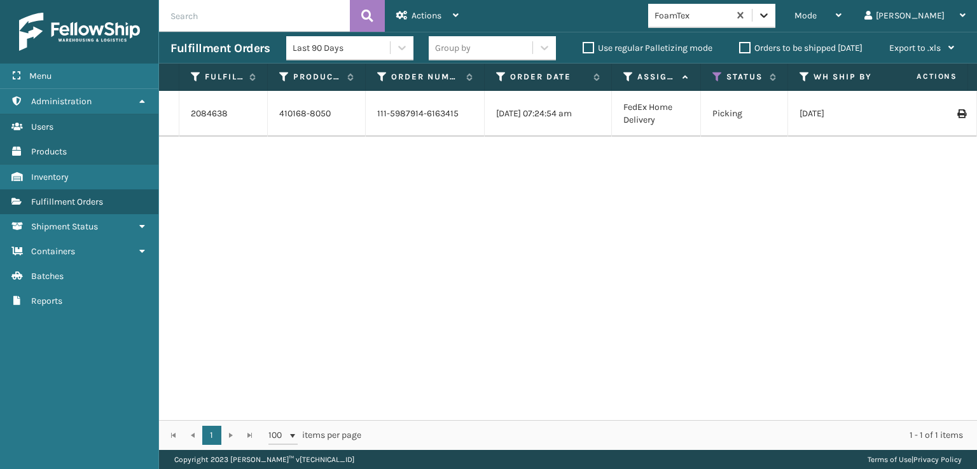
click at [770, 21] on icon at bounding box center [763, 15] width 13 height 13
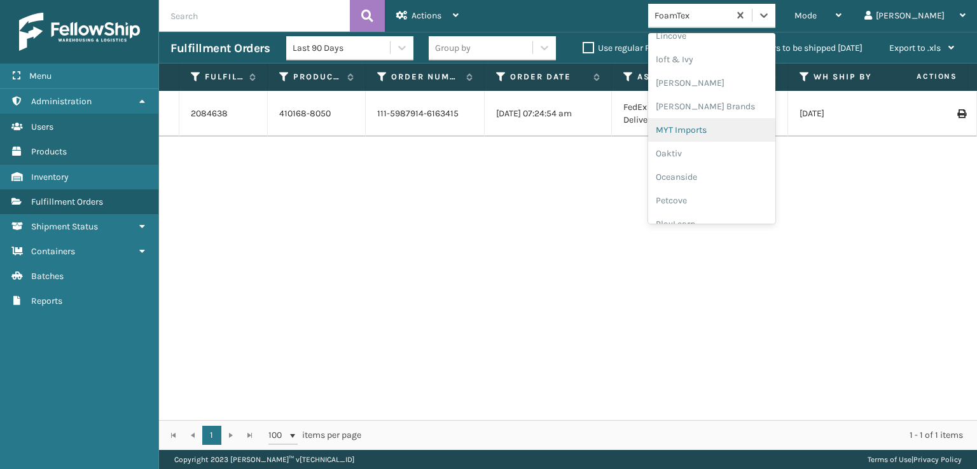
scroll to position [638, 0]
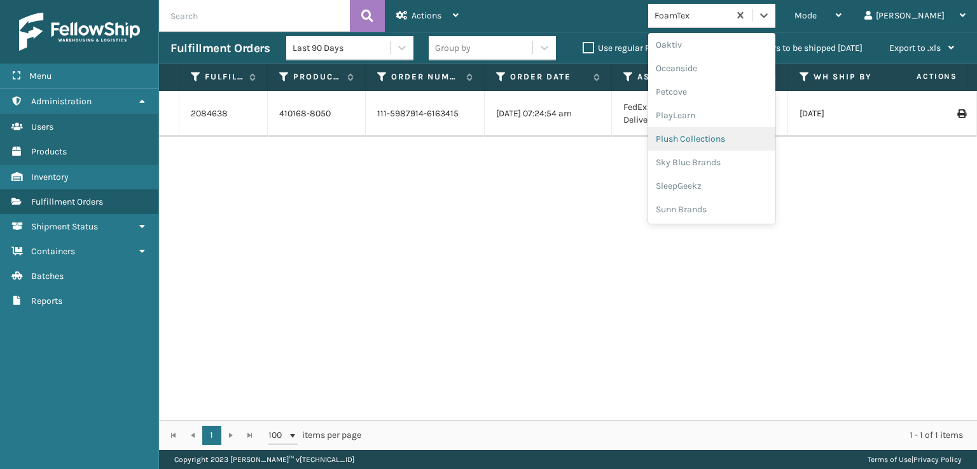
click at [737, 135] on div "Plush Collections" at bounding box center [711, 139] width 127 height 24
click at [770, 19] on icon at bounding box center [763, 15] width 13 height 13
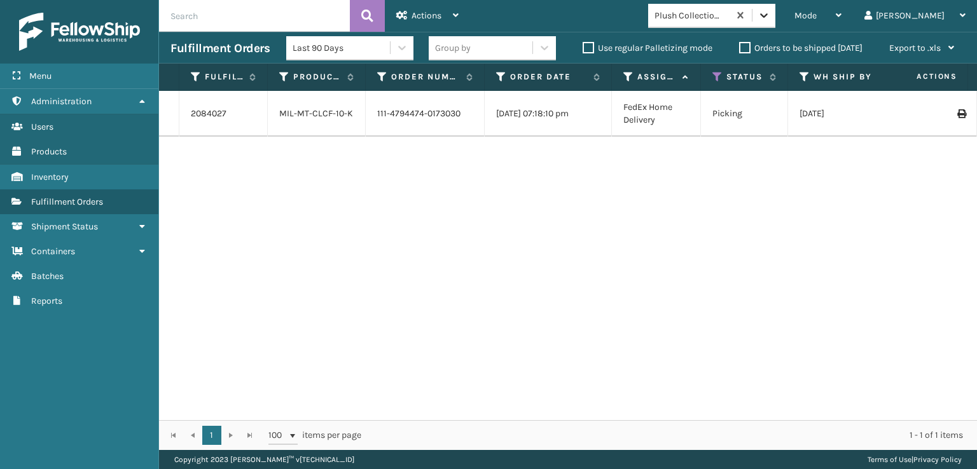
click at [770, 19] on icon at bounding box center [763, 15] width 13 height 13
click at [717, 74] on icon at bounding box center [717, 76] width 10 height 11
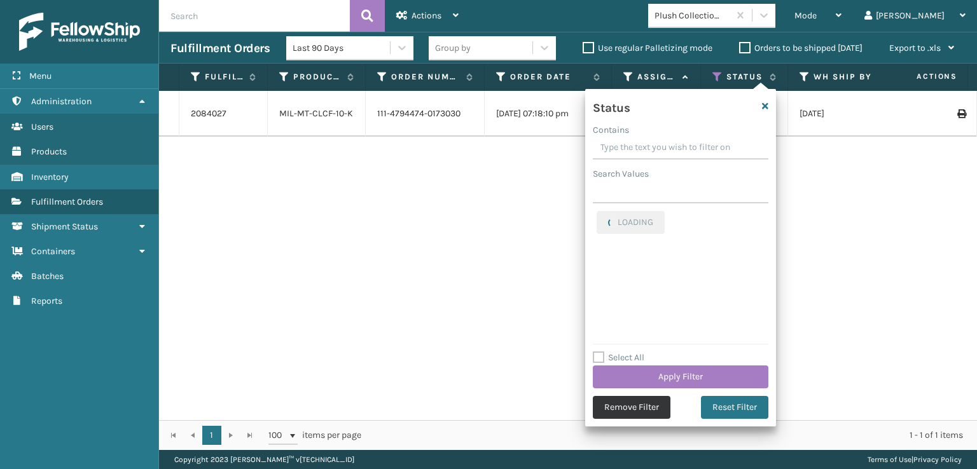
click at [625, 408] on button "Remove Filter" at bounding box center [632, 407] width 78 height 23
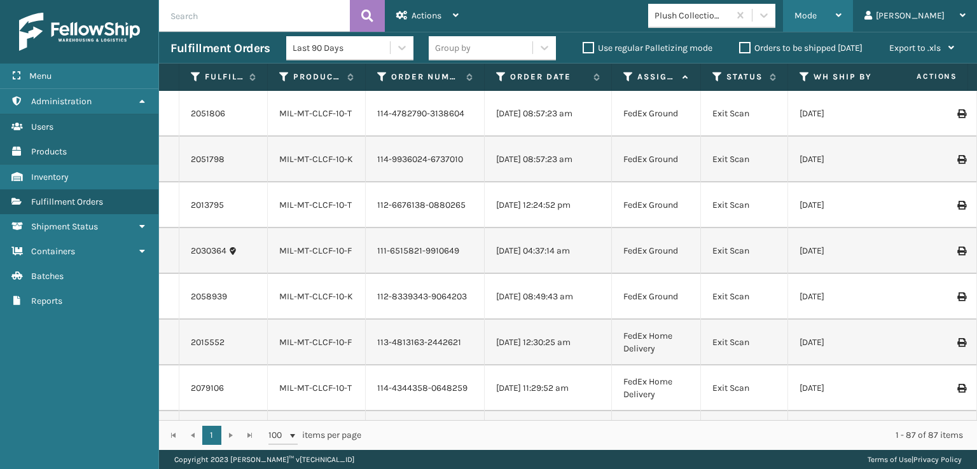
click at [816, 15] on span "Mode" at bounding box center [805, 15] width 22 height 11
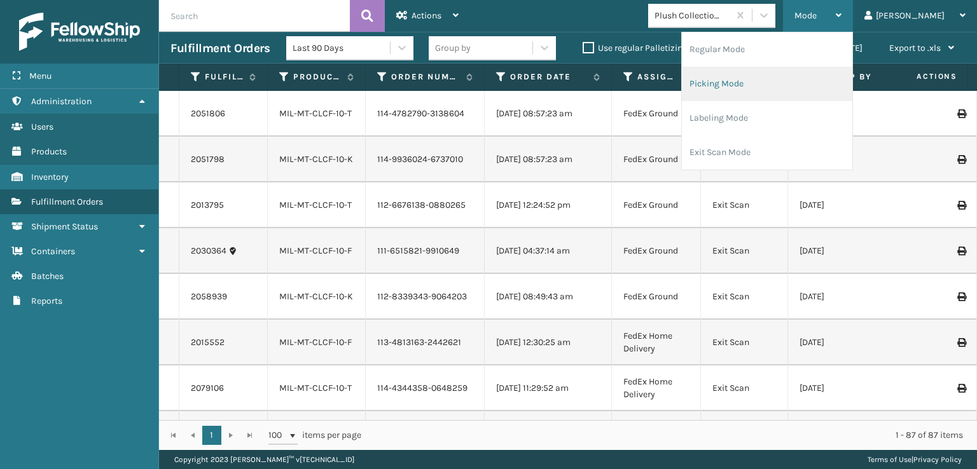
click at [773, 83] on li "Picking Mode" at bounding box center [767, 84] width 170 height 34
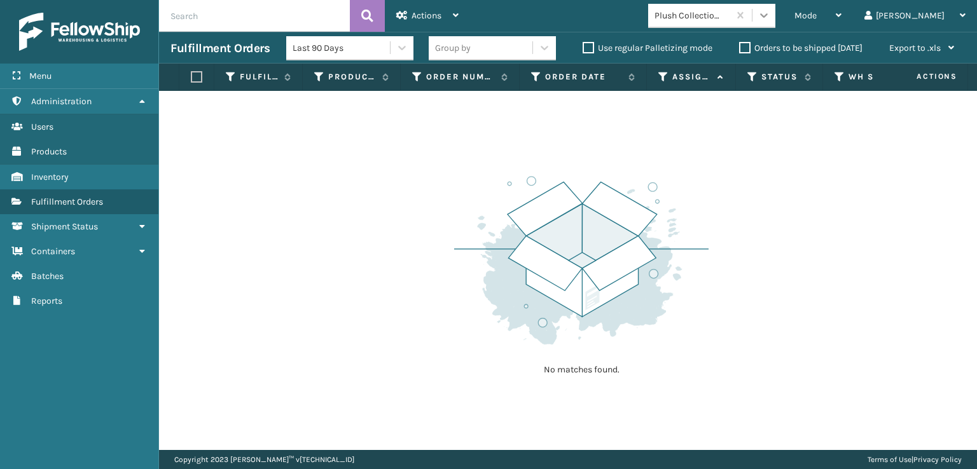
click at [767, 16] on icon at bounding box center [764, 15] width 8 height 4
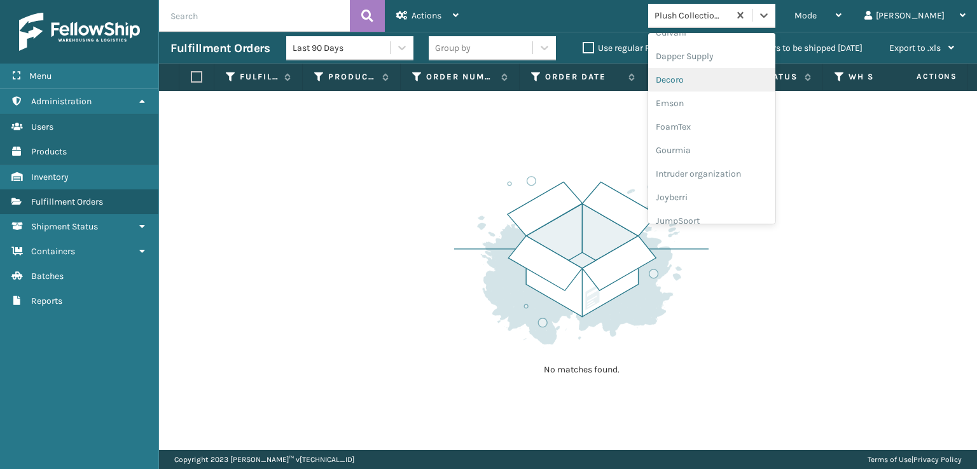
scroll to position [254, 0]
click at [722, 99] on div "FoamTex" at bounding box center [711, 99] width 127 height 24
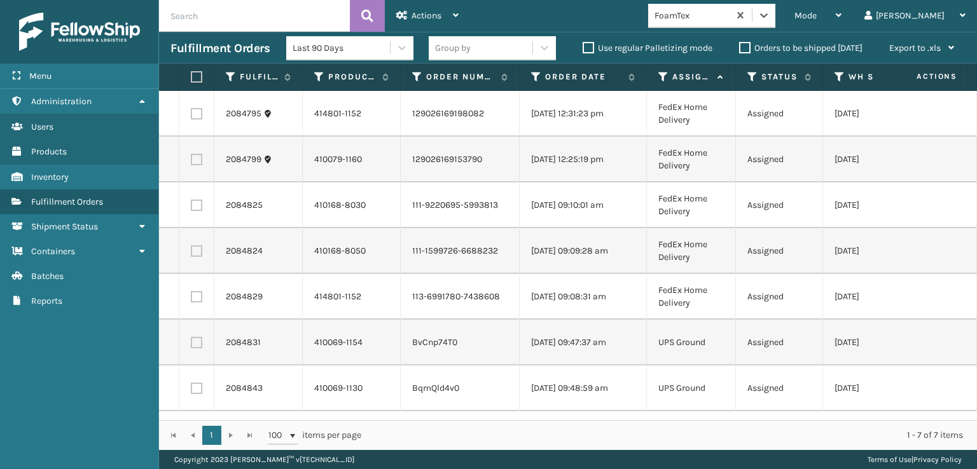
scroll to position [0, 0]
click at [770, 16] on icon at bounding box center [763, 15] width 13 height 13
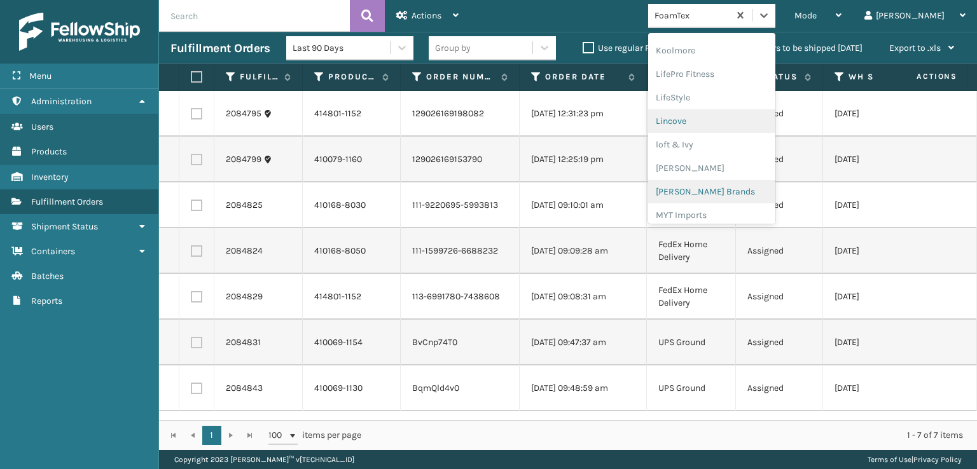
scroll to position [465, 0]
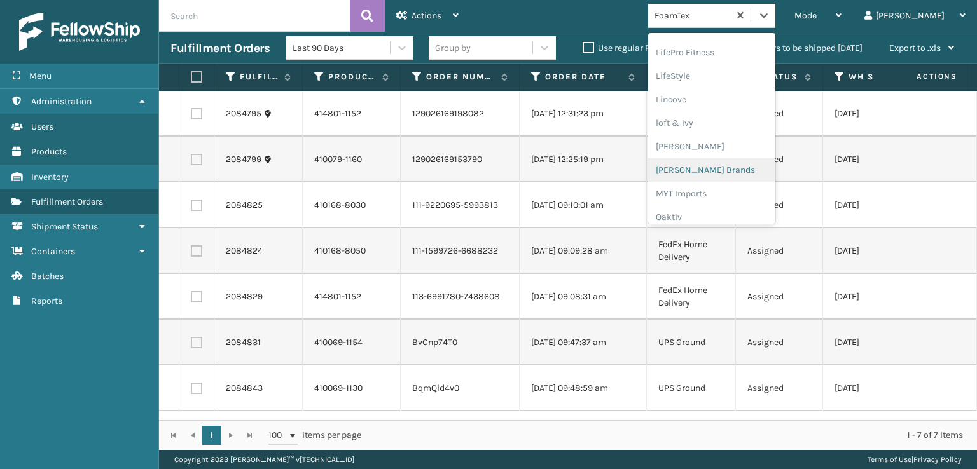
click at [731, 169] on div "[PERSON_NAME] Brands" at bounding box center [711, 170] width 127 height 24
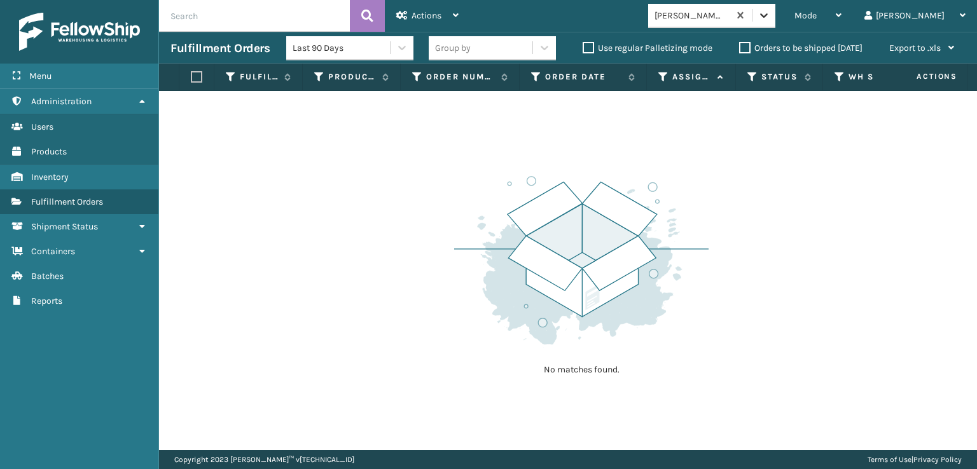
click at [770, 11] on icon at bounding box center [763, 15] width 13 height 13
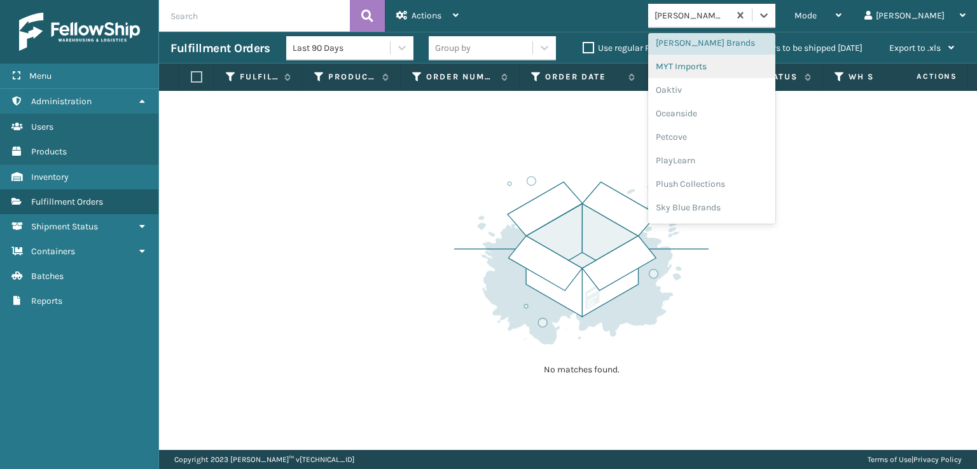
scroll to position [638, 0]
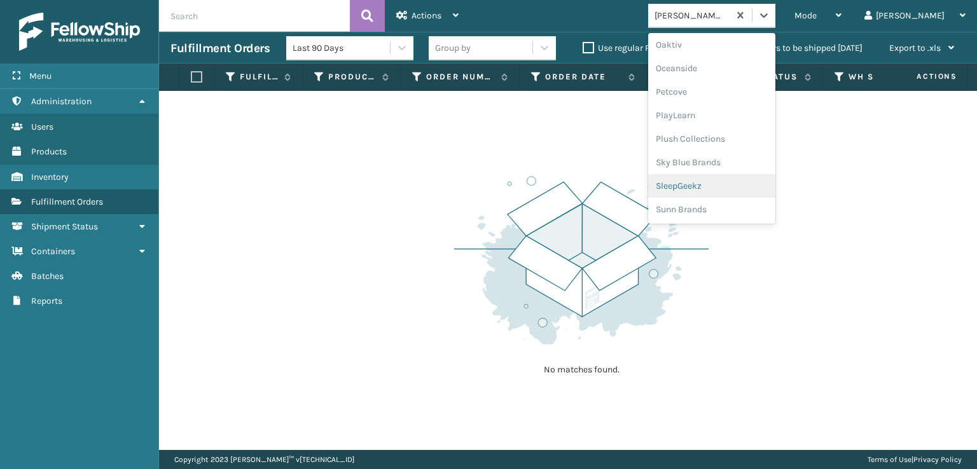
click at [736, 184] on div "SleepGeekz" at bounding box center [711, 186] width 127 height 24
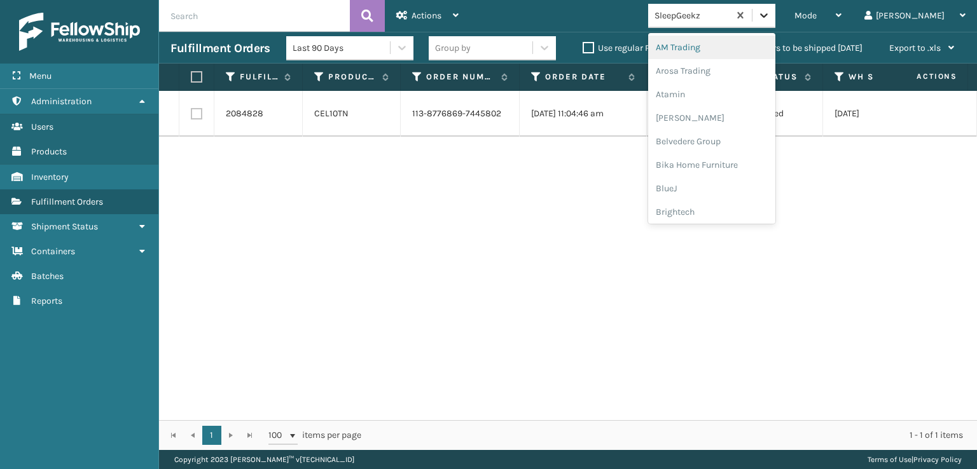
click at [770, 12] on icon at bounding box center [763, 15] width 13 height 13
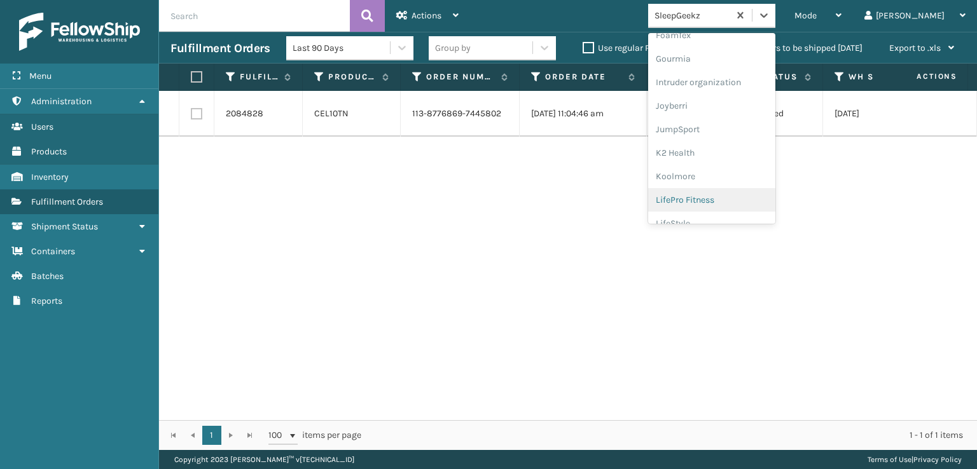
scroll to position [191, 0]
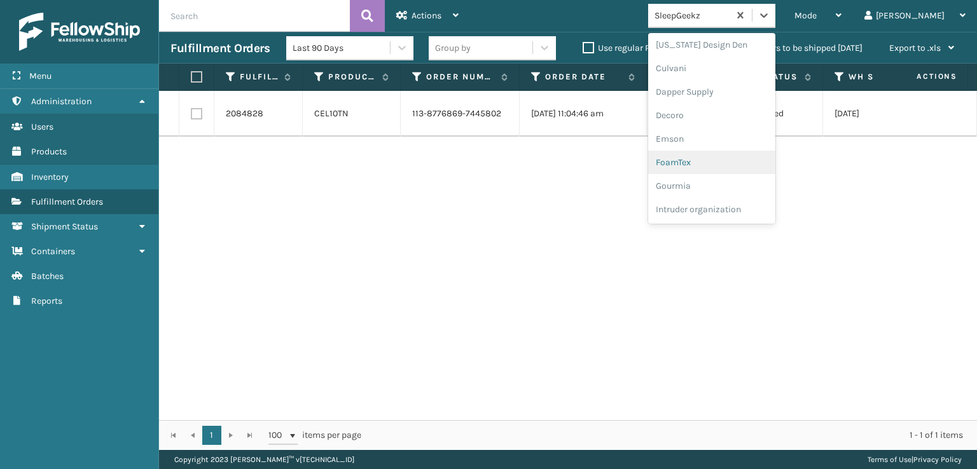
click at [726, 163] on div "FoamTex" at bounding box center [711, 163] width 127 height 24
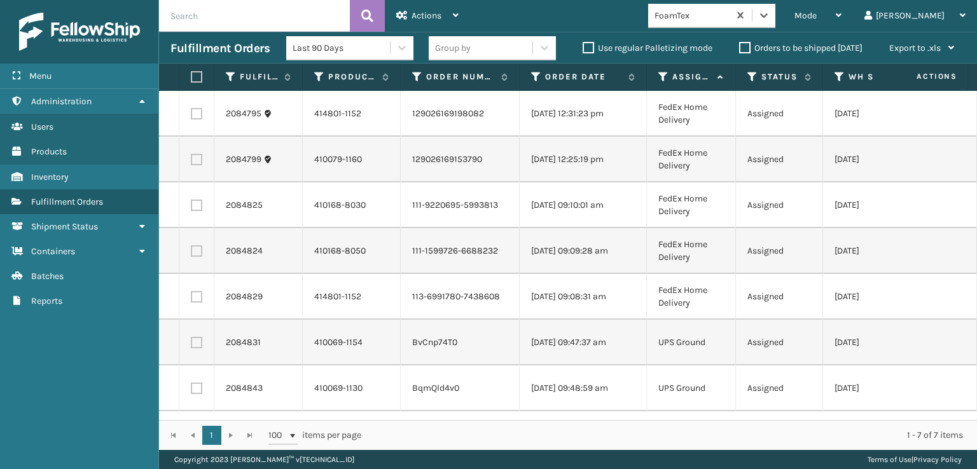
click at [195, 77] on label at bounding box center [195, 76] width 8 height 11
click at [191, 77] on input "checkbox" at bounding box center [191, 77] width 1 height 8
checkbox input "true"
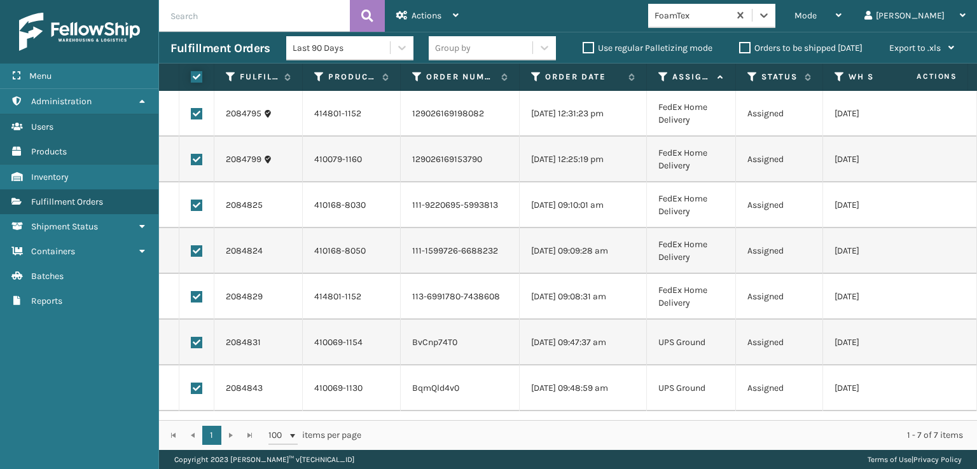
checkbox input "true"
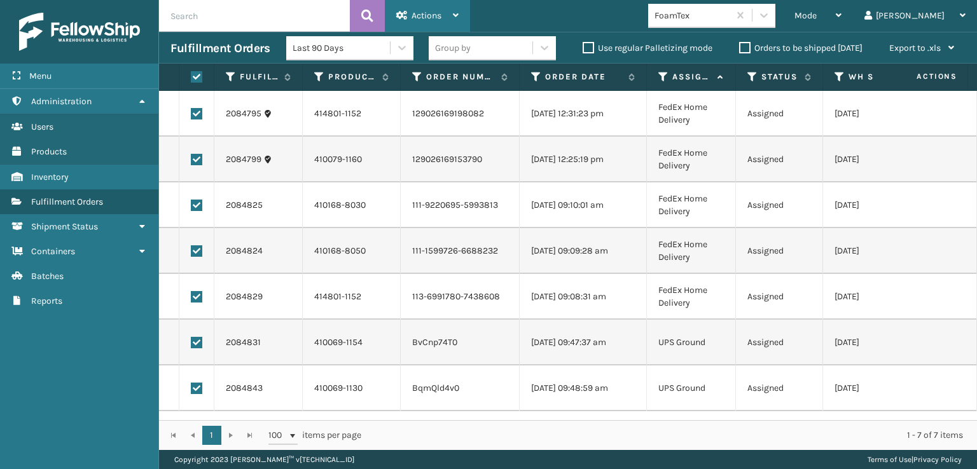
click at [414, 15] on span "Actions" at bounding box center [426, 15] width 30 height 11
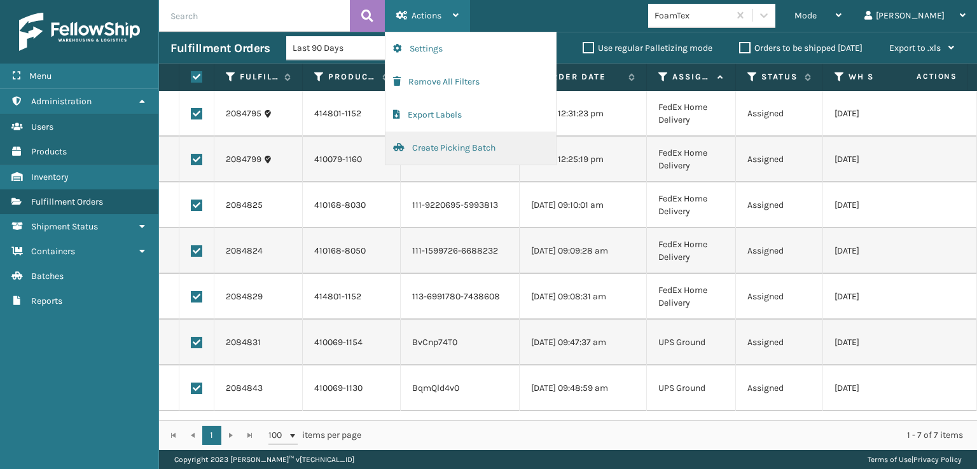
click at [453, 151] on button "Create Picking Batch" at bounding box center [470, 148] width 170 height 33
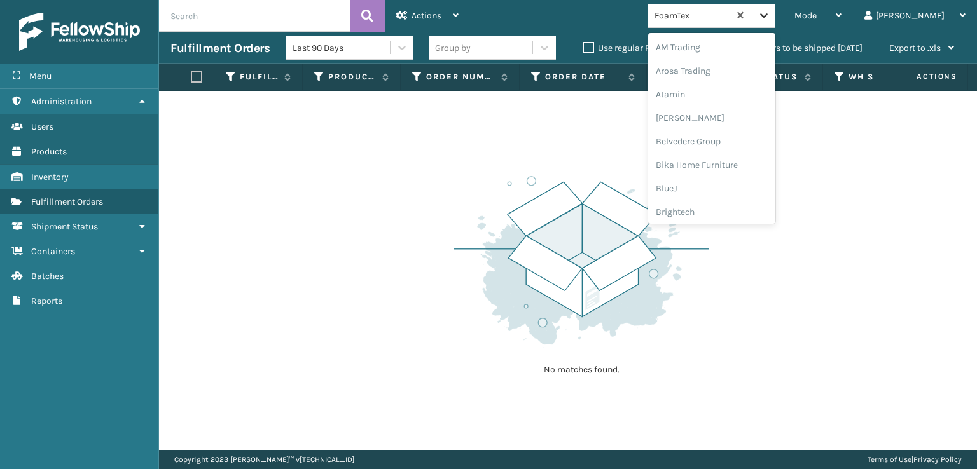
click at [770, 11] on icon at bounding box center [763, 15] width 13 height 13
click at [770, 18] on icon at bounding box center [763, 15] width 13 height 13
click at [731, 78] on div "FoamTex" at bounding box center [711, 77] width 127 height 24
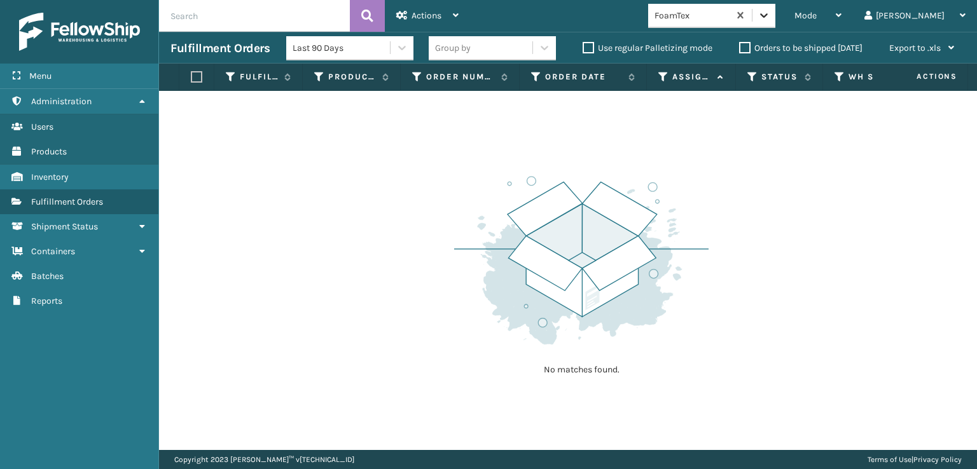
click at [770, 18] on icon at bounding box center [763, 15] width 13 height 13
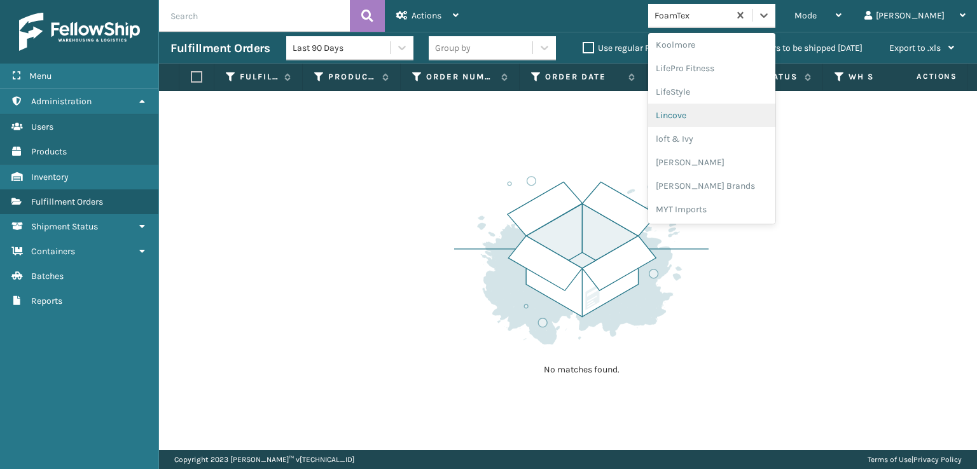
scroll to position [465, 0]
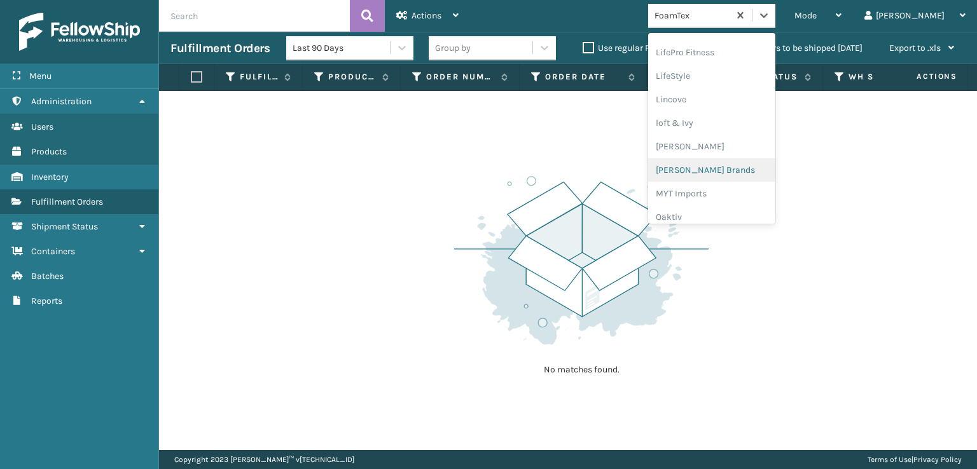
click at [725, 171] on div "[PERSON_NAME] Brands" at bounding box center [711, 170] width 127 height 24
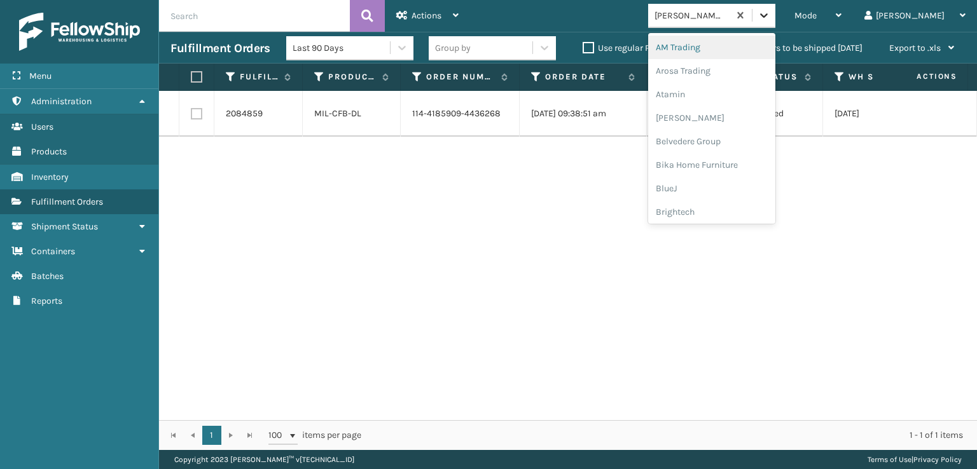
click at [770, 19] on icon at bounding box center [763, 15] width 13 height 13
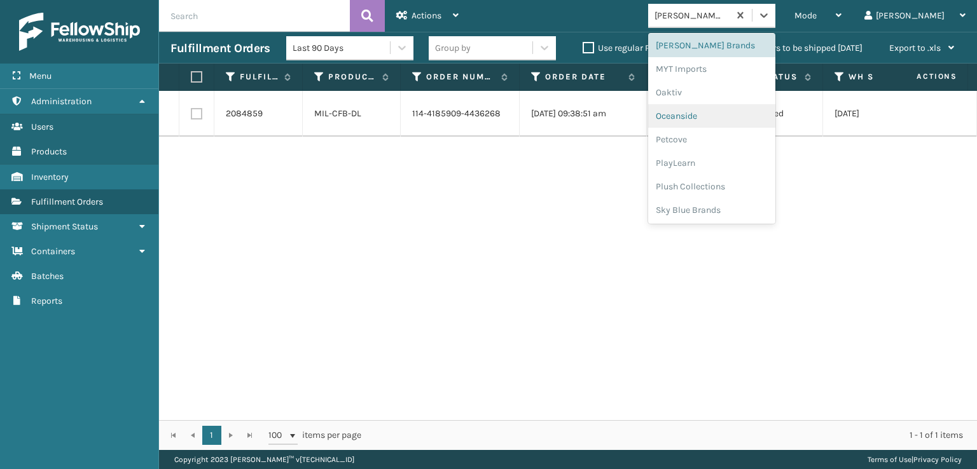
scroll to position [638, 0]
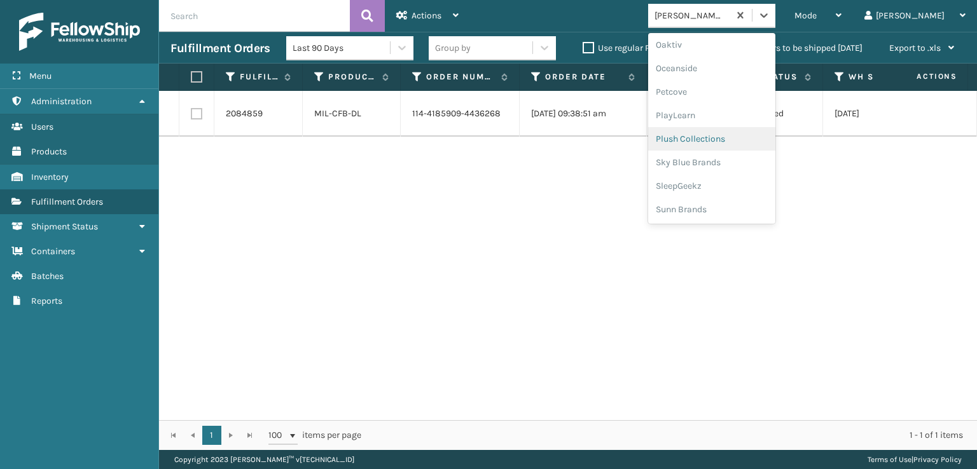
click at [725, 142] on div "Plush Collections" at bounding box center [711, 139] width 127 height 24
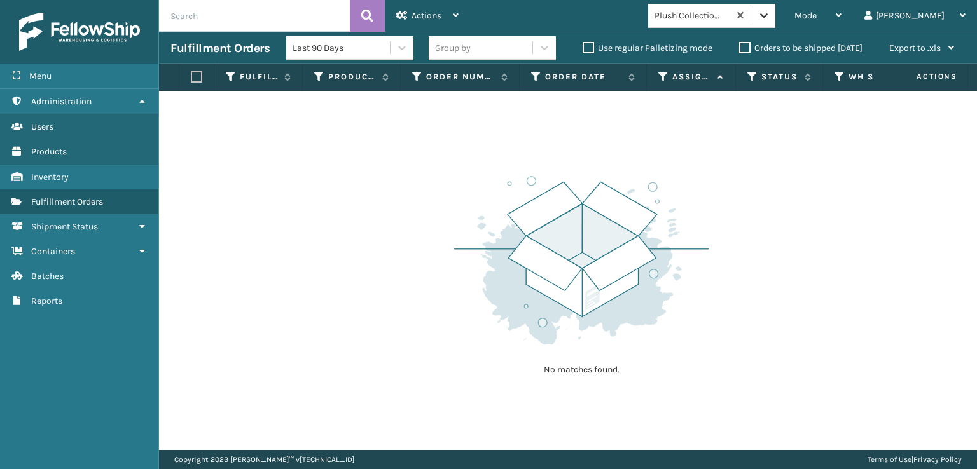
click at [767, 17] on icon at bounding box center [764, 15] width 8 height 4
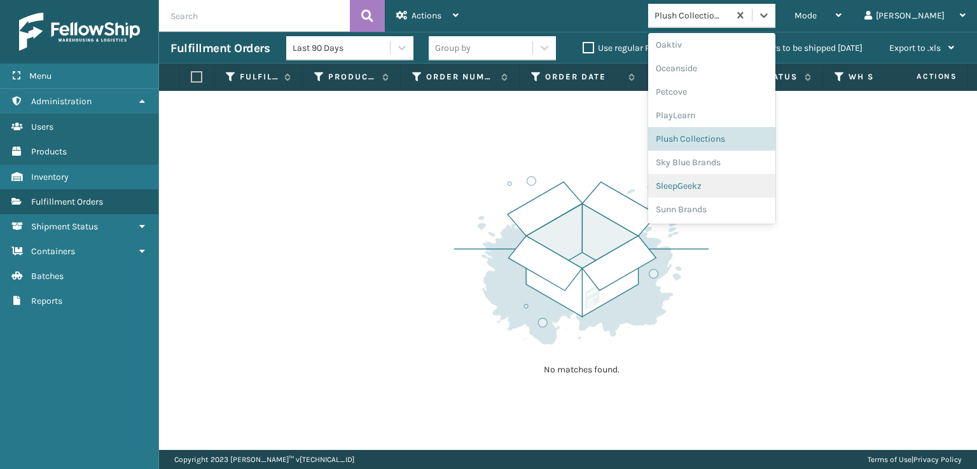
click at [733, 184] on div "SleepGeekz" at bounding box center [711, 186] width 127 height 24
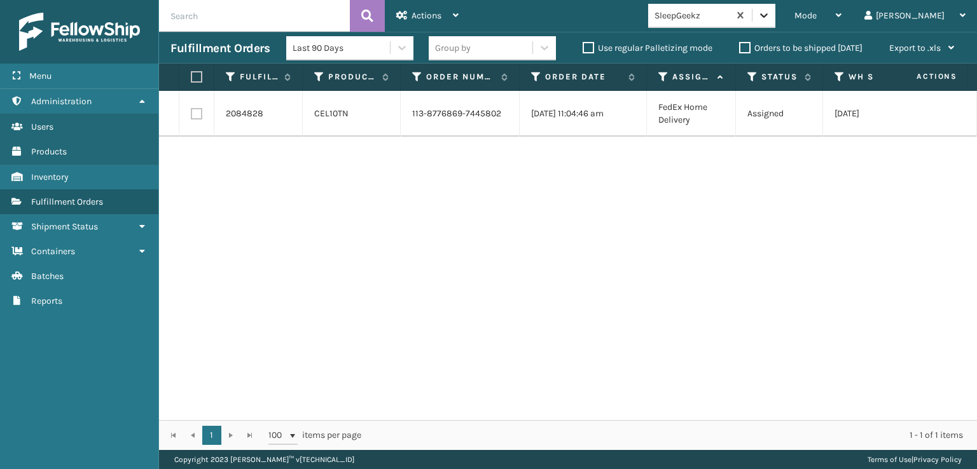
click at [770, 18] on icon at bounding box center [763, 15] width 13 height 13
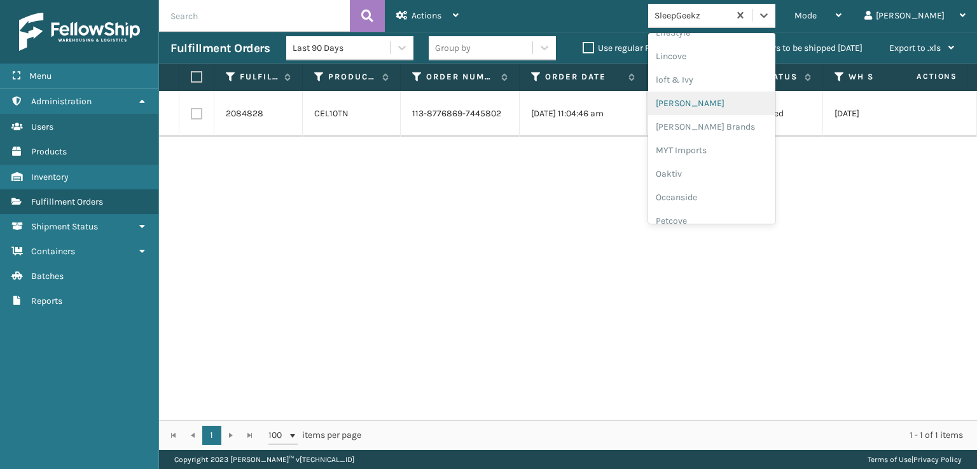
scroll to position [529, 0]
click at [722, 104] on div "[PERSON_NAME] Brands" at bounding box center [711, 107] width 127 height 24
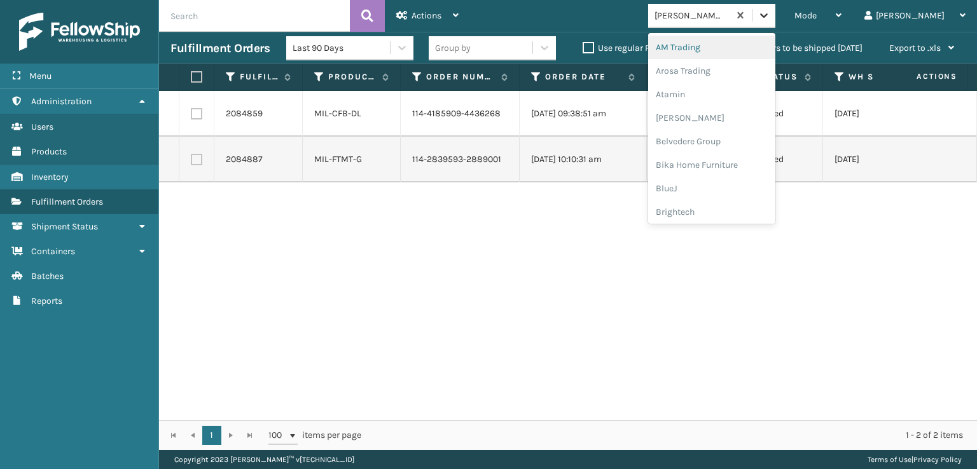
click at [770, 11] on icon at bounding box center [763, 15] width 13 height 13
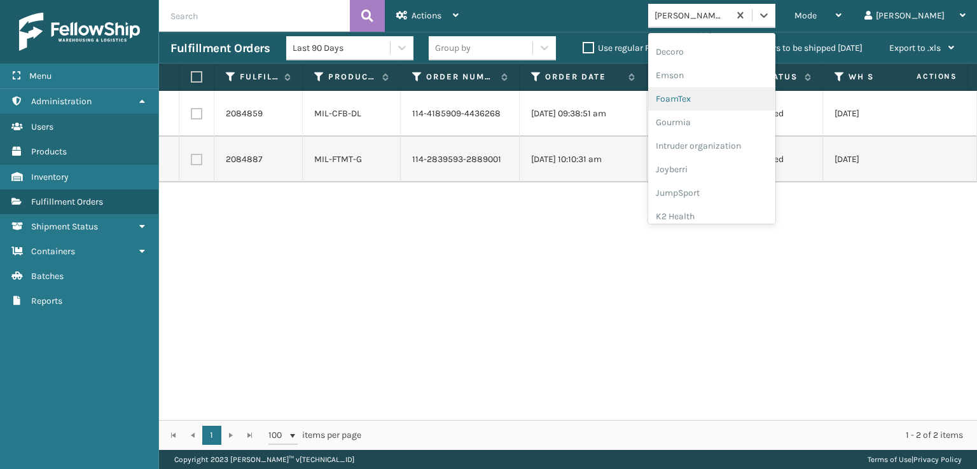
click at [717, 96] on div "FoamTex" at bounding box center [711, 99] width 127 height 24
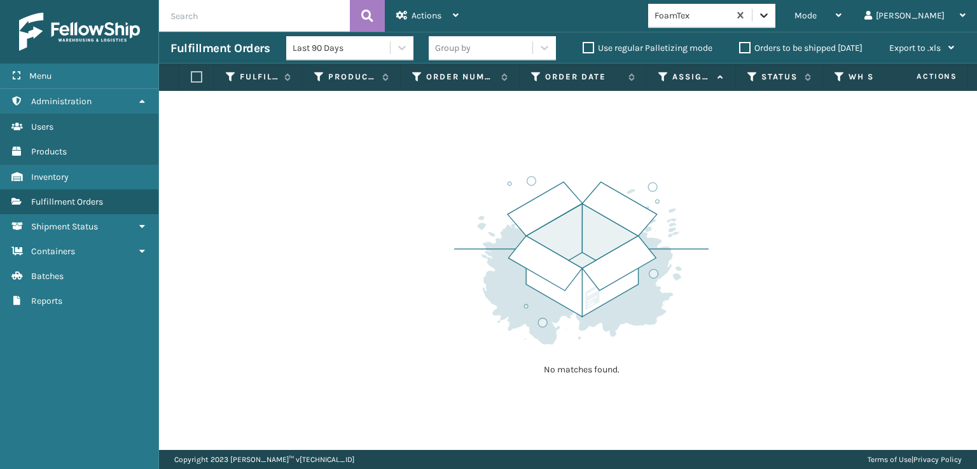
click at [775, 7] on div at bounding box center [763, 15] width 23 height 23
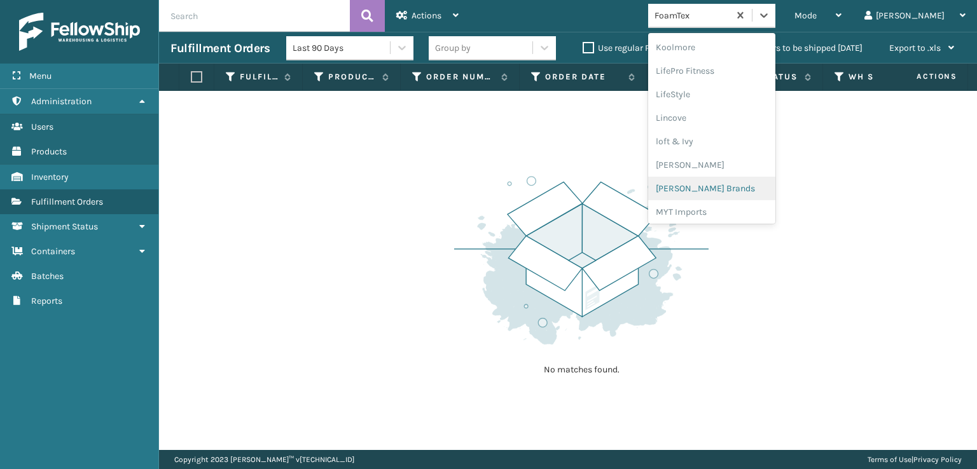
scroll to position [465, 0]
click at [720, 167] on div "[PERSON_NAME] Brands" at bounding box center [711, 170] width 127 height 24
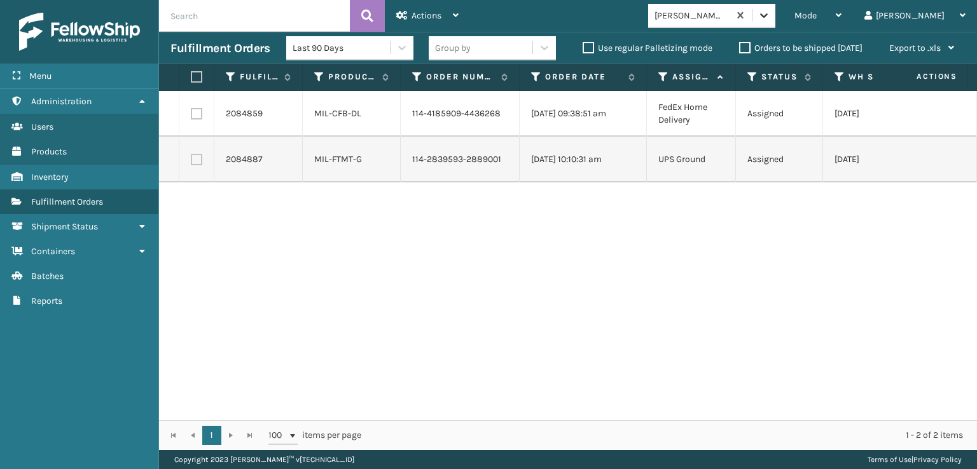
click at [770, 16] on icon at bounding box center [763, 15] width 13 height 13
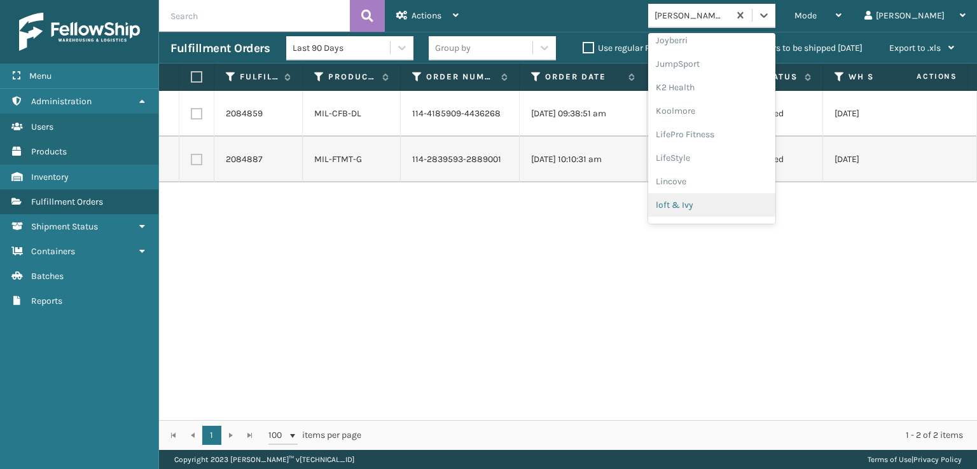
scroll to position [511, 0]
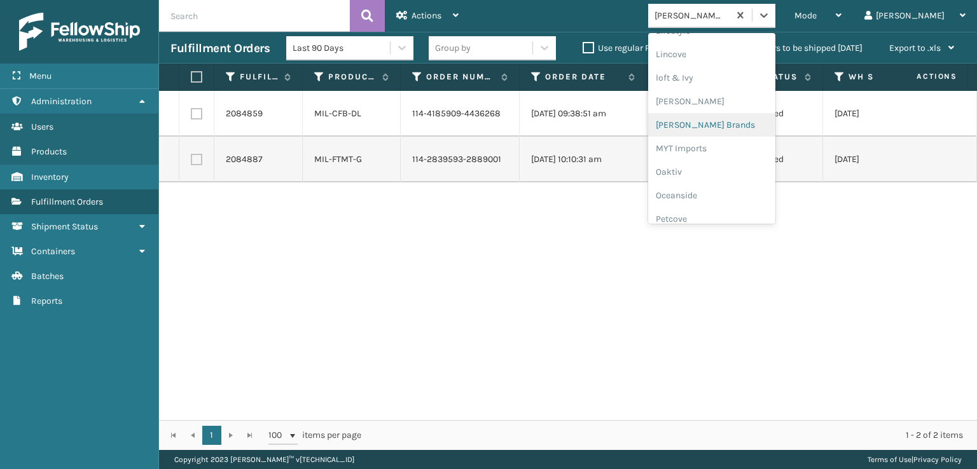
click at [727, 128] on div "[PERSON_NAME] Brands" at bounding box center [711, 125] width 127 height 24
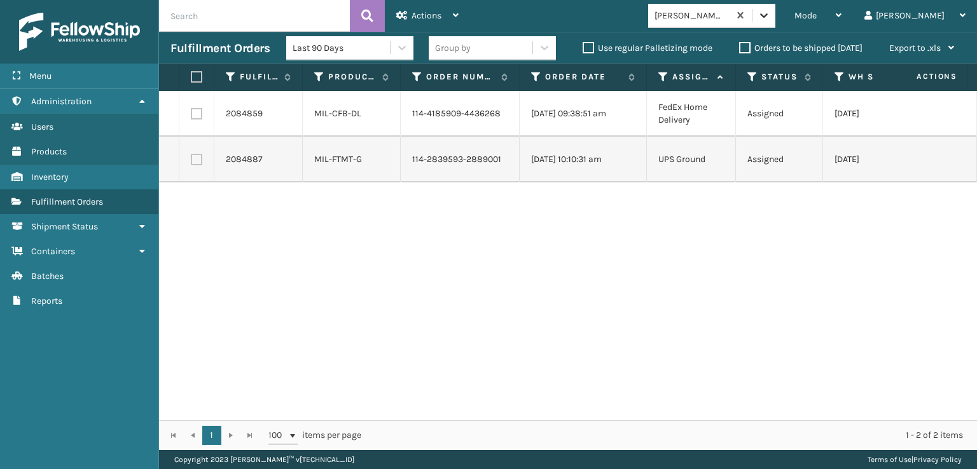
click at [770, 18] on icon at bounding box center [763, 15] width 13 height 13
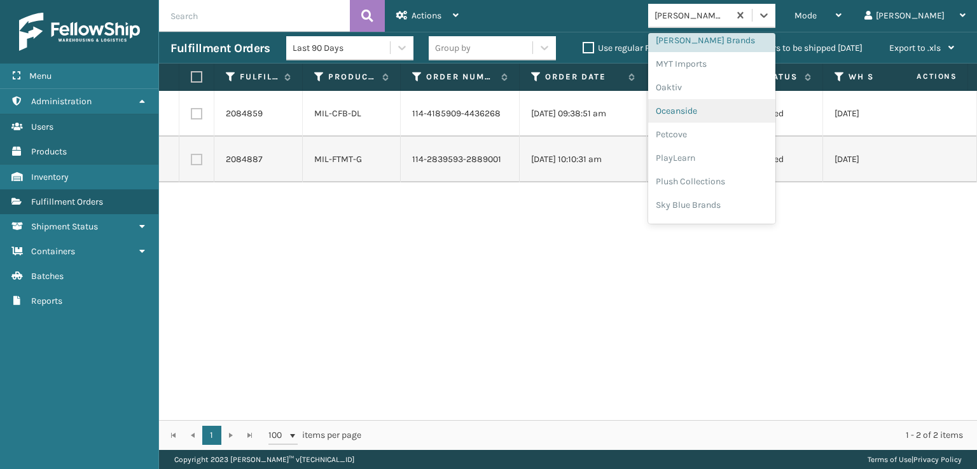
scroll to position [638, 0]
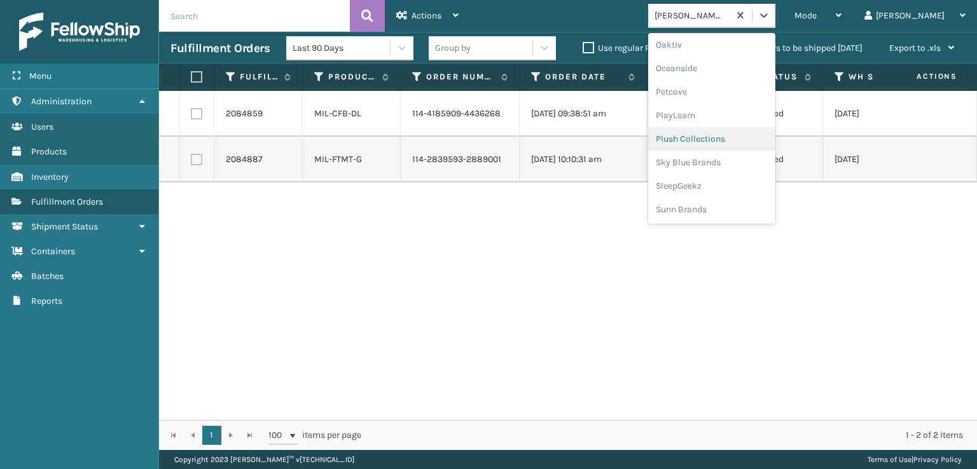
click at [745, 138] on div "Plush Collections" at bounding box center [711, 139] width 127 height 24
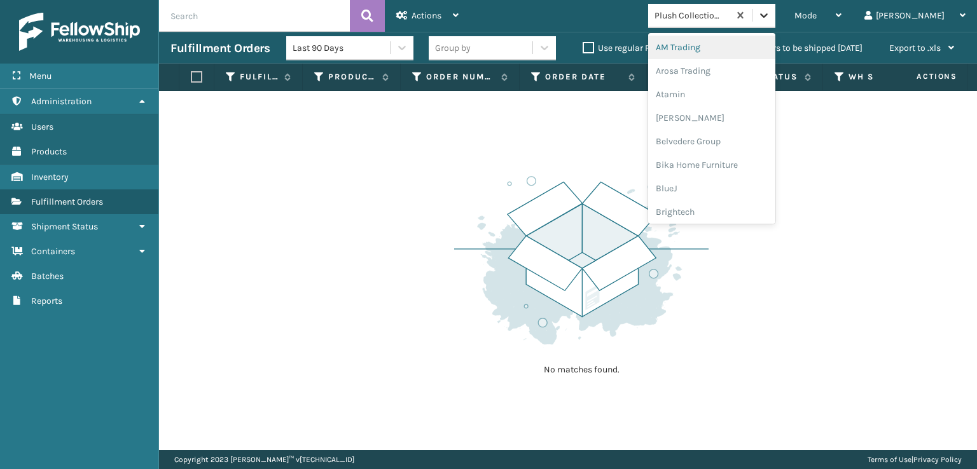
click at [770, 12] on icon at bounding box center [763, 15] width 13 height 13
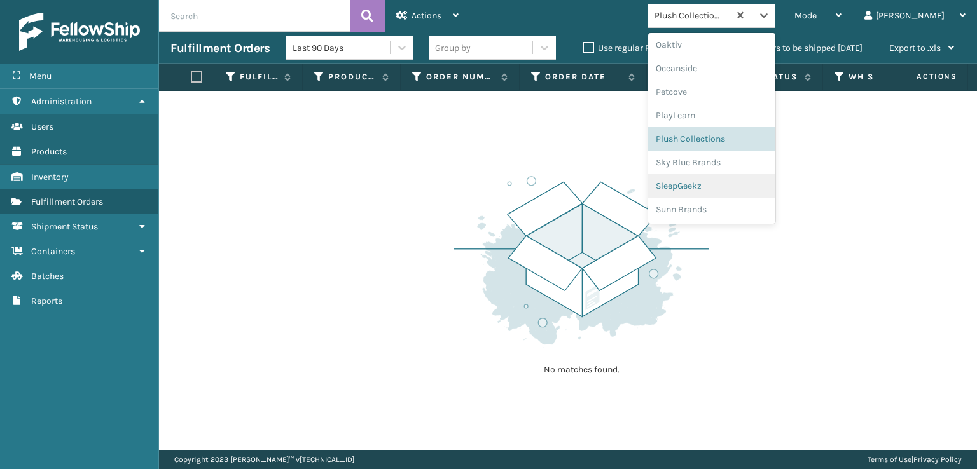
click at [736, 182] on div "SleepGeekz" at bounding box center [711, 186] width 127 height 24
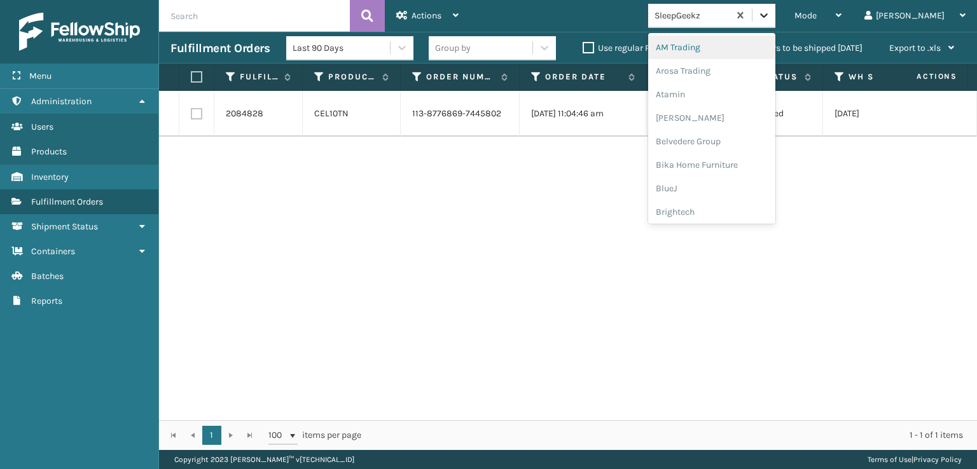
click at [770, 13] on icon at bounding box center [763, 15] width 13 height 13
click at [731, 159] on div "FoamTex" at bounding box center [711, 163] width 127 height 24
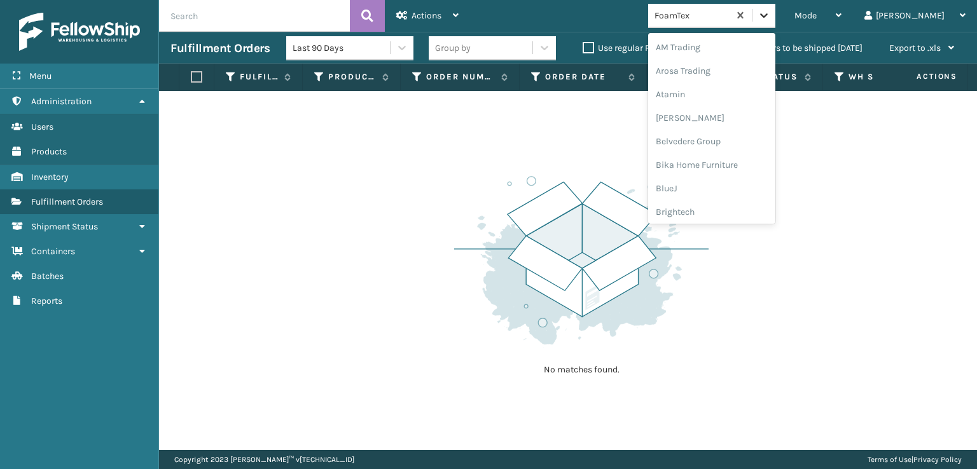
click at [767, 15] on icon at bounding box center [764, 15] width 8 height 4
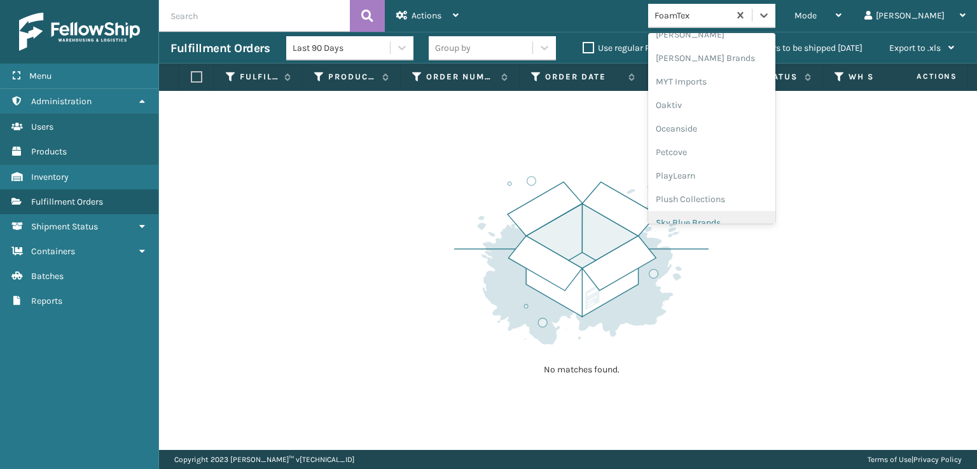
scroll to position [638, 0]
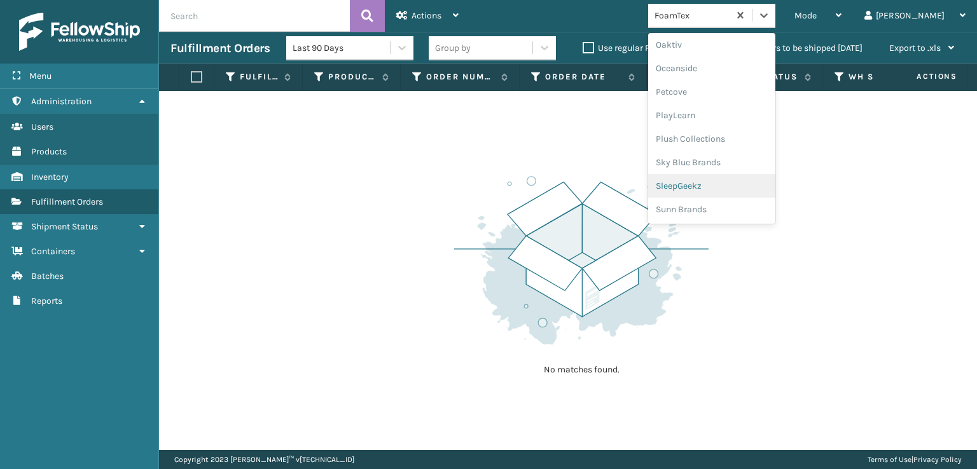
click at [733, 186] on div "SleepGeekz" at bounding box center [711, 186] width 127 height 24
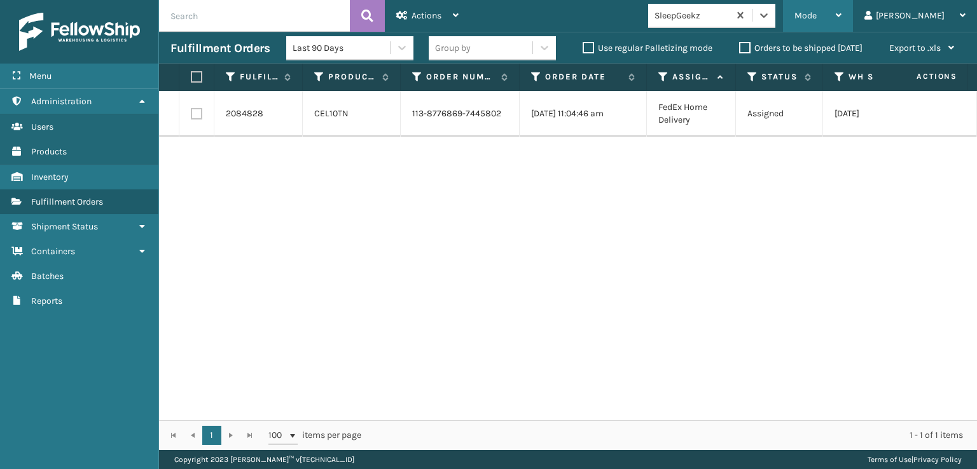
click at [816, 10] on span "Mode" at bounding box center [805, 15] width 22 height 11
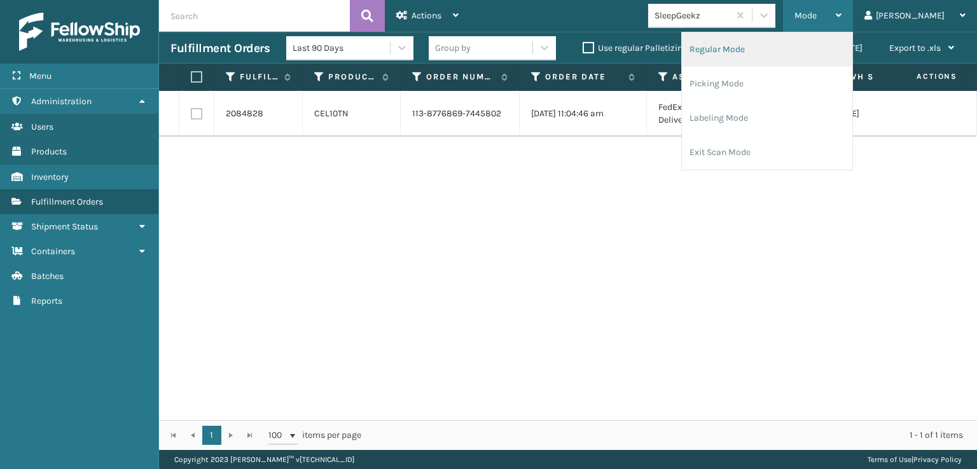
click at [759, 48] on li "Regular Mode" at bounding box center [767, 49] width 170 height 34
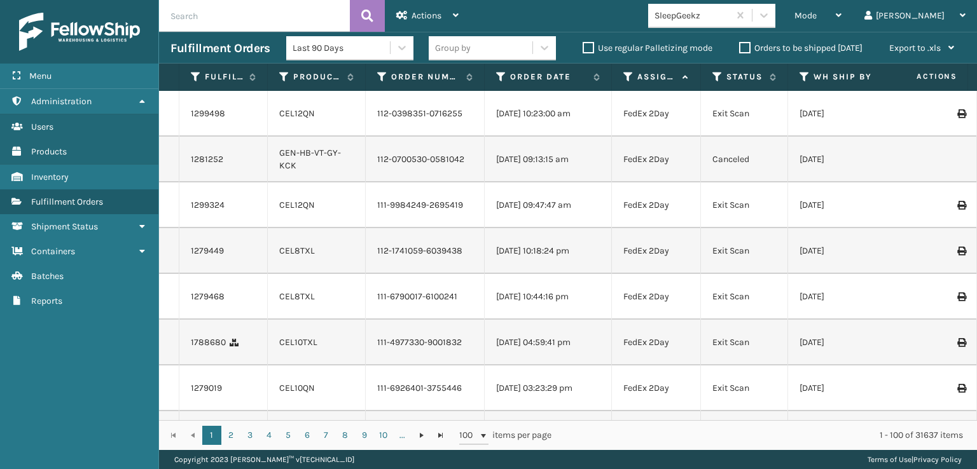
click at [181, 13] on input "text" at bounding box center [254, 16] width 191 height 32
click at [369, 13] on icon at bounding box center [367, 15] width 12 height 19
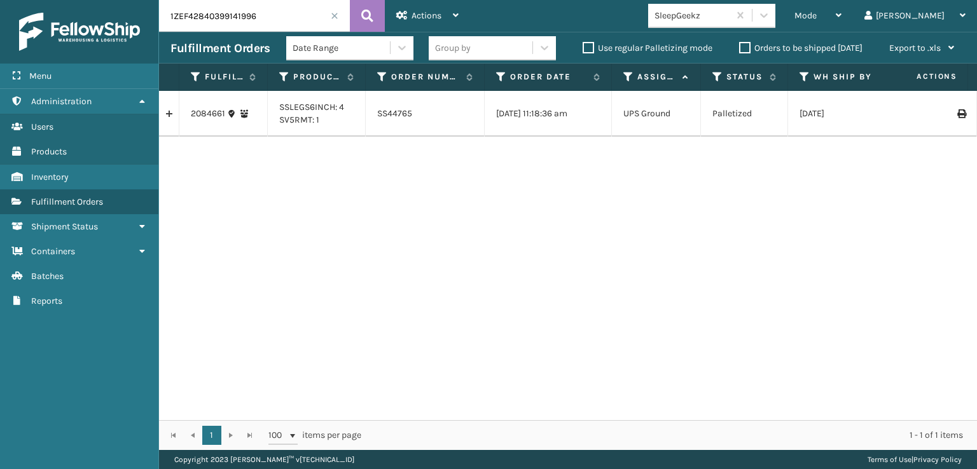
click at [280, 18] on input "1ZEF42840399141996" at bounding box center [254, 16] width 191 height 32
type input "1ZEF42840397298787"
click at [368, 11] on icon at bounding box center [367, 15] width 12 height 19
click at [209, 108] on link "2084664" at bounding box center [209, 113] width 36 height 13
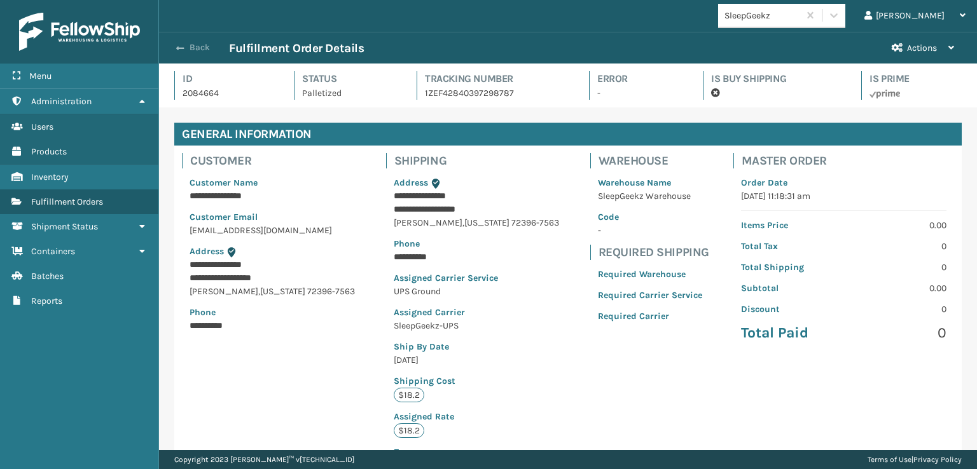
click at [186, 50] on button "Back" at bounding box center [199, 47] width 59 height 11
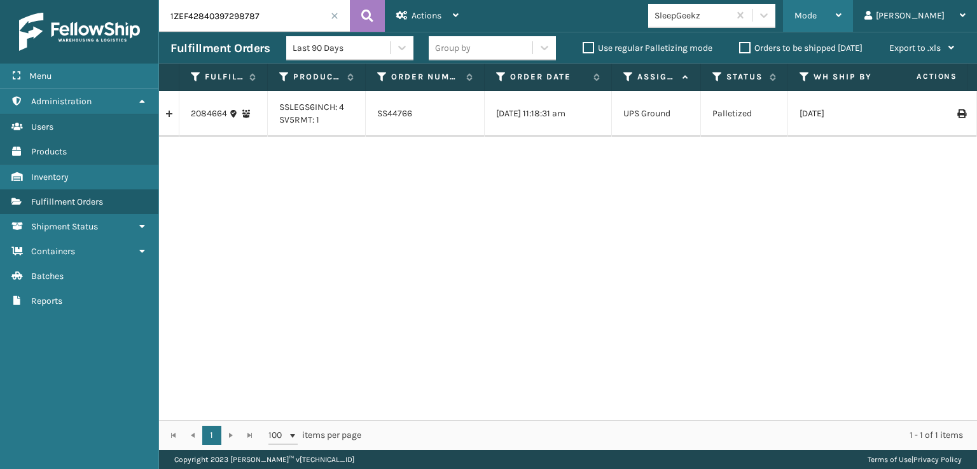
click at [816, 11] on span "Mode" at bounding box center [805, 15] width 22 height 11
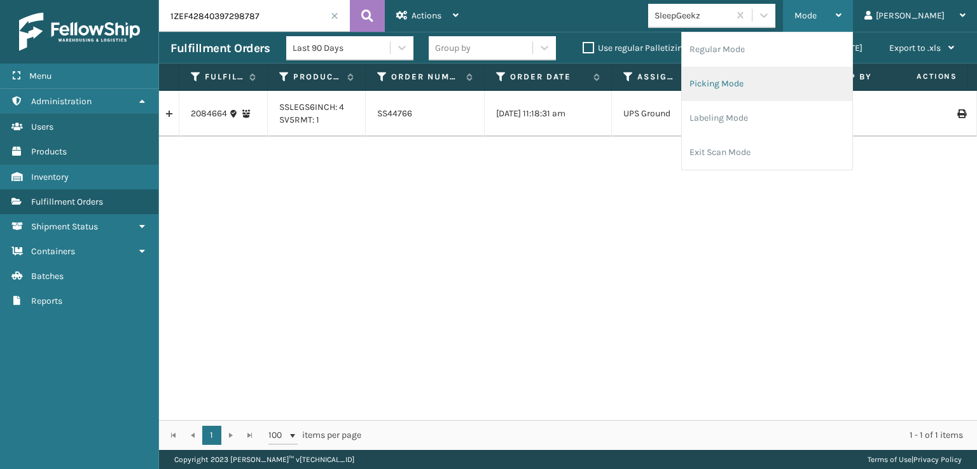
click at [757, 84] on li "Picking Mode" at bounding box center [767, 84] width 170 height 34
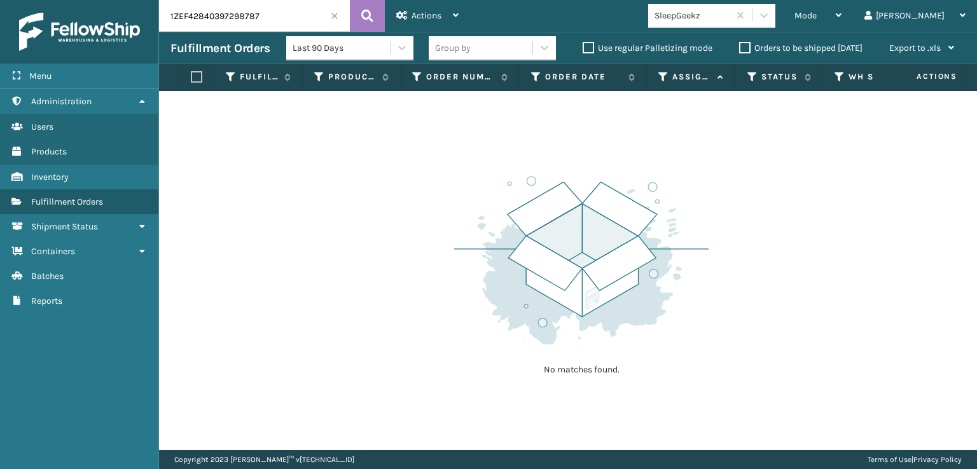
click at [333, 16] on span at bounding box center [335, 16] width 8 height 8
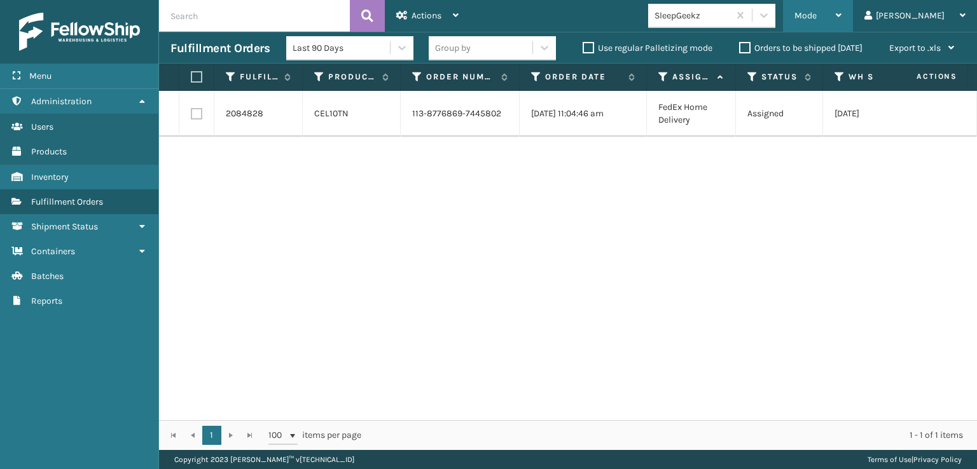
click at [816, 18] on span "Mode" at bounding box center [805, 15] width 22 height 11
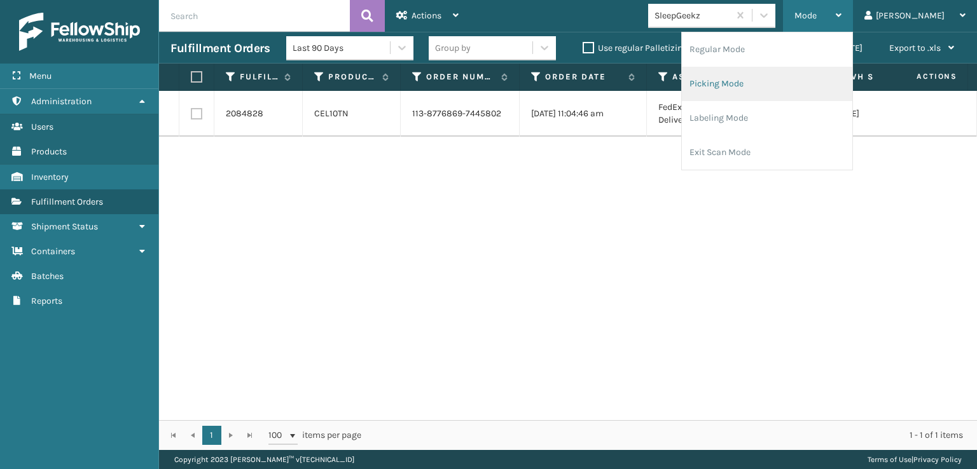
click at [759, 82] on li "Picking Mode" at bounding box center [767, 84] width 170 height 34
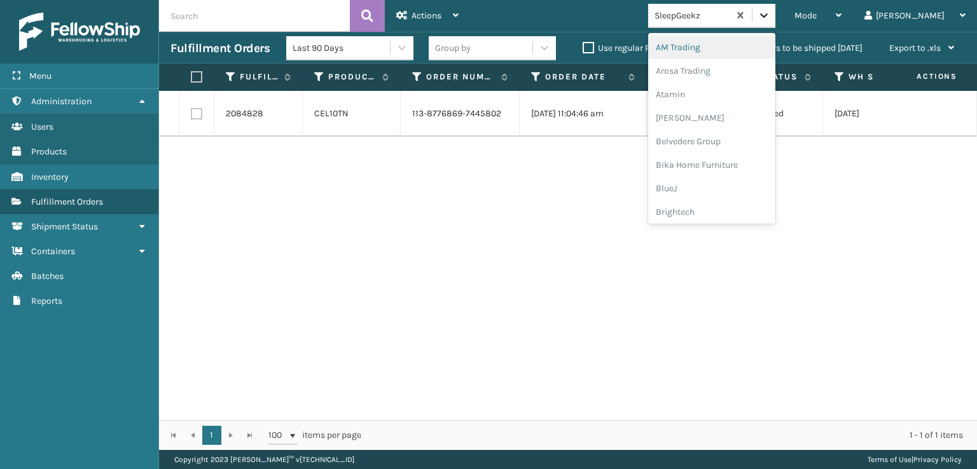
click at [770, 13] on icon at bounding box center [763, 15] width 13 height 13
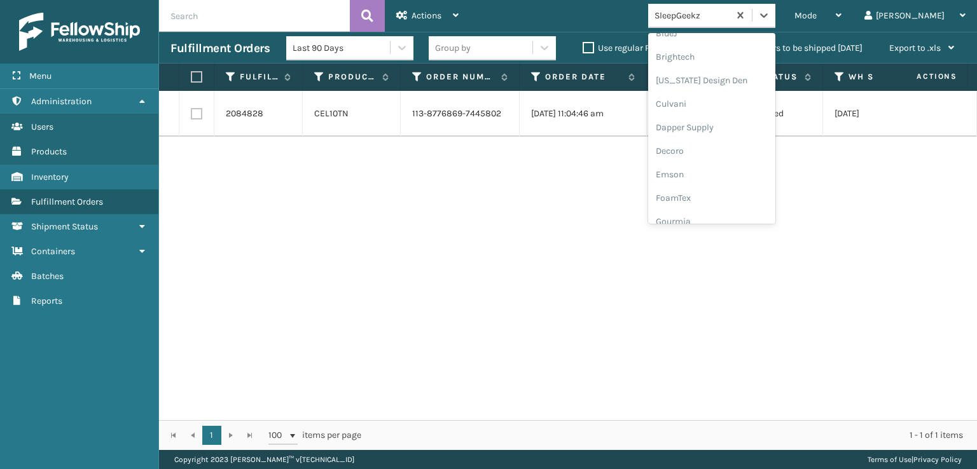
scroll to position [191, 0]
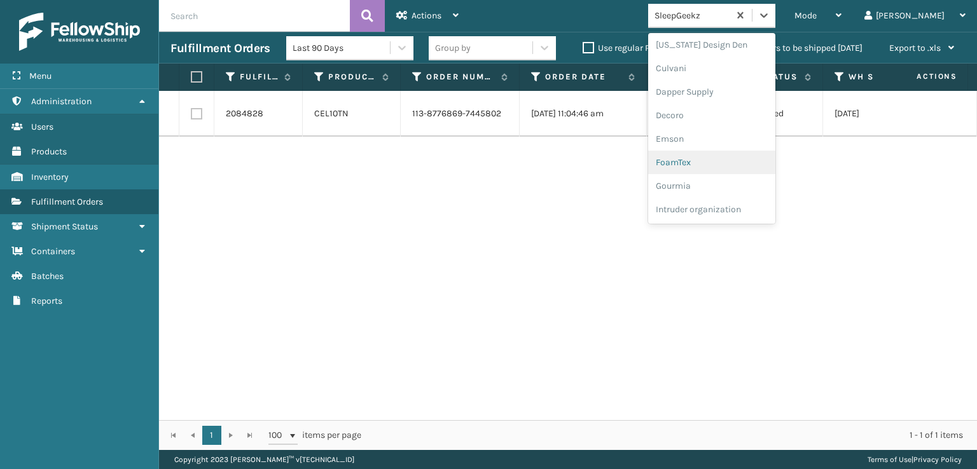
click at [735, 156] on div "FoamTex" at bounding box center [711, 163] width 127 height 24
click at [770, 17] on icon at bounding box center [763, 15] width 13 height 13
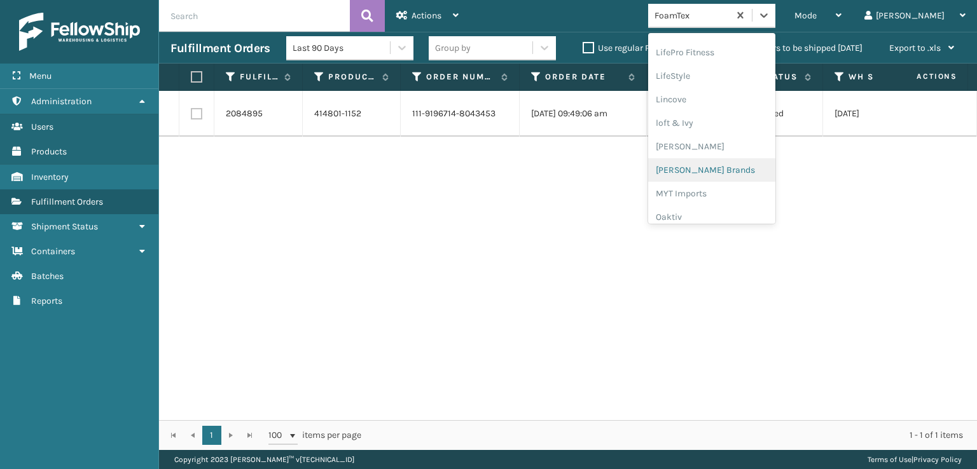
click at [744, 165] on div "[PERSON_NAME] Brands" at bounding box center [711, 170] width 127 height 24
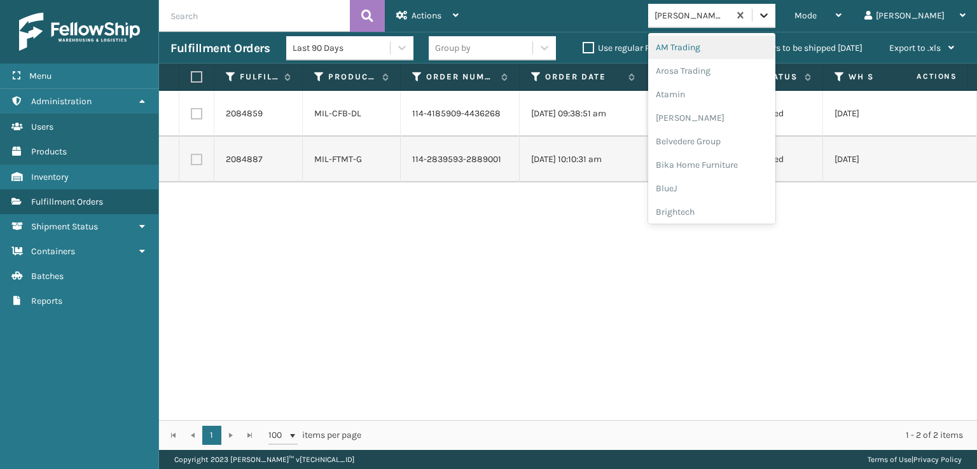
click at [770, 13] on icon at bounding box center [763, 15] width 13 height 13
click at [729, 140] on div "Plush Collections" at bounding box center [711, 139] width 127 height 24
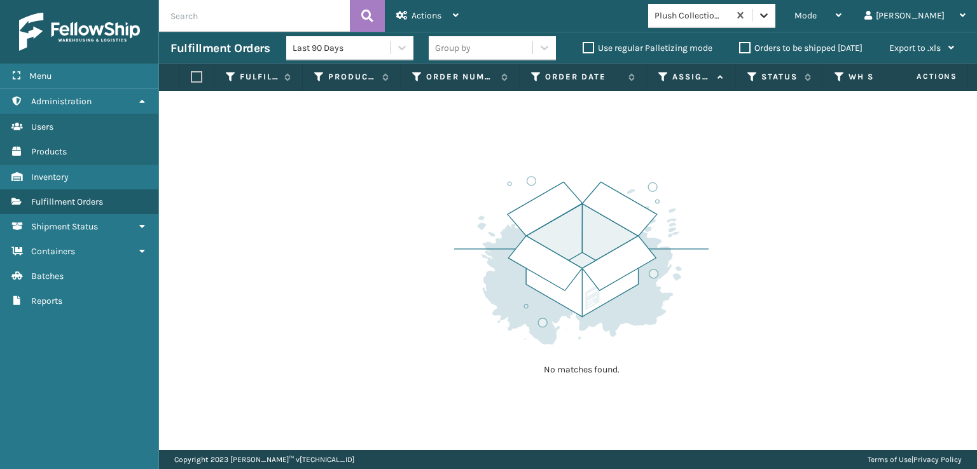
click at [770, 20] on icon at bounding box center [763, 15] width 13 height 13
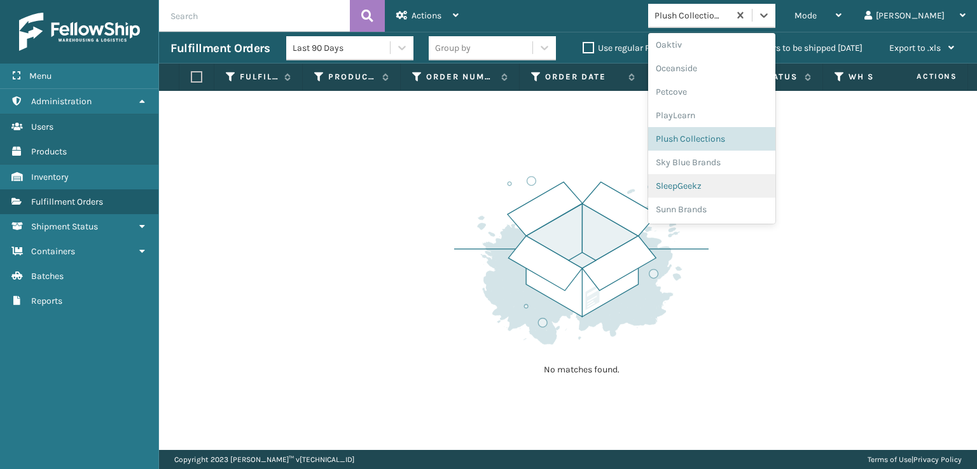
click at [733, 184] on div "SleepGeekz" at bounding box center [711, 186] width 127 height 24
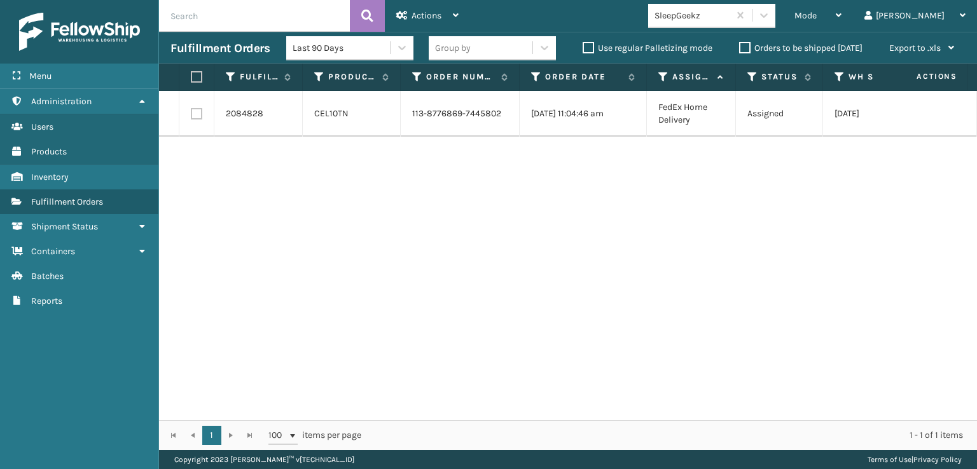
click at [193, 118] on label at bounding box center [196, 113] width 11 height 11
click at [191, 116] on input "checkbox" at bounding box center [191, 112] width 1 height 8
checkbox input "true"
click at [414, 11] on span "Actions" at bounding box center [426, 15] width 30 height 11
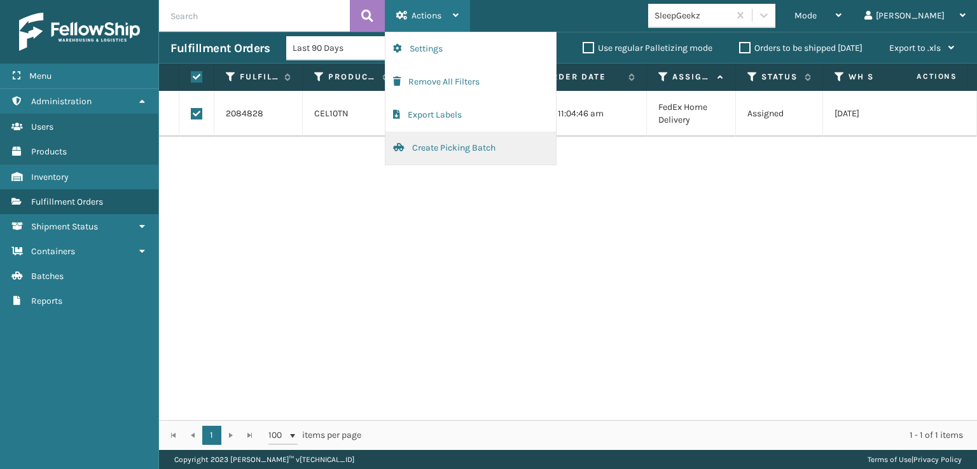
click at [423, 146] on button "Create Picking Batch" at bounding box center [470, 148] width 170 height 33
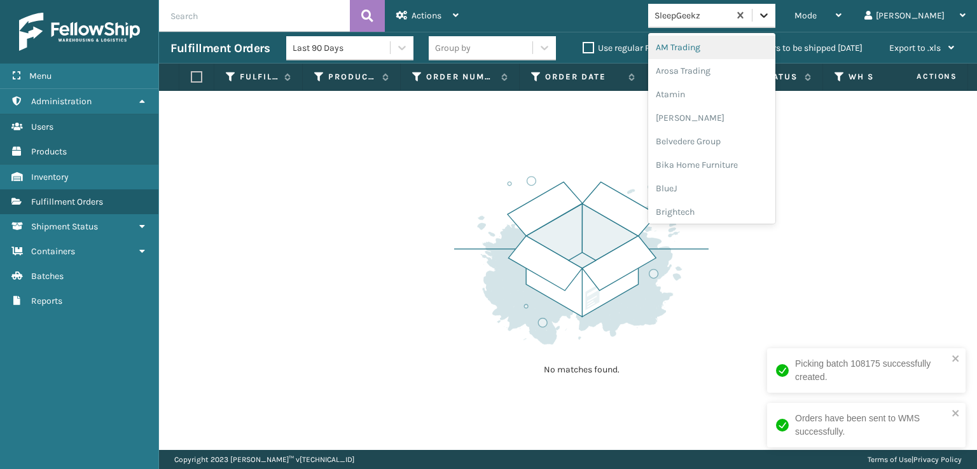
click at [770, 13] on icon at bounding box center [763, 15] width 13 height 13
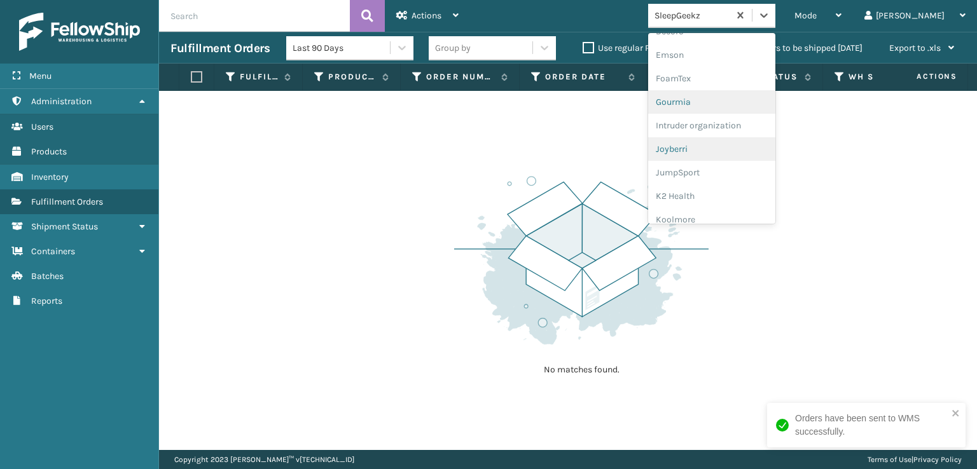
scroll to position [254, 0]
click at [729, 99] on div "FoamTex" at bounding box center [711, 99] width 127 height 24
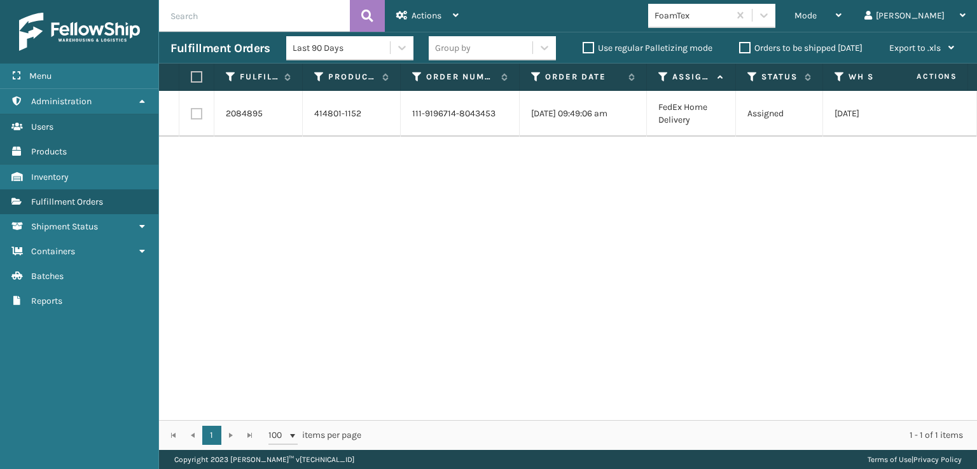
click at [198, 114] on label at bounding box center [196, 113] width 11 height 11
click at [191, 114] on input "checkbox" at bounding box center [191, 112] width 1 height 8
checkbox input "true"
click at [424, 16] on span "Actions" at bounding box center [426, 15] width 30 height 11
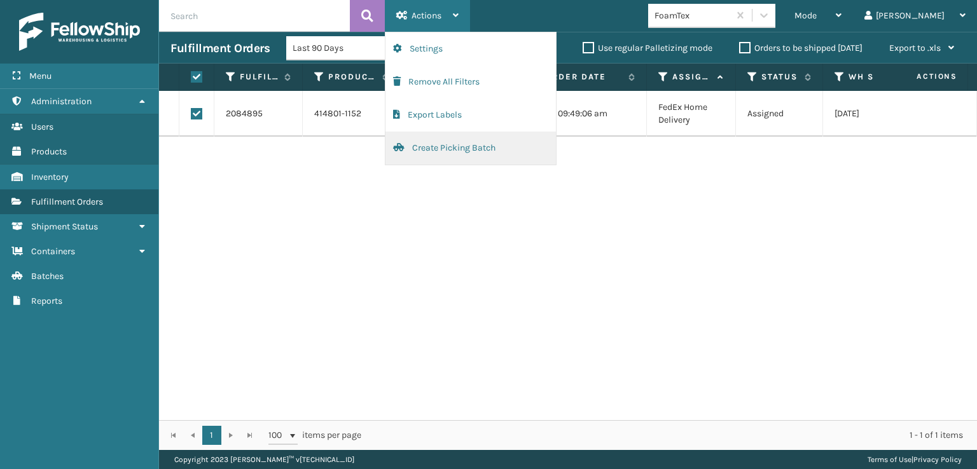
click at [465, 143] on button "Create Picking Batch" at bounding box center [470, 148] width 170 height 33
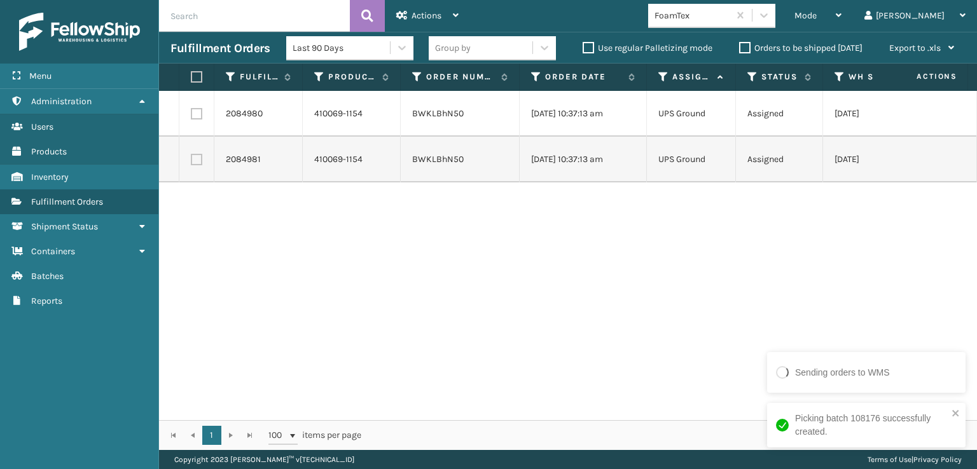
click at [198, 78] on label at bounding box center [195, 76] width 8 height 11
click at [191, 78] on input "checkbox" at bounding box center [191, 77] width 1 height 8
checkbox input "true"
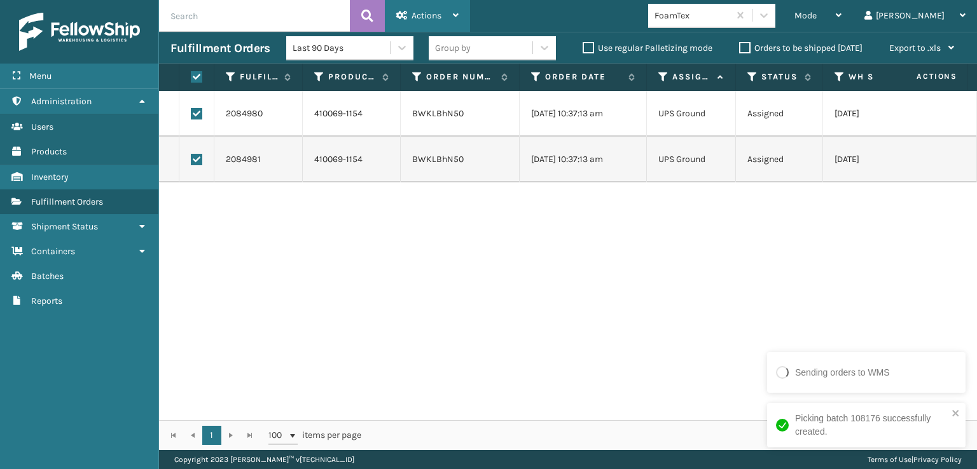
click at [409, 18] on div "Actions" at bounding box center [427, 16] width 62 height 32
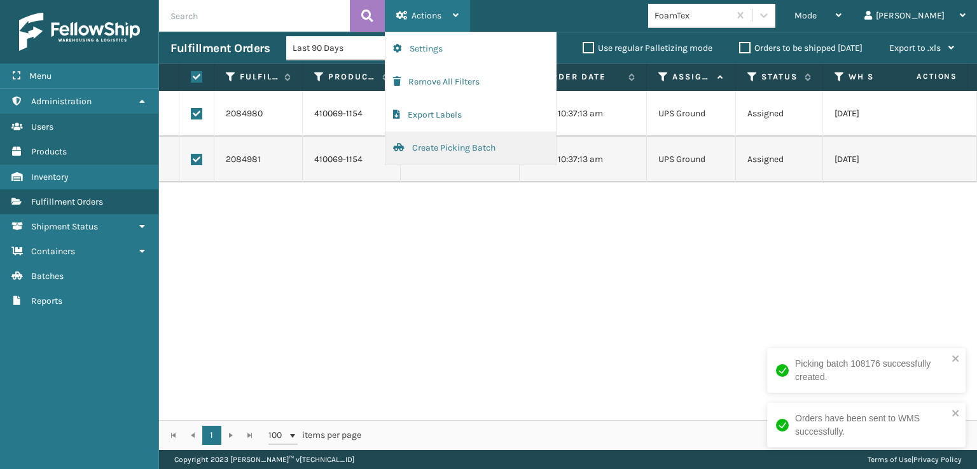
click at [425, 151] on button "Create Picking Batch" at bounding box center [470, 148] width 170 height 33
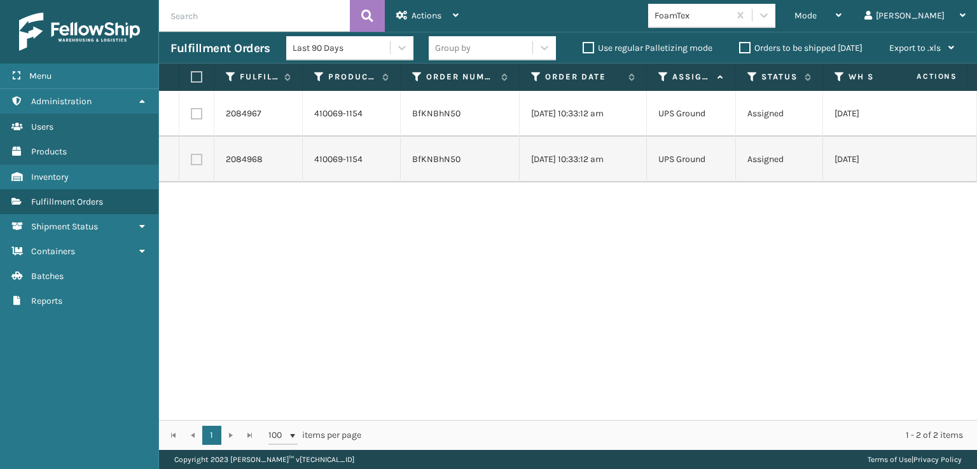
click at [197, 76] on label at bounding box center [195, 76] width 8 height 11
click at [191, 76] on input "checkbox" at bounding box center [191, 77] width 1 height 8
checkbox input "true"
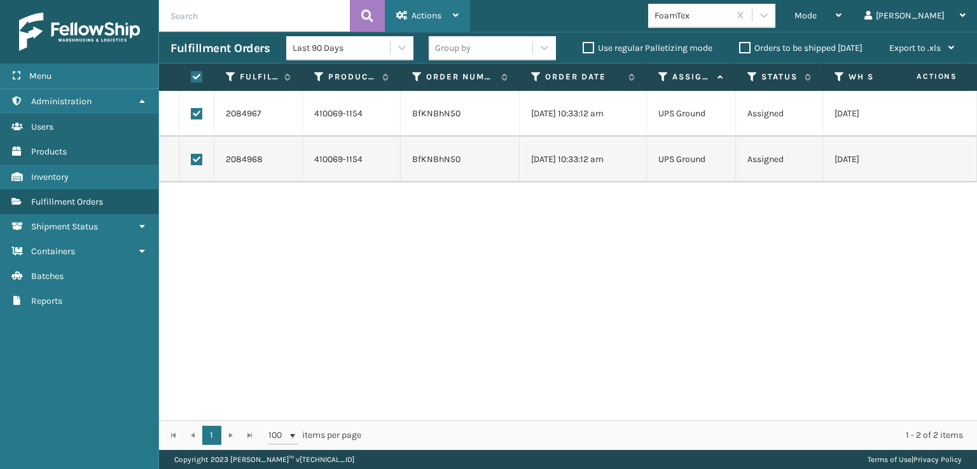
click at [432, 12] on span "Actions" at bounding box center [426, 15] width 30 height 11
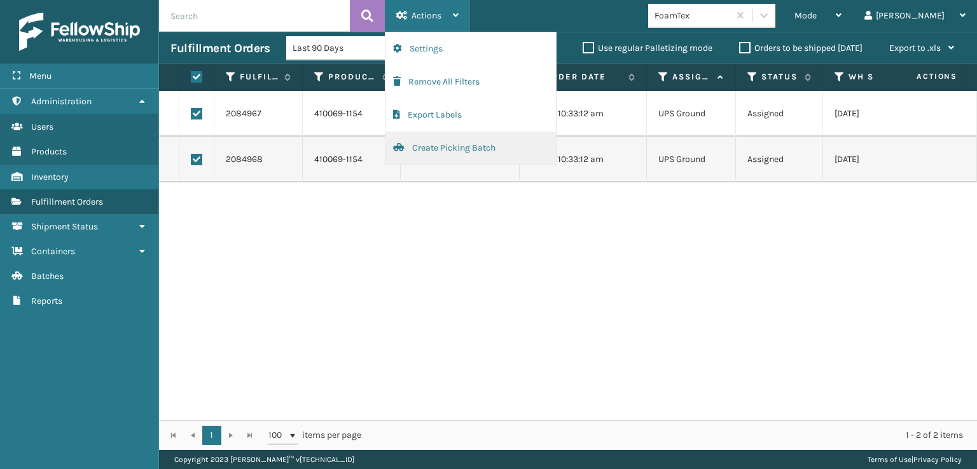
click at [445, 148] on button "Create Picking Batch" at bounding box center [470, 148] width 170 height 33
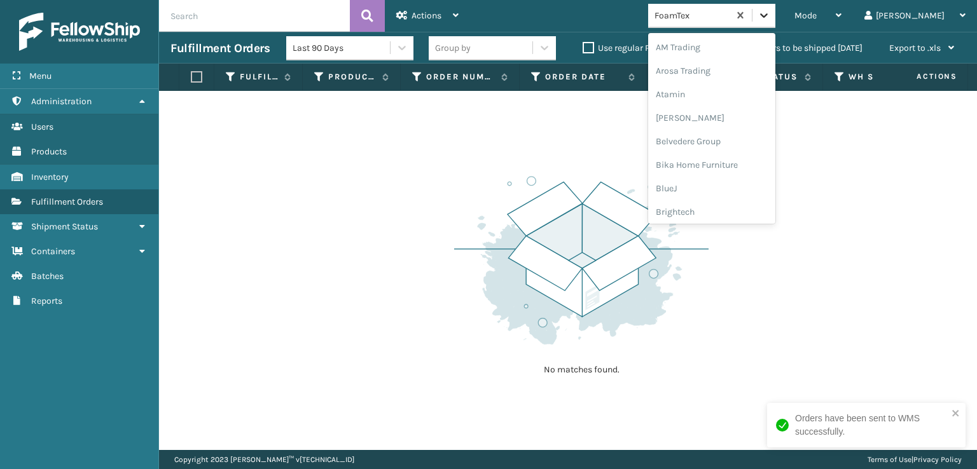
click at [770, 19] on icon at bounding box center [763, 15] width 13 height 13
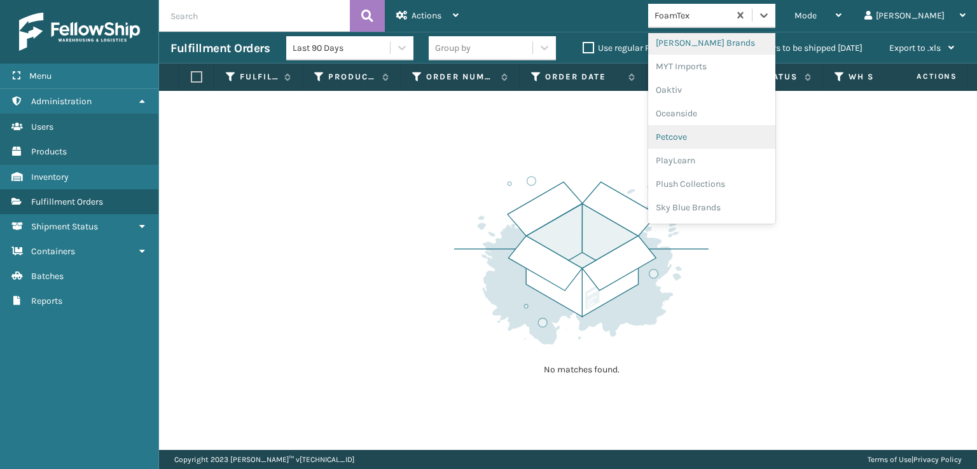
scroll to position [593, 0]
click at [734, 39] on div "[PERSON_NAME] Brands" at bounding box center [711, 43] width 127 height 24
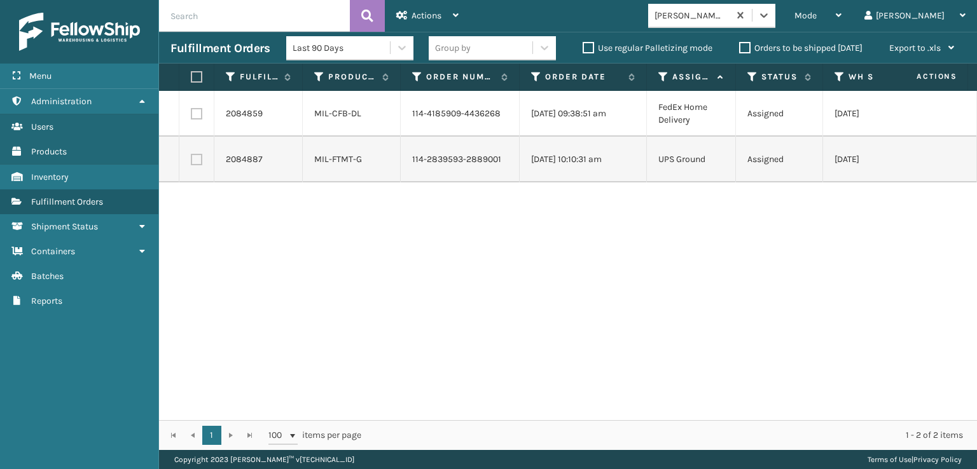
click at [196, 79] on label at bounding box center [195, 76] width 8 height 11
click at [191, 79] on input "checkbox" at bounding box center [191, 77] width 1 height 8
checkbox input "true"
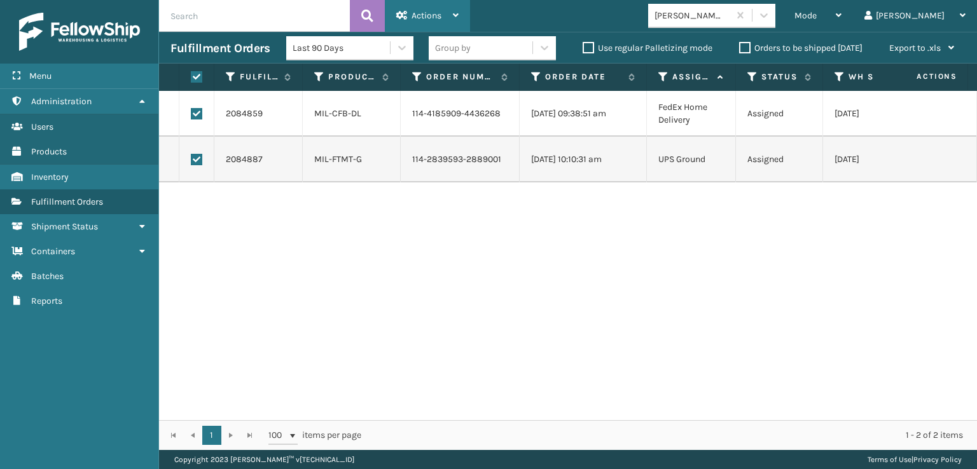
click at [432, 17] on span "Actions" at bounding box center [426, 15] width 30 height 11
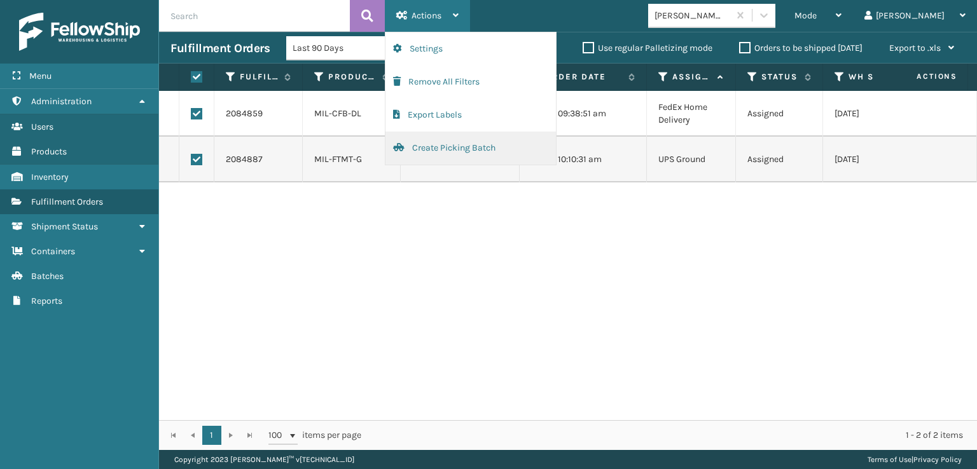
click at [451, 144] on button "Create Picking Batch" at bounding box center [470, 148] width 170 height 33
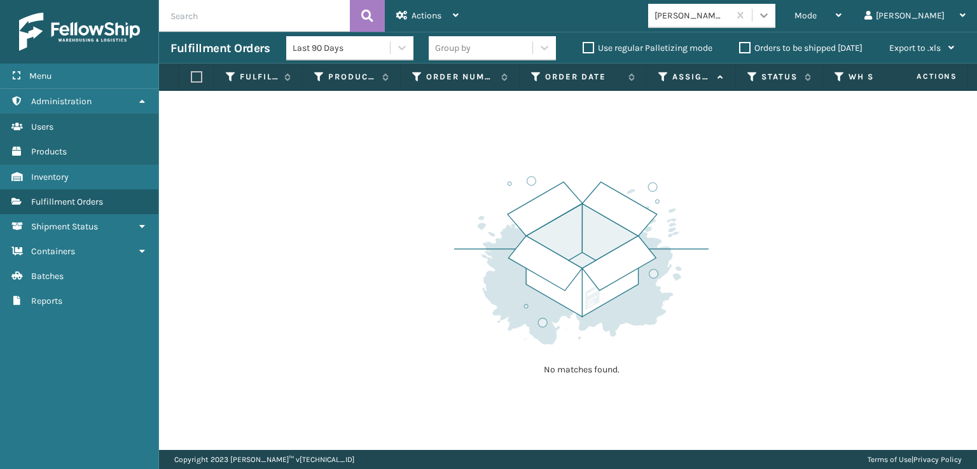
click at [770, 20] on icon at bounding box center [763, 15] width 13 height 13
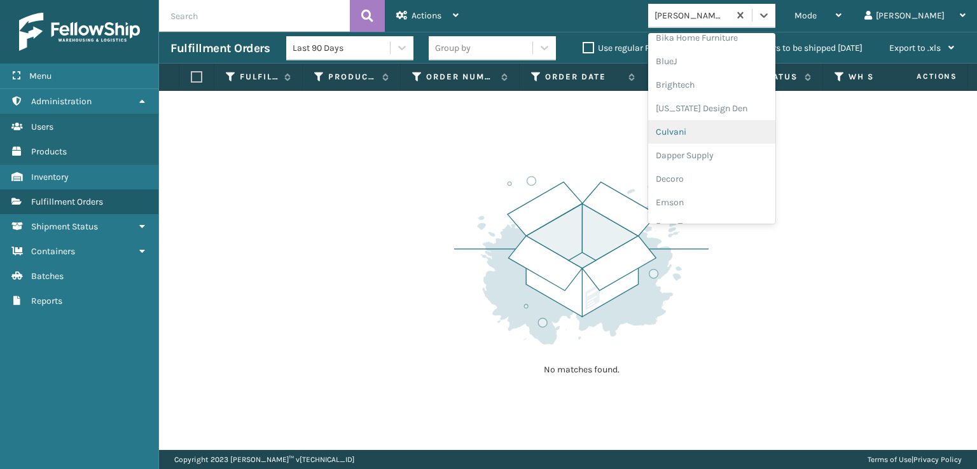
scroll to position [191, 0]
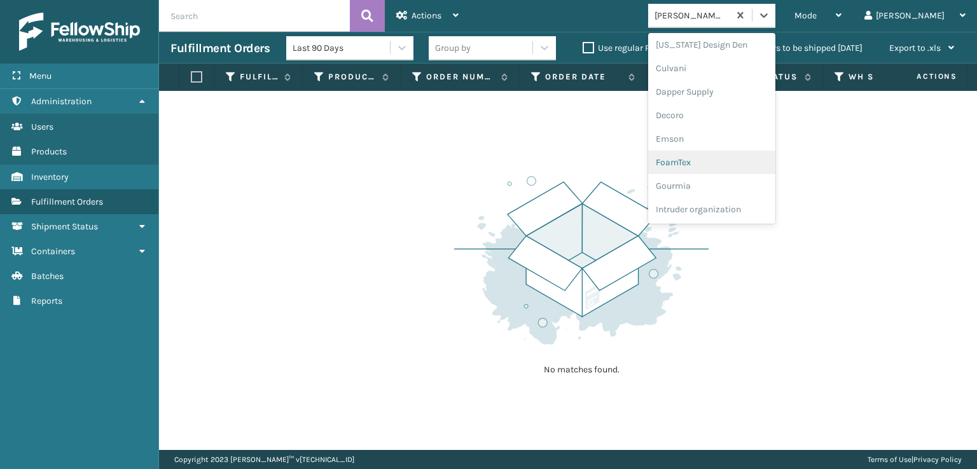
click at [734, 161] on div "FoamTex" at bounding box center [711, 163] width 127 height 24
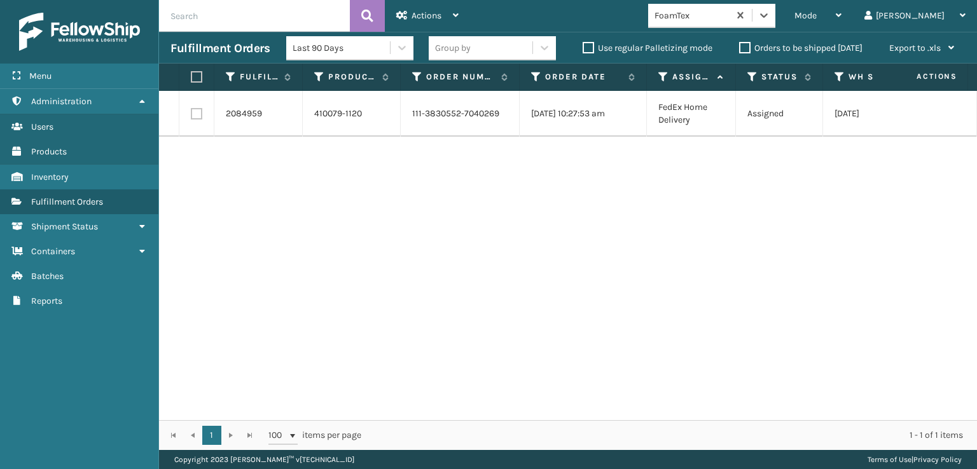
click at [195, 119] on label at bounding box center [196, 113] width 11 height 11
click at [191, 116] on input "checkbox" at bounding box center [191, 112] width 1 height 8
checkbox input "true"
click at [425, 20] on span "Actions" at bounding box center [426, 15] width 30 height 11
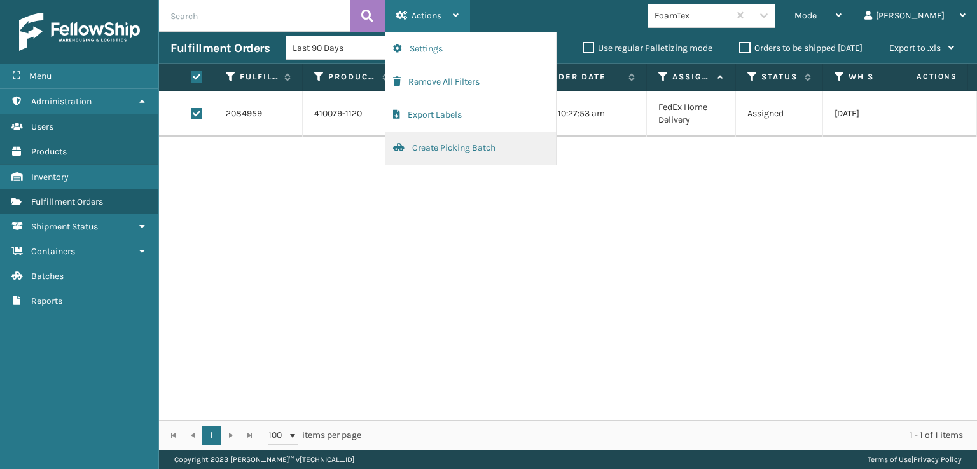
click at [448, 146] on button "Create Picking Batch" at bounding box center [470, 148] width 170 height 33
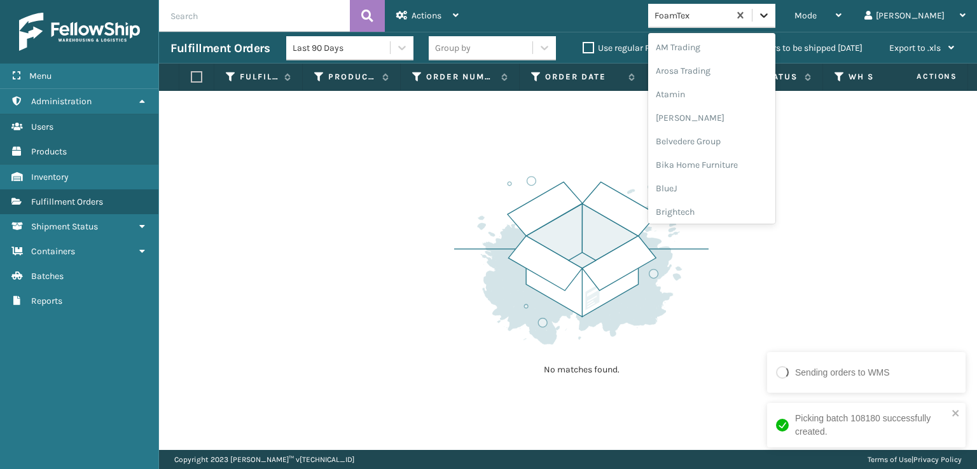
click at [775, 6] on div at bounding box center [763, 15] width 23 height 23
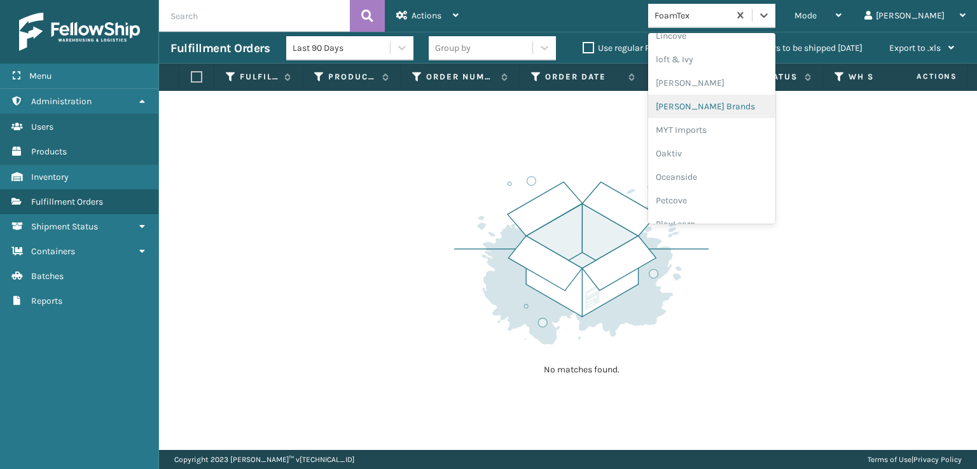
click at [736, 105] on div "[PERSON_NAME] Brands" at bounding box center [711, 107] width 127 height 24
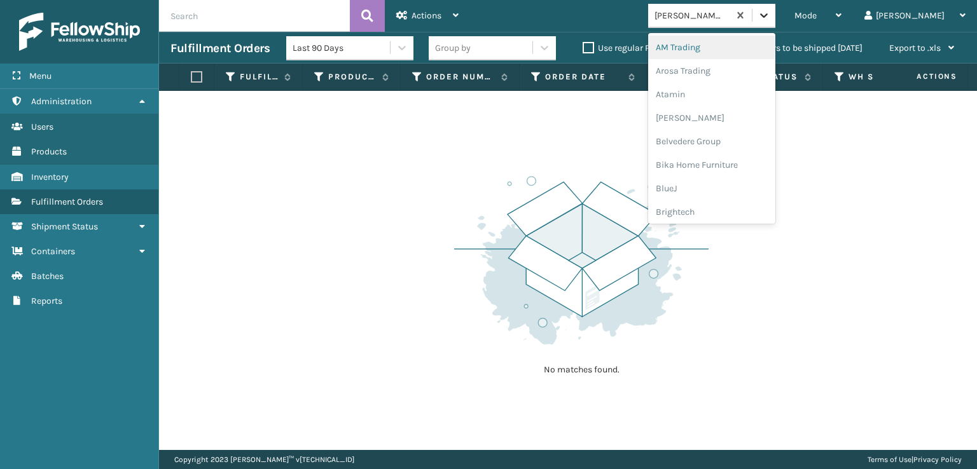
click at [770, 21] on icon at bounding box center [763, 15] width 13 height 13
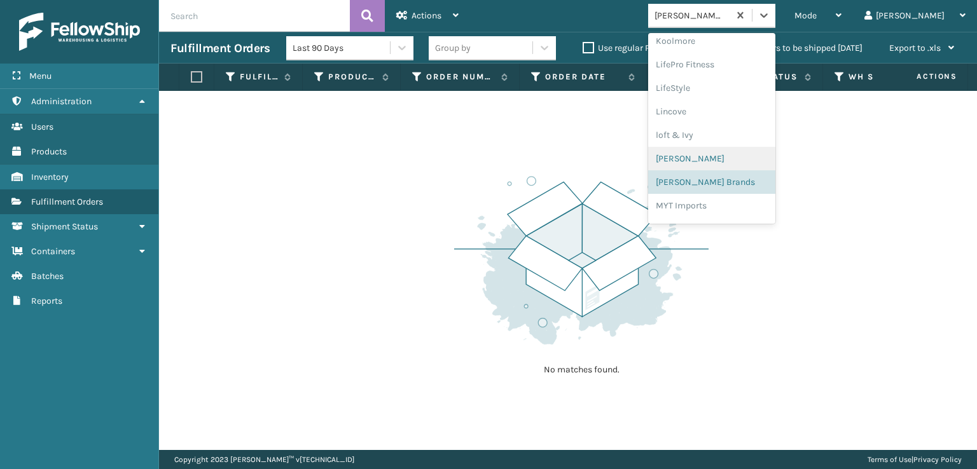
scroll to position [638, 0]
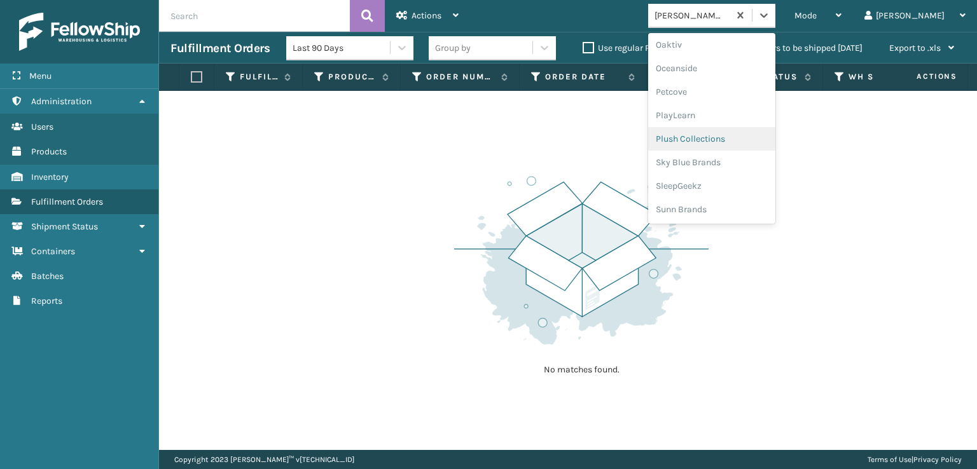
click at [738, 138] on div "Plush Collections" at bounding box center [711, 139] width 127 height 24
click at [770, 21] on icon at bounding box center [763, 15] width 13 height 13
click at [733, 186] on div "SleepGeekz" at bounding box center [711, 186] width 127 height 24
click at [770, 19] on icon at bounding box center [763, 15] width 13 height 13
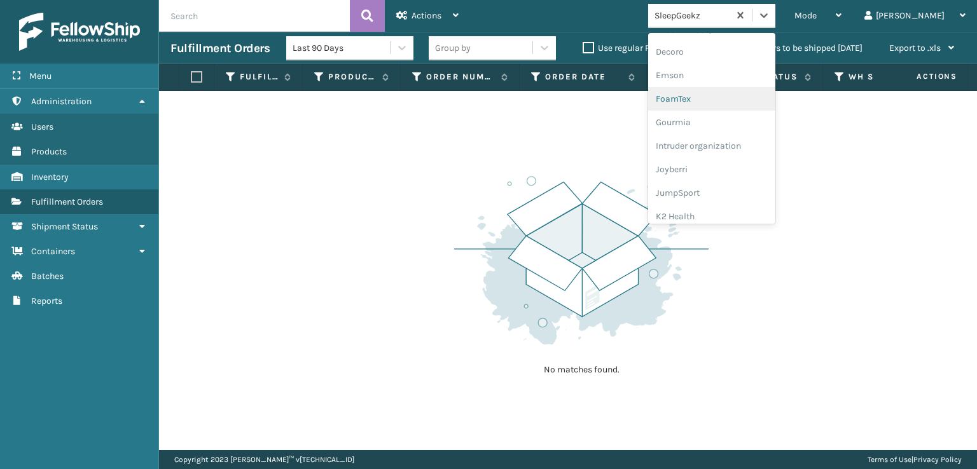
click at [712, 99] on div "FoamTex" at bounding box center [711, 99] width 127 height 24
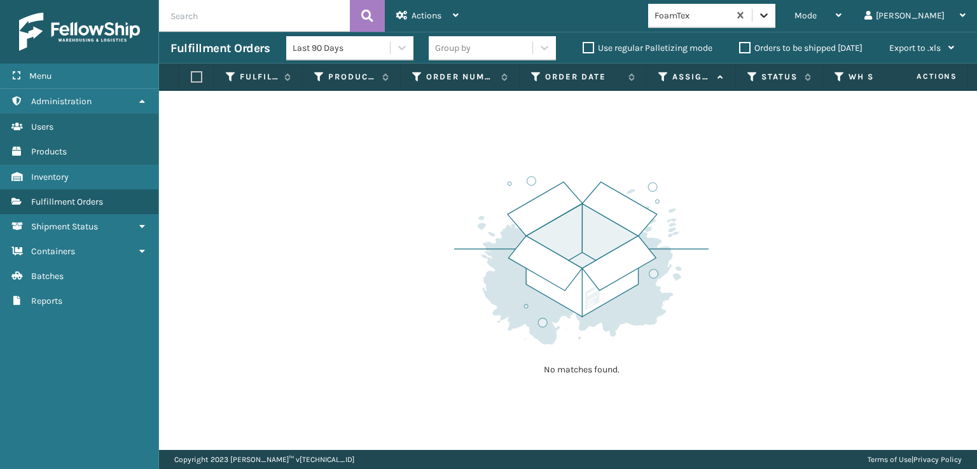
click at [775, 24] on div at bounding box center [763, 15] width 23 height 23
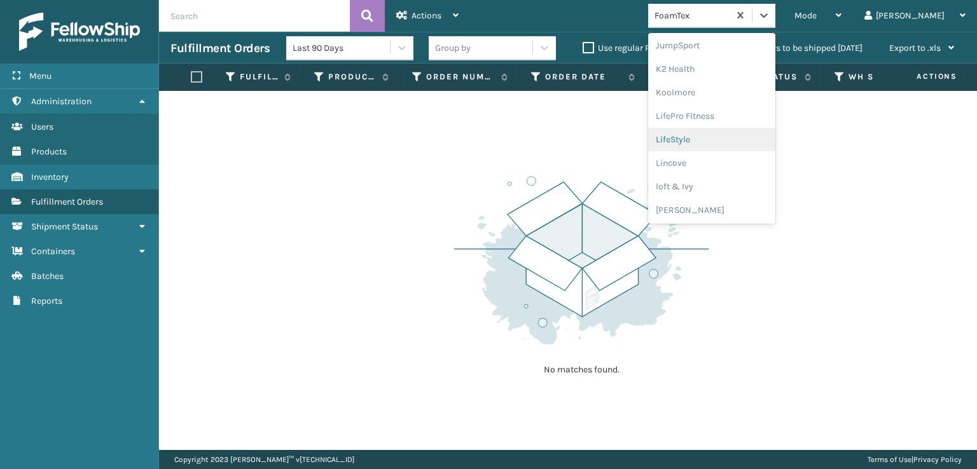
scroll to position [465, 0]
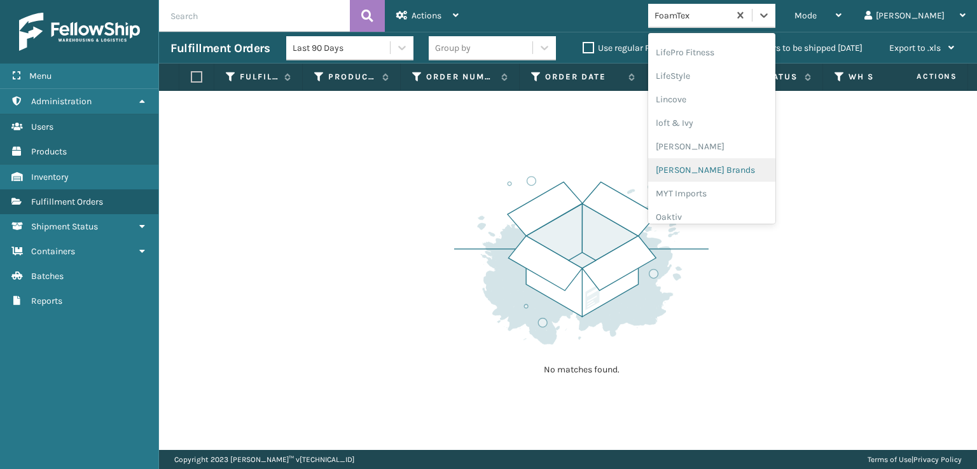
click at [738, 169] on div "[PERSON_NAME] Brands" at bounding box center [711, 170] width 127 height 24
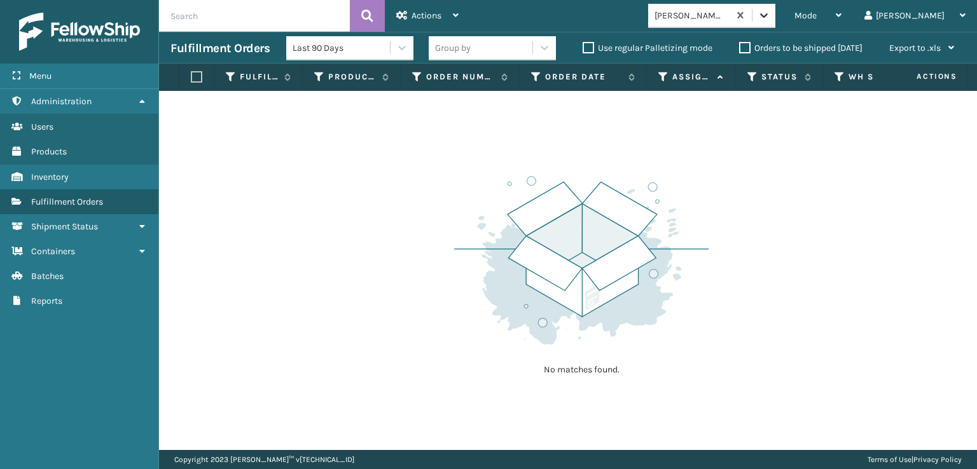
click at [775, 24] on div at bounding box center [763, 15] width 23 height 23
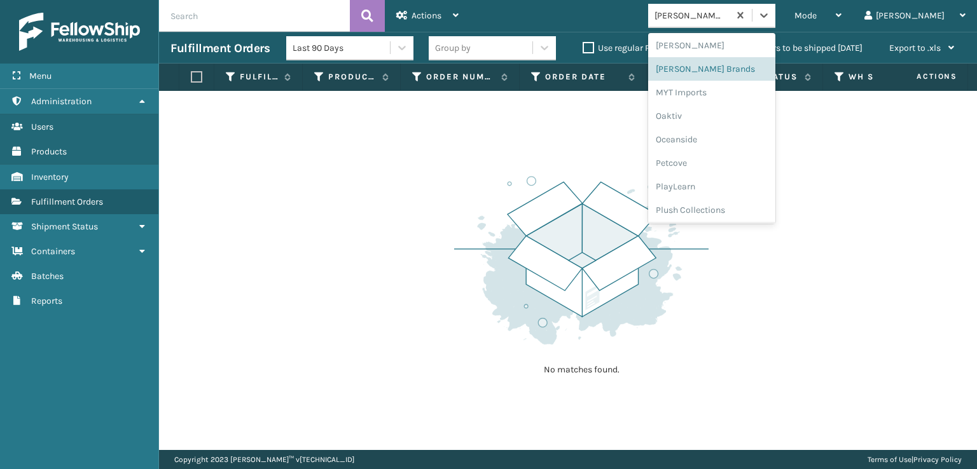
scroll to position [638, 0]
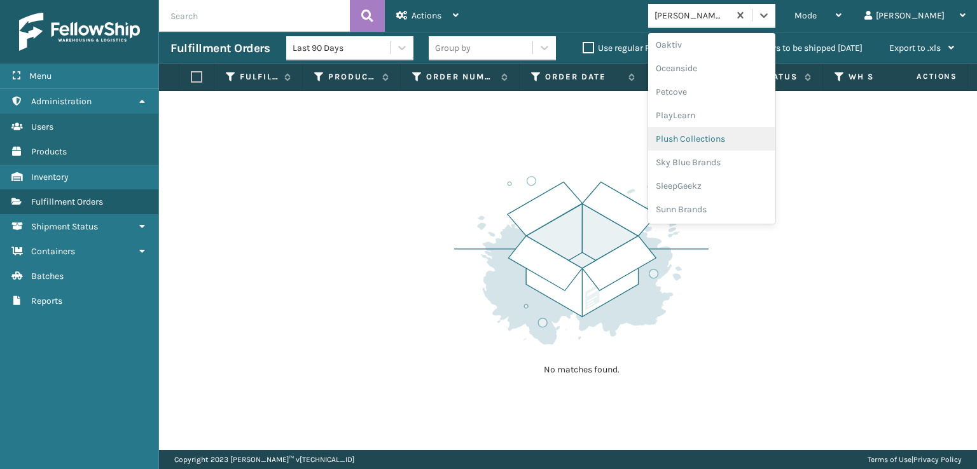
click at [720, 141] on div "Plush Collections" at bounding box center [711, 139] width 127 height 24
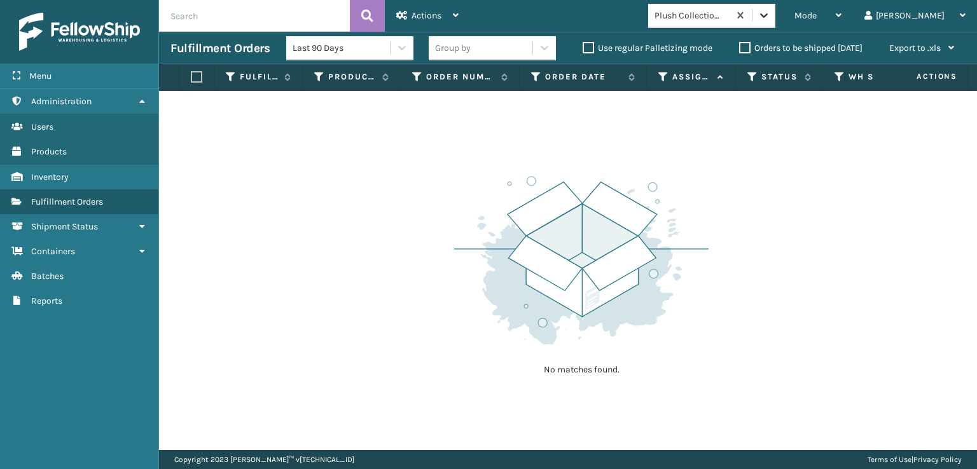
click at [770, 17] on icon at bounding box center [763, 15] width 13 height 13
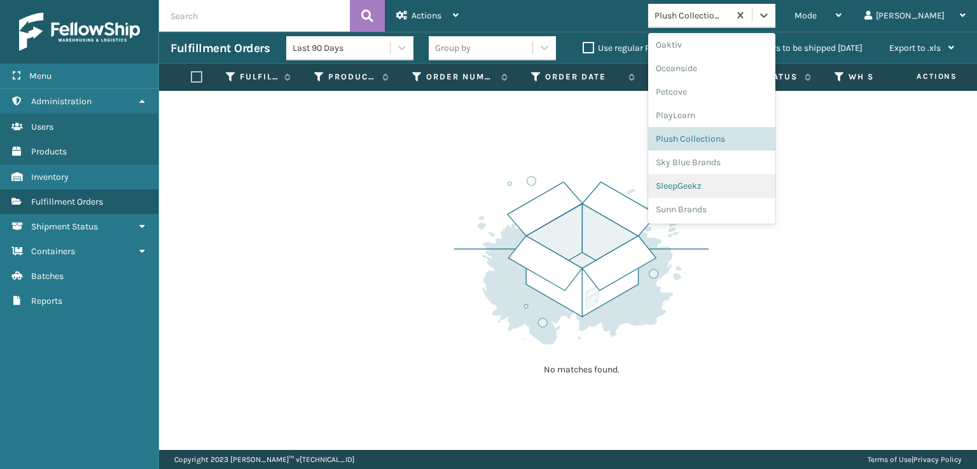
click at [742, 185] on div "SleepGeekz" at bounding box center [711, 186] width 127 height 24
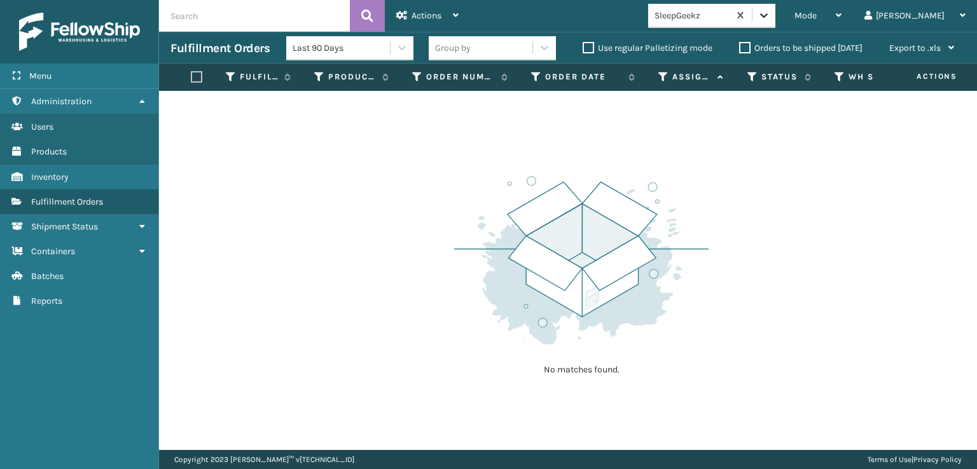
click at [775, 22] on div at bounding box center [763, 15] width 23 height 23
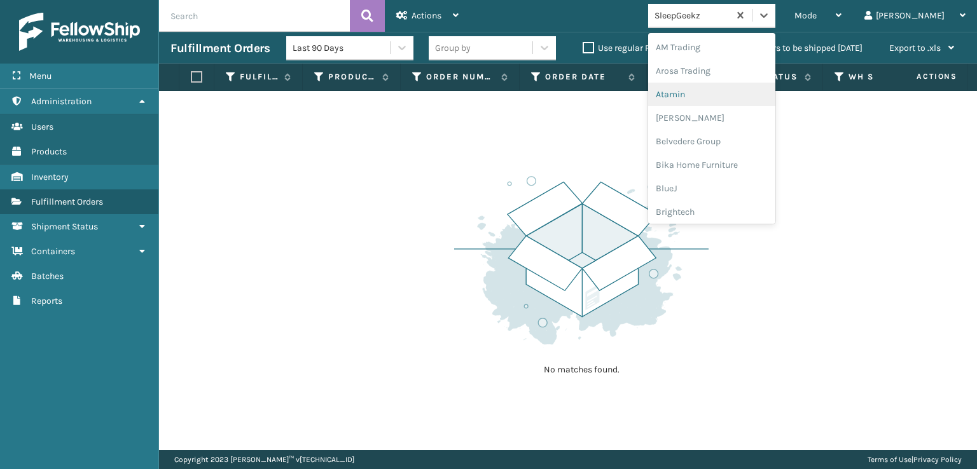
scroll to position [191, 0]
click at [726, 158] on div "FoamTex" at bounding box center [711, 163] width 127 height 24
click at [770, 19] on icon at bounding box center [763, 15] width 13 height 13
click at [731, 127] on div "[PERSON_NAME] Brands" at bounding box center [711, 125] width 127 height 24
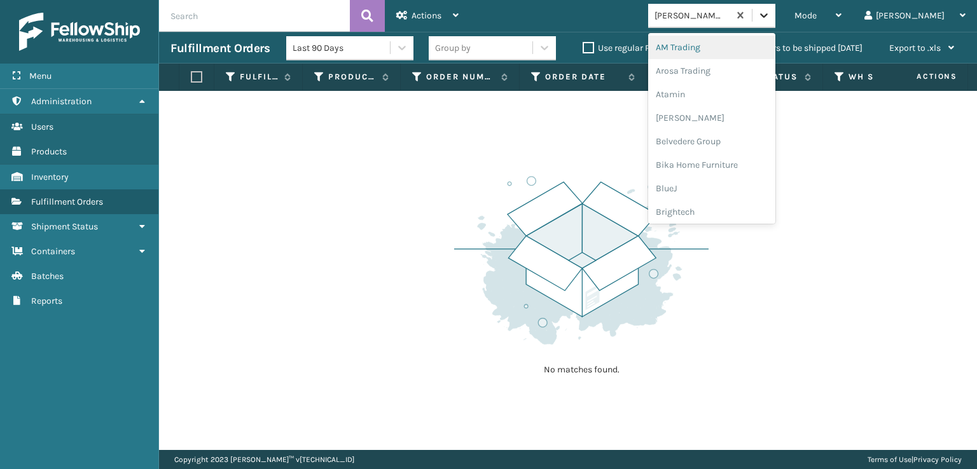
click at [770, 15] on icon at bounding box center [763, 15] width 13 height 13
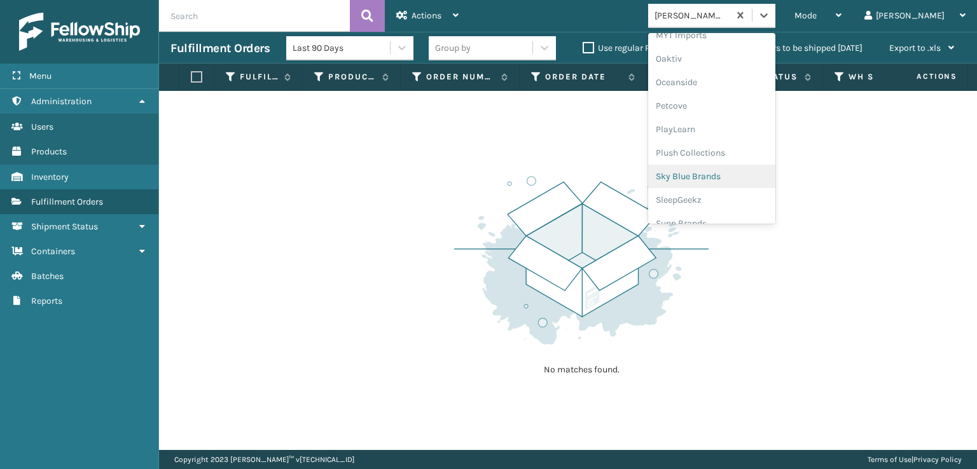
scroll to position [638, 0]
click at [723, 141] on div "Plush Collections" at bounding box center [711, 139] width 127 height 24
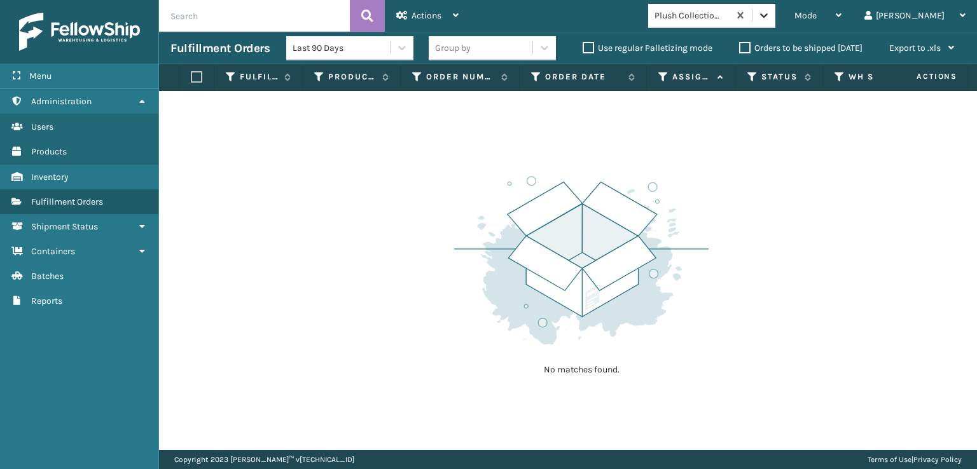
click at [770, 18] on icon at bounding box center [763, 15] width 13 height 13
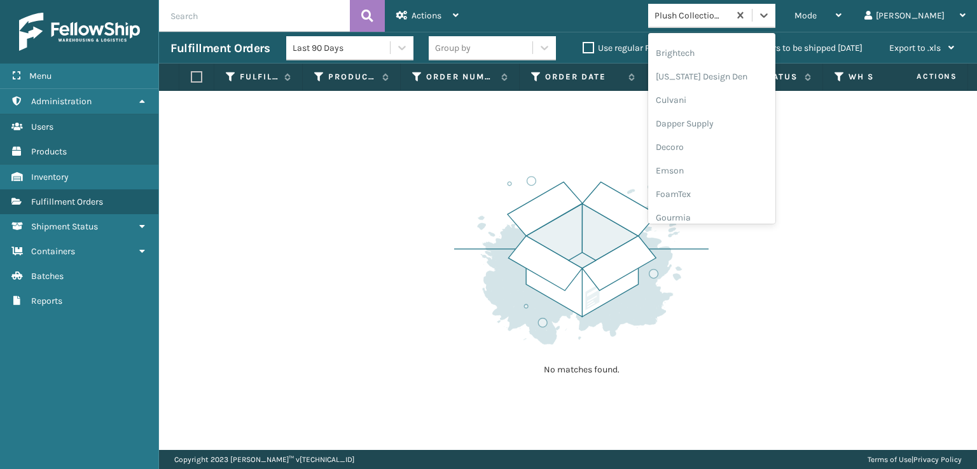
scroll to position [191, 0]
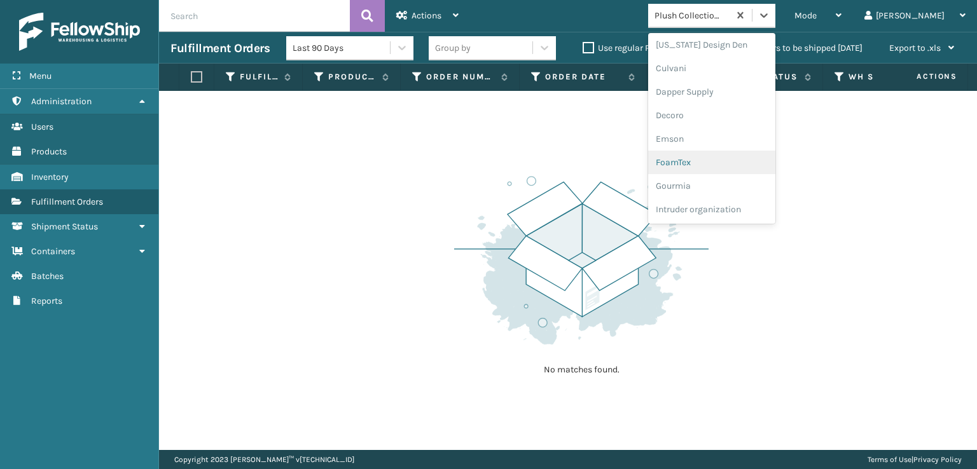
click at [730, 162] on div "FoamTex" at bounding box center [711, 163] width 127 height 24
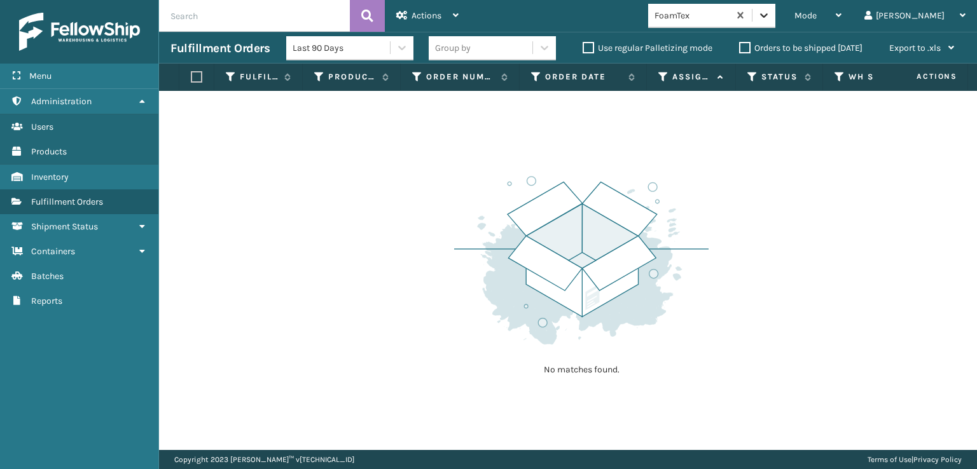
click at [767, 15] on icon at bounding box center [764, 15] width 8 height 4
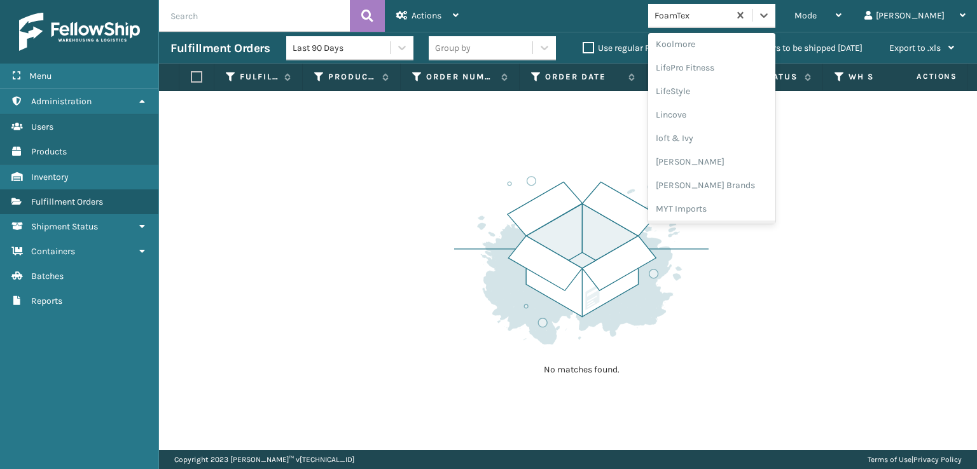
scroll to position [529, 0]
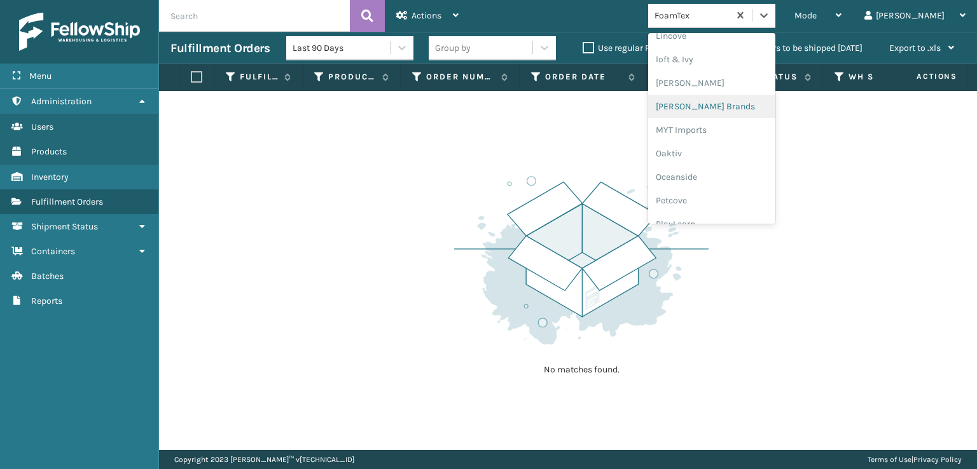
click at [727, 105] on div "[PERSON_NAME] Brands" at bounding box center [711, 107] width 127 height 24
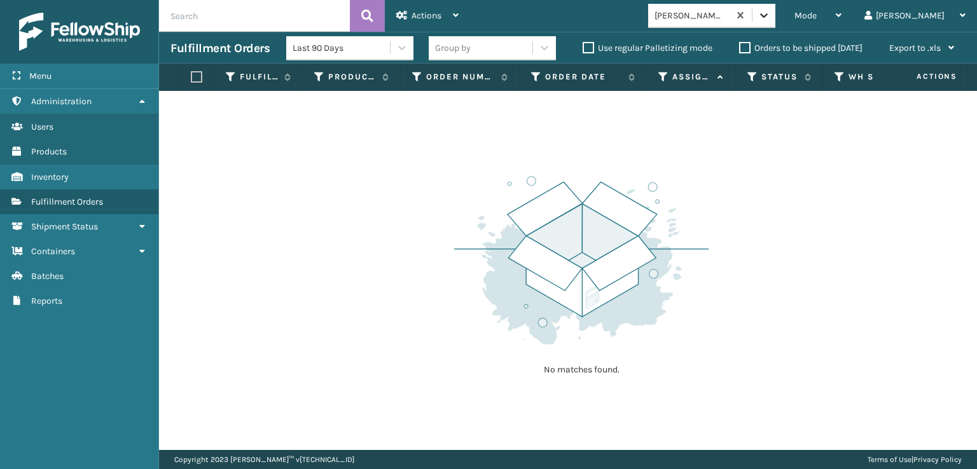
click at [770, 17] on icon at bounding box center [763, 15] width 13 height 13
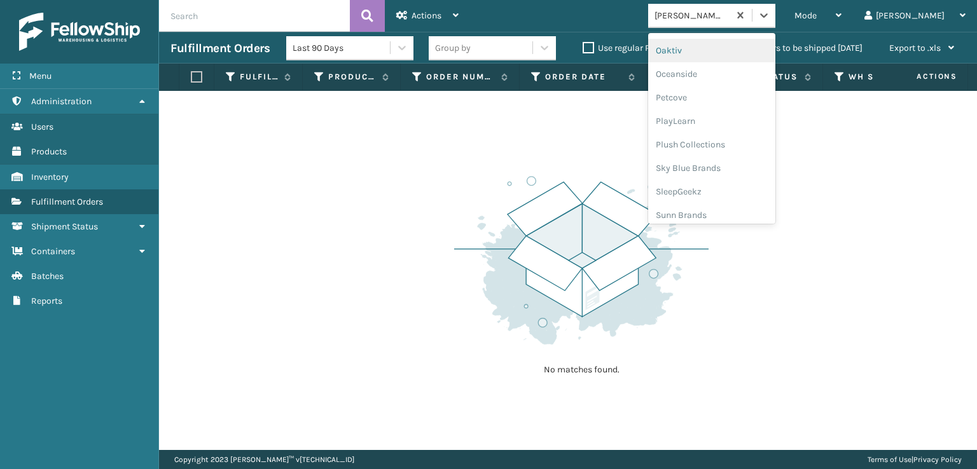
scroll to position [638, 0]
click at [757, 136] on div "Plush Collections" at bounding box center [711, 139] width 127 height 24
click at [770, 18] on icon at bounding box center [763, 15] width 13 height 13
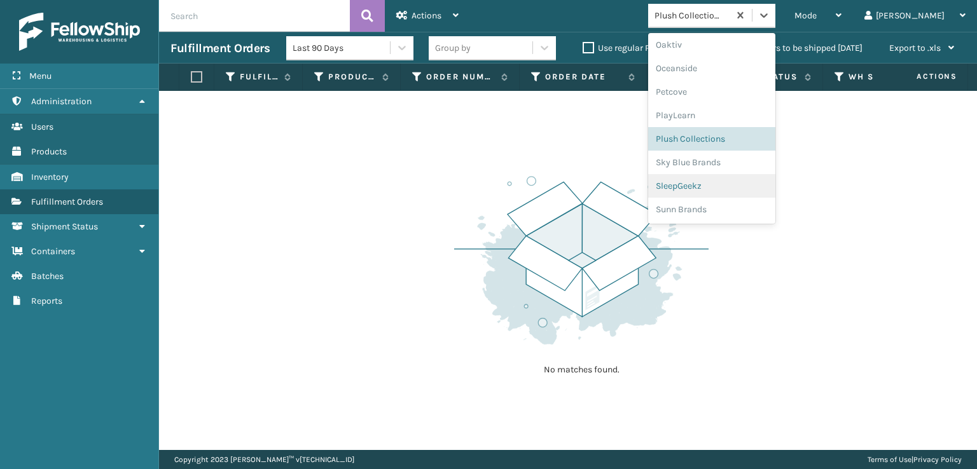
click at [745, 183] on div "SleepGeekz" at bounding box center [711, 186] width 127 height 24
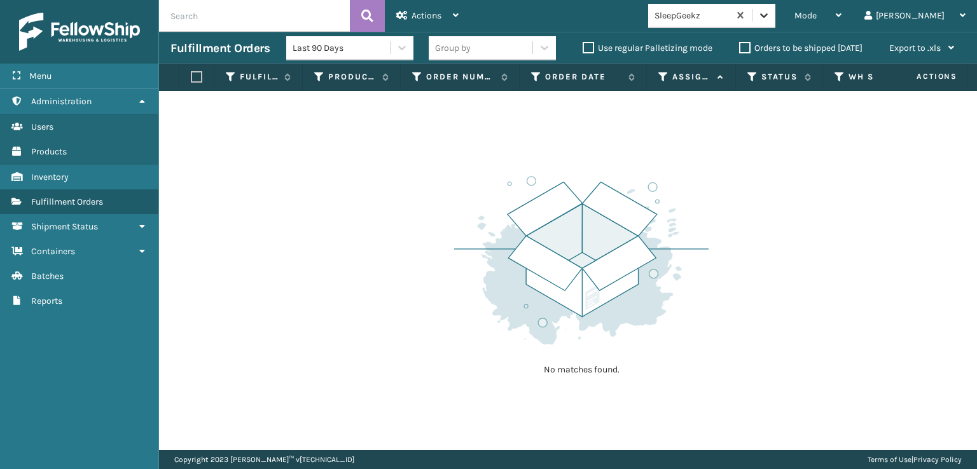
click at [775, 22] on div at bounding box center [763, 15] width 23 height 23
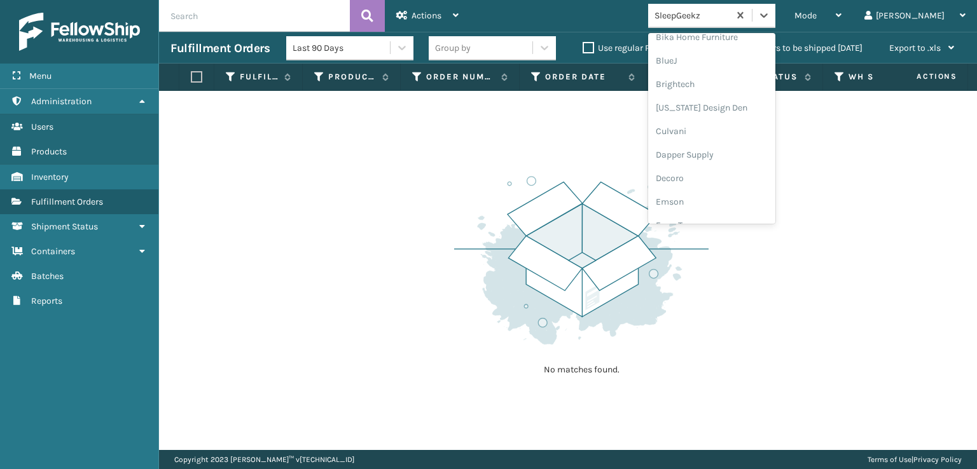
scroll to position [191, 0]
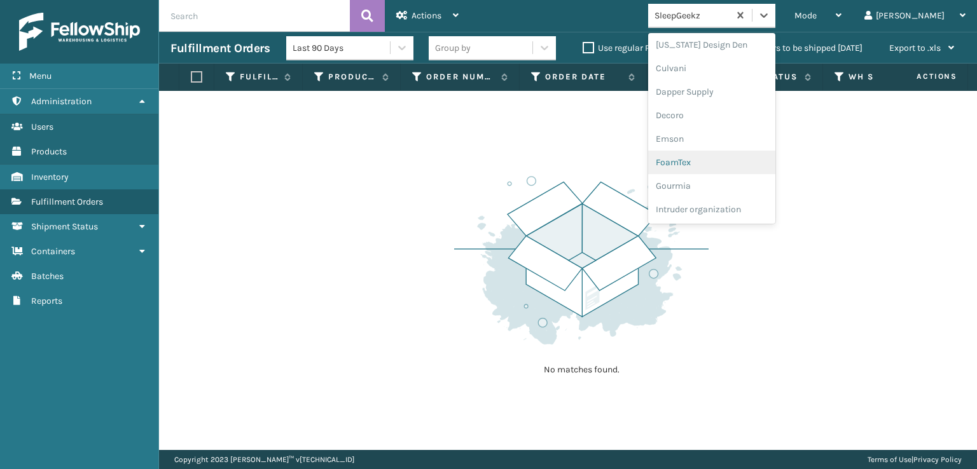
click at [734, 163] on div "FoamTex" at bounding box center [711, 163] width 127 height 24
click at [775, 18] on div at bounding box center [763, 15] width 23 height 23
click at [732, 185] on div "SleepGeekz" at bounding box center [711, 186] width 127 height 24
click at [767, 15] on icon at bounding box center [764, 15] width 8 height 4
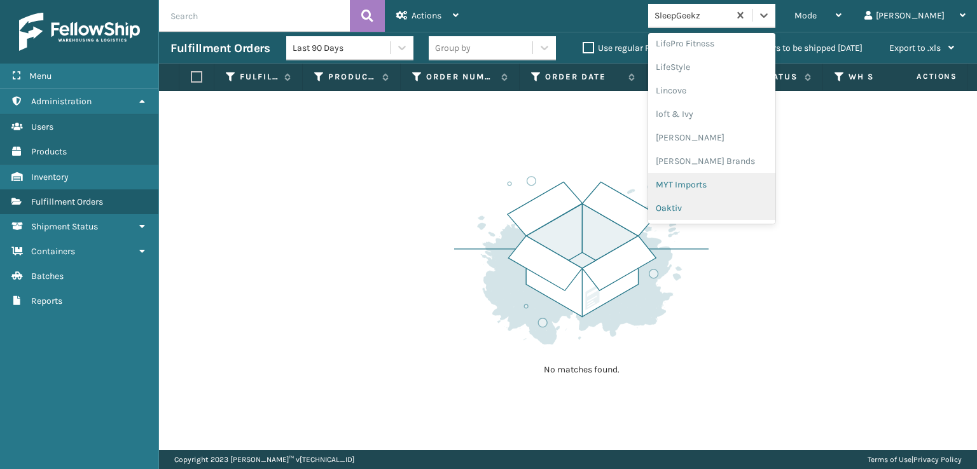
scroll to position [529, 0]
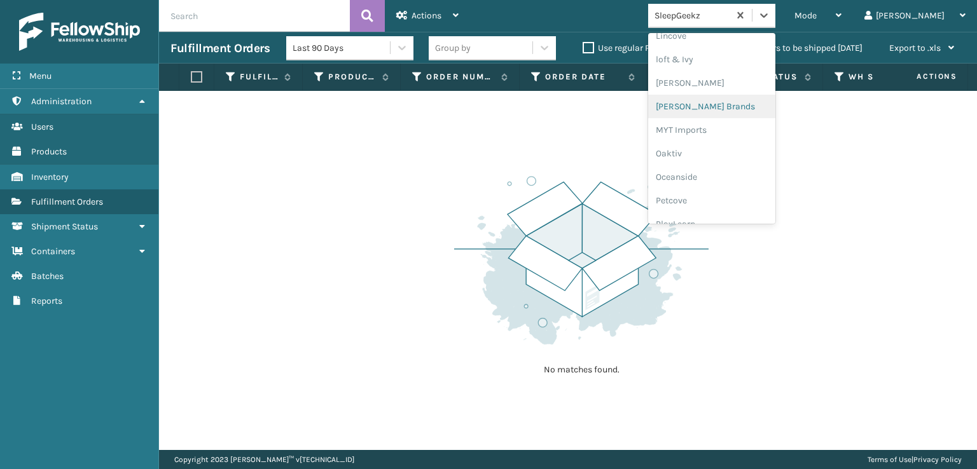
click at [724, 102] on div "[PERSON_NAME] Brands" at bounding box center [711, 107] width 127 height 24
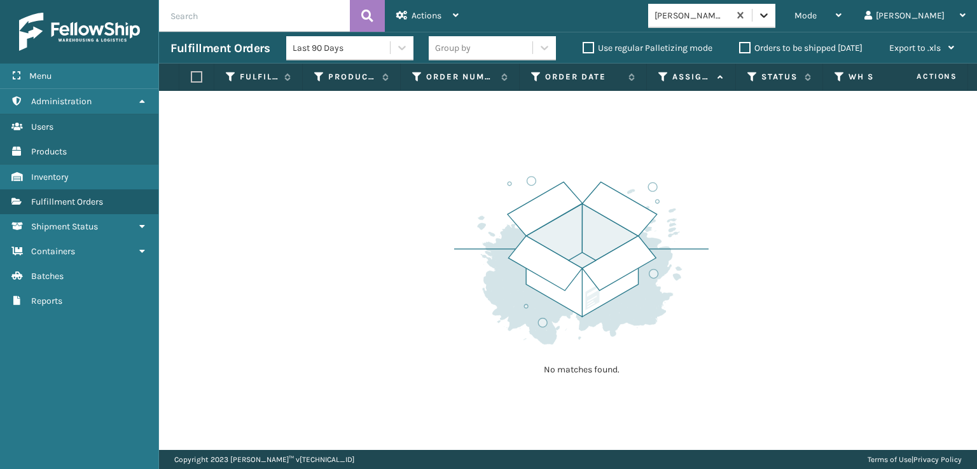
click at [770, 21] on icon at bounding box center [763, 15] width 13 height 13
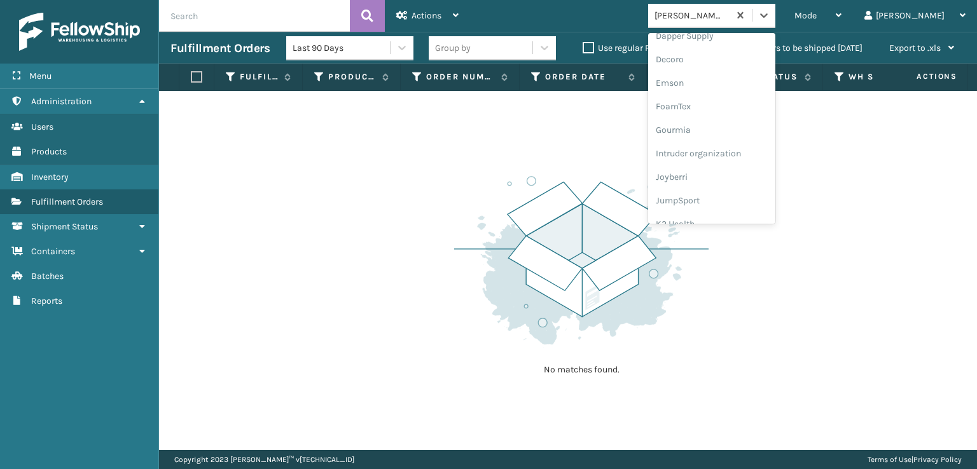
scroll to position [254, 0]
click at [720, 99] on div "FoamTex" at bounding box center [711, 99] width 127 height 24
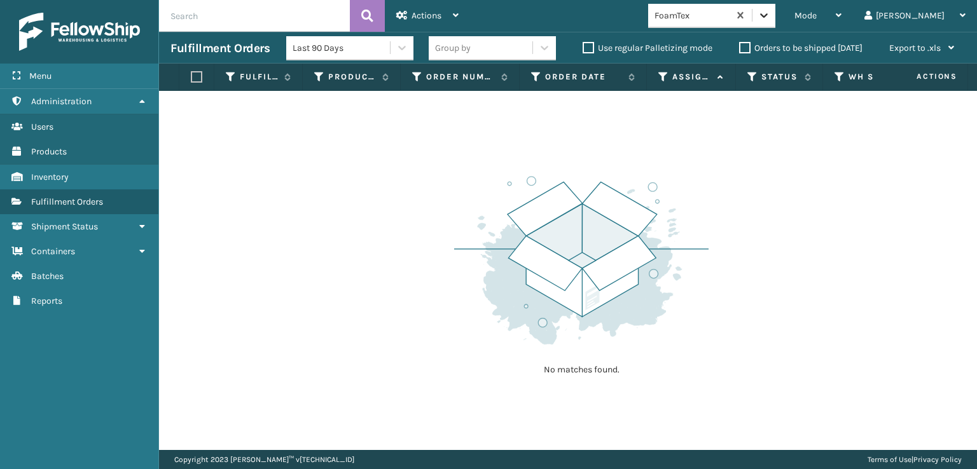
click at [770, 18] on icon at bounding box center [763, 15] width 13 height 13
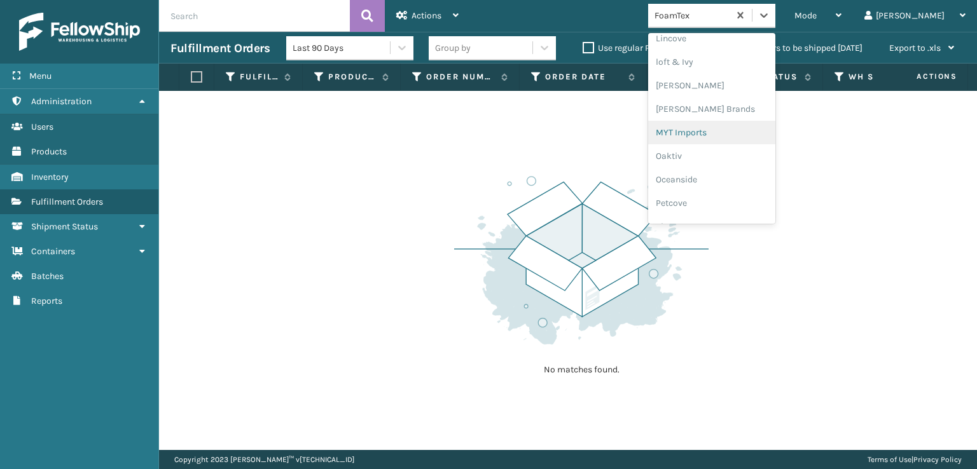
scroll to position [529, 0]
click at [743, 105] on div "[PERSON_NAME] Brands" at bounding box center [711, 107] width 127 height 24
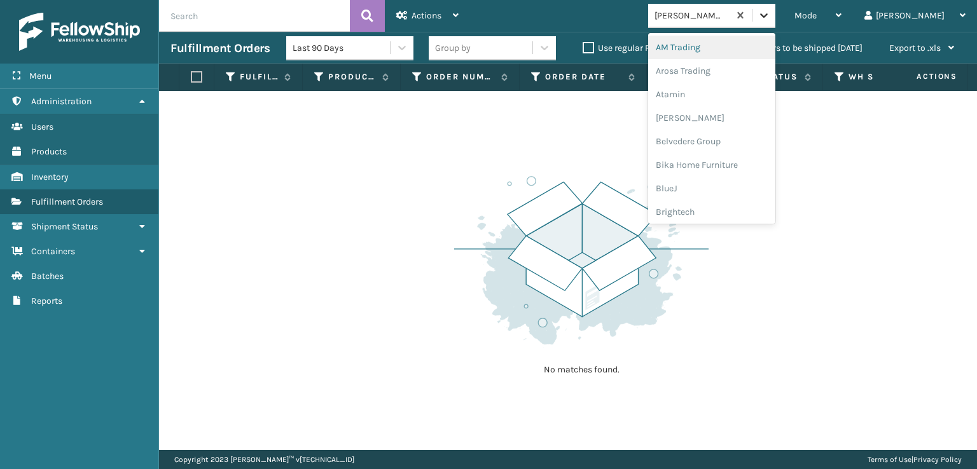
drag, startPoint x: 816, startPoint y: 20, endPoint x: 800, endPoint y: 66, distance: 49.3
click at [770, 20] on icon at bounding box center [763, 15] width 13 height 13
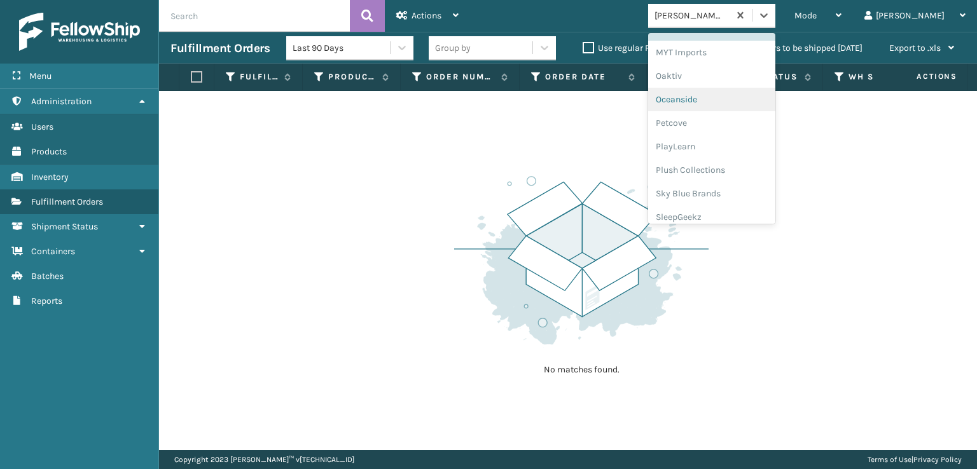
scroll to position [638, 0]
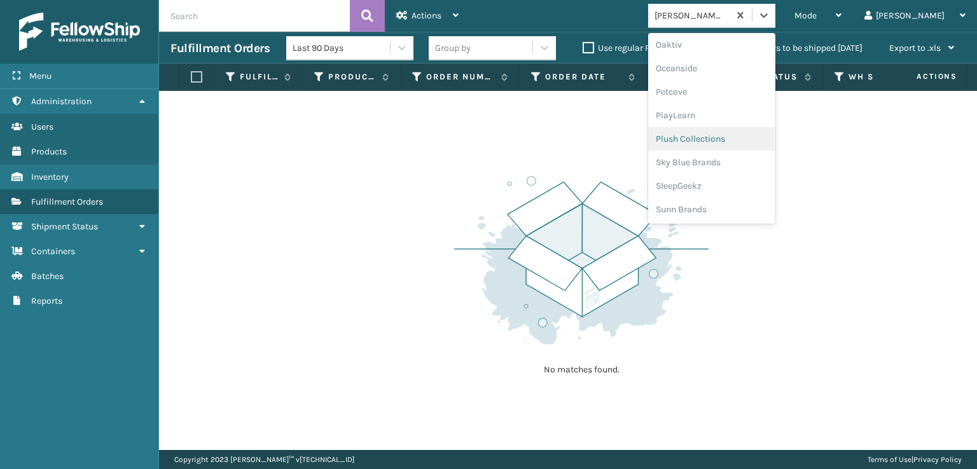
click at [726, 140] on div "Plush Collections" at bounding box center [711, 139] width 127 height 24
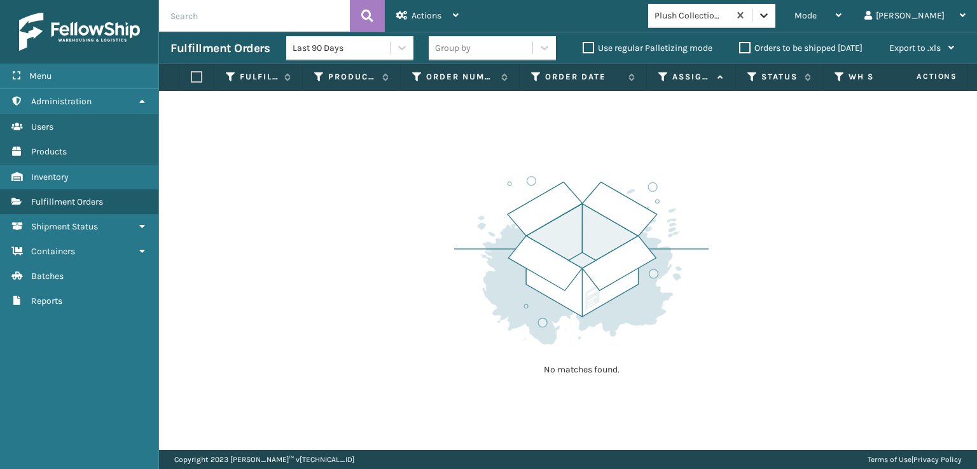
click at [770, 16] on icon at bounding box center [763, 15] width 13 height 13
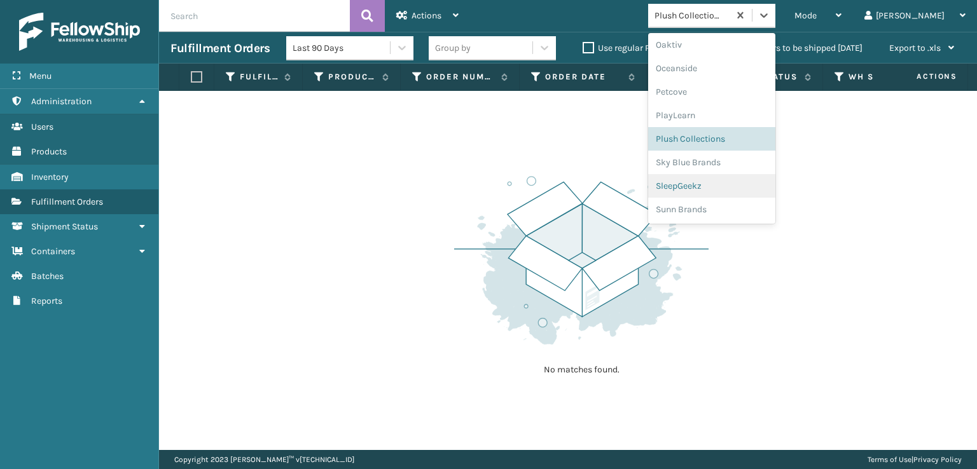
click at [719, 185] on div "SleepGeekz" at bounding box center [711, 186] width 127 height 24
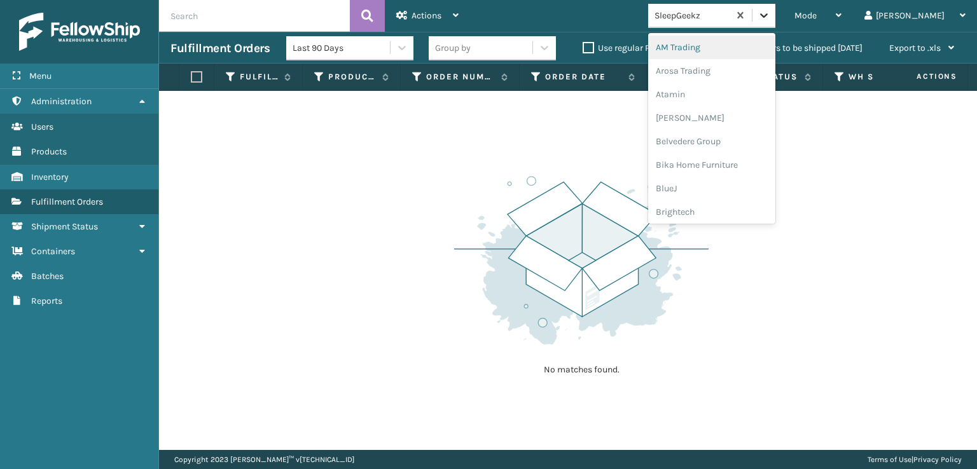
click at [770, 13] on icon at bounding box center [763, 15] width 13 height 13
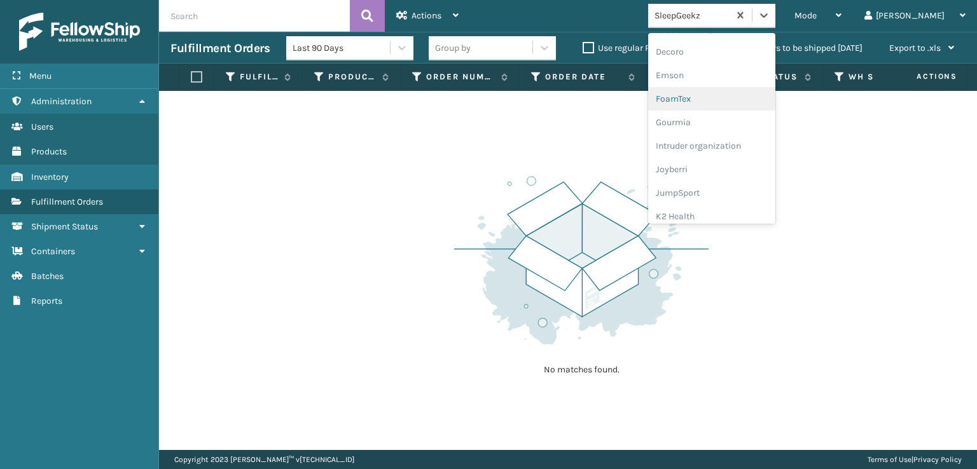
click at [722, 101] on div "FoamTex" at bounding box center [711, 99] width 127 height 24
click at [770, 12] on icon at bounding box center [763, 15] width 13 height 13
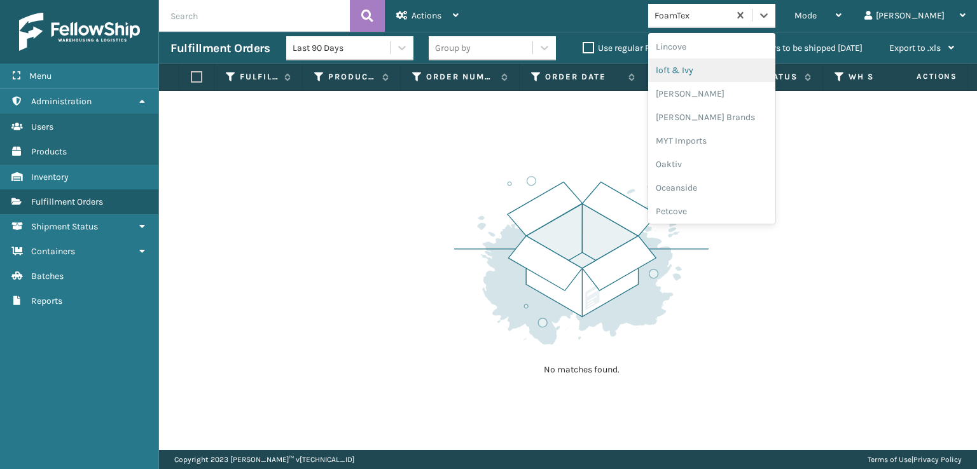
scroll to position [529, 0]
click at [727, 103] on div "[PERSON_NAME] Brands" at bounding box center [711, 107] width 127 height 24
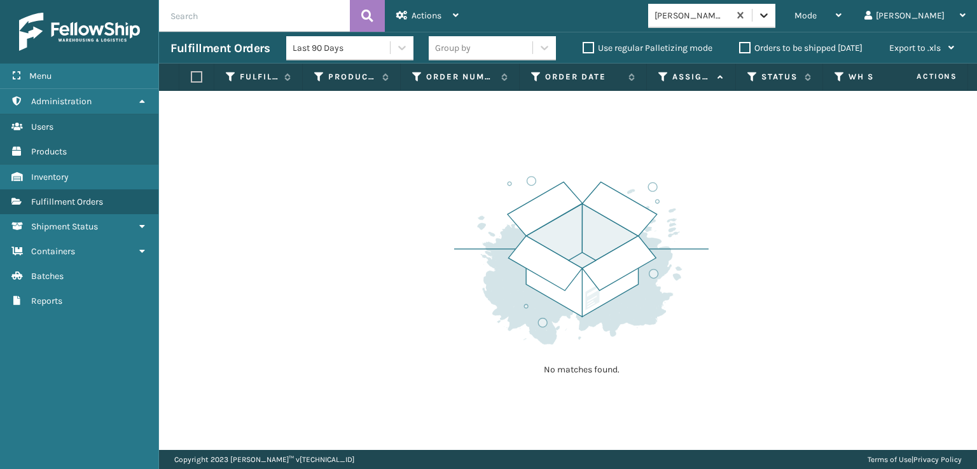
click at [767, 16] on icon at bounding box center [764, 15] width 8 height 4
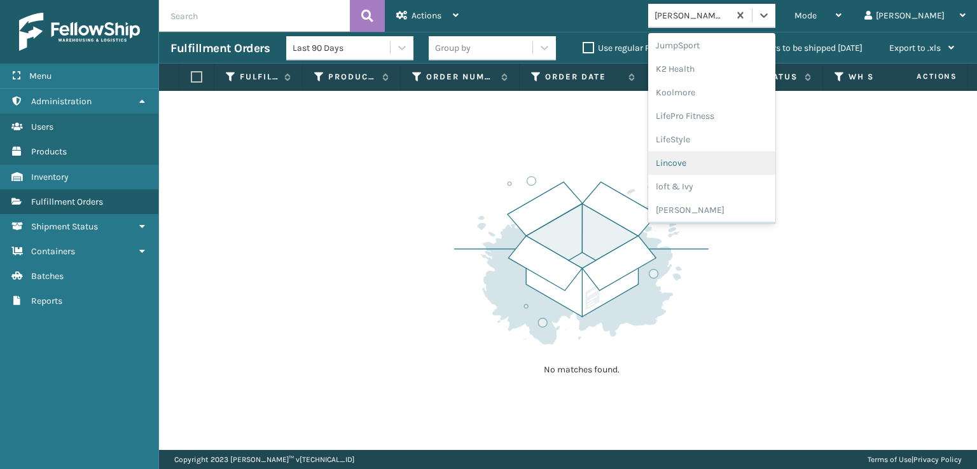
scroll to position [638, 0]
click at [736, 184] on div "SleepGeekz" at bounding box center [711, 186] width 127 height 24
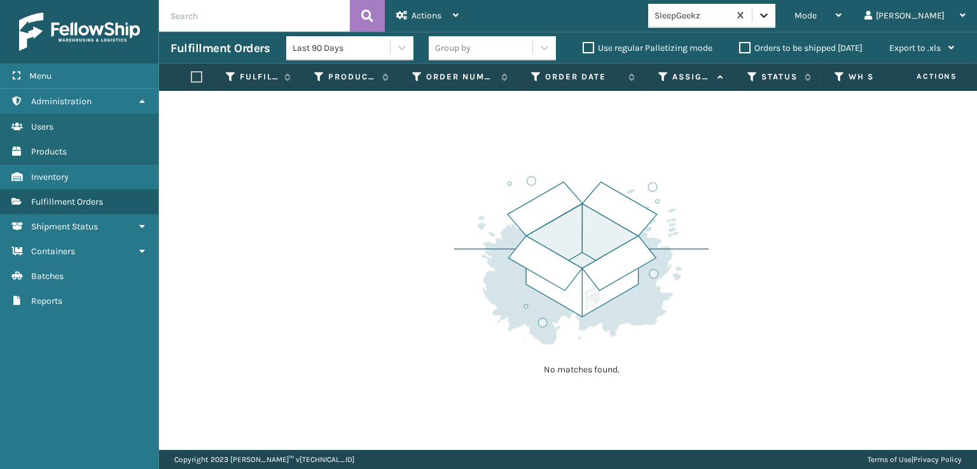
click at [770, 11] on icon at bounding box center [763, 15] width 13 height 13
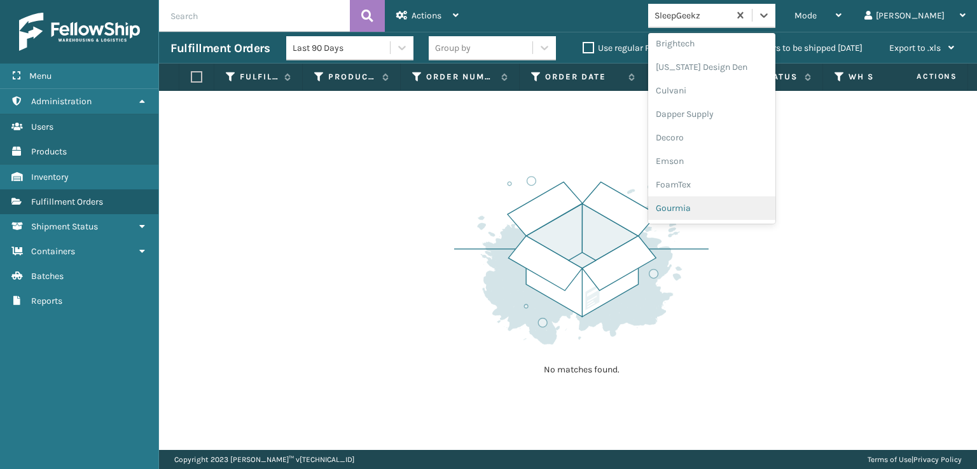
scroll to position [191, 0]
click at [730, 162] on div "FoamTex" at bounding box center [711, 163] width 127 height 24
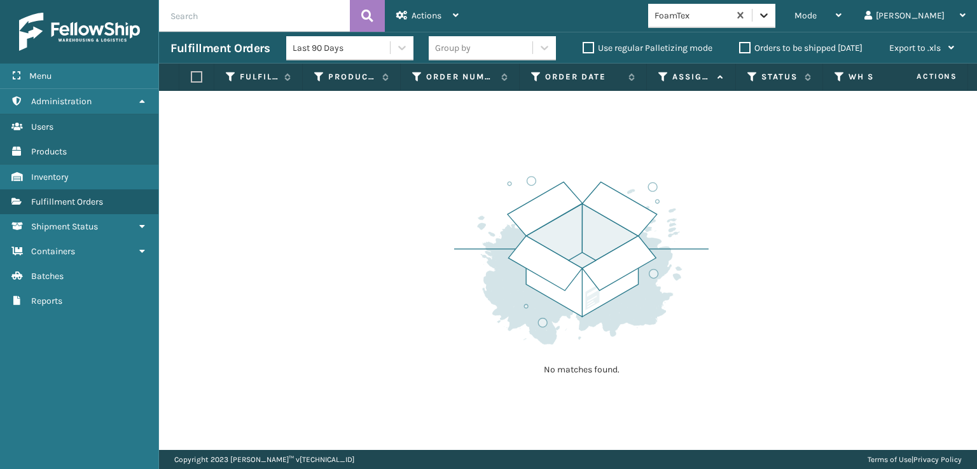
click at [770, 15] on icon at bounding box center [763, 15] width 13 height 13
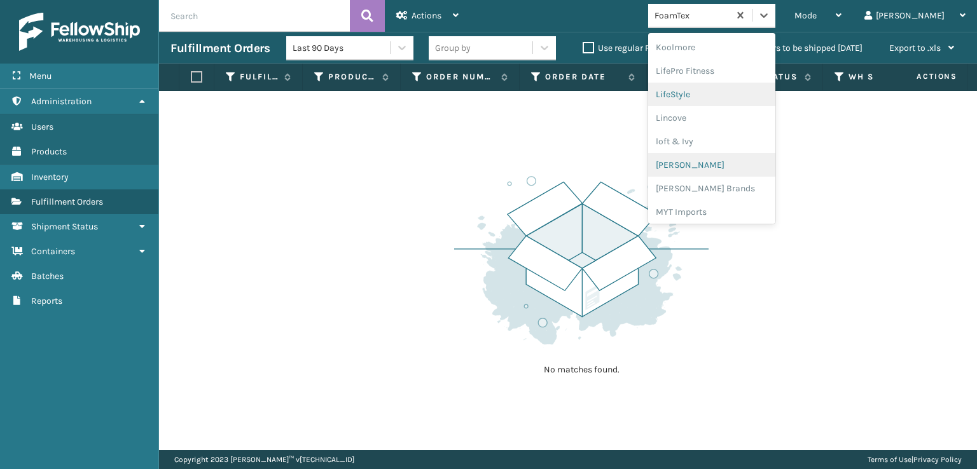
scroll to position [465, 0]
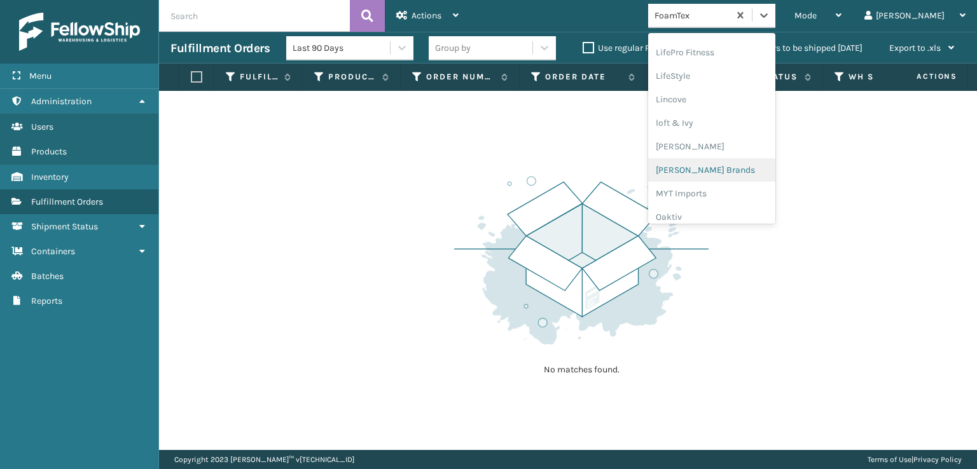
click at [745, 168] on div "[PERSON_NAME] Brands" at bounding box center [711, 170] width 127 height 24
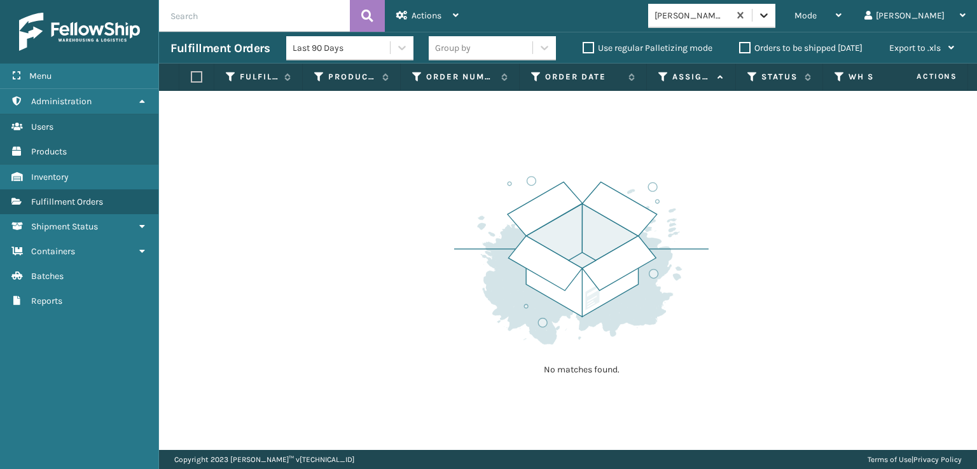
click at [770, 21] on icon at bounding box center [763, 15] width 13 height 13
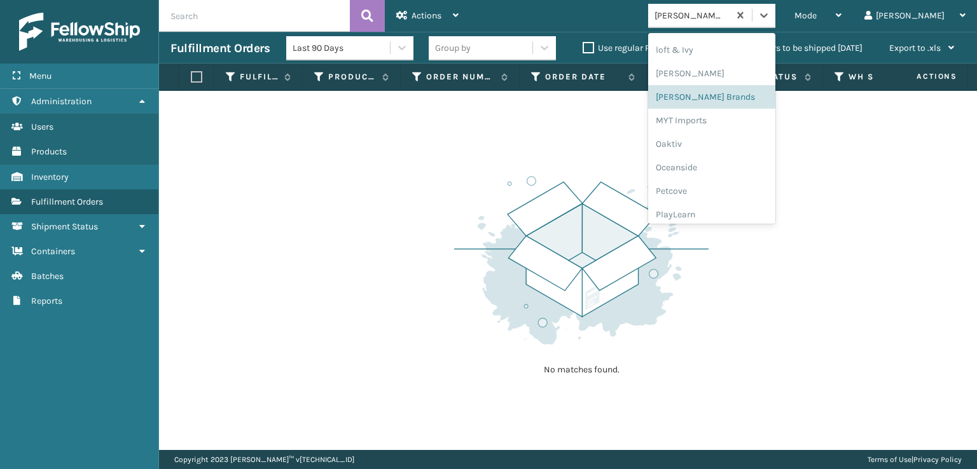
scroll to position [638, 0]
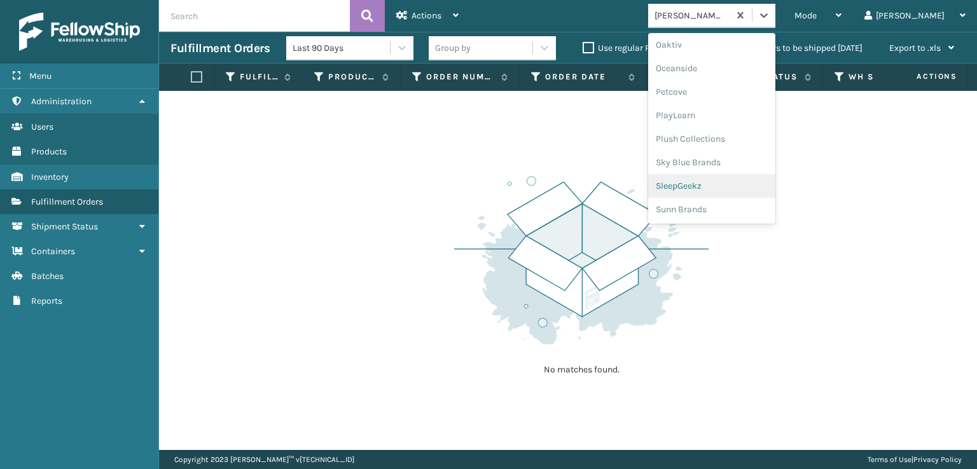
click at [743, 184] on div "SleepGeekz" at bounding box center [711, 186] width 127 height 24
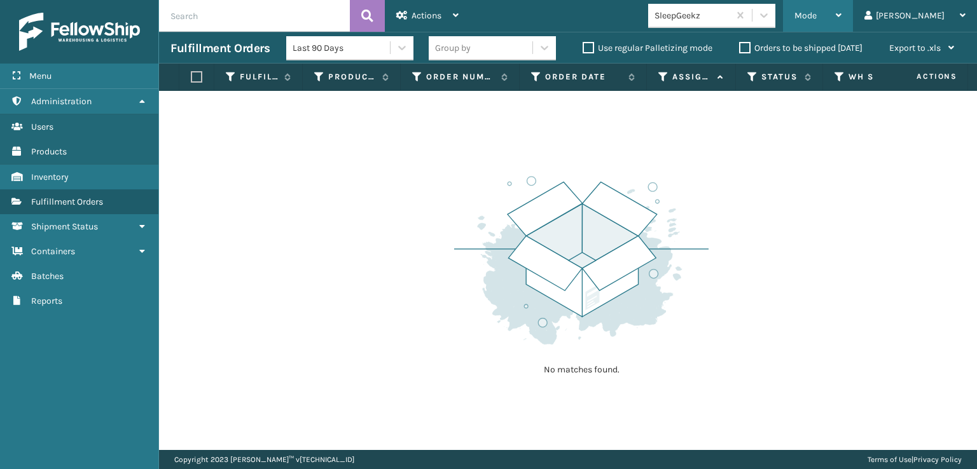
click at [816, 18] on span "Mode" at bounding box center [805, 15] width 22 height 11
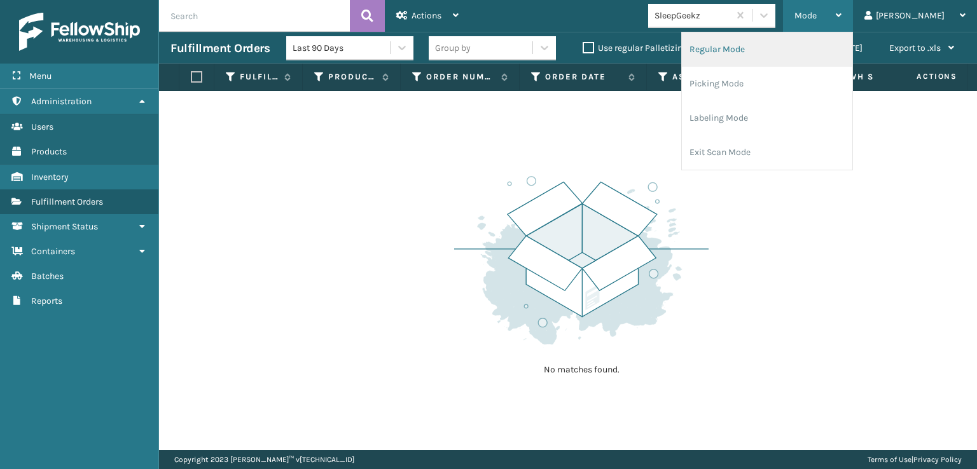
click at [751, 49] on li "Regular Mode" at bounding box center [767, 49] width 170 height 34
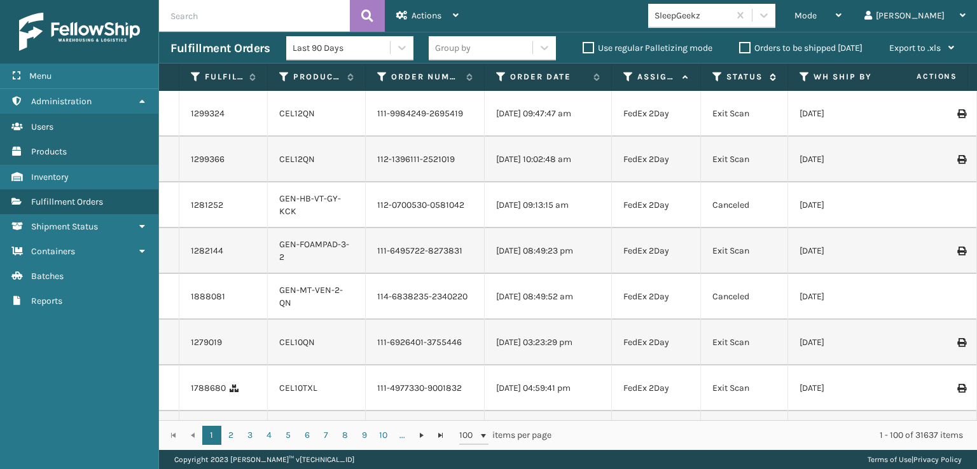
click at [714, 79] on icon at bounding box center [717, 76] width 10 height 11
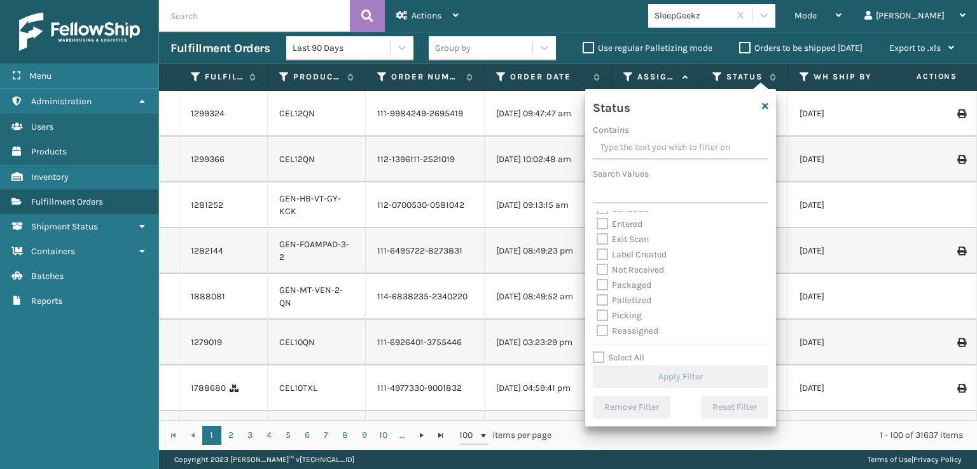
scroll to position [64, 0]
click at [603, 277] on label "Picking" at bounding box center [618, 277] width 45 height 11
click at [597, 277] on input "Picking" at bounding box center [596, 274] width 1 height 8
checkbox input "true"
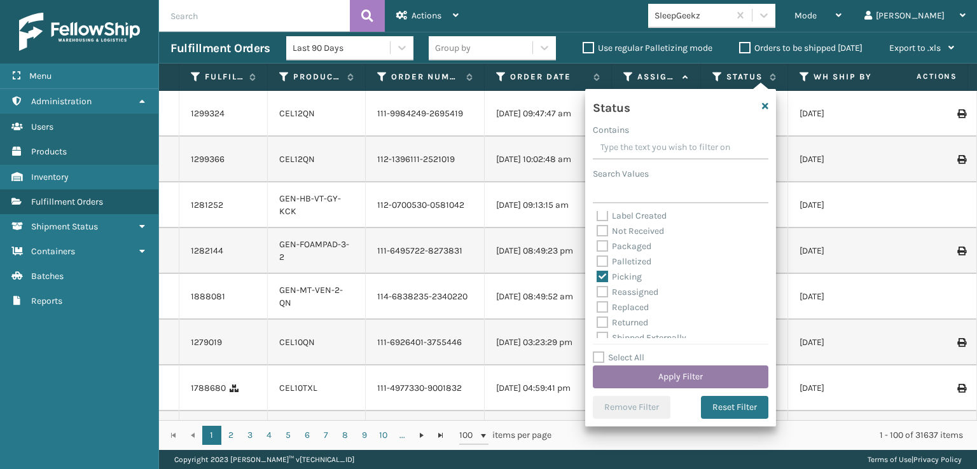
click at [655, 380] on button "Apply Filter" at bounding box center [681, 377] width 176 height 23
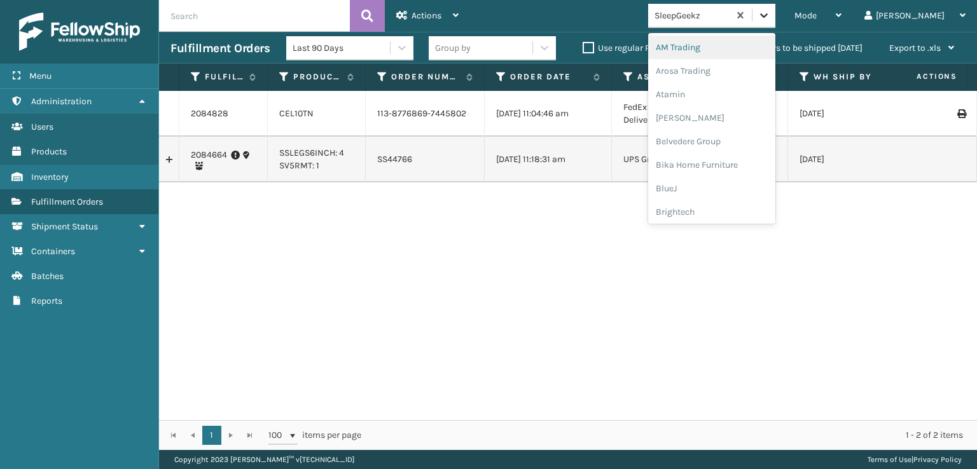
click at [770, 13] on icon at bounding box center [763, 15] width 13 height 13
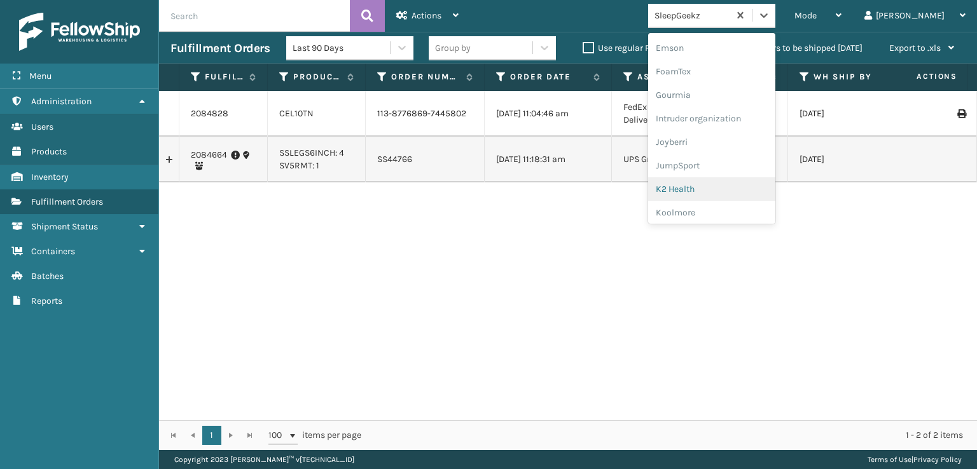
scroll to position [211, 0]
click at [715, 137] on div "FoamTex" at bounding box center [711, 142] width 127 height 24
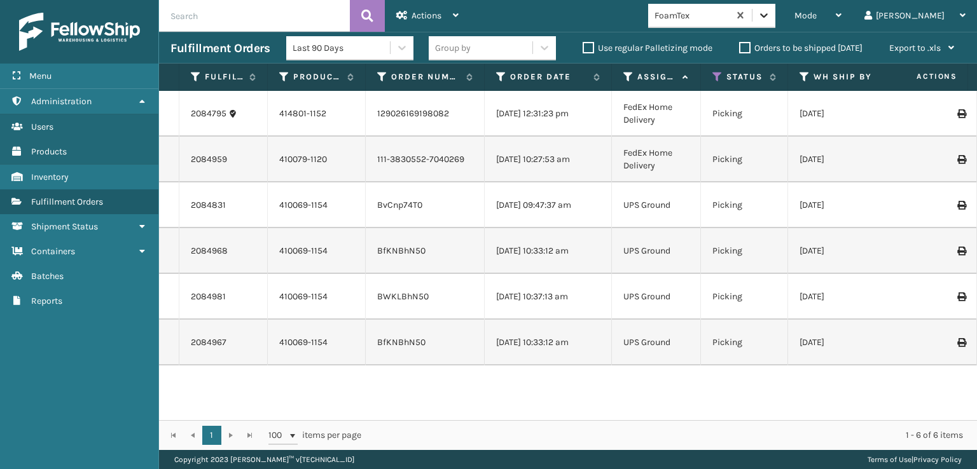
click at [775, 23] on div at bounding box center [763, 15] width 23 height 23
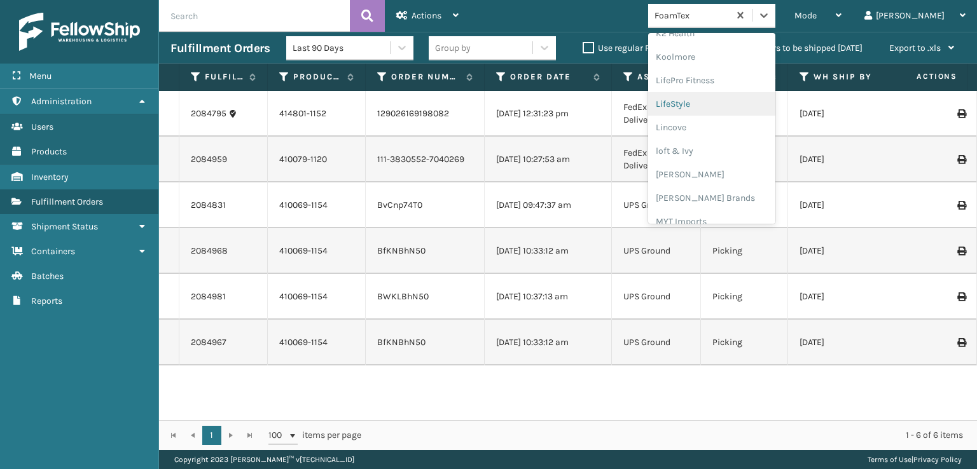
scroll to position [465, 0]
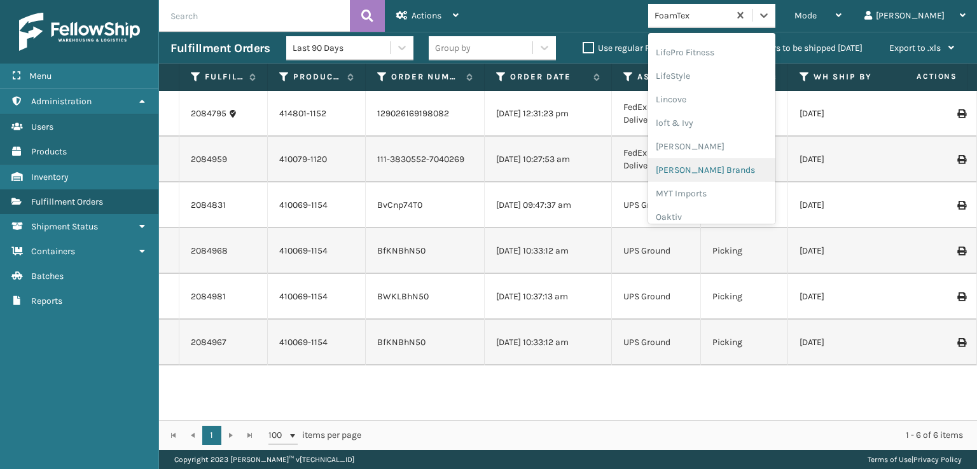
click at [725, 170] on div "[PERSON_NAME] Brands" at bounding box center [711, 170] width 127 height 24
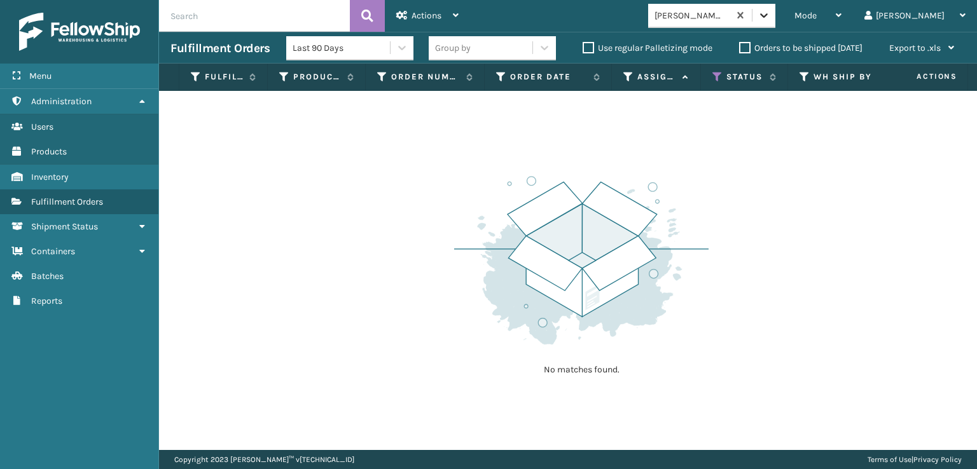
click at [770, 15] on icon at bounding box center [763, 15] width 13 height 13
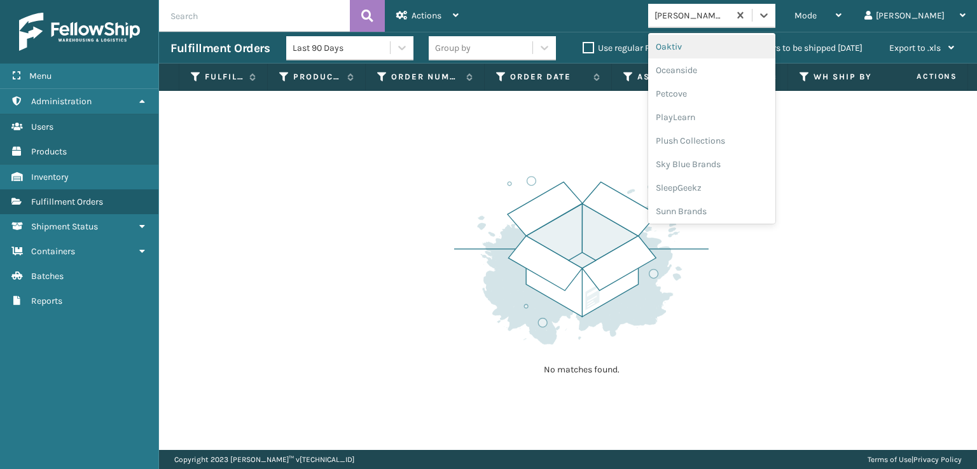
scroll to position [638, 0]
click at [732, 135] on div "Plush Collections" at bounding box center [711, 139] width 127 height 24
click at [770, 15] on icon at bounding box center [763, 15] width 13 height 13
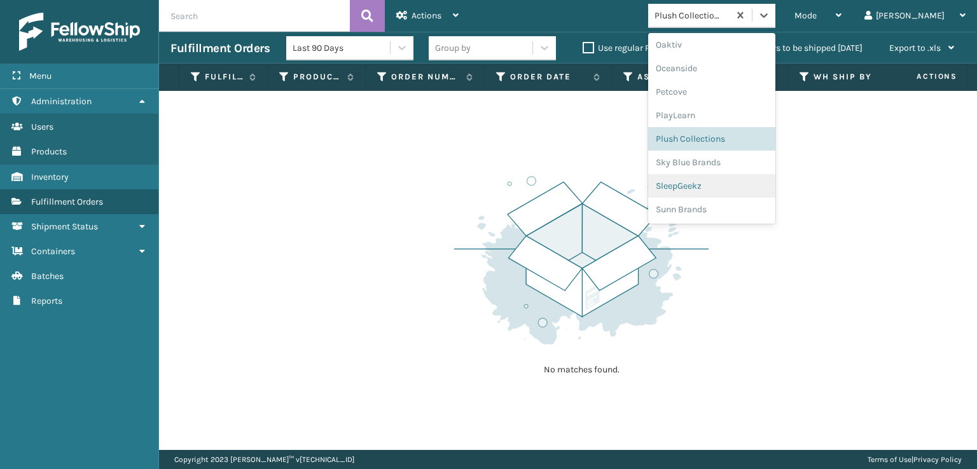
click at [738, 183] on div "SleepGeekz" at bounding box center [711, 186] width 127 height 24
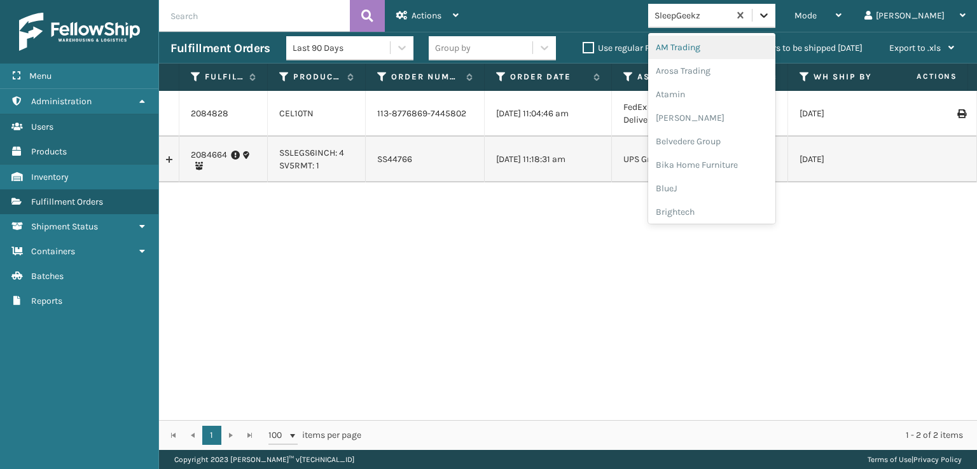
click at [770, 20] on icon at bounding box center [763, 15] width 13 height 13
click at [734, 158] on div "FoamTex" at bounding box center [711, 163] width 127 height 24
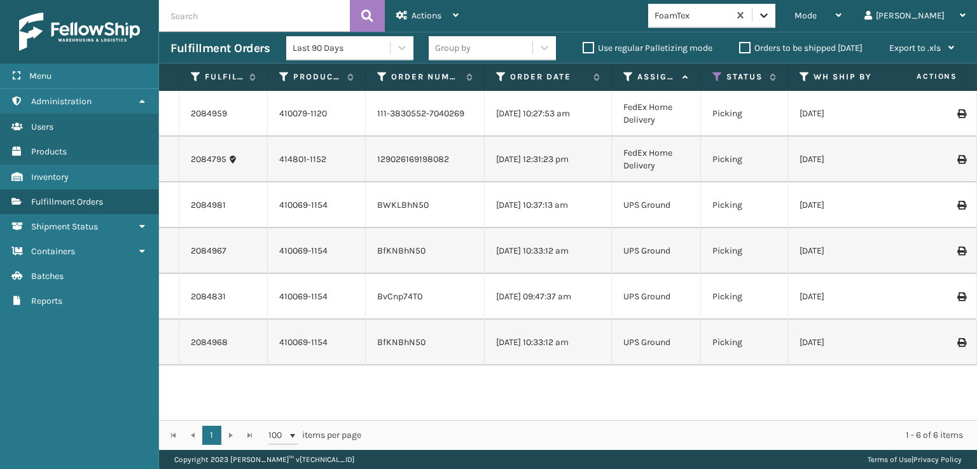
click at [775, 18] on div at bounding box center [763, 15] width 23 height 23
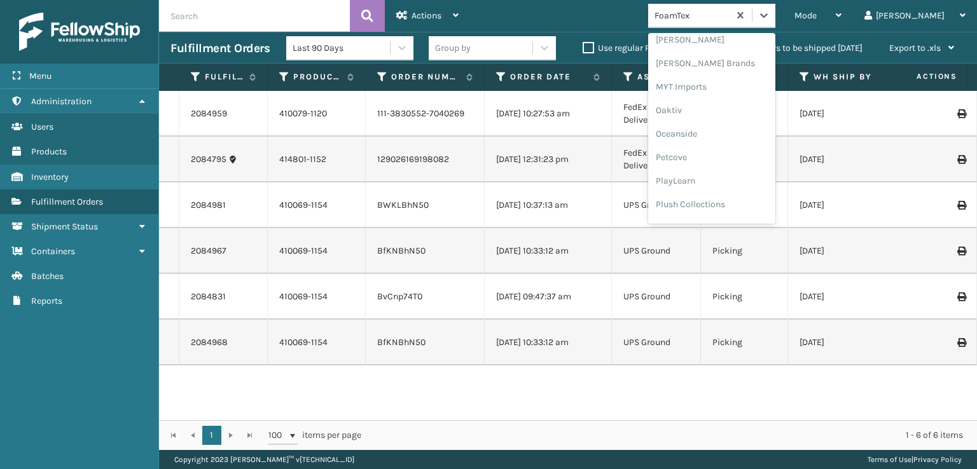
scroll to position [638, 0]
click at [733, 182] on div "SleepGeekz" at bounding box center [711, 186] width 127 height 24
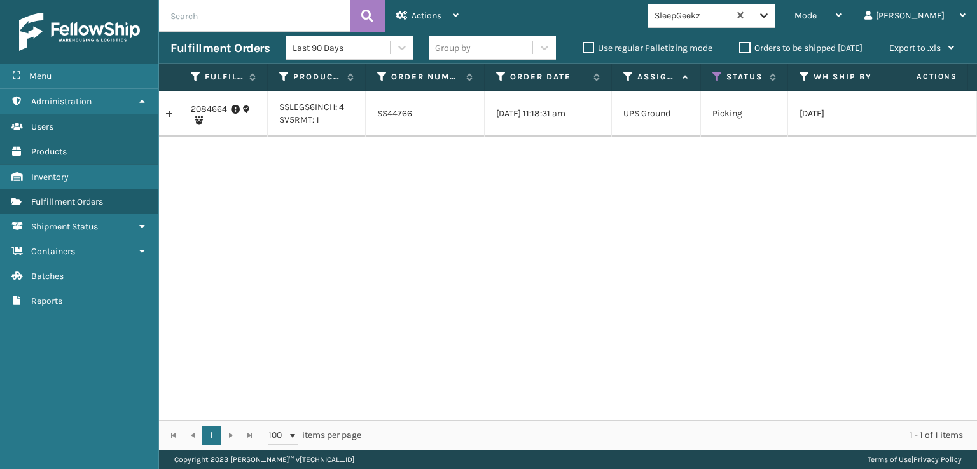
click at [770, 21] on icon at bounding box center [763, 15] width 13 height 13
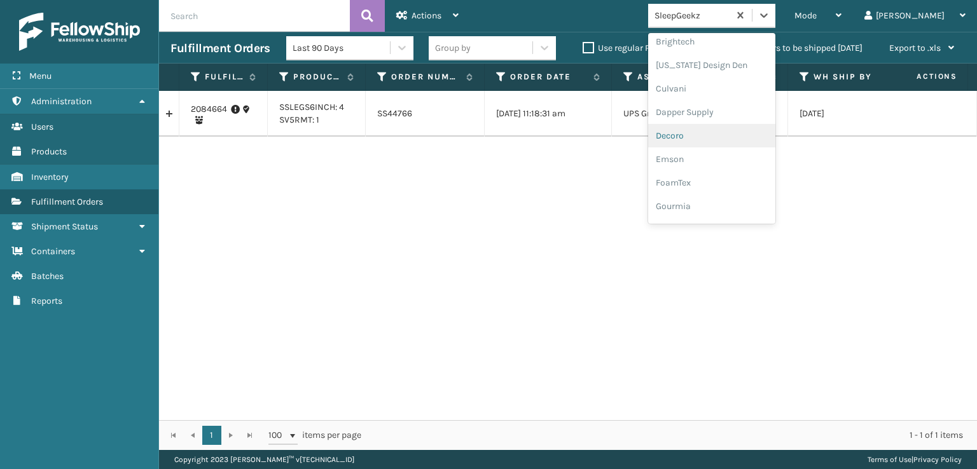
scroll to position [191, 0]
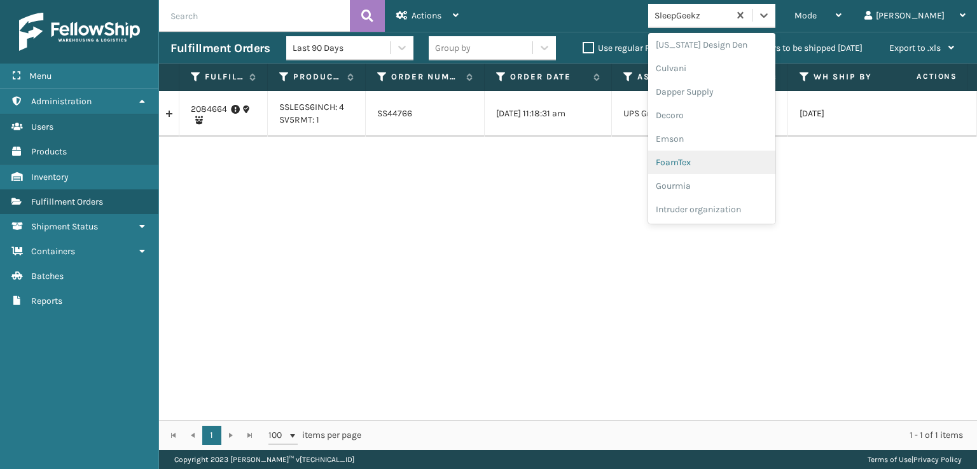
click at [725, 162] on div "FoamTex" at bounding box center [711, 163] width 127 height 24
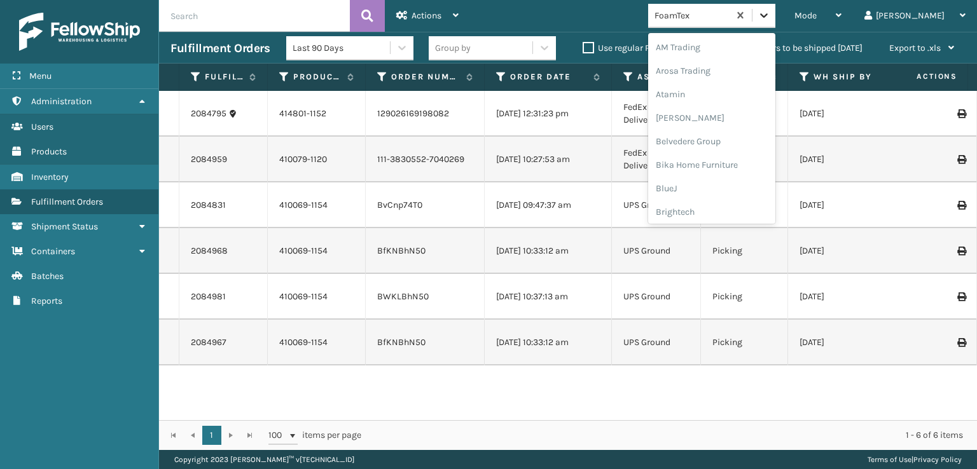
click at [770, 20] on icon at bounding box center [763, 15] width 13 height 13
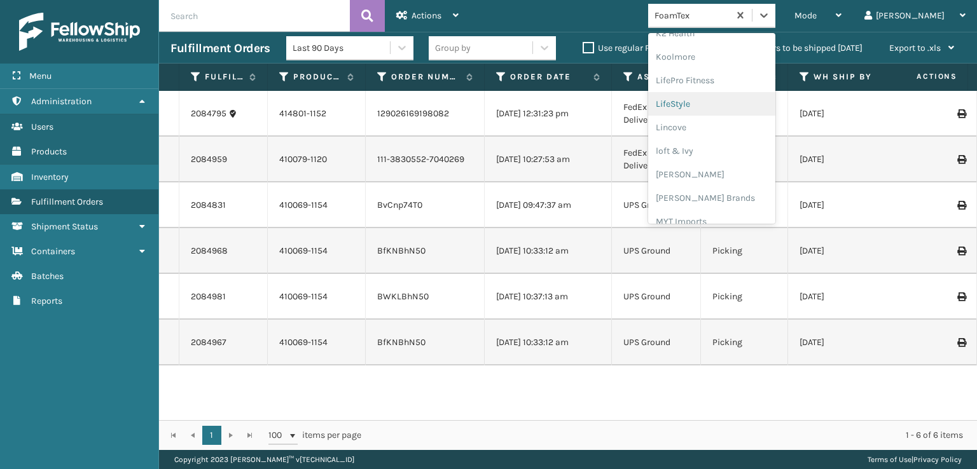
scroll to position [465, 0]
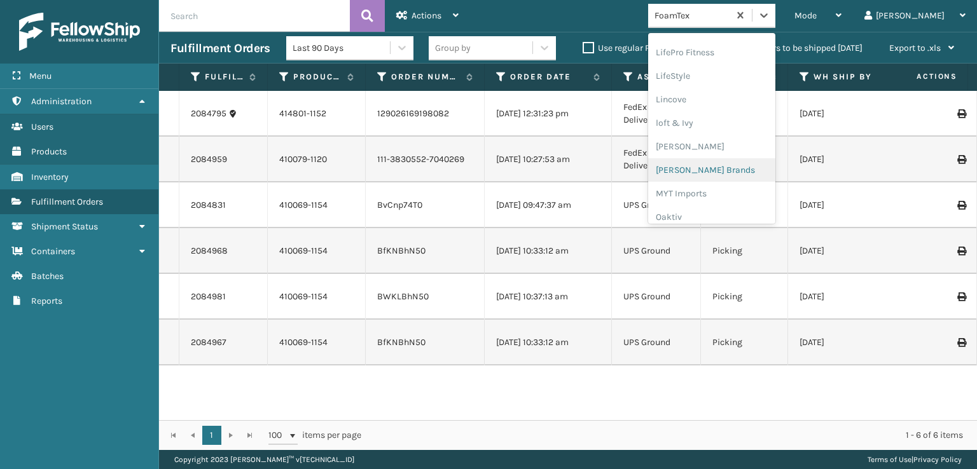
click at [745, 170] on div "[PERSON_NAME] Brands" at bounding box center [711, 170] width 127 height 24
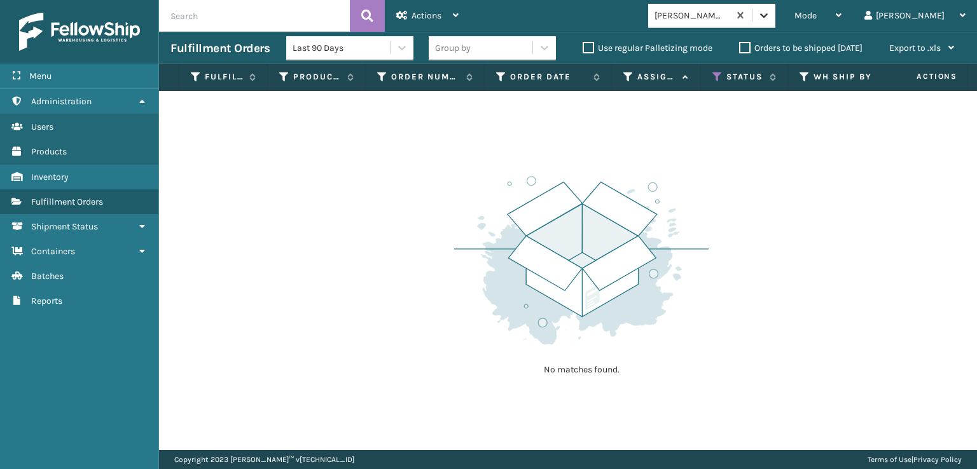
click at [770, 13] on icon at bounding box center [763, 15] width 13 height 13
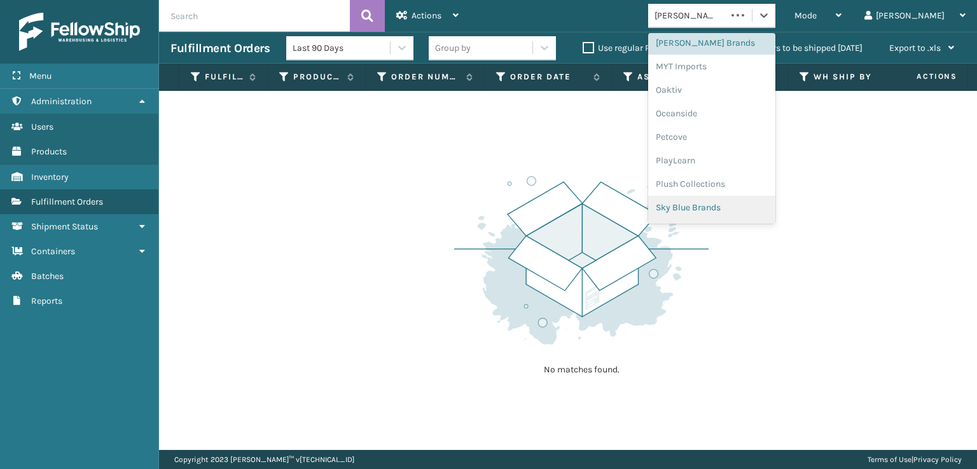
scroll to position [638, 0]
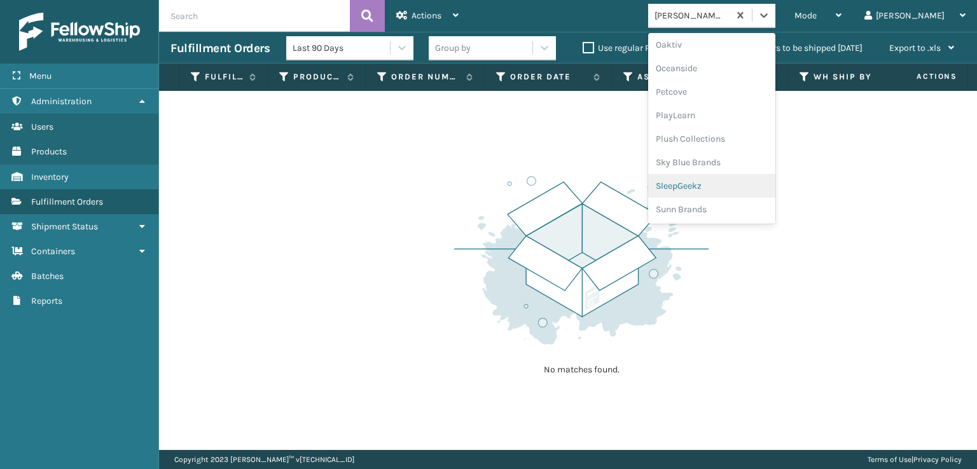
click at [735, 189] on div "SleepGeekz" at bounding box center [711, 186] width 127 height 24
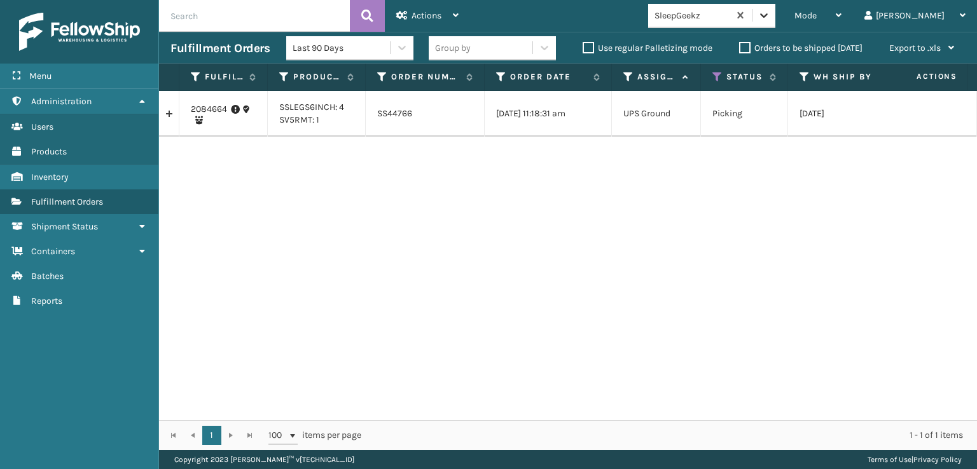
click at [775, 23] on div at bounding box center [763, 15] width 23 height 23
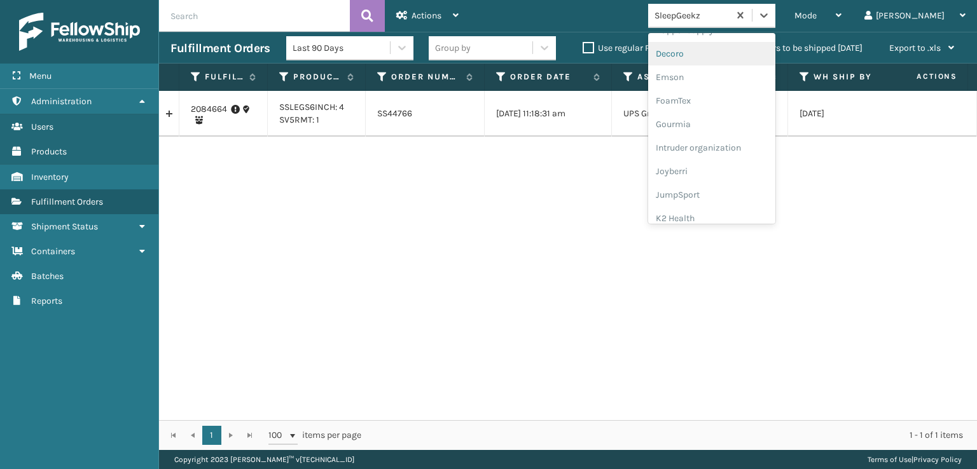
scroll to position [254, 0]
click at [726, 93] on div "FoamTex" at bounding box center [711, 99] width 127 height 24
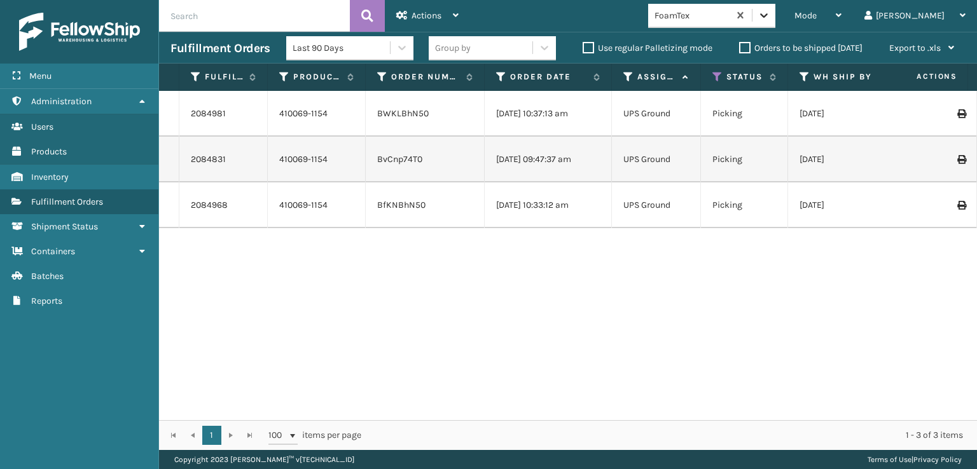
click at [770, 18] on icon at bounding box center [763, 15] width 13 height 13
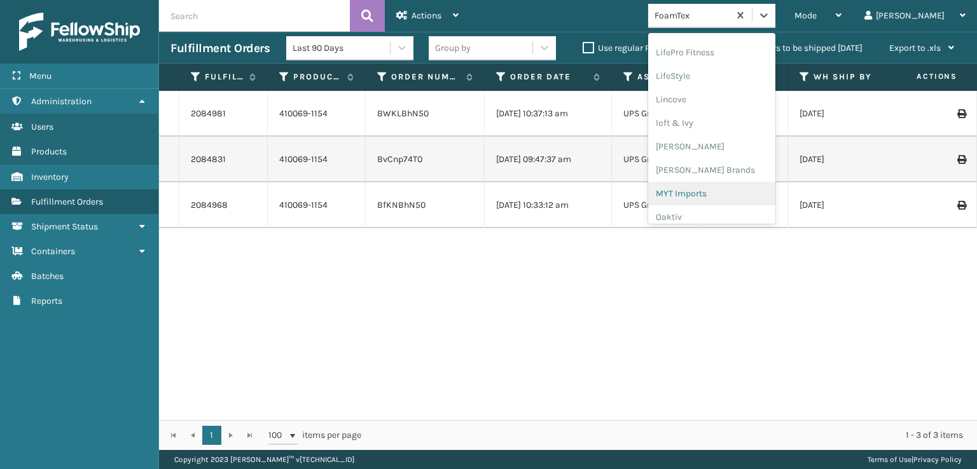
scroll to position [638, 0]
click at [734, 183] on div "SleepGeekz" at bounding box center [711, 186] width 127 height 24
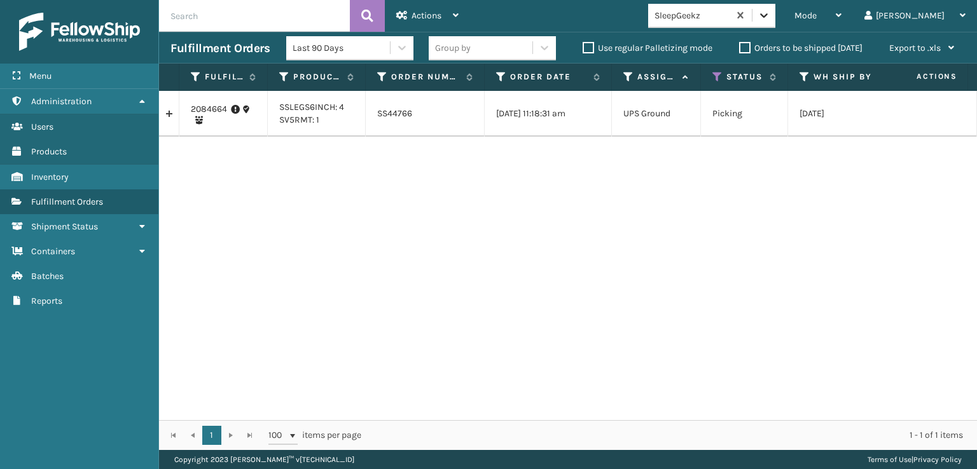
click at [775, 22] on div at bounding box center [763, 15] width 23 height 23
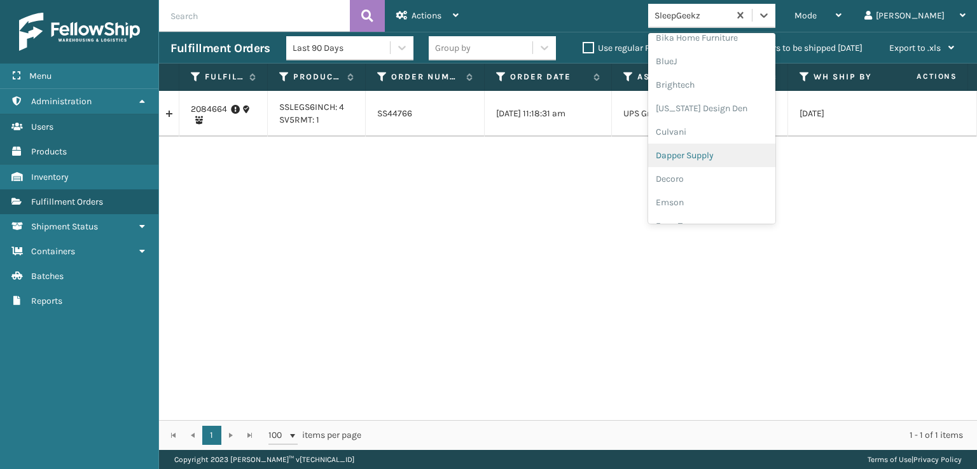
scroll to position [191, 0]
click at [734, 163] on div "FoamTex" at bounding box center [711, 163] width 127 height 24
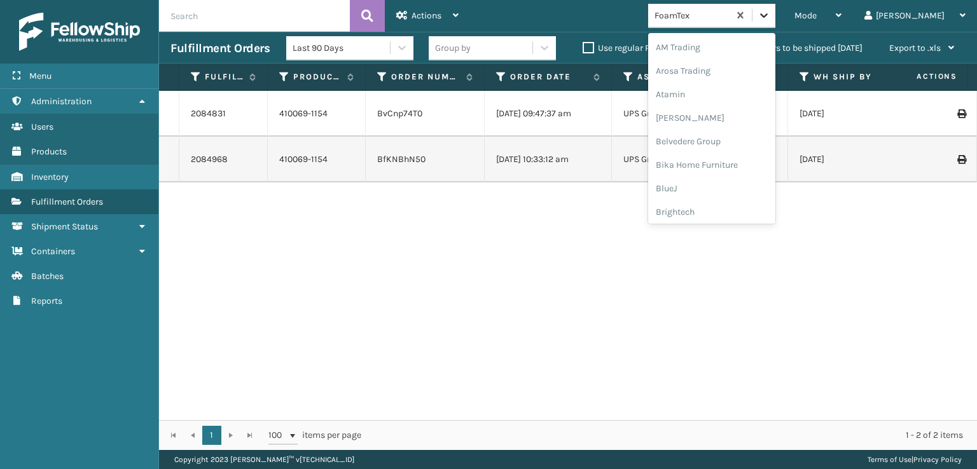
click at [775, 11] on div at bounding box center [763, 15] width 23 height 23
click at [733, 184] on div "SleepGeekz" at bounding box center [711, 186] width 127 height 24
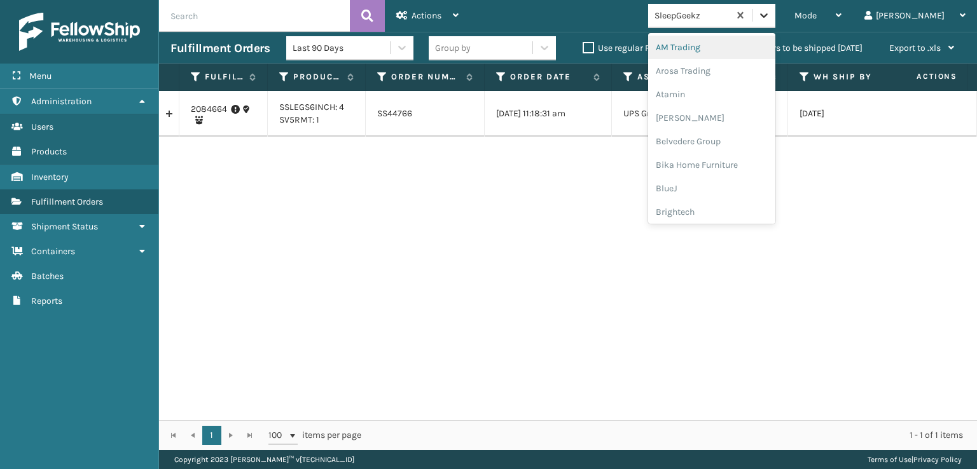
click at [770, 19] on icon at bounding box center [763, 15] width 13 height 13
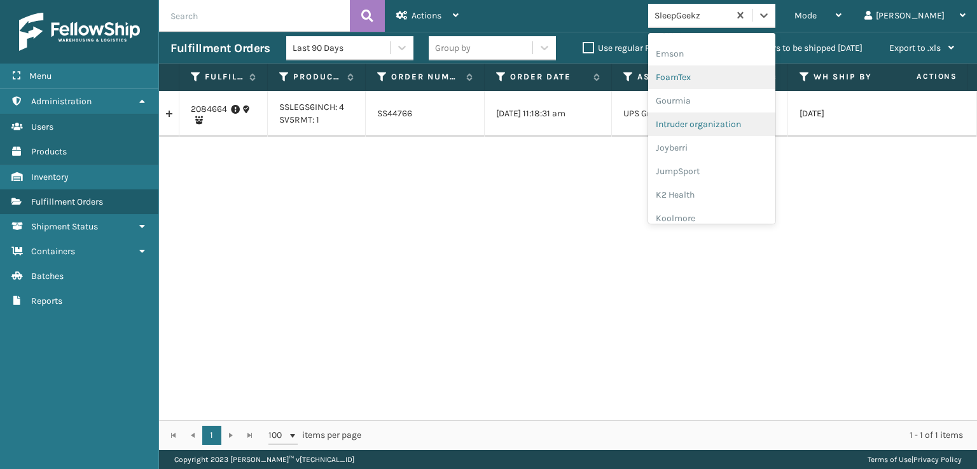
scroll to position [256, 0]
click at [727, 95] on div "FoamTex" at bounding box center [711, 97] width 127 height 24
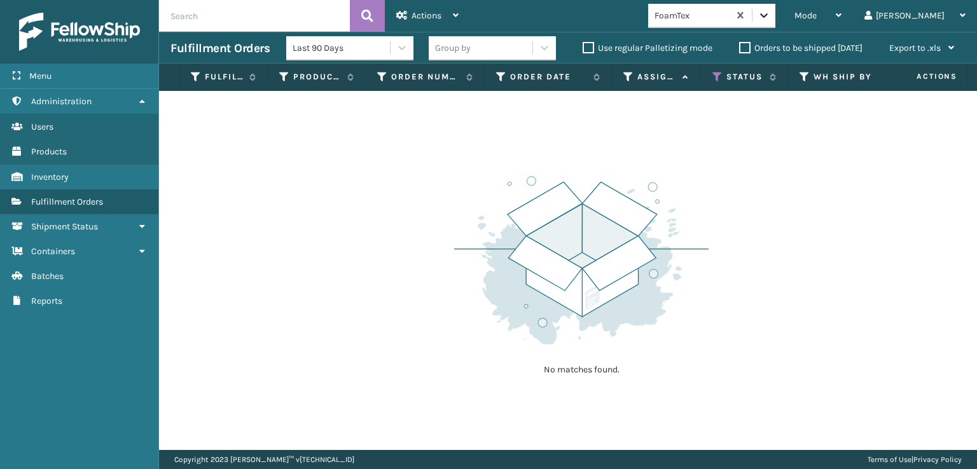
click at [767, 15] on icon at bounding box center [764, 15] width 8 height 4
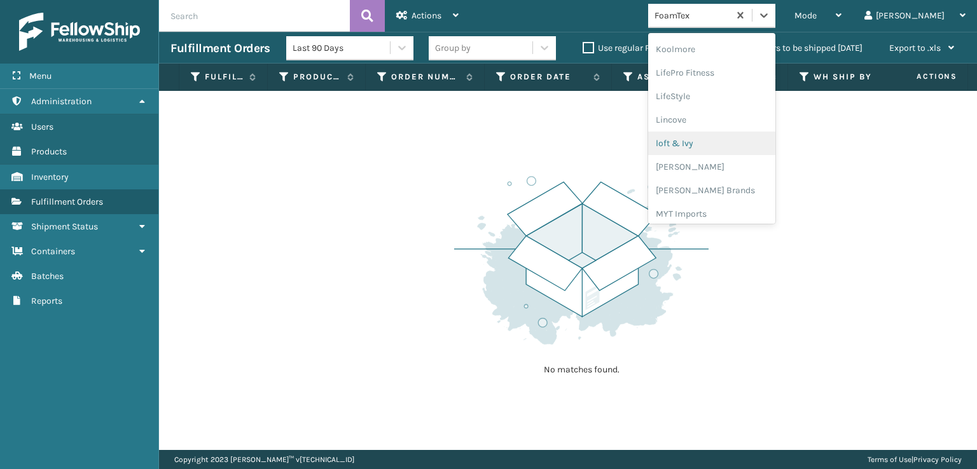
scroll to position [465, 0]
click at [737, 166] on div "[PERSON_NAME] Brands" at bounding box center [711, 170] width 127 height 24
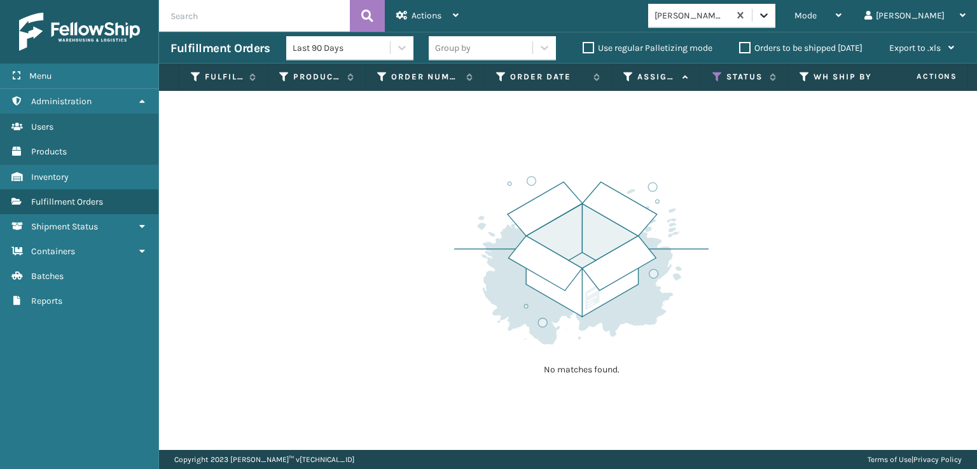
click at [770, 11] on icon at bounding box center [763, 15] width 13 height 13
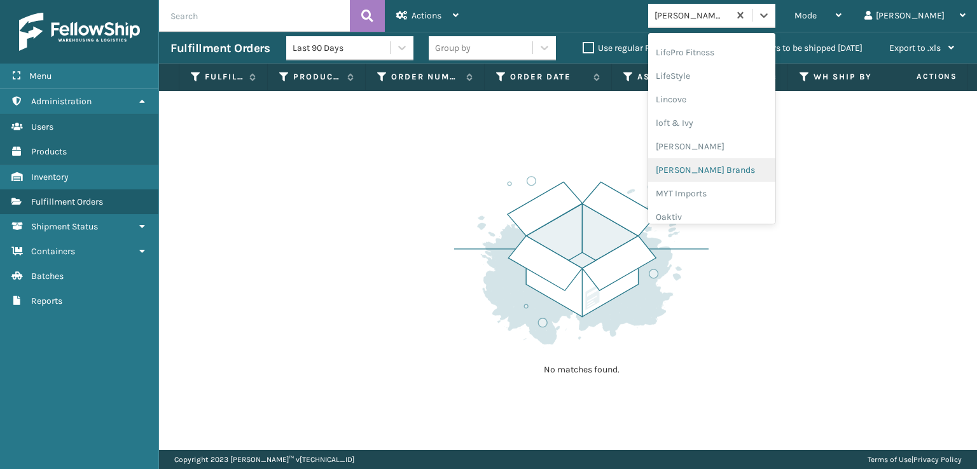
click at [727, 167] on div "[PERSON_NAME] Brands" at bounding box center [711, 170] width 127 height 24
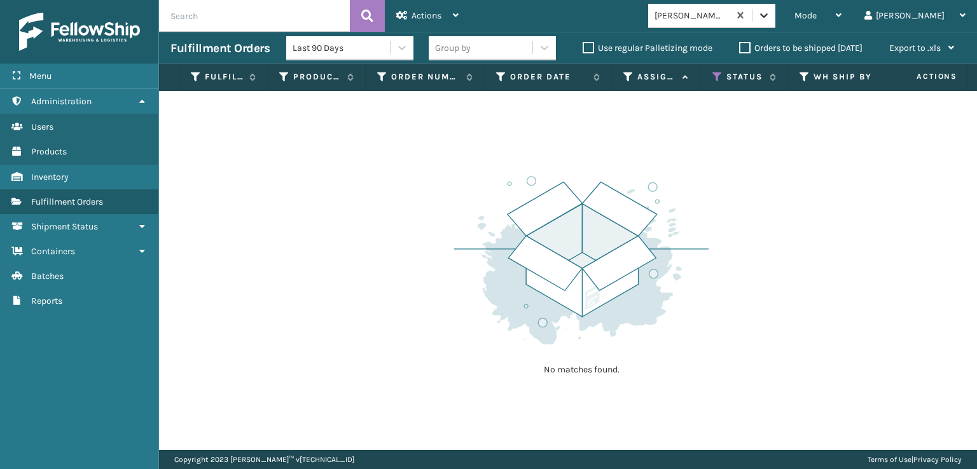
click at [770, 12] on icon at bounding box center [763, 15] width 13 height 13
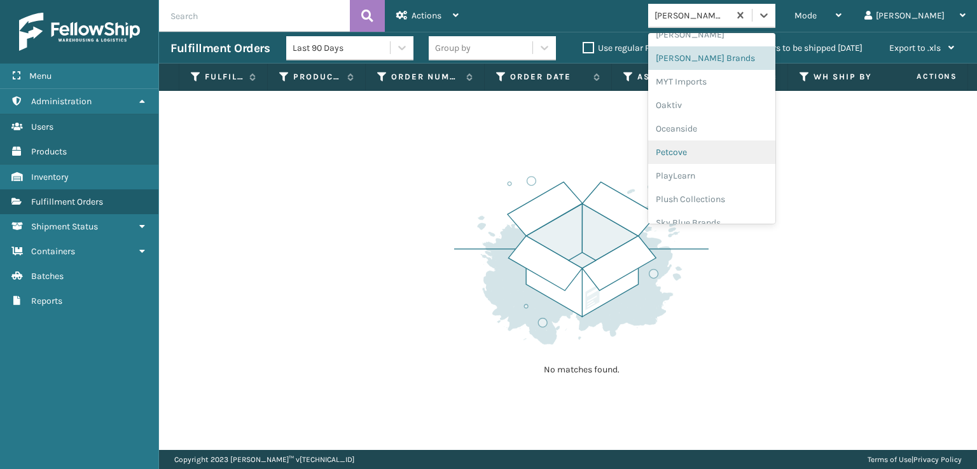
scroll to position [638, 0]
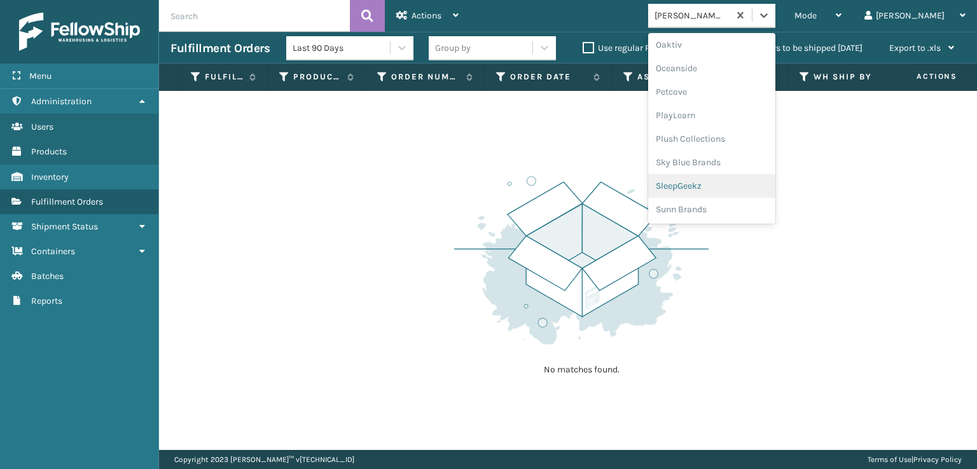
click at [731, 186] on div "SleepGeekz" at bounding box center [711, 186] width 127 height 24
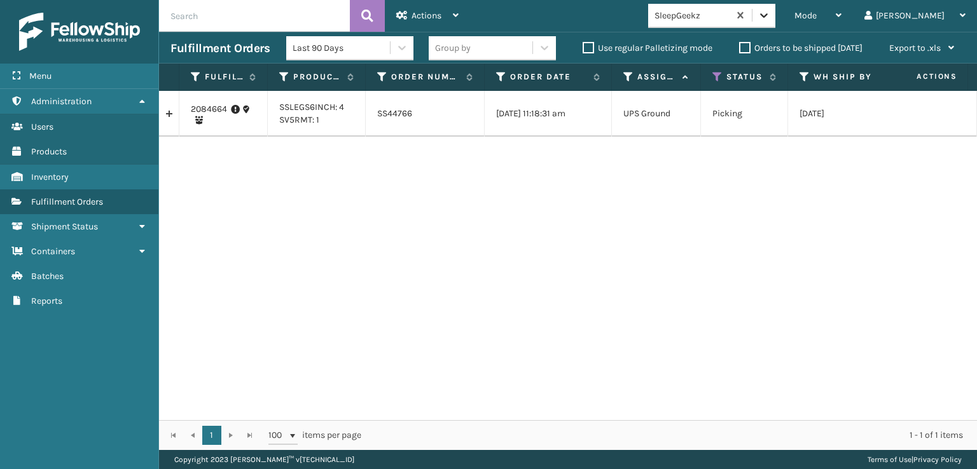
click at [770, 13] on icon at bounding box center [763, 15] width 13 height 13
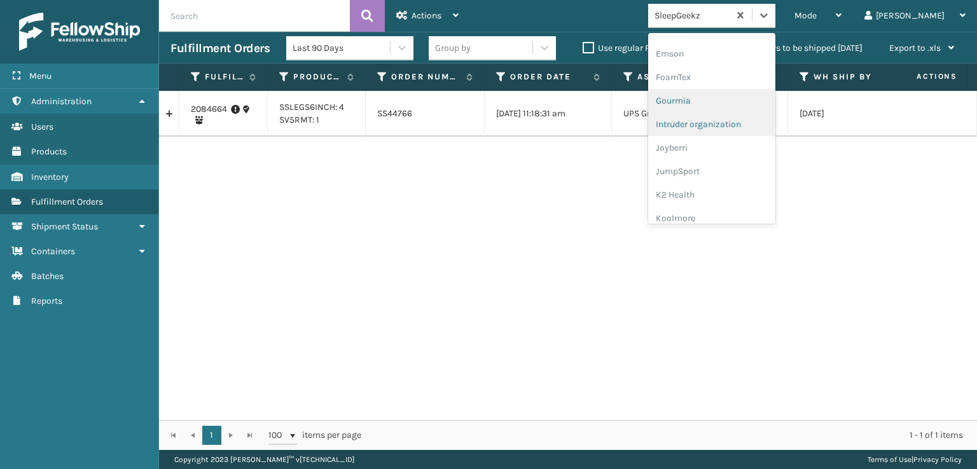
scroll to position [275, 0]
click at [722, 80] on div "FoamTex" at bounding box center [711, 79] width 127 height 24
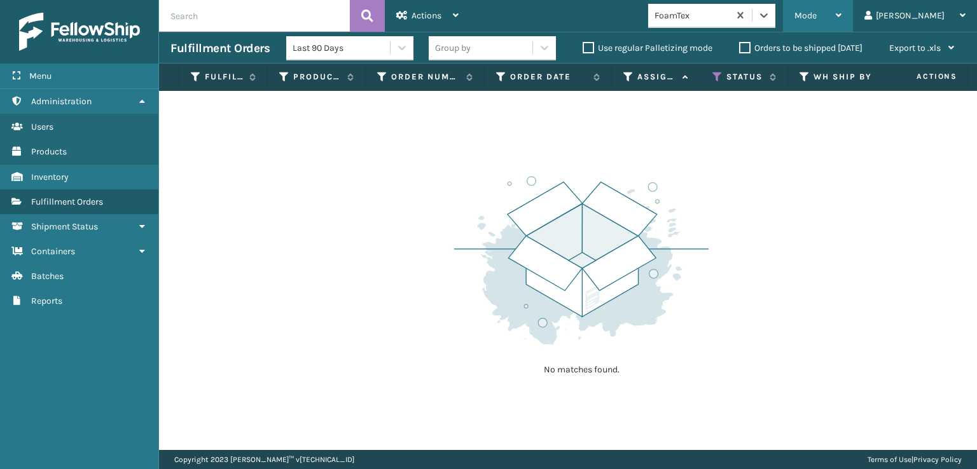
click at [816, 11] on span "Mode" at bounding box center [805, 15] width 22 height 11
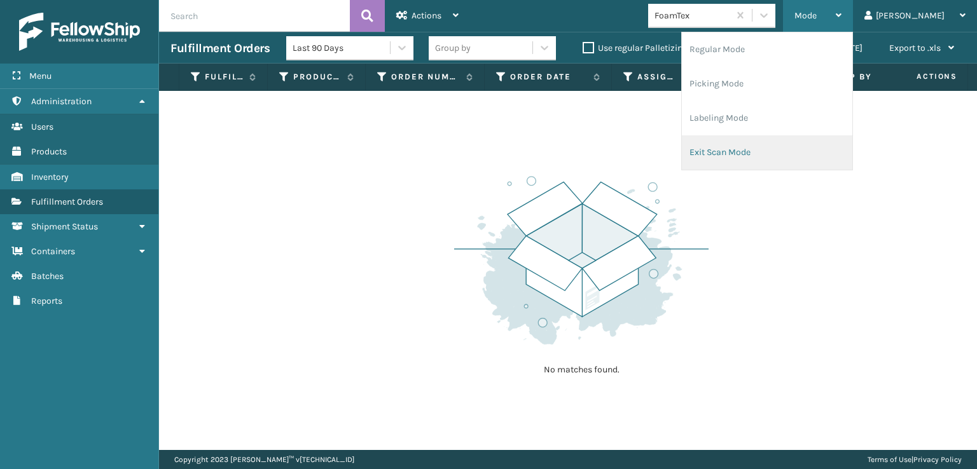
click at [764, 152] on li "Exit Scan Mode" at bounding box center [767, 152] width 170 height 34
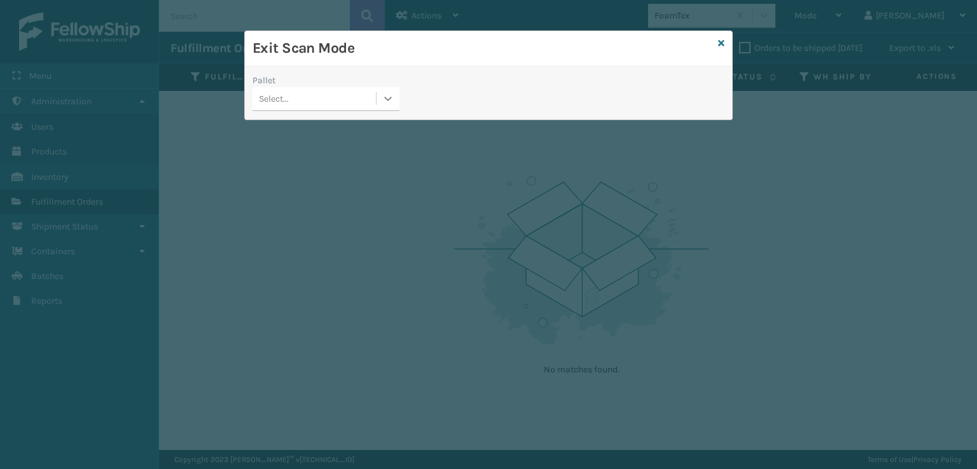
click at [389, 95] on icon at bounding box center [388, 98] width 13 height 13
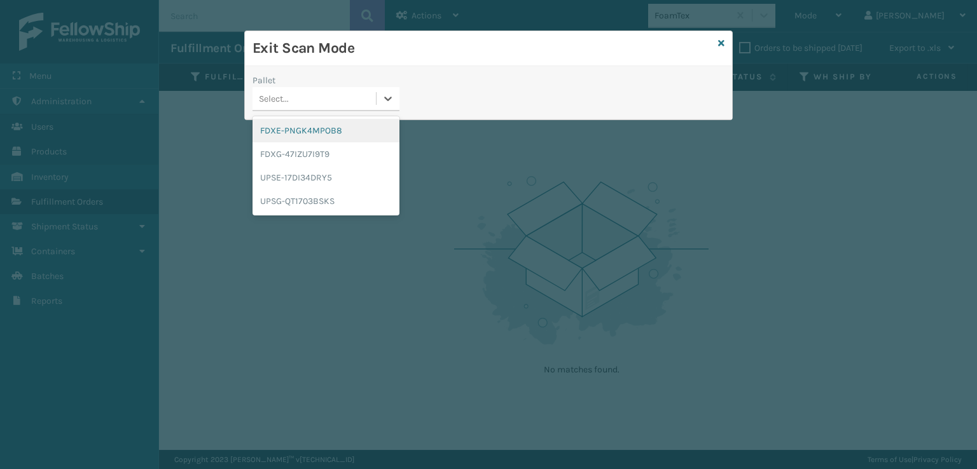
click at [315, 130] on div "FDXE-PNGK4MPOB8" at bounding box center [325, 131] width 147 height 24
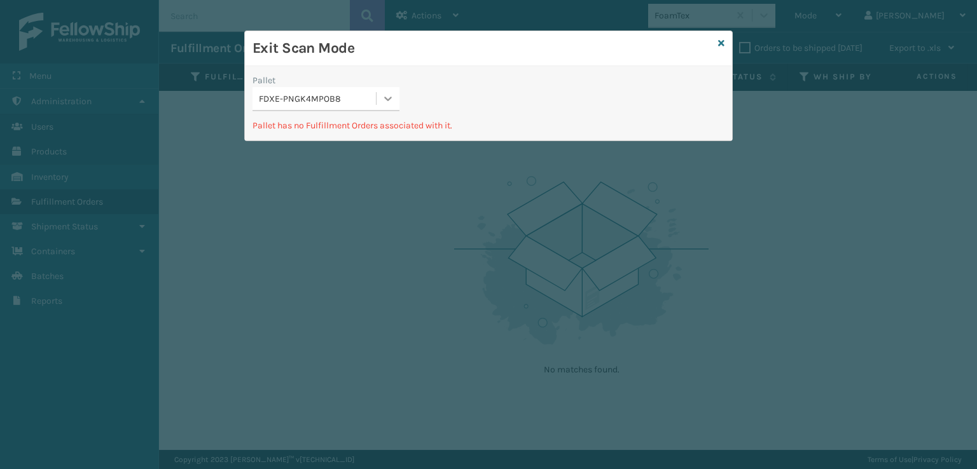
click at [389, 93] on icon at bounding box center [388, 98] width 13 height 13
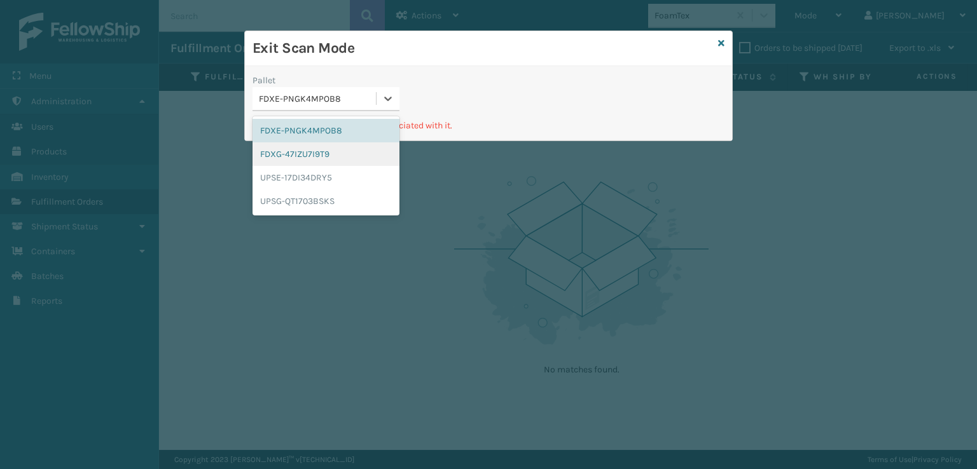
click at [323, 151] on div "FDXG-47IZU7I9T9" at bounding box center [325, 154] width 147 height 24
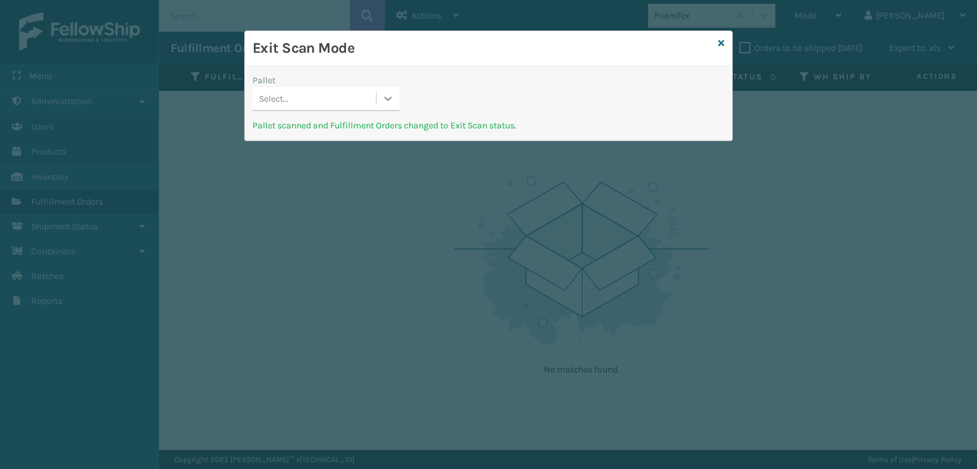
click at [387, 100] on icon at bounding box center [389, 99] width 8 height 4
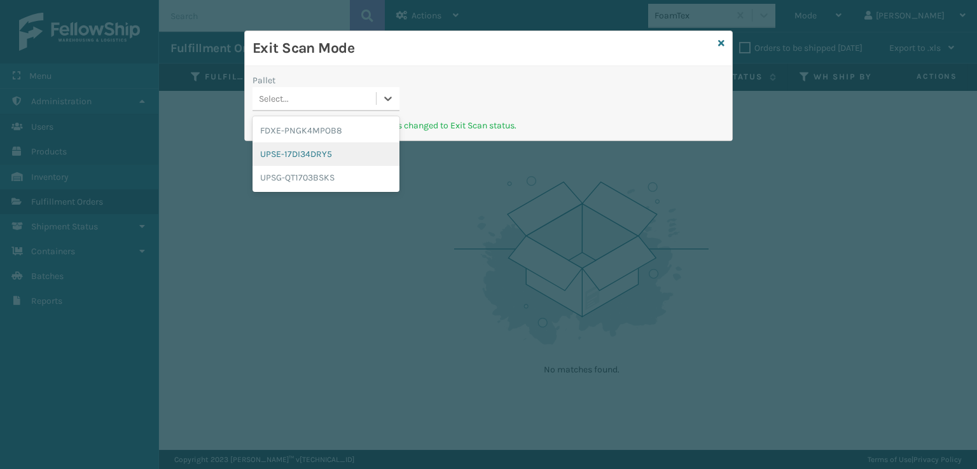
click at [309, 152] on div "UPSE-17DI34DRY5" at bounding box center [325, 154] width 147 height 24
click at [387, 92] on icon at bounding box center [388, 98] width 13 height 13
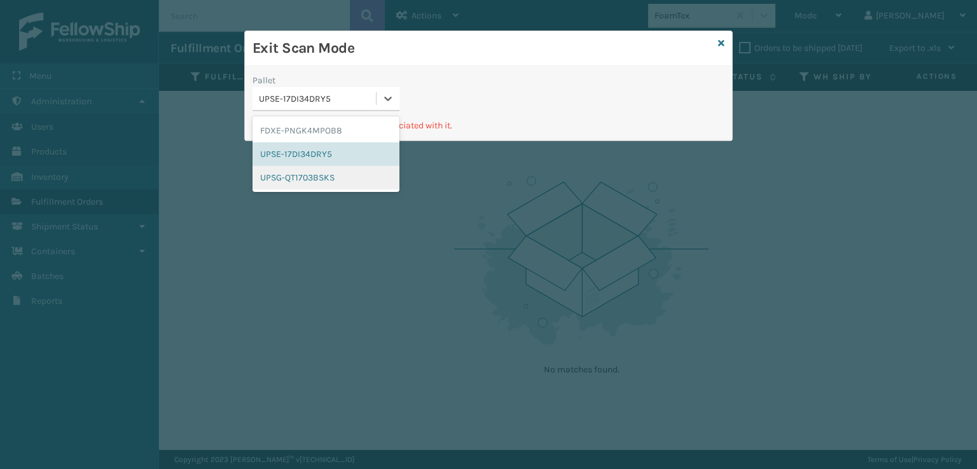
click at [318, 180] on div "UPSG-QT1703BSKS" at bounding box center [325, 178] width 147 height 24
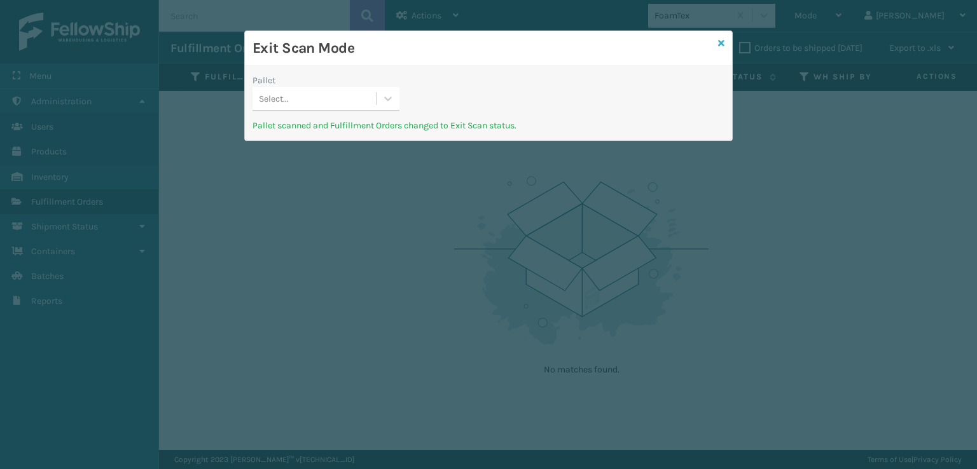
click at [723, 44] on icon at bounding box center [721, 43] width 6 height 9
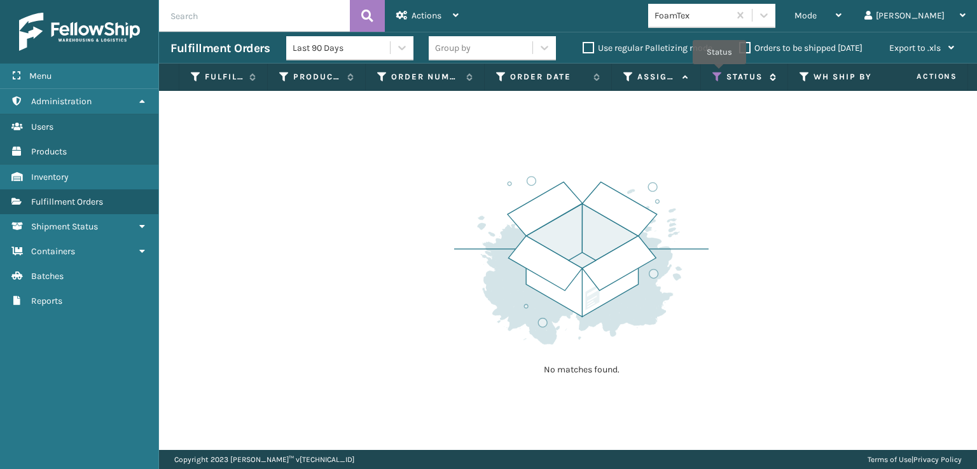
click at [719, 73] on icon at bounding box center [717, 76] width 10 height 11
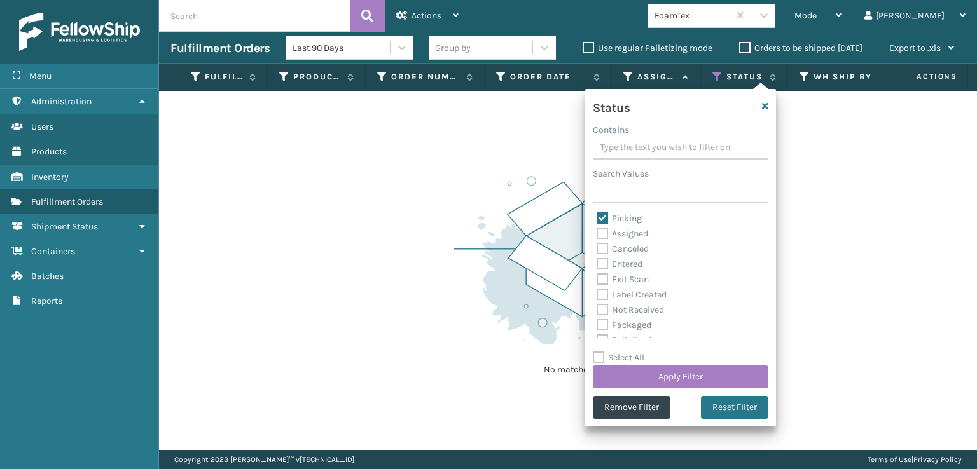
click at [602, 290] on label "Label Created" at bounding box center [631, 294] width 70 height 11
click at [597, 290] on input "Label Created" at bounding box center [596, 291] width 1 height 8
checkbox input "true"
click at [602, 275] on label "Palletized" at bounding box center [623, 277] width 55 height 11
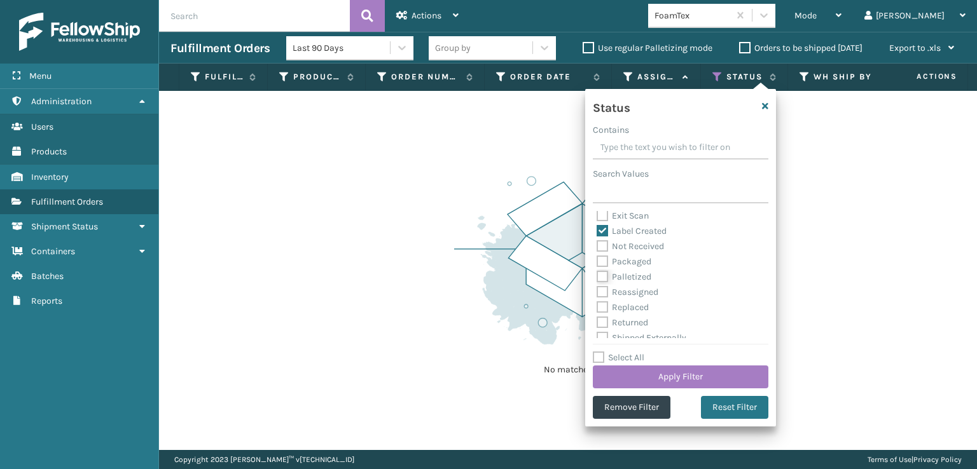
click at [597, 275] on input "Palletized" at bounding box center [596, 274] width 1 height 8
checkbox input "true"
click at [600, 219] on label "Picking" at bounding box center [618, 218] width 45 height 11
click at [597, 219] on input "Picking" at bounding box center [596, 215] width 1 height 8
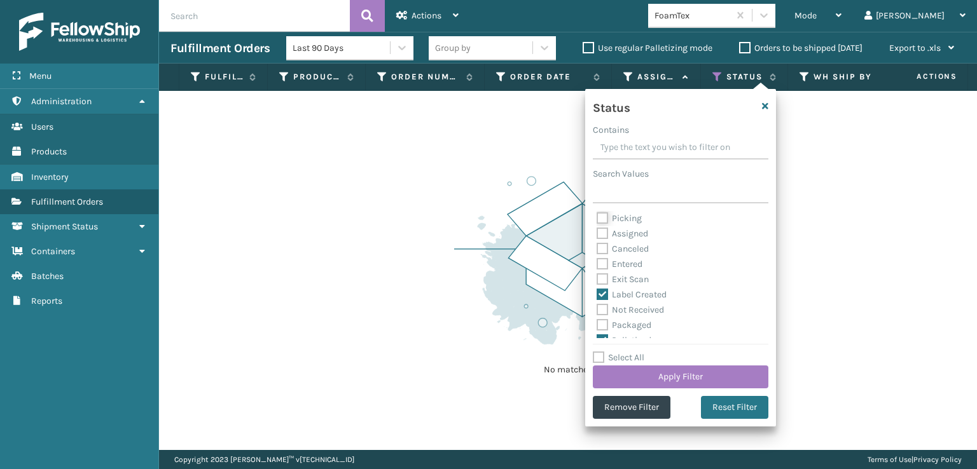
checkbox input "false"
click at [680, 378] on button "Apply Filter" at bounding box center [681, 377] width 176 height 23
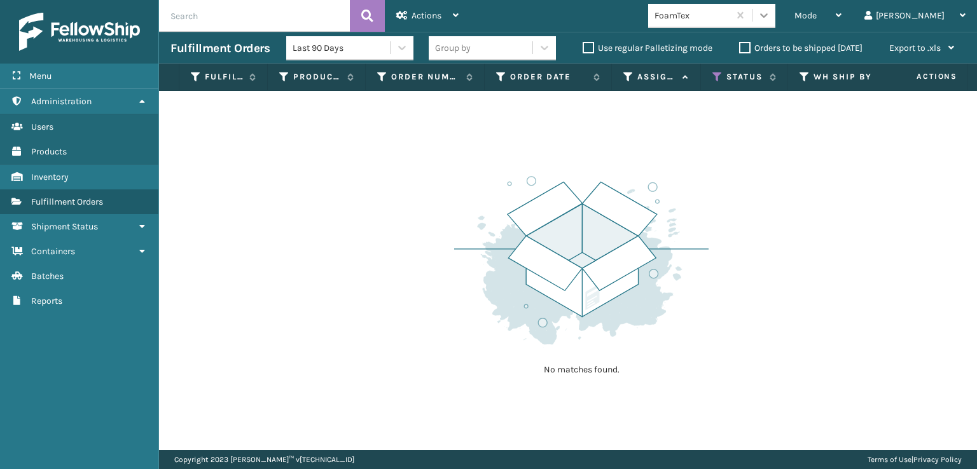
click at [770, 14] on icon at bounding box center [763, 15] width 13 height 13
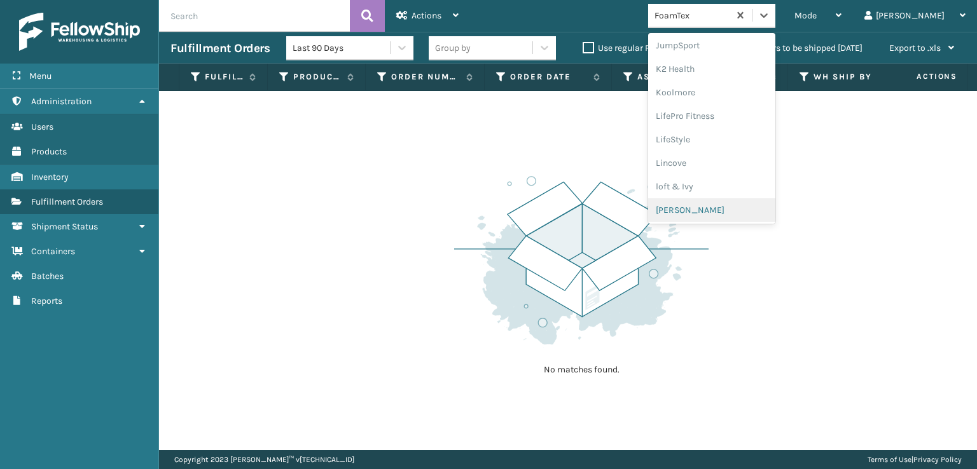
scroll to position [465, 0]
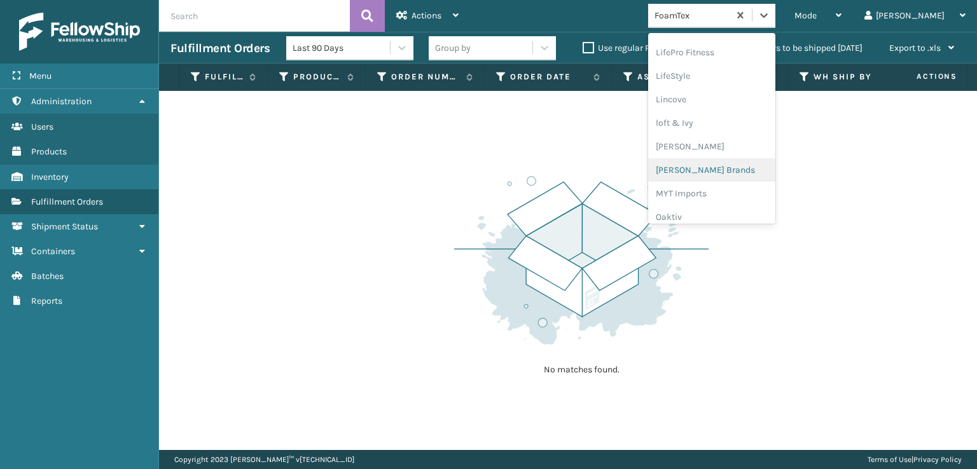
click at [722, 168] on div "[PERSON_NAME] Brands" at bounding box center [711, 170] width 127 height 24
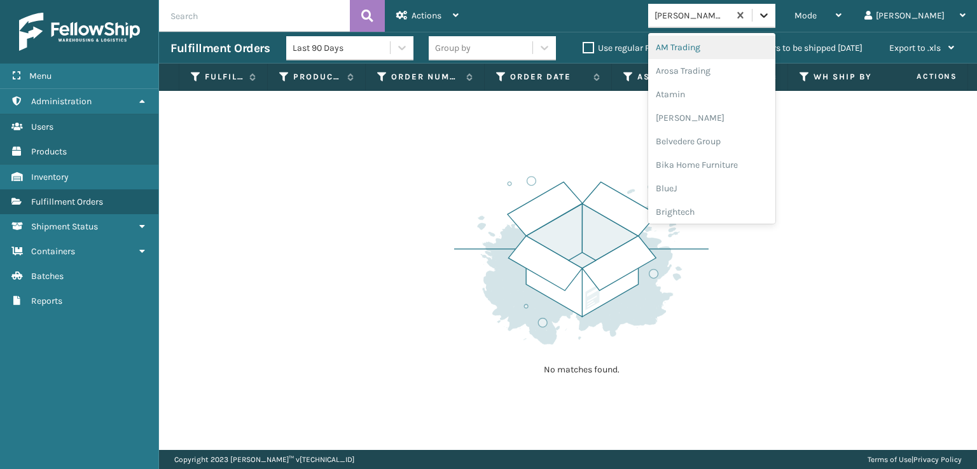
drag, startPoint x: 820, startPoint y: 8, endPoint x: 822, endPoint y: 21, distance: 12.8
click at [775, 8] on div at bounding box center [763, 15] width 23 height 23
click at [734, 134] on div "Plush Collections" at bounding box center [711, 139] width 127 height 24
click at [767, 17] on icon at bounding box center [764, 15] width 8 height 4
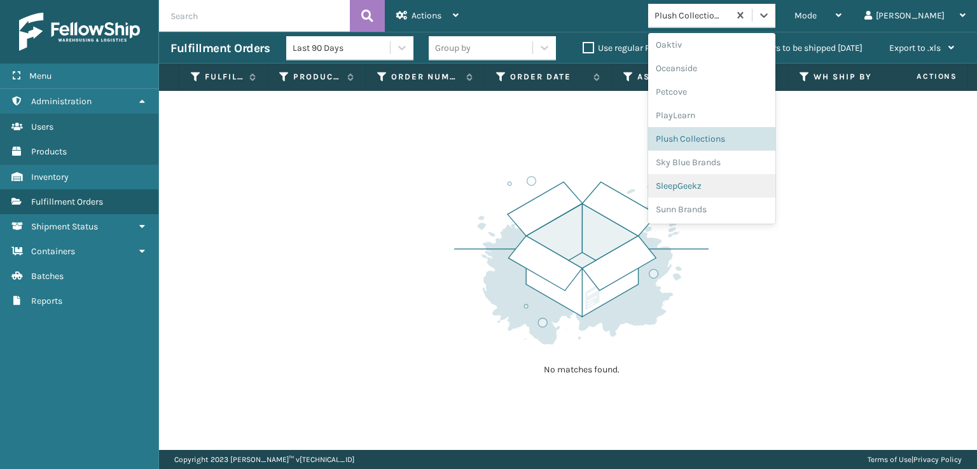
click at [722, 181] on div "SleepGeekz" at bounding box center [711, 186] width 127 height 24
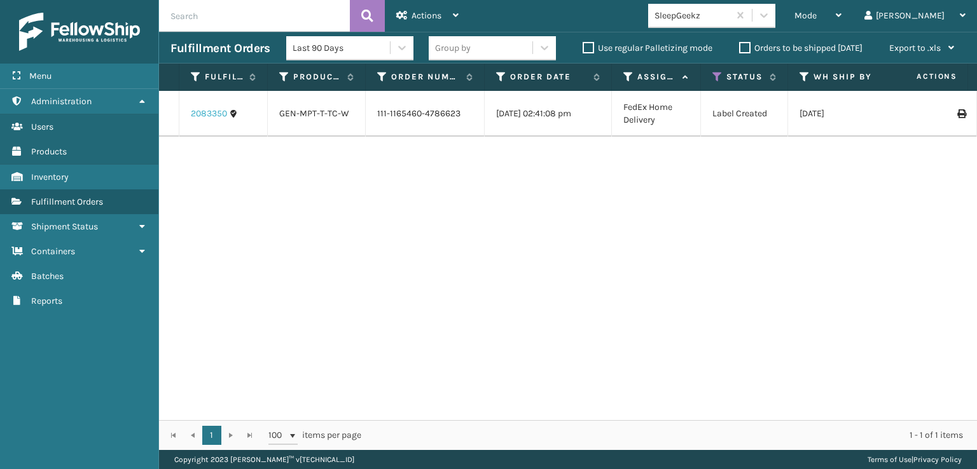
click at [205, 116] on link "2083350" at bounding box center [209, 113] width 36 height 13
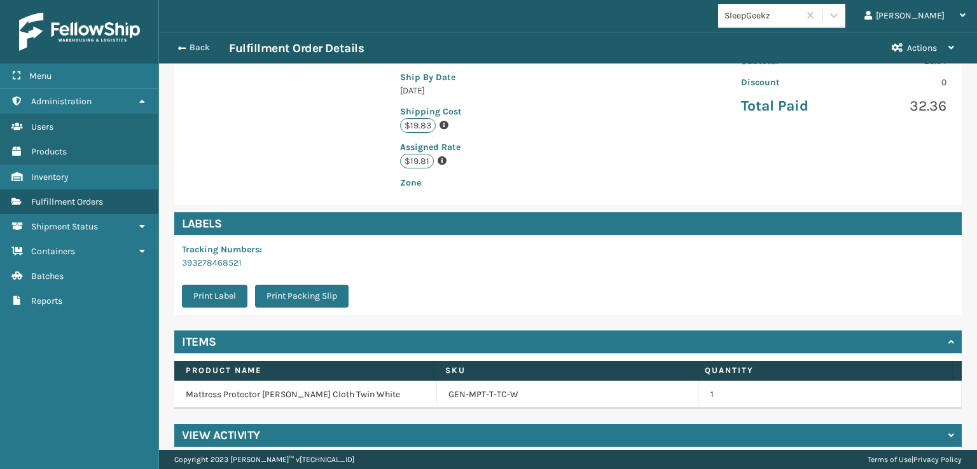
scroll to position [295, 0]
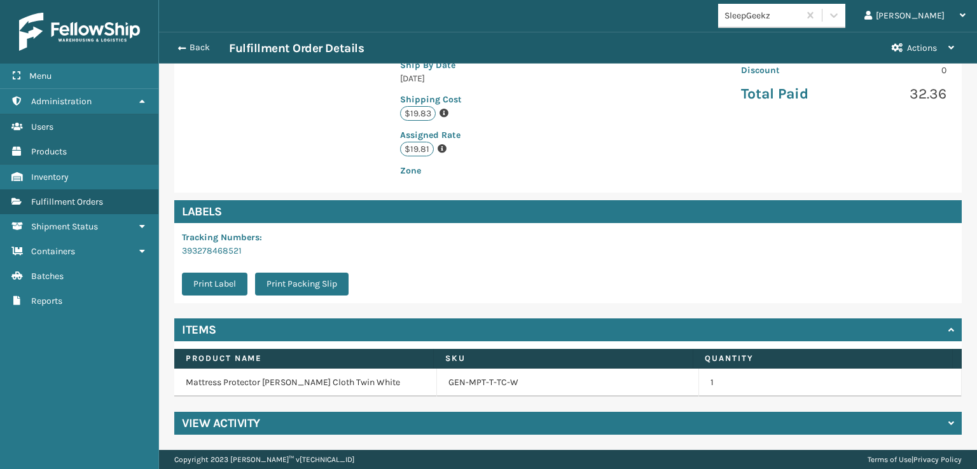
click at [270, 429] on div "View Activity" at bounding box center [567, 423] width 787 height 23
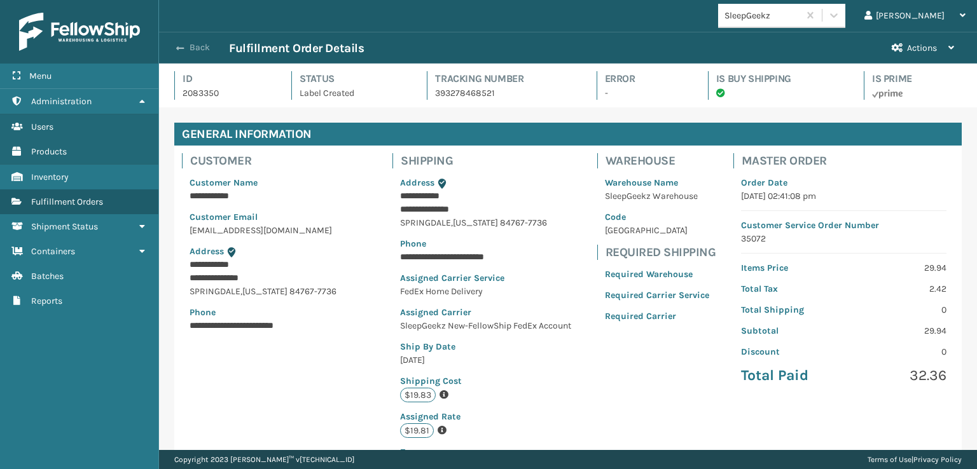
click at [189, 48] on button "Back" at bounding box center [199, 47] width 59 height 11
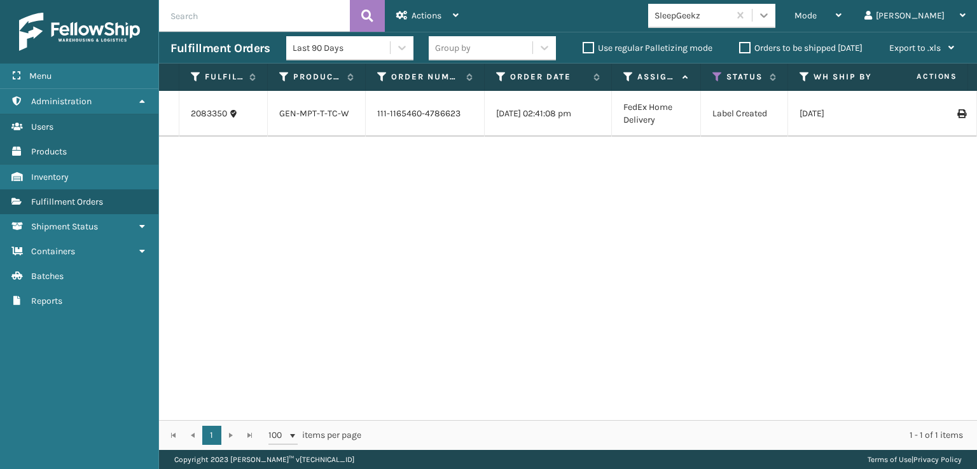
click at [770, 9] on icon at bounding box center [763, 15] width 13 height 13
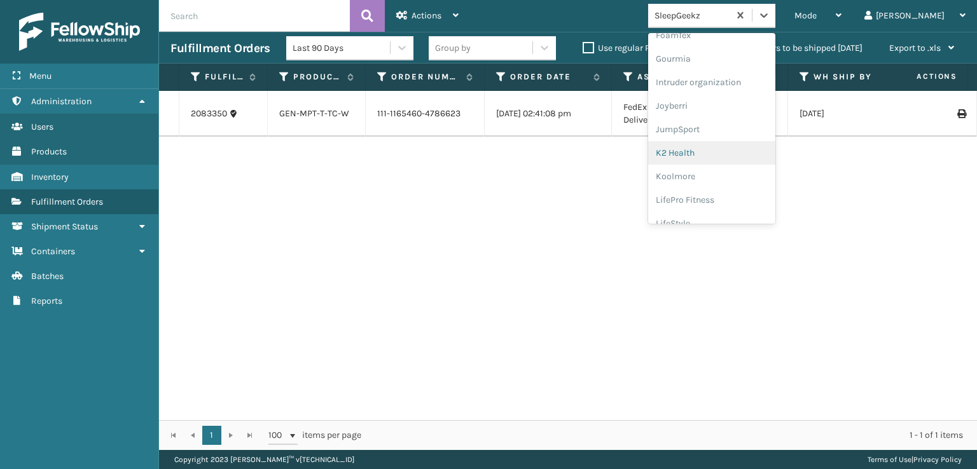
scroll to position [254, 0]
click at [728, 98] on div "FoamTex" at bounding box center [711, 99] width 127 height 24
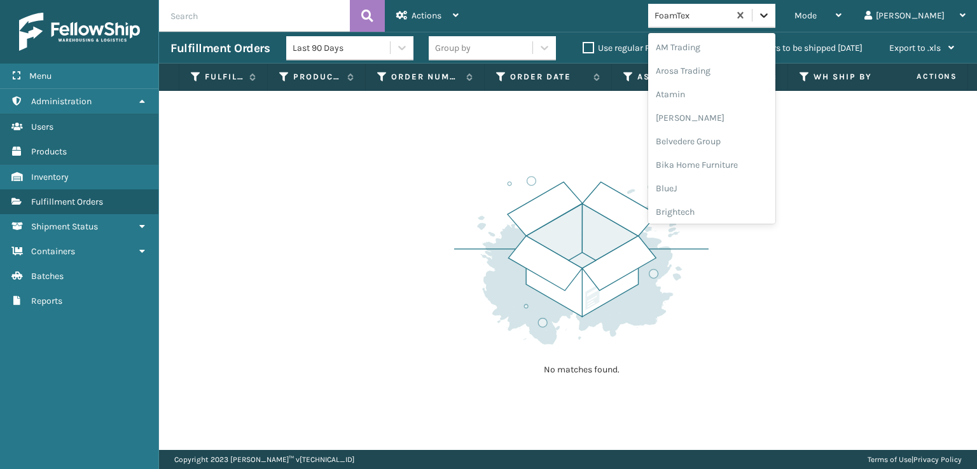
click at [775, 11] on div at bounding box center [763, 15] width 23 height 23
click at [723, 104] on div "[PERSON_NAME] Brands" at bounding box center [711, 107] width 127 height 24
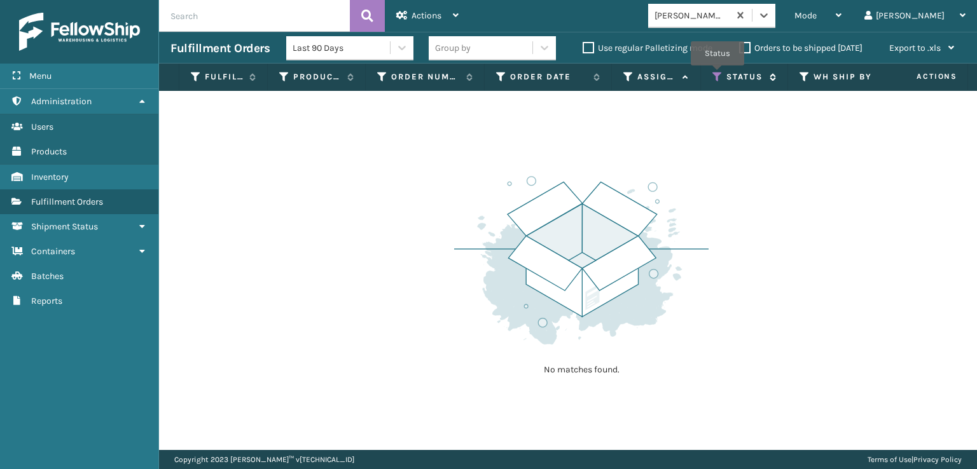
click at [717, 74] on icon at bounding box center [717, 76] width 10 height 11
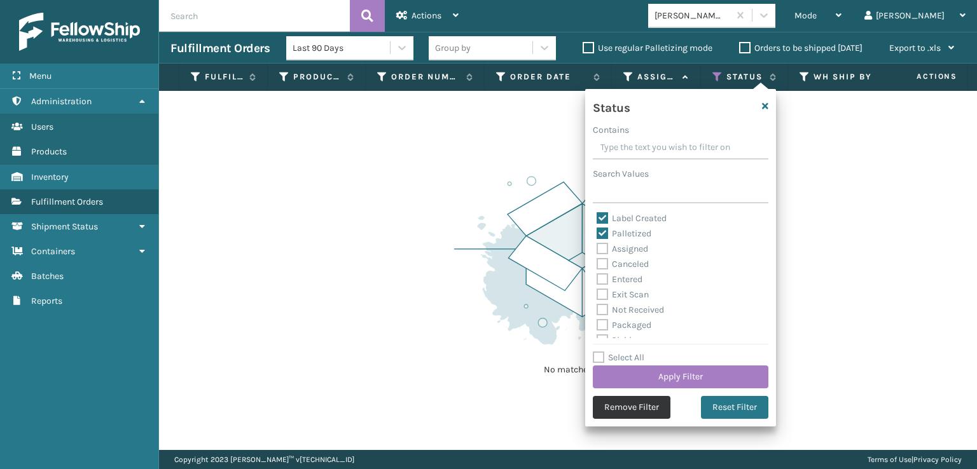
click at [621, 405] on button "Remove Filter" at bounding box center [632, 407] width 78 height 23
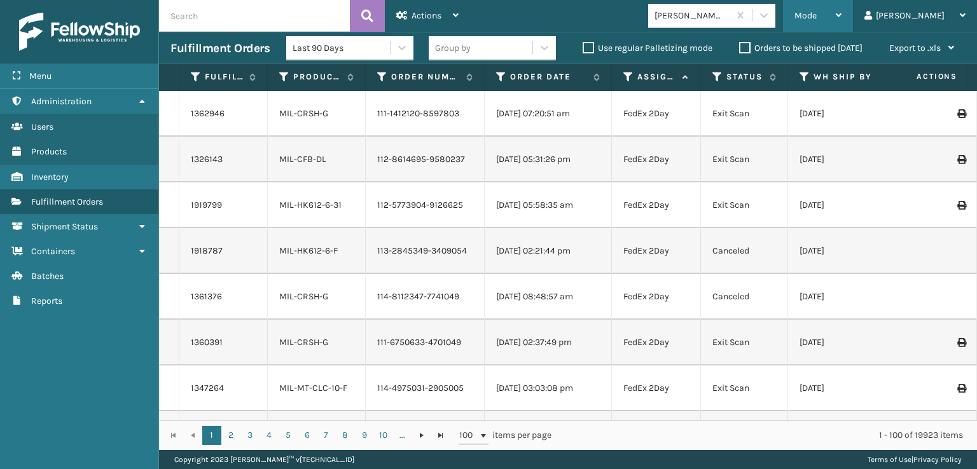
click at [816, 11] on span "Mode" at bounding box center [805, 15] width 22 height 11
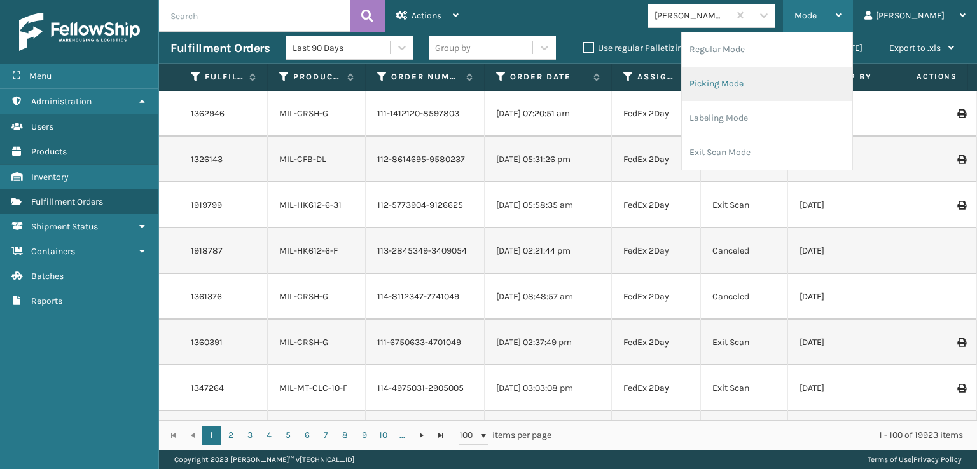
click at [771, 79] on li "Picking Mode" at bounding box center [767, 84] width 170 height 34
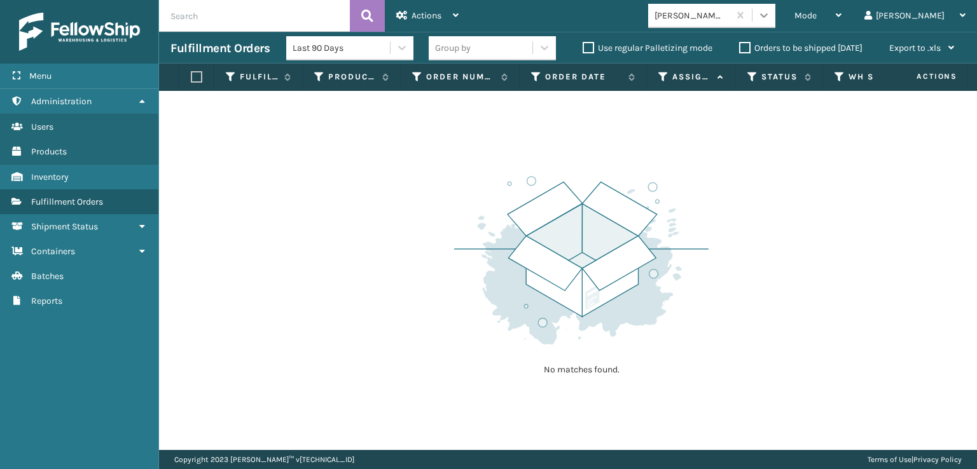
click at [770, 18] on icon at bounding box center [763, 15] width 13 height 13
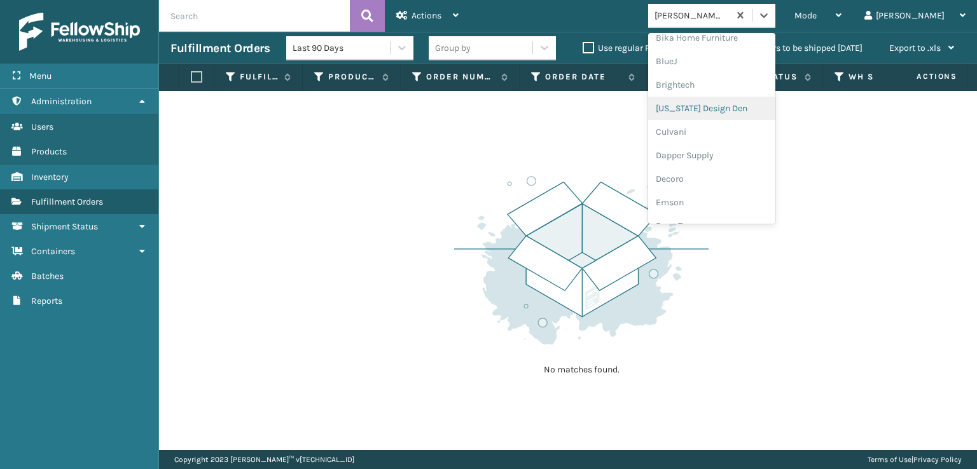
scroll to position [191, 0]
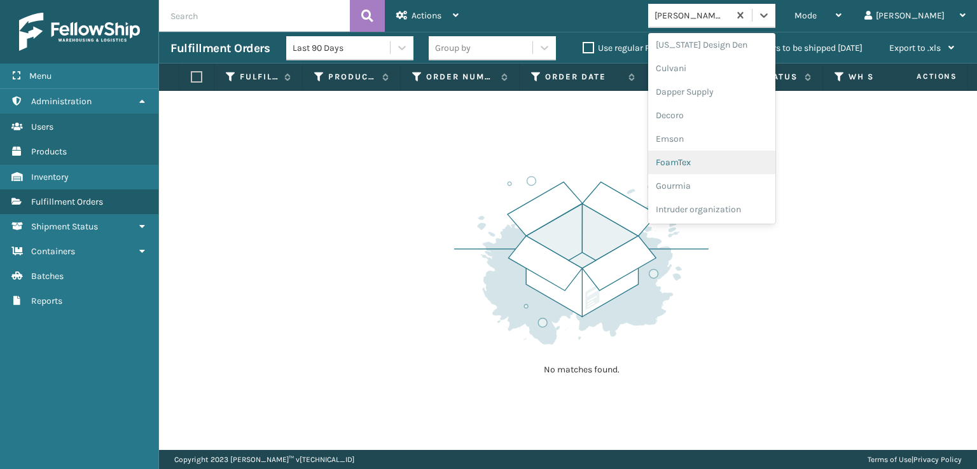
click at [722, 164] on div "FoamTex" at bounding box center [711, 163] width 127 height 24
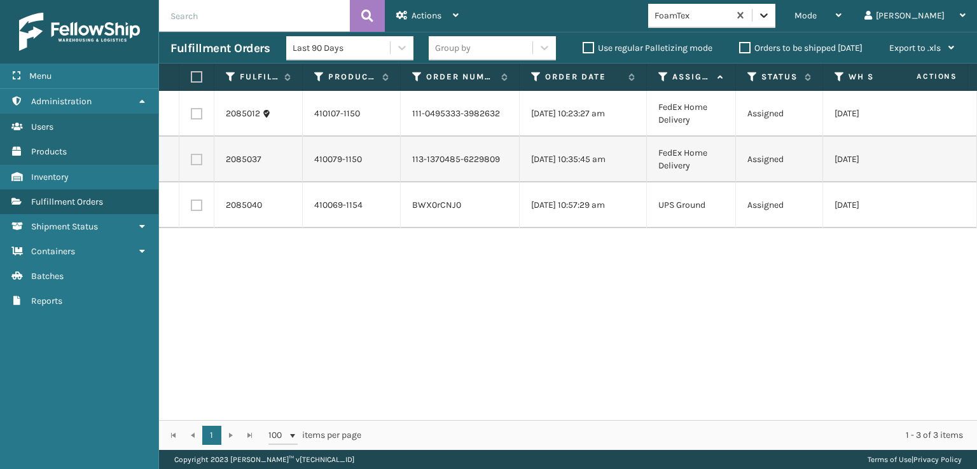
click at [775, 12] on div at bounding box center [763, 15] width 23 height 23
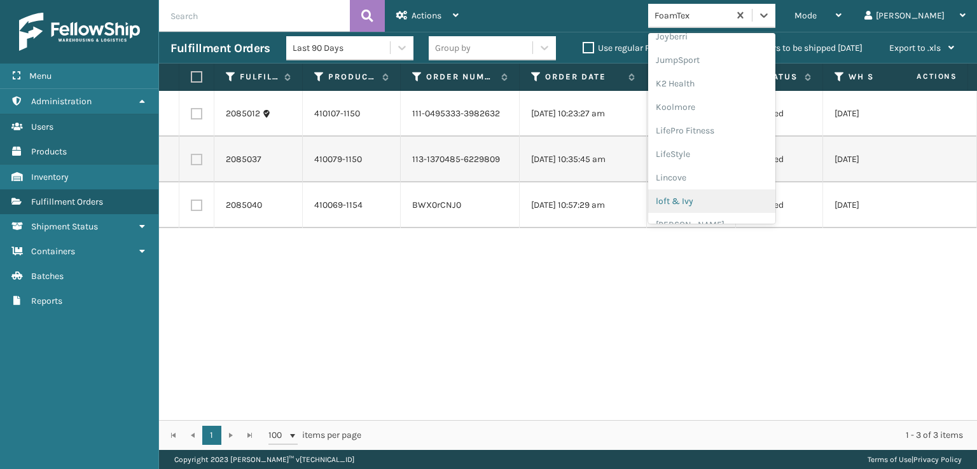
scroll to position [402, 0]
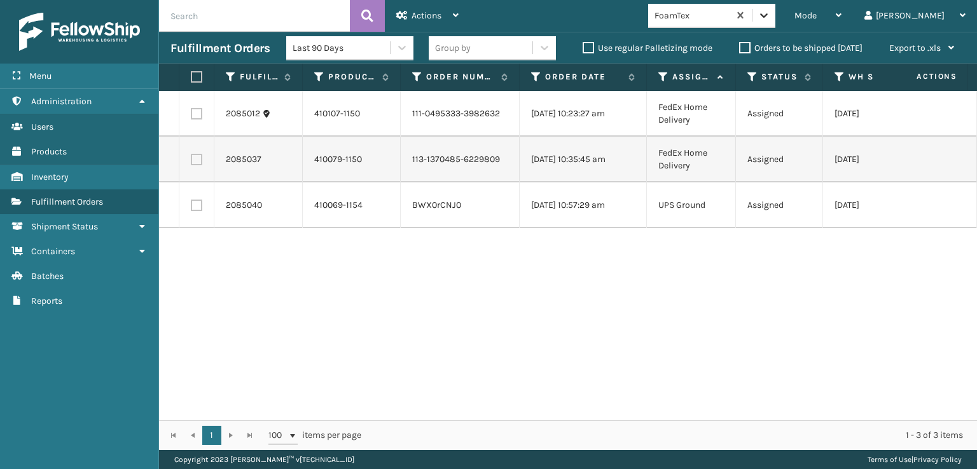
click at [775, 15] on div at bounding box center [763, 15] width 23 height 23
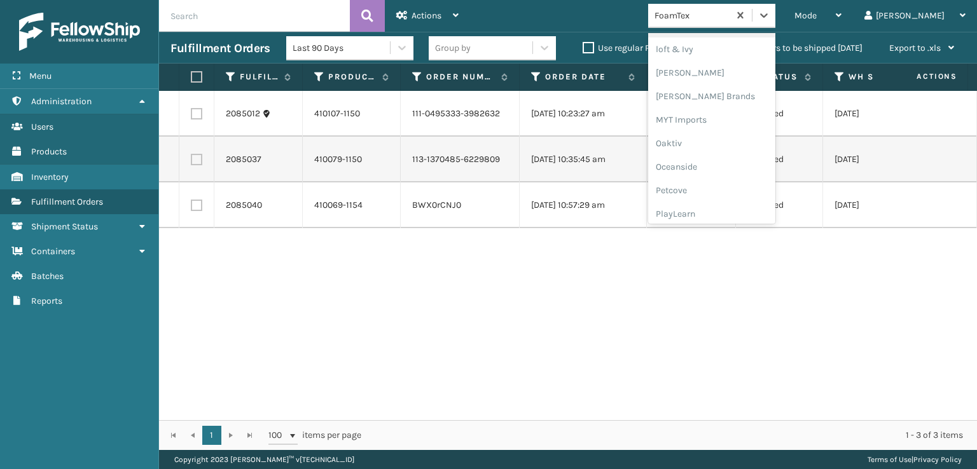
scroll to position [638, 0]
click at [722, 184] on div "SleepGeekz" at bounding box center [711, 186] width 127 height 24
